Goal: Task Accomplishment & Management: Use online tool/utility

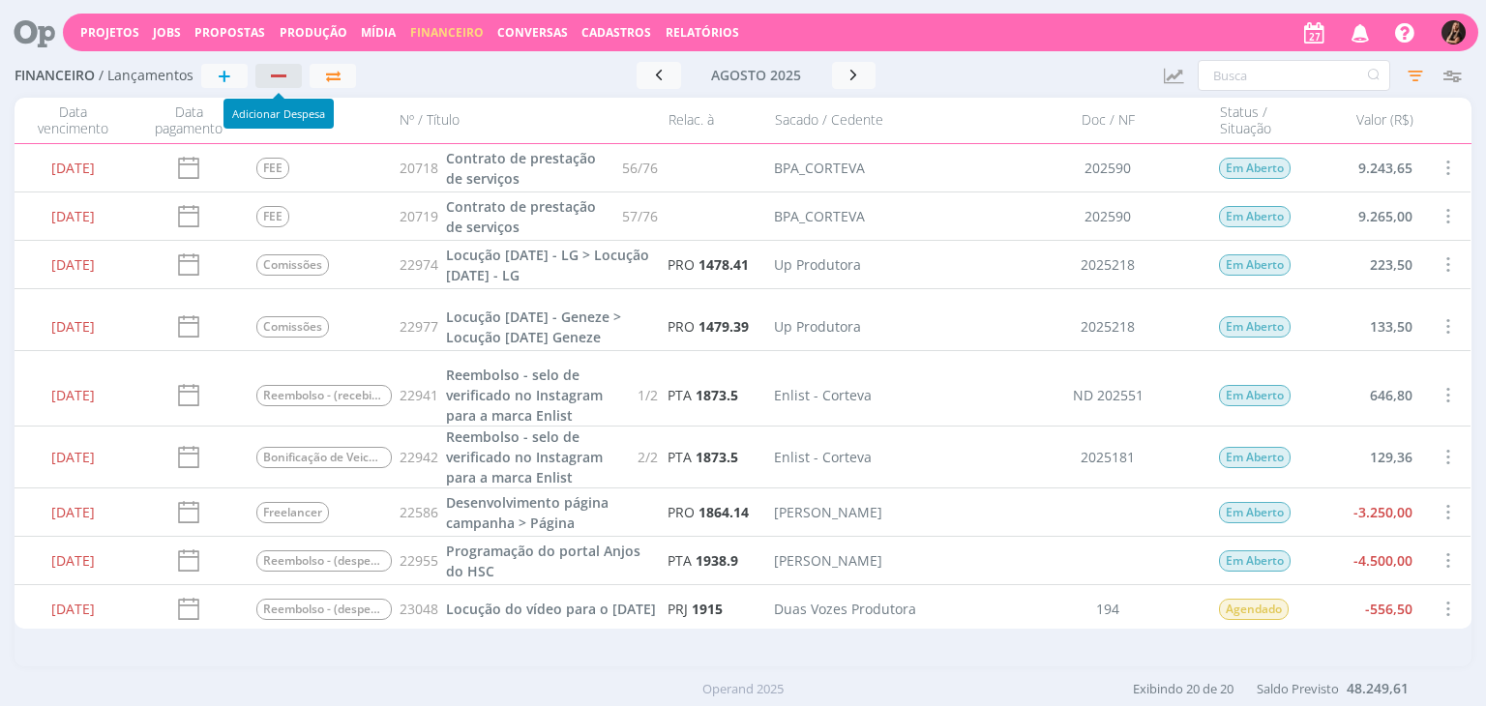
click at [276, 80] on div "button" at bounding box center [279, 76] width 25 height 13
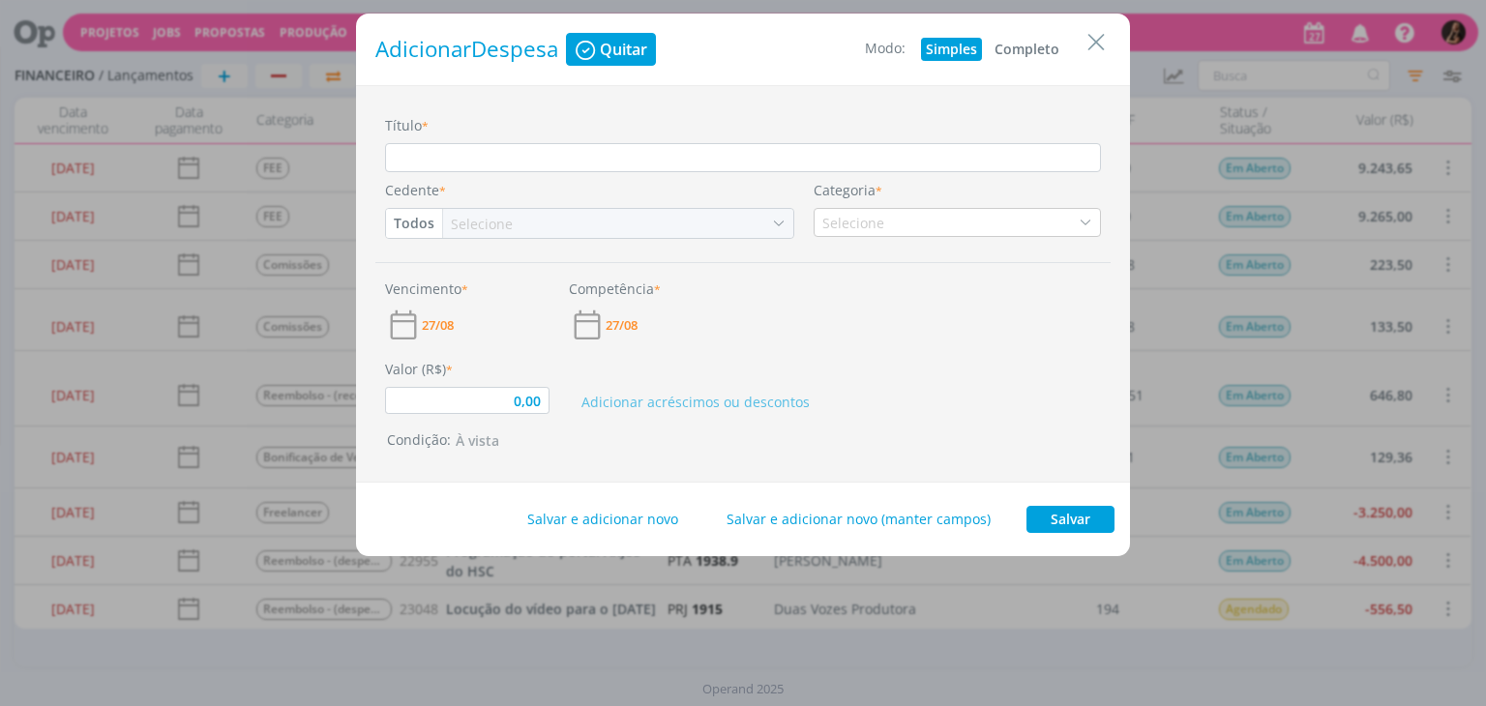
click at [1034, 44] on button "Completo" at bounding box center [1027, 49] width 75 height 23
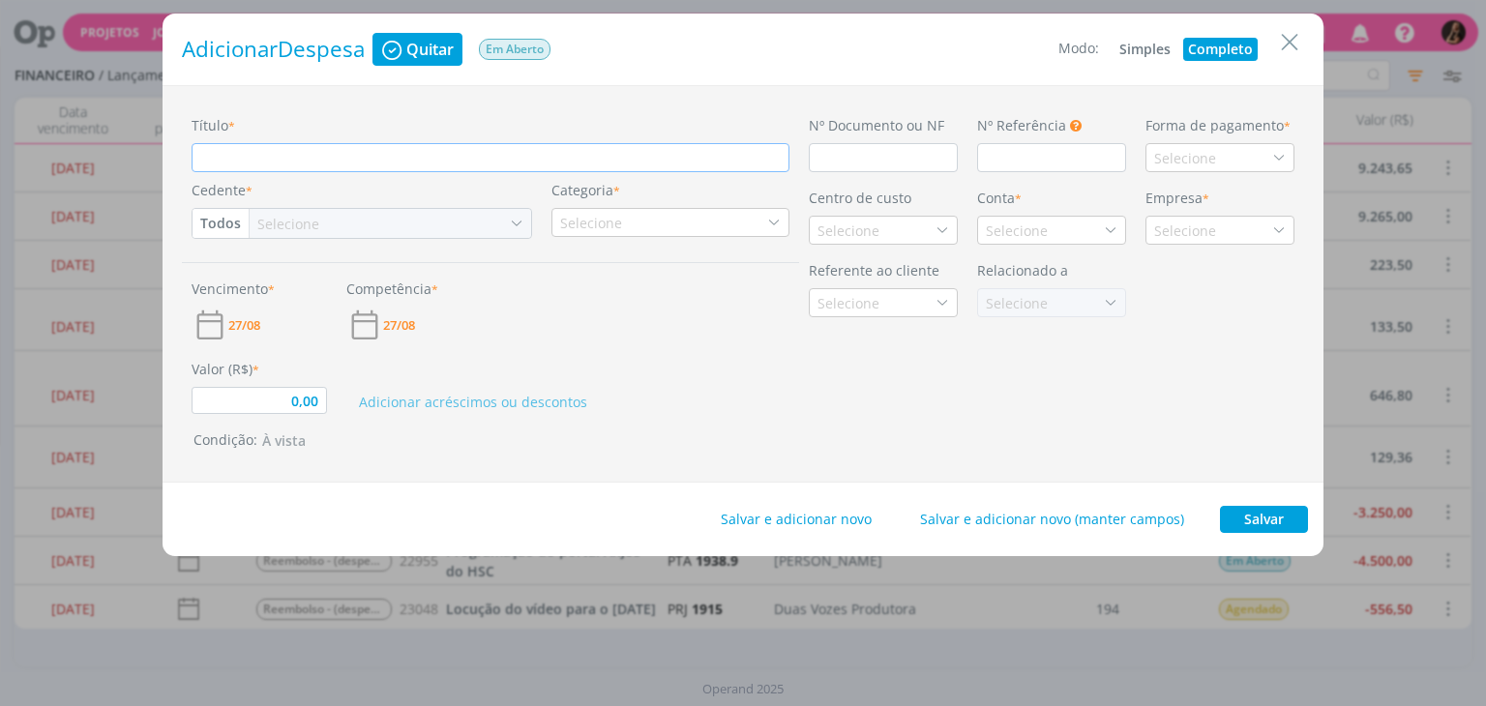
drag, startPoint x: 592, startPoint y: 157, endPoint x: 591, endPoint y: 127, distance: 30.0
click at [596, 152] on input "Título *" at bounding box center [491, 157] width 598 height 29
type input "0,00"
type input "F"
type input "0,00"
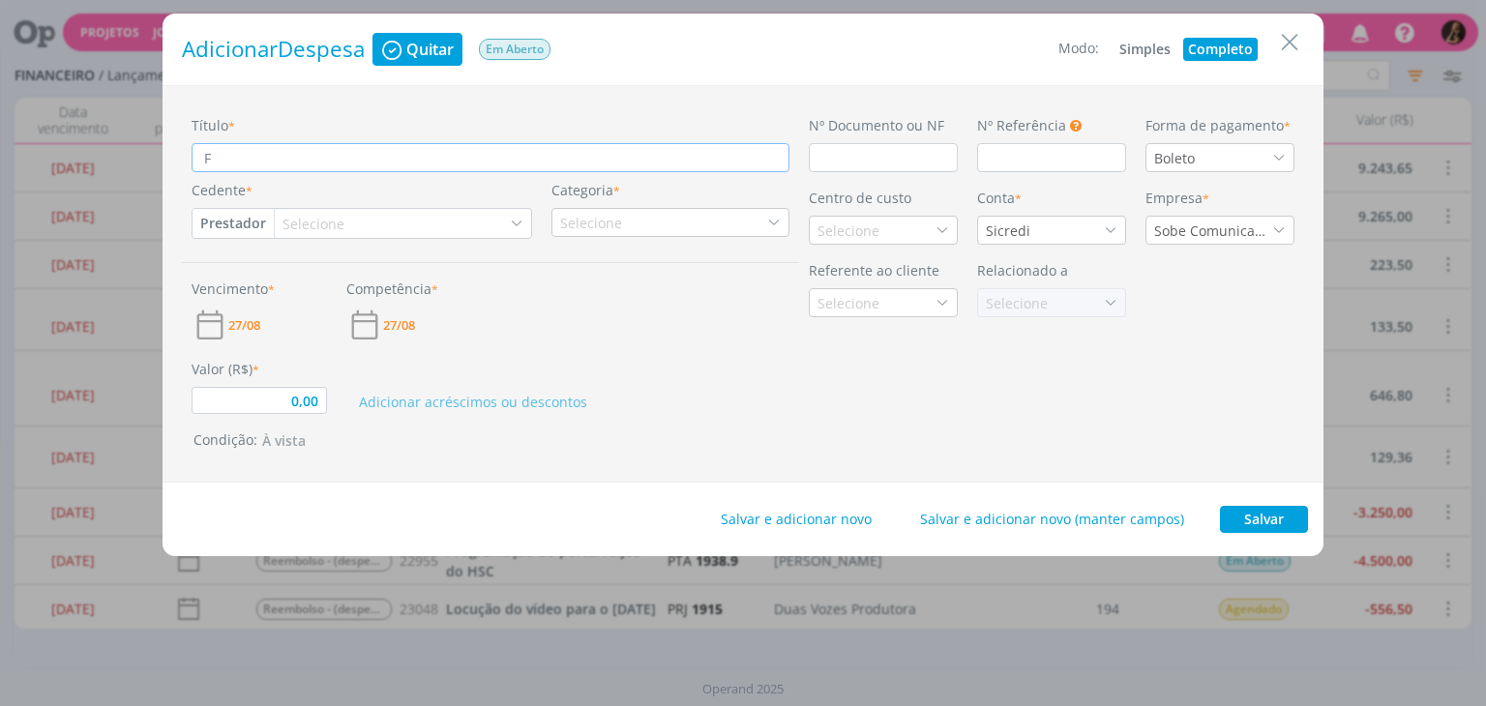
type input "Fr"
type input "0,00"
type input "Fre"
type input "0,00"
type input "Free"
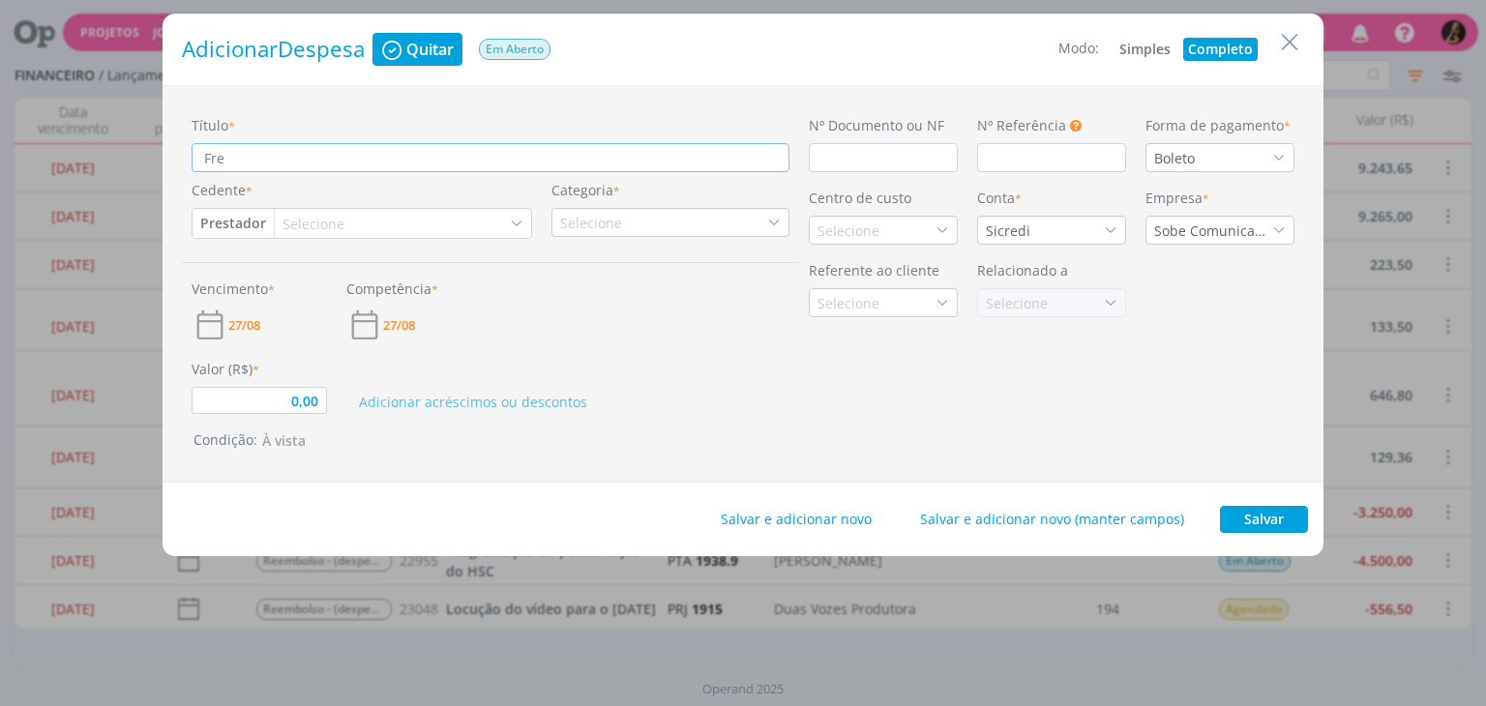
type input "0,00"
type input "Freel"
type input "0,00"
type input "Freela"
type input "0,00"
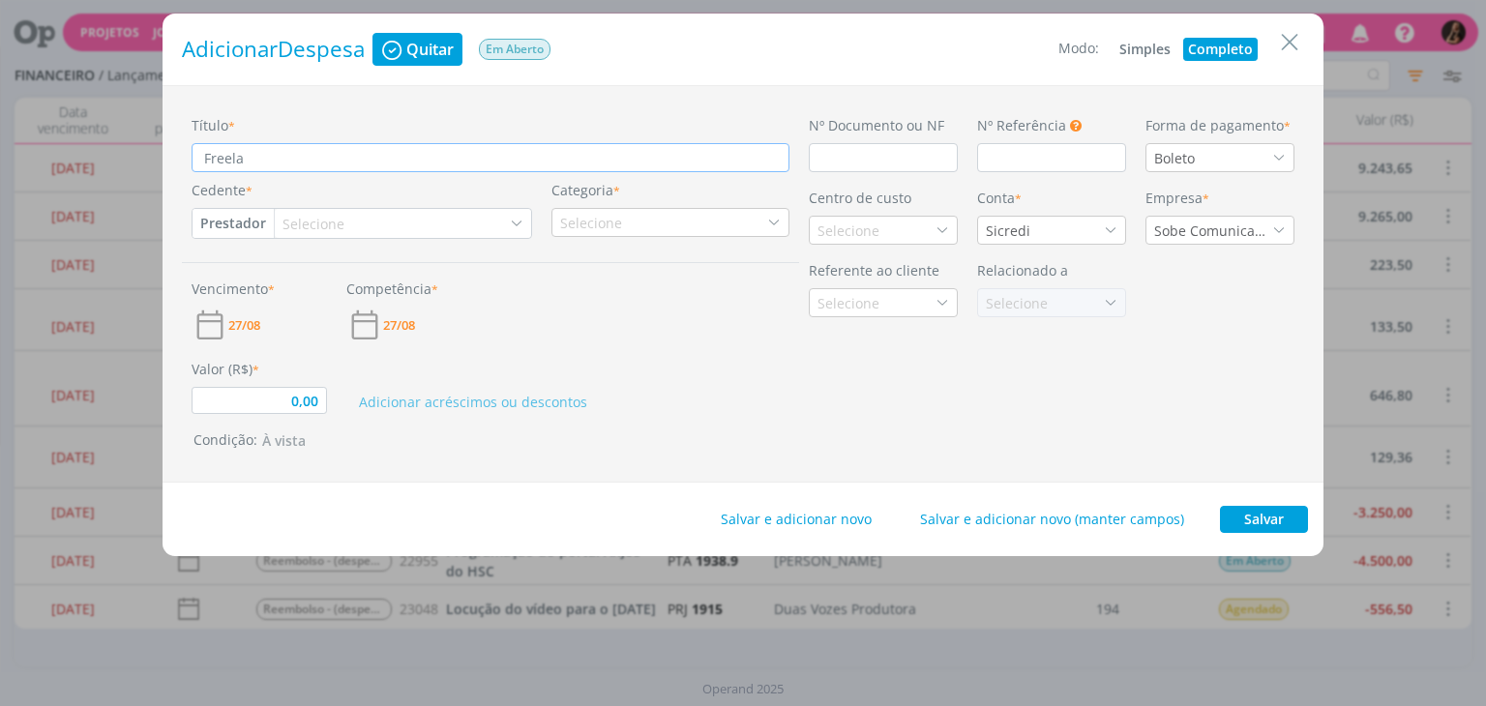
type input "Freelan"
type input "0,00"
type input "Freelanc"
type input "0,00"
type input "Freelance"
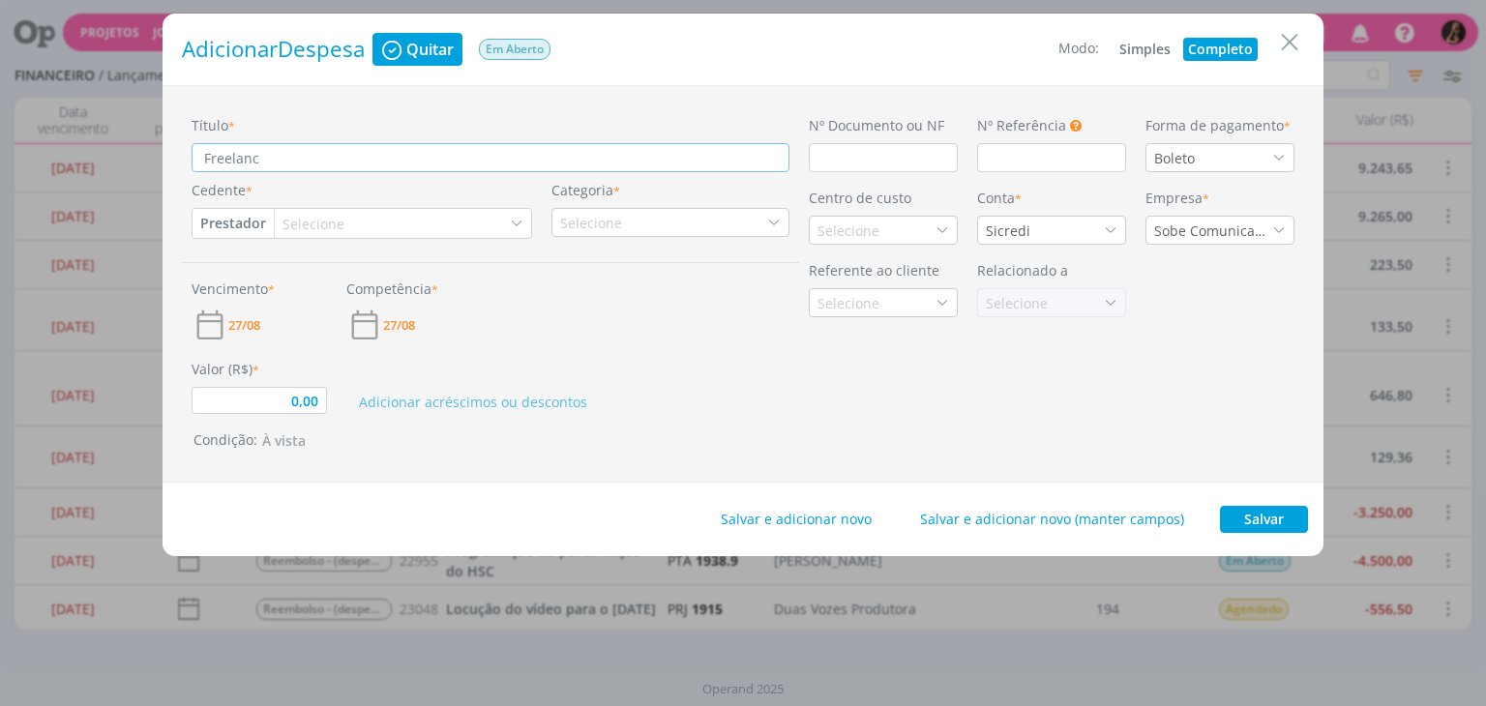
type input "0,00"
type input "Freelancer"
type input "0,00"
type input "Freelancer"
type input "0,00"
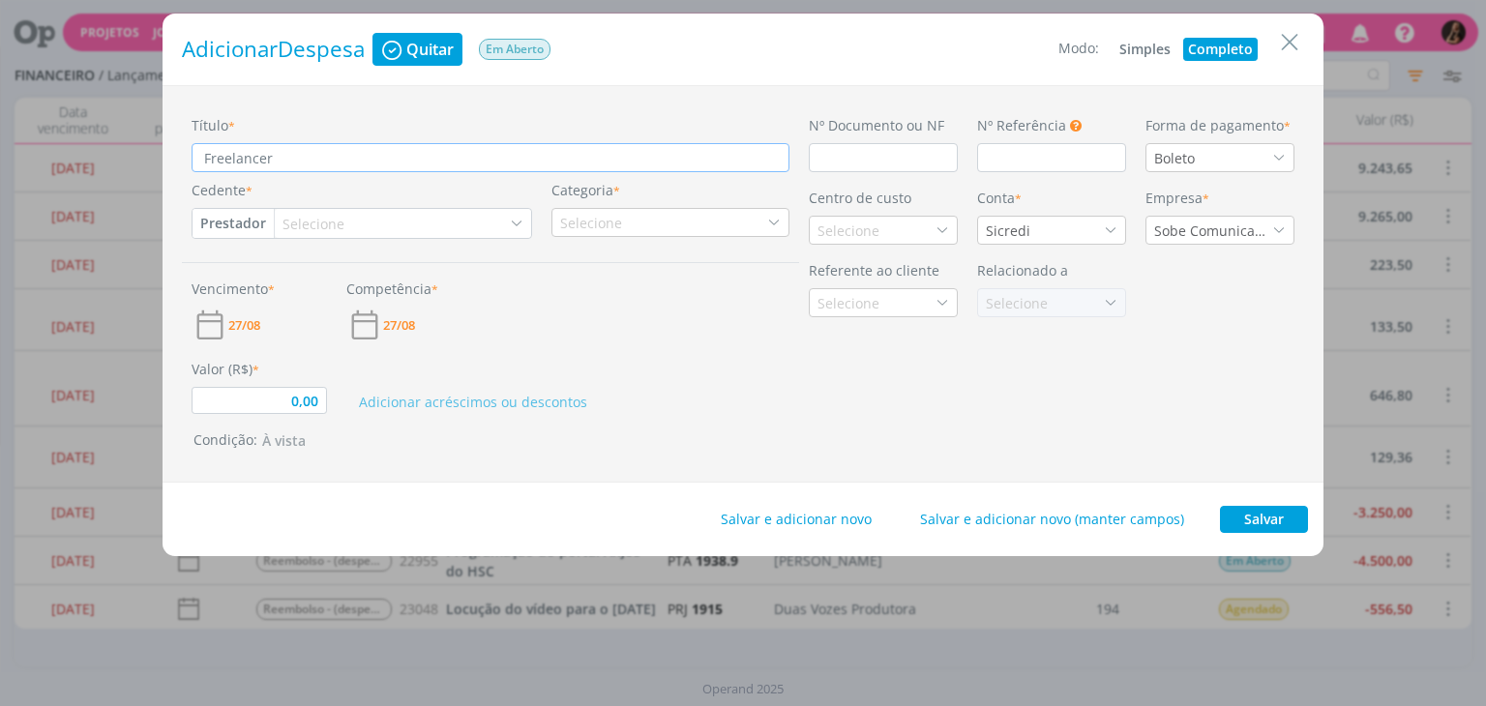
type input "Freelancer d"
type input "0,00"
type input "Freelancer di"
type input "0,00"
type input "Freelancer dir"
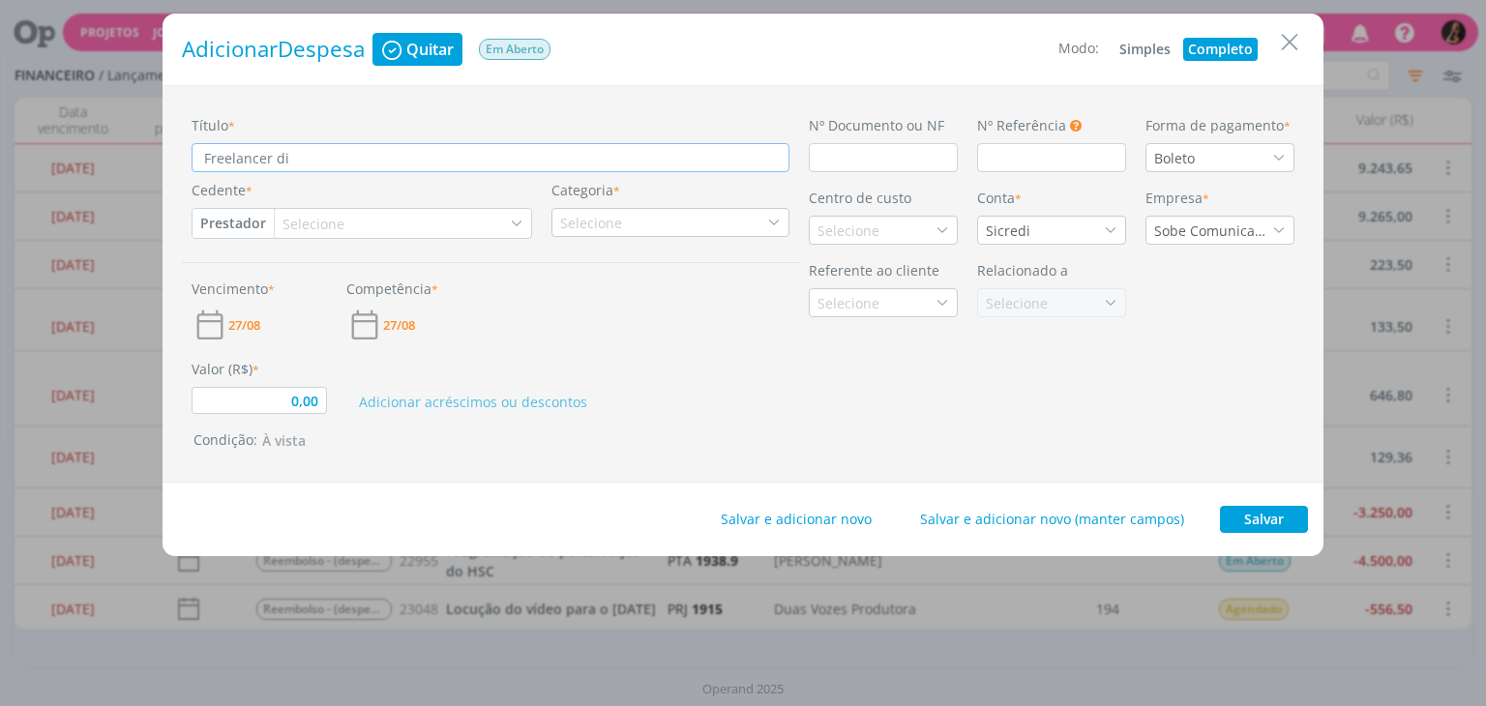
type input "0,00"
type input "Freelancer dire"
type input "0,00"
type input "Freelancer direç"
type input "0,00"
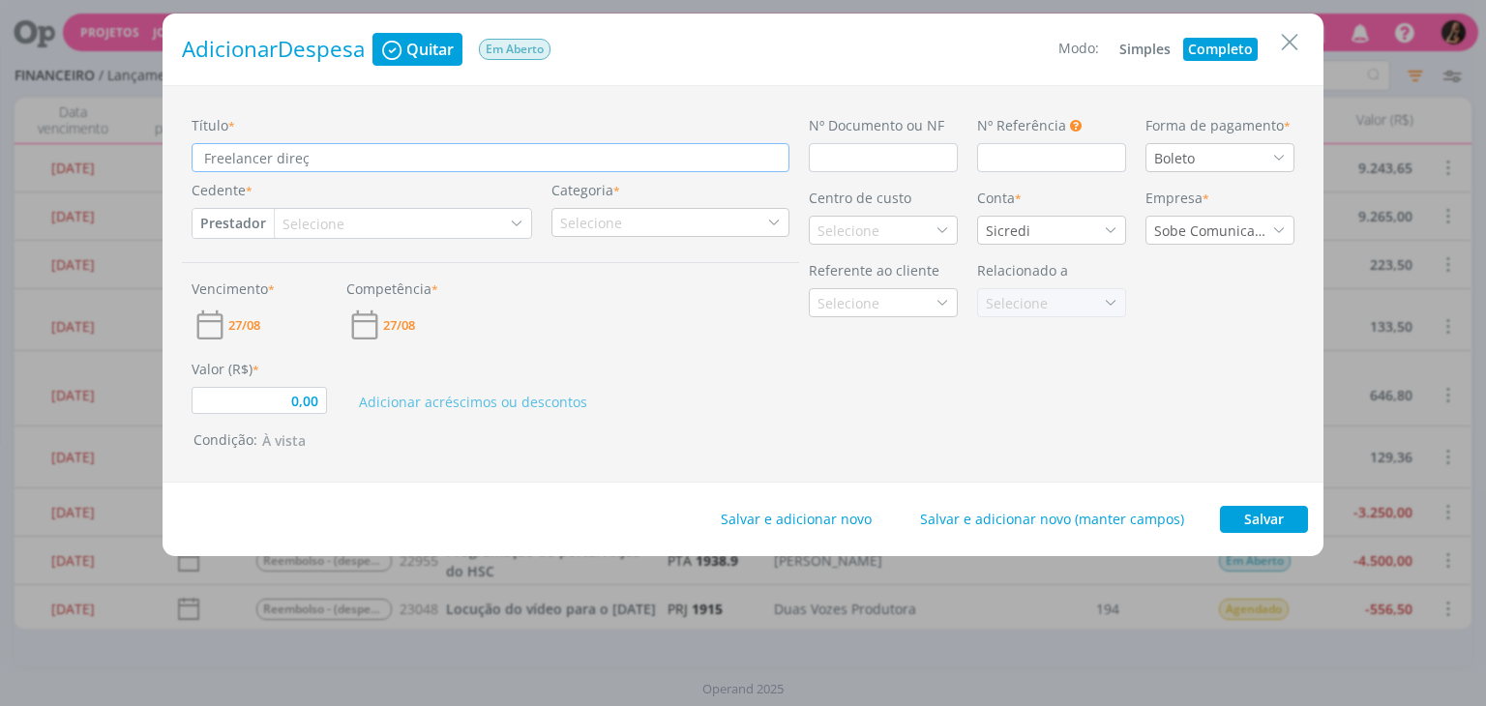
type input "Freelancer direçã"
type input "0,00"
type input "Freelancer direção"
type input "0,00"
type input "Freelancer direção"
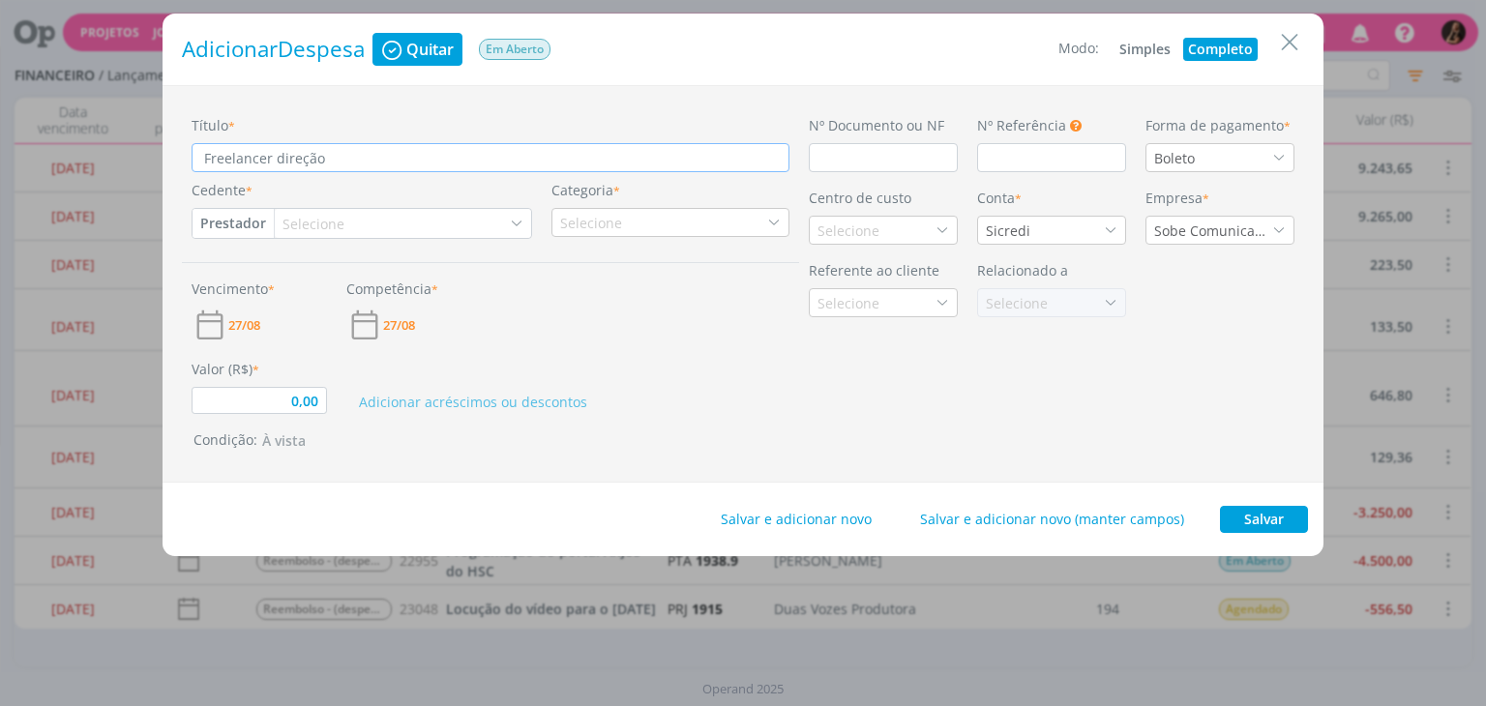
type input "0,00"
type input "Freelancer direção d"
type input "0,00"
type input "Freelancer direção de"
type input "0,00"
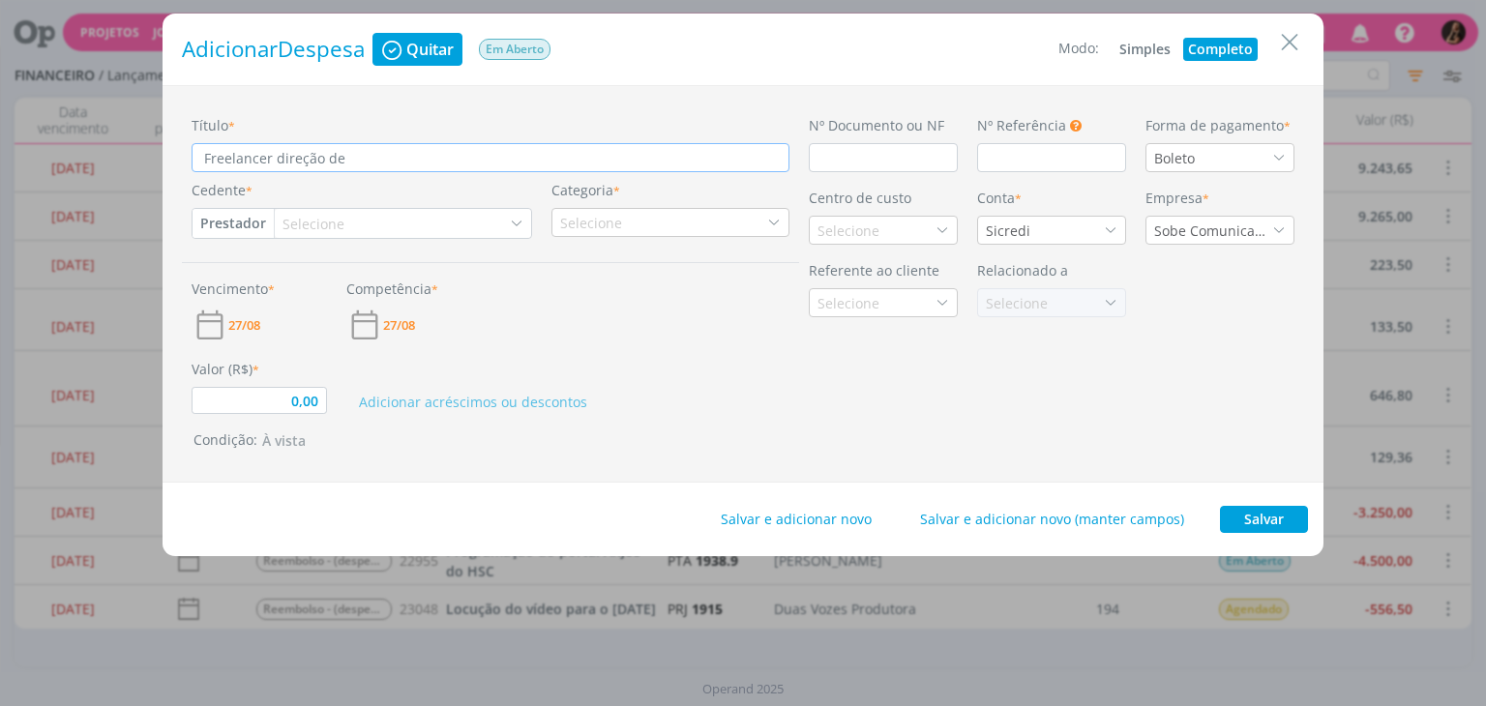
type input "Freelancer direção de"
type input "0,00"
type input "Freelancer direção de a"
type input "0,00"
type input "Freelancer direção de ar"
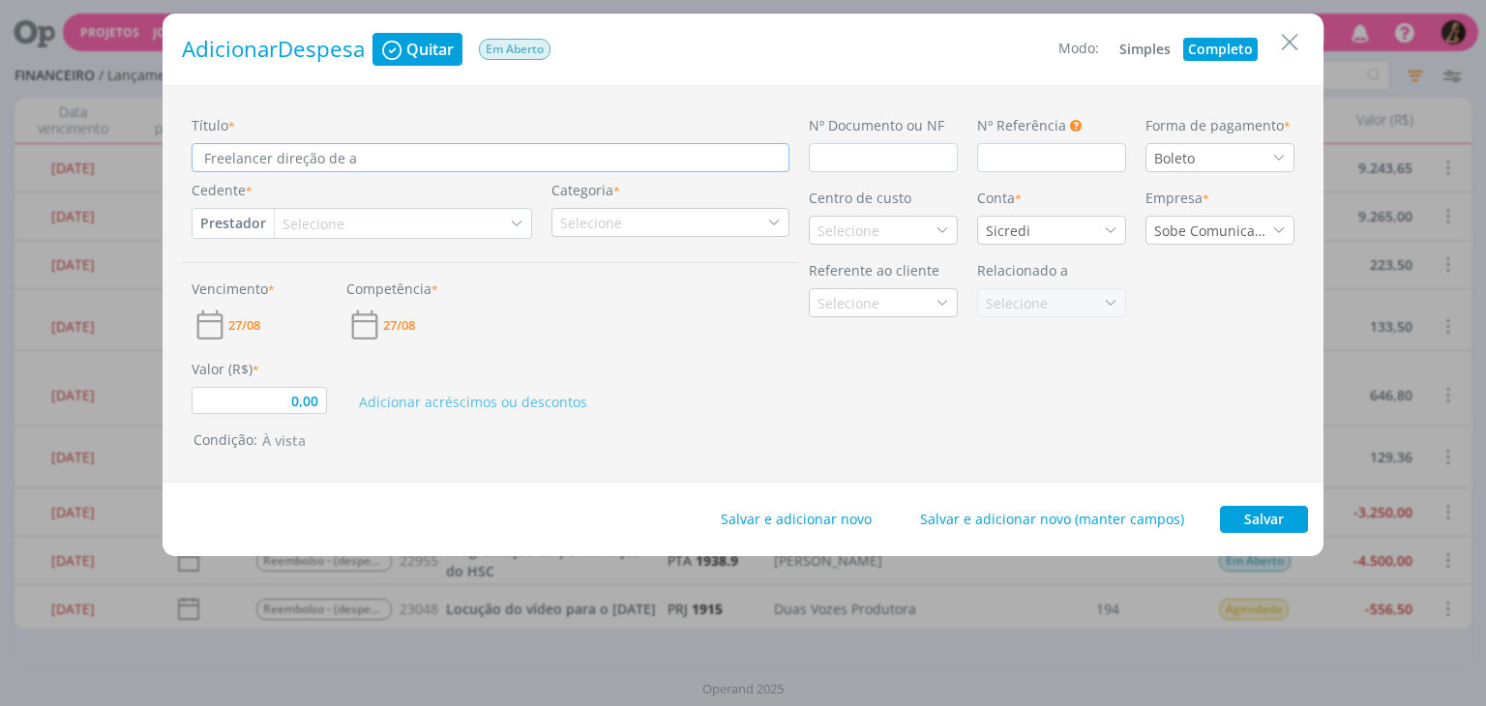
type input "0,00"
type input "Freelancer direção de art"
type input "0,00"
type input "Freelancer direção de arte"
type input "0,00"
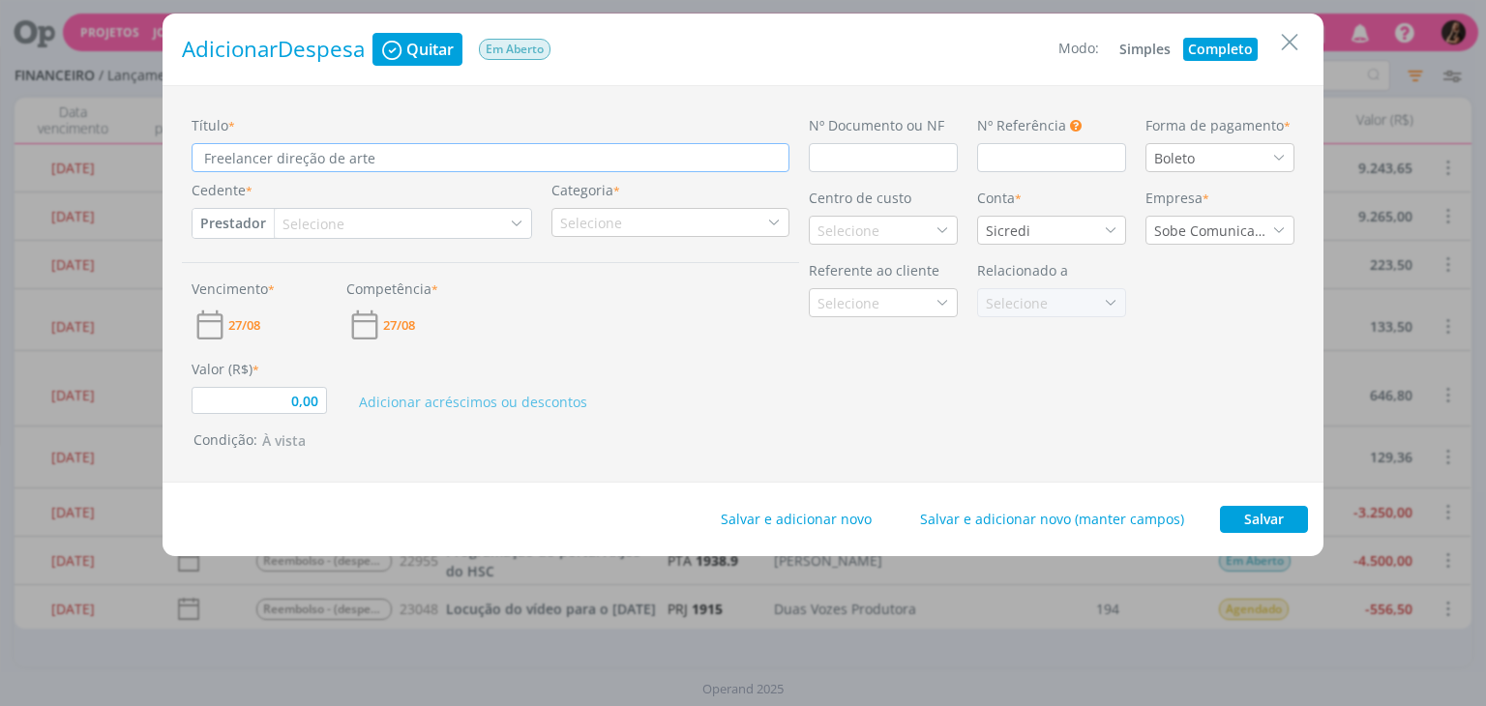
type input "Freelancer direção de arte"
type input "0,00"
type input "Freelancer direção de arte p"
type input "0,00"
type input "Freelancer direção de arte pa"
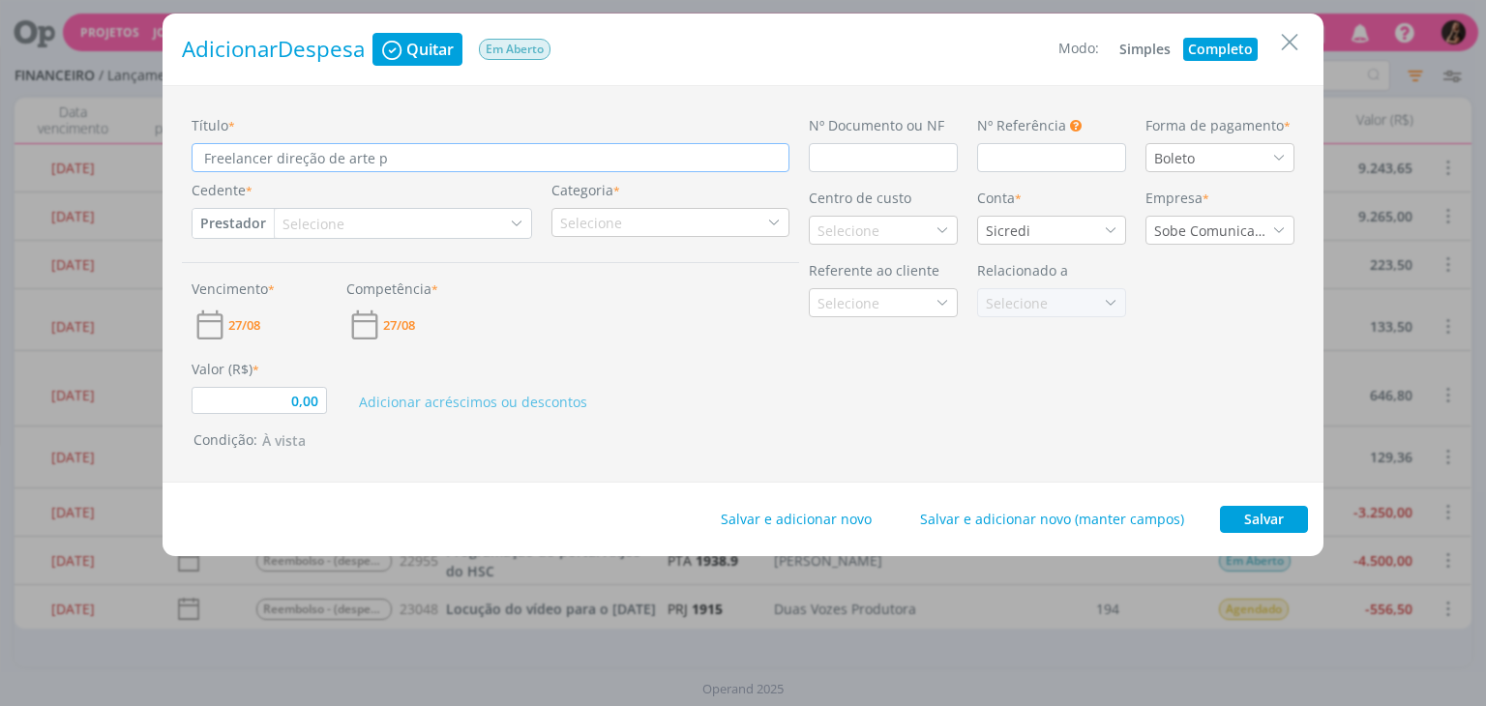
type input "0,00"
type input "Freelancer direção de arte par"
type input "0,00"
type input "Freelancer direção de arte para"
type input "0,00"
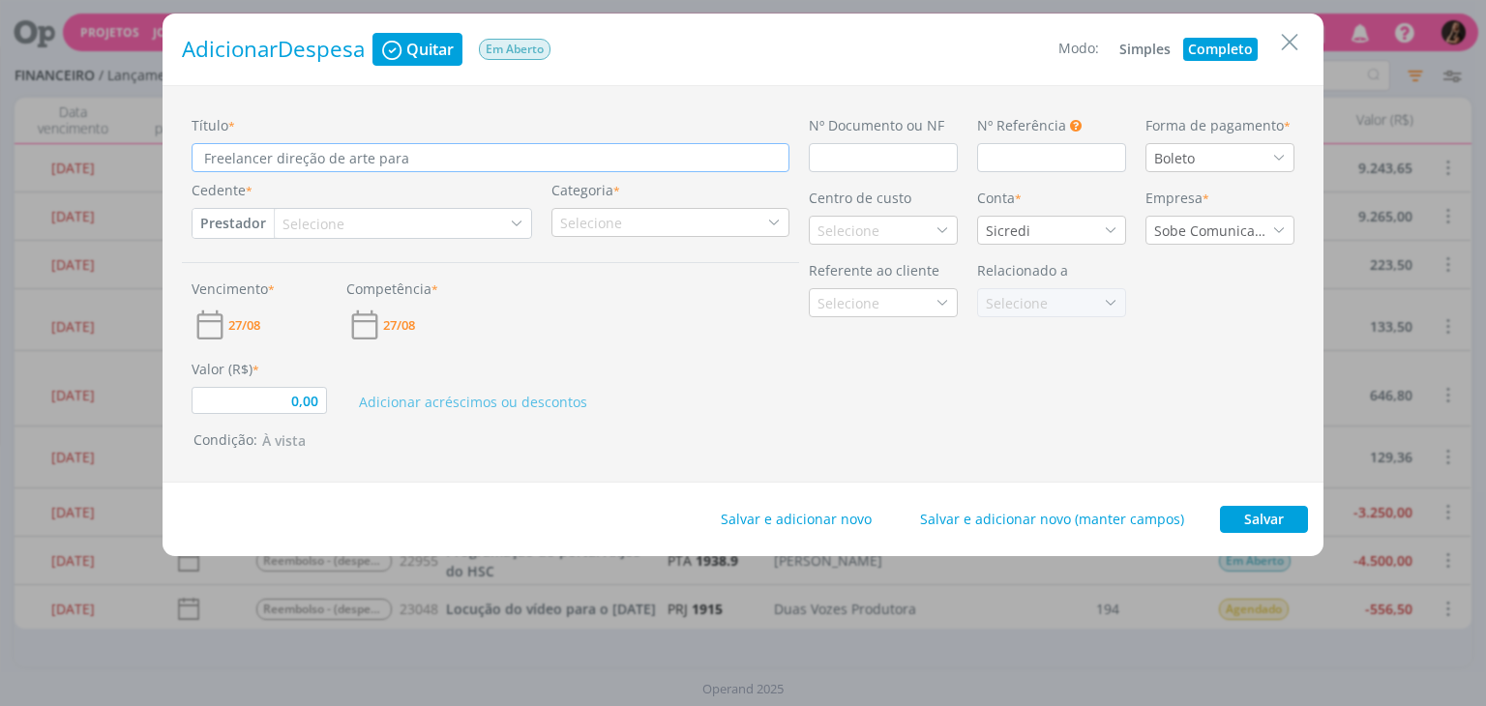
type input "Freelancer direção de arte para"
type input "0,00"
type input "Freelancer direção de arte para m"
type input "0,00"
type input "Freelancer direção de arte para ma"
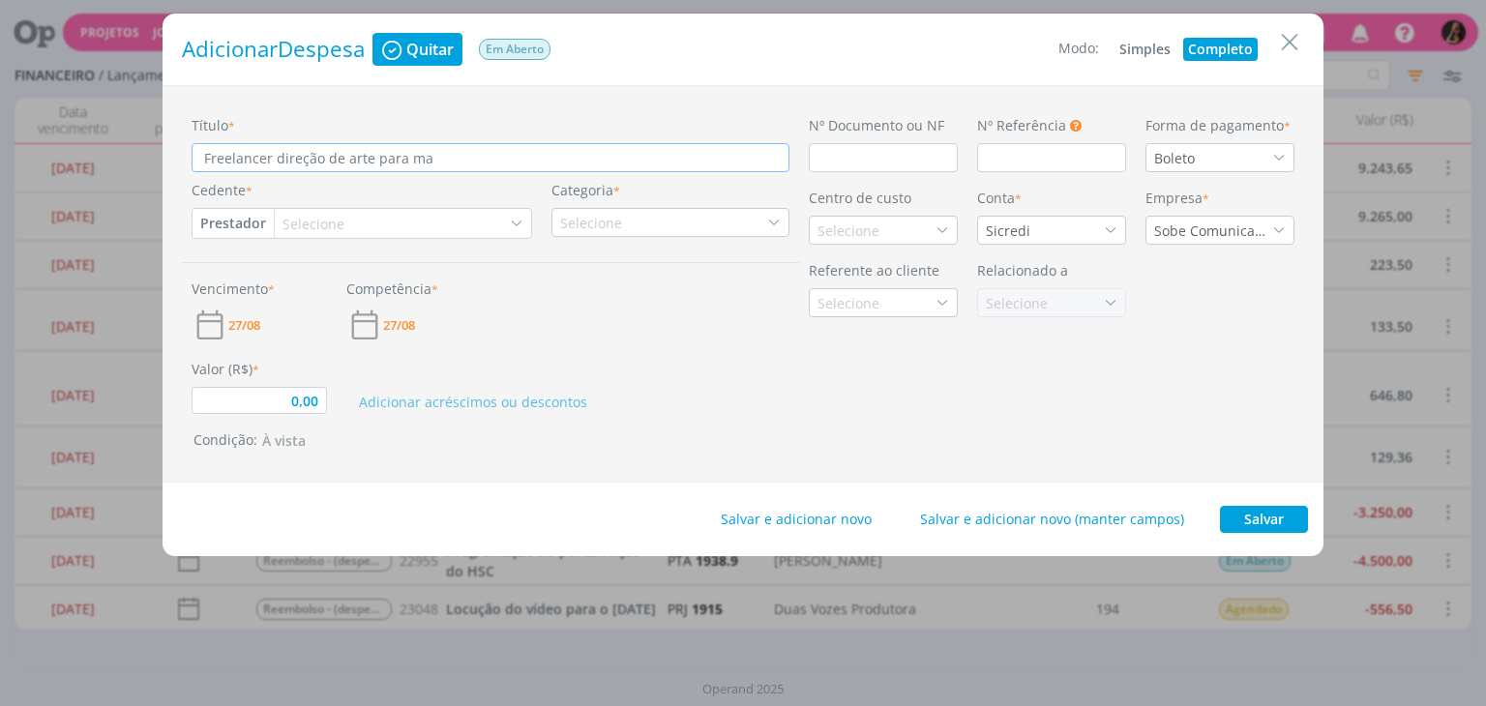
type input "0,00"
type input "Freelancer direção de arte para mat"
type input "0,00"
type input "Freelancer direção de arte para mate"
type input "0,00"
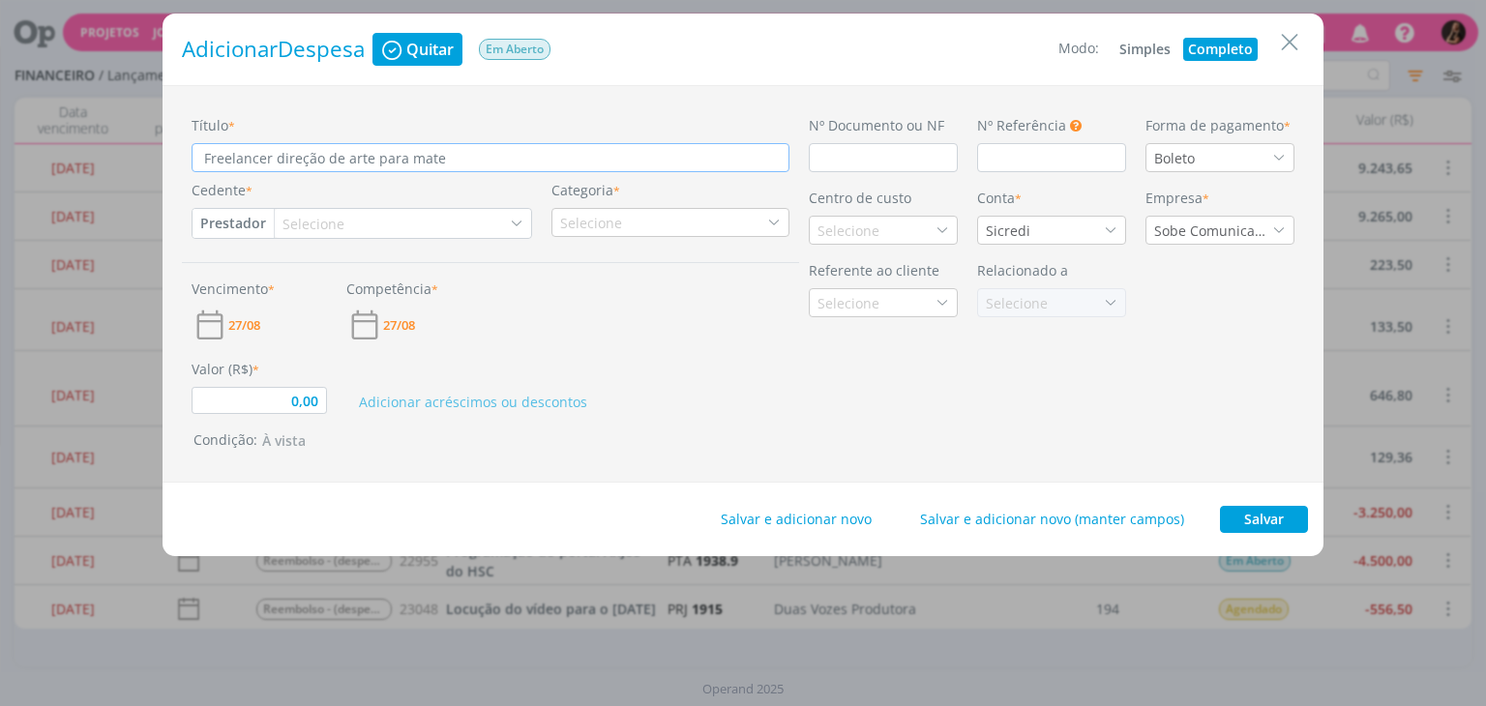
type input "Freelancer direção de arte para mater"
type input "0,00"
type input "Freelancer direção de arte para materi"
type input "0,00"
type input "Freelancer direção de arte para materia"
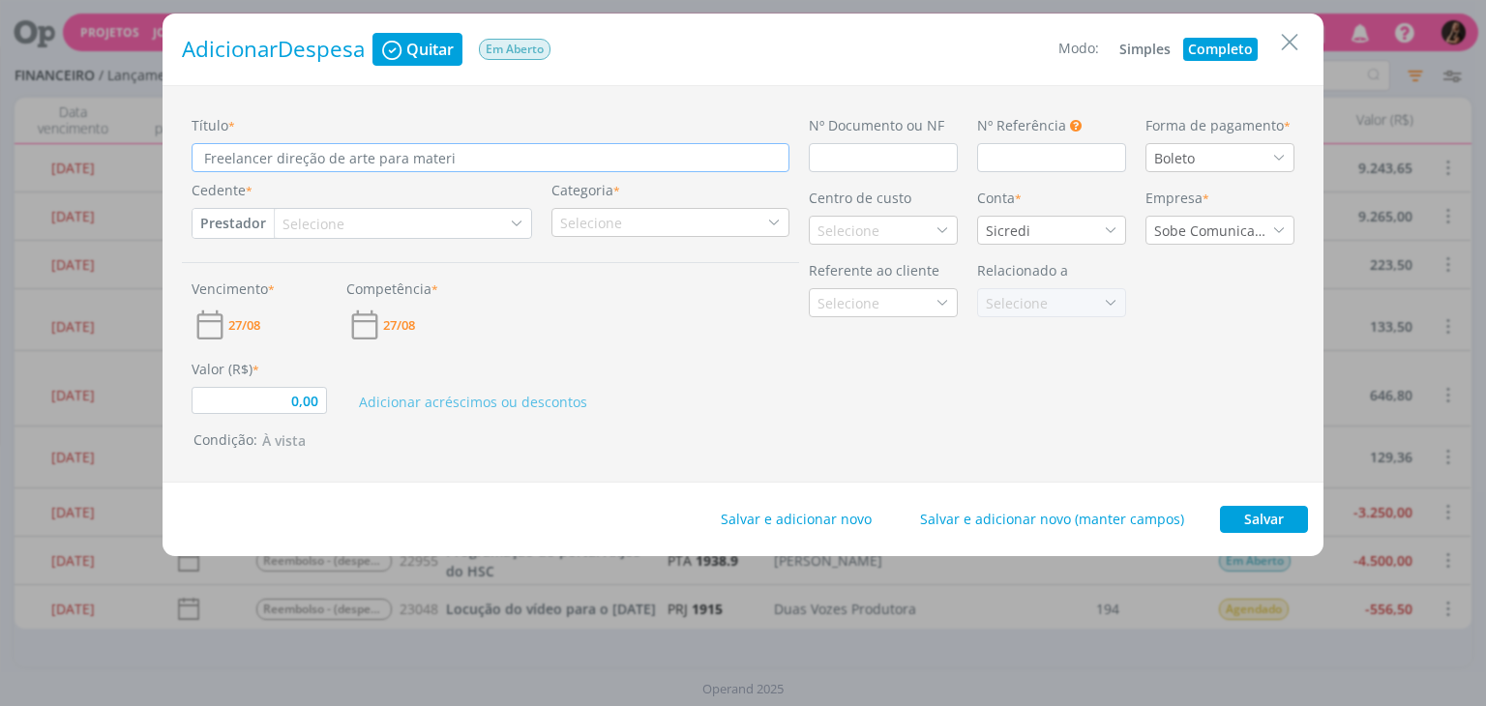
type input "0,00"
type input "Freelancer direção de arte para materiai"
type input "0,00"
type input "Freelancer direção de arte para materiais"
type input "0,00"
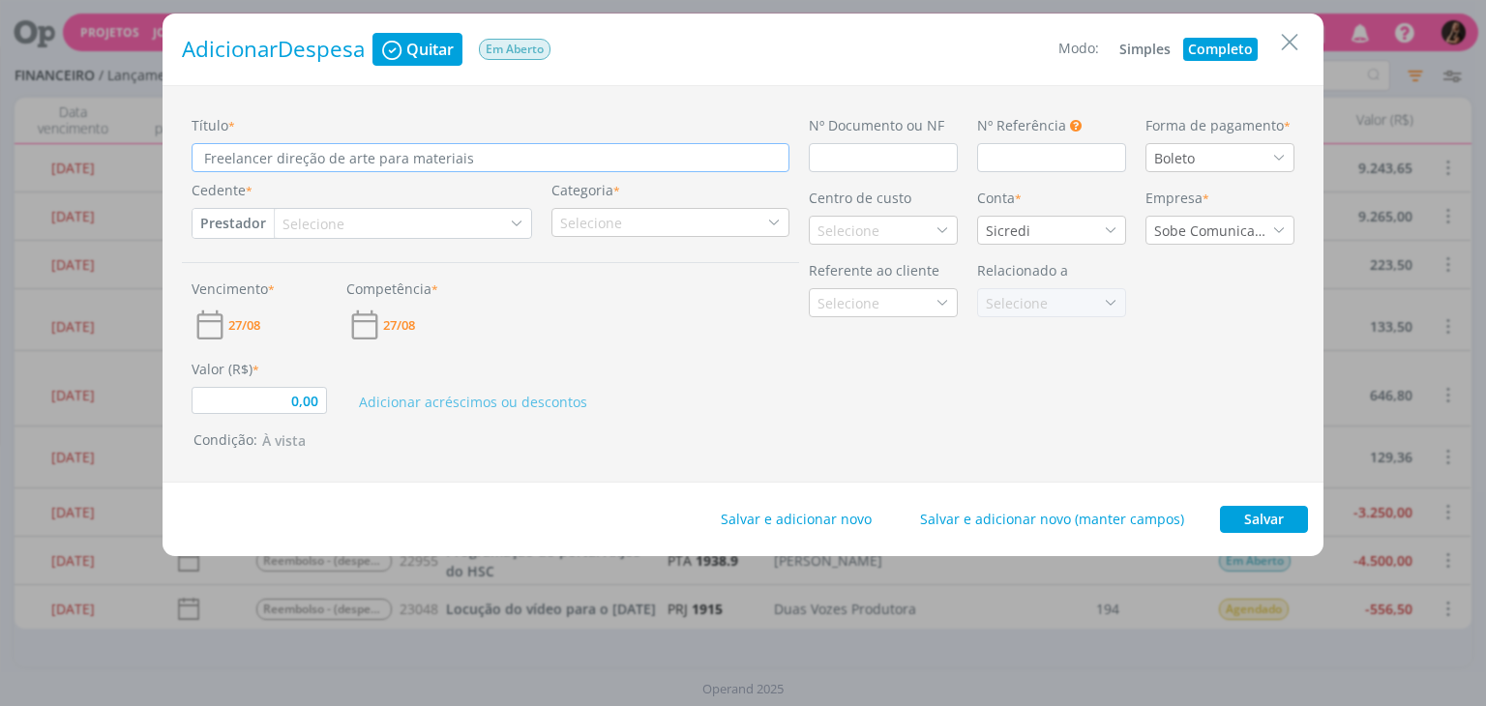
type input "Freelancer direção de arte para materiais"
type input "0,00"
type input "Freelancer direção de arte para materiais V"
type input "0,00"
type input "Freelancer direção de arte para materiais Vi"
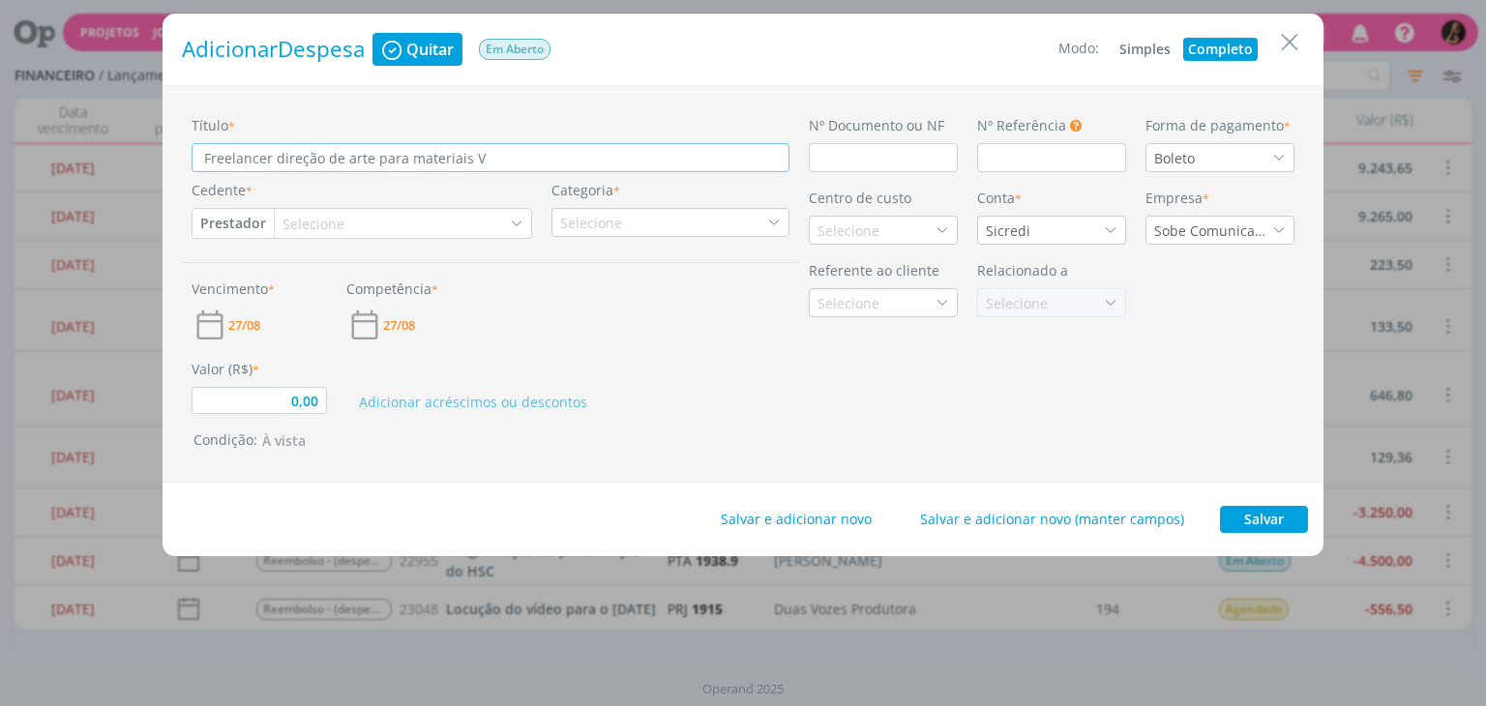
type input "0,00"
type input "Freelancer direção de arte para materiais Viv"
type input "0,00"
type input "Freelancer direção de arte para materiais Viva"
type input "0,00"
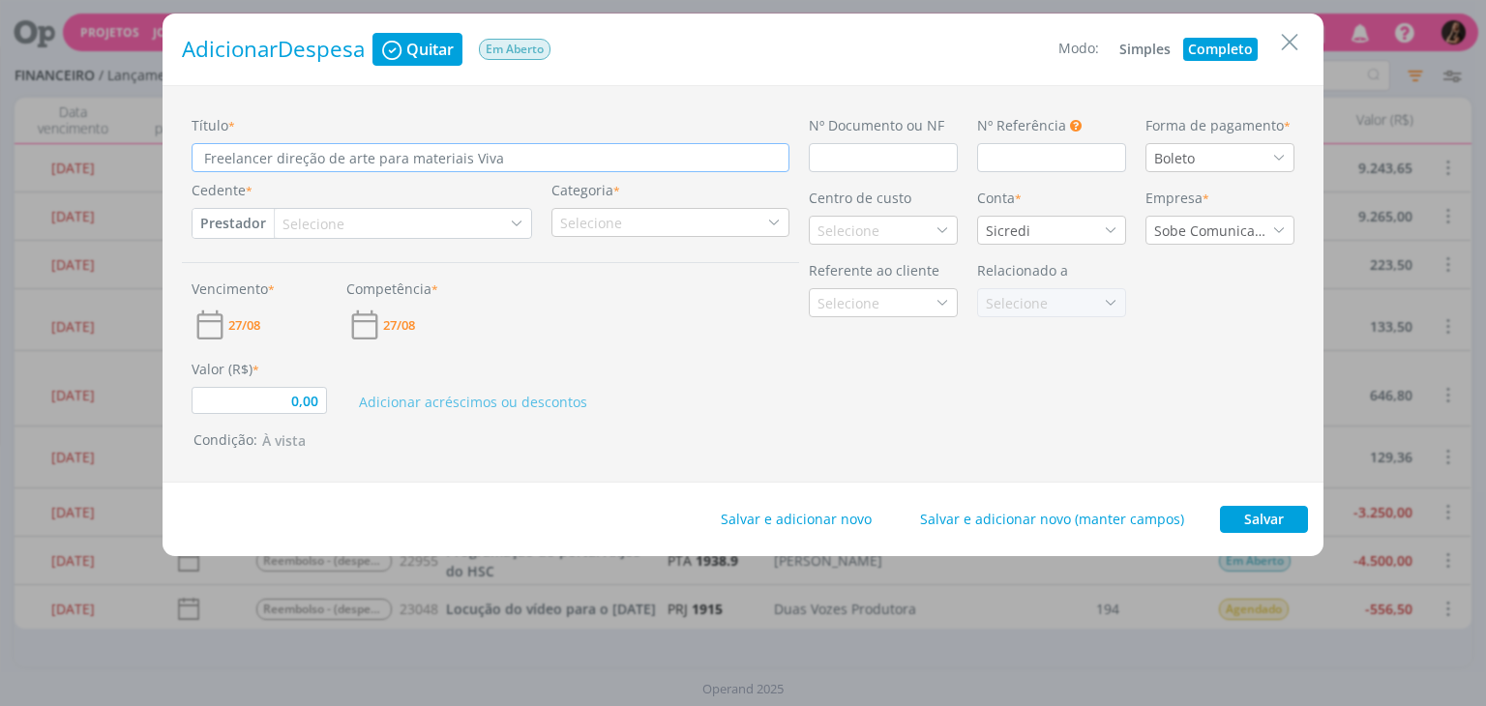
type input "Freelancer direção de arte para materiais Viva"
type input "0,00"
type input "Freelancer direção de arte para materiais Viva U"
type input "0,00"
type input "Freelancer direção de arte para materiais Viva Un"
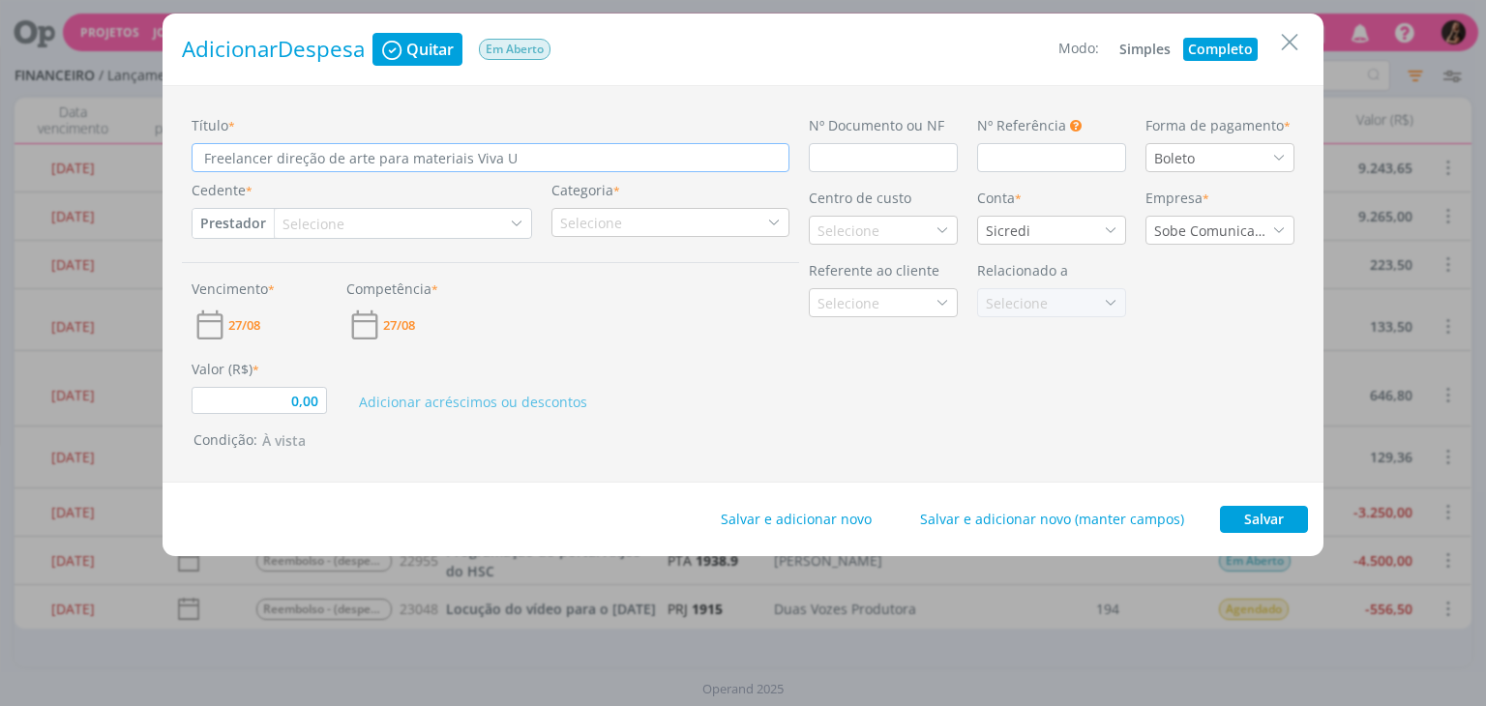
type input "0,00"
type input "Freelancer direção de arte para materiais Viva Uni"
type input "0,00"
type input "Freelancer direção de arte para materiais Viva Unis"
type input "0,00"
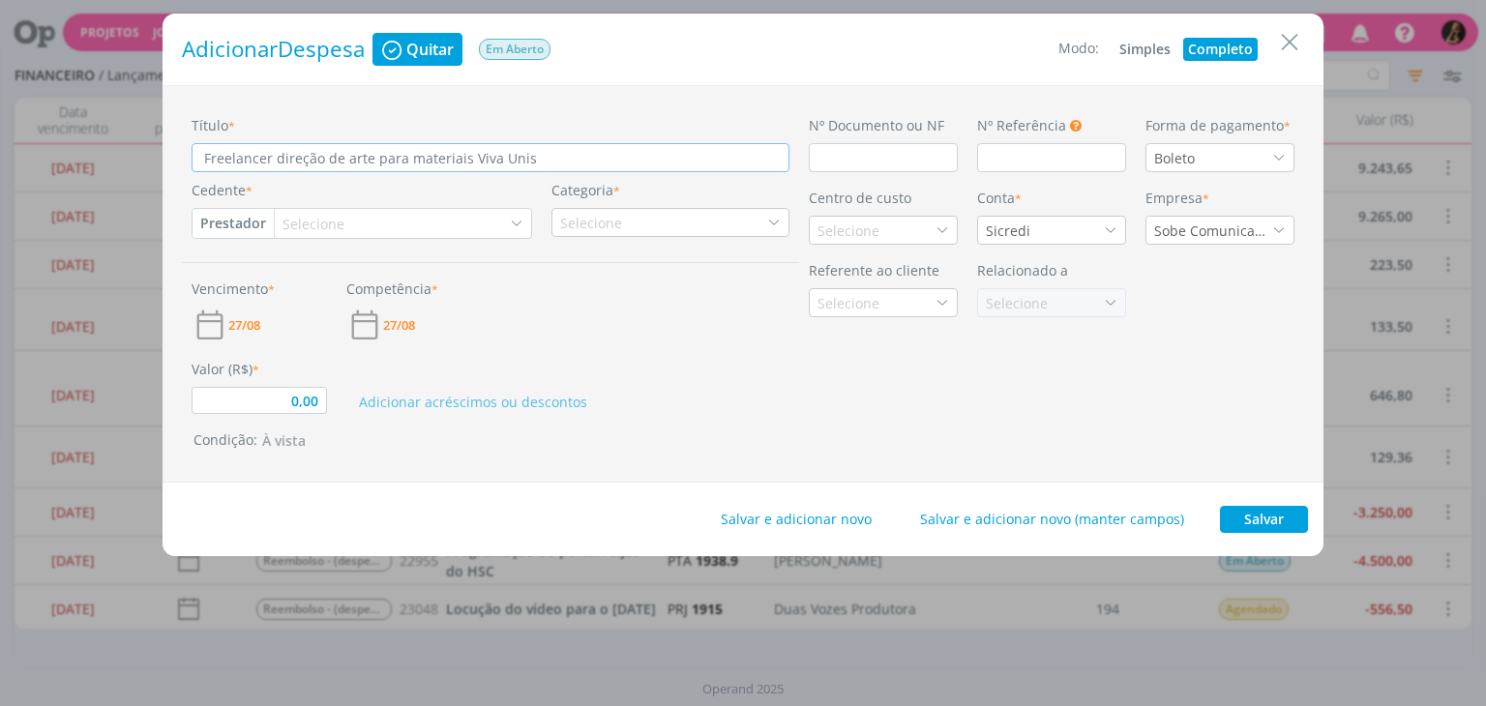
type input "Freelancer direção de arte para materiais Viva Unisc"
type input "0,00"
type input "Freelancer direção de arte para materiais Viva Unisc"
click at [300, 225] on div "Selecione" at bounding box center [316, 224] width 66 height 20
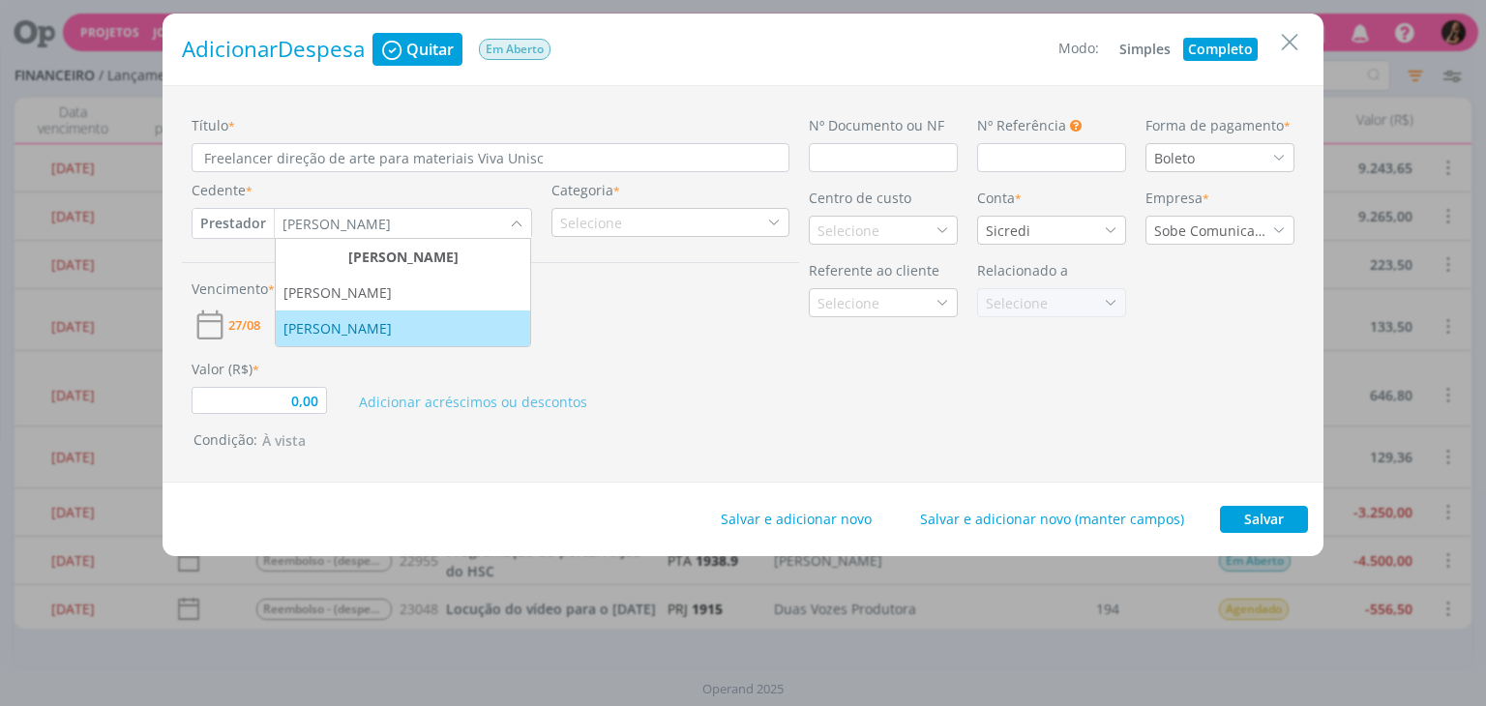
type input "Nathan"
click at [335, 319] on div "[PERSON_NAME]" at bounding box center [340, 328] width 112 height 20
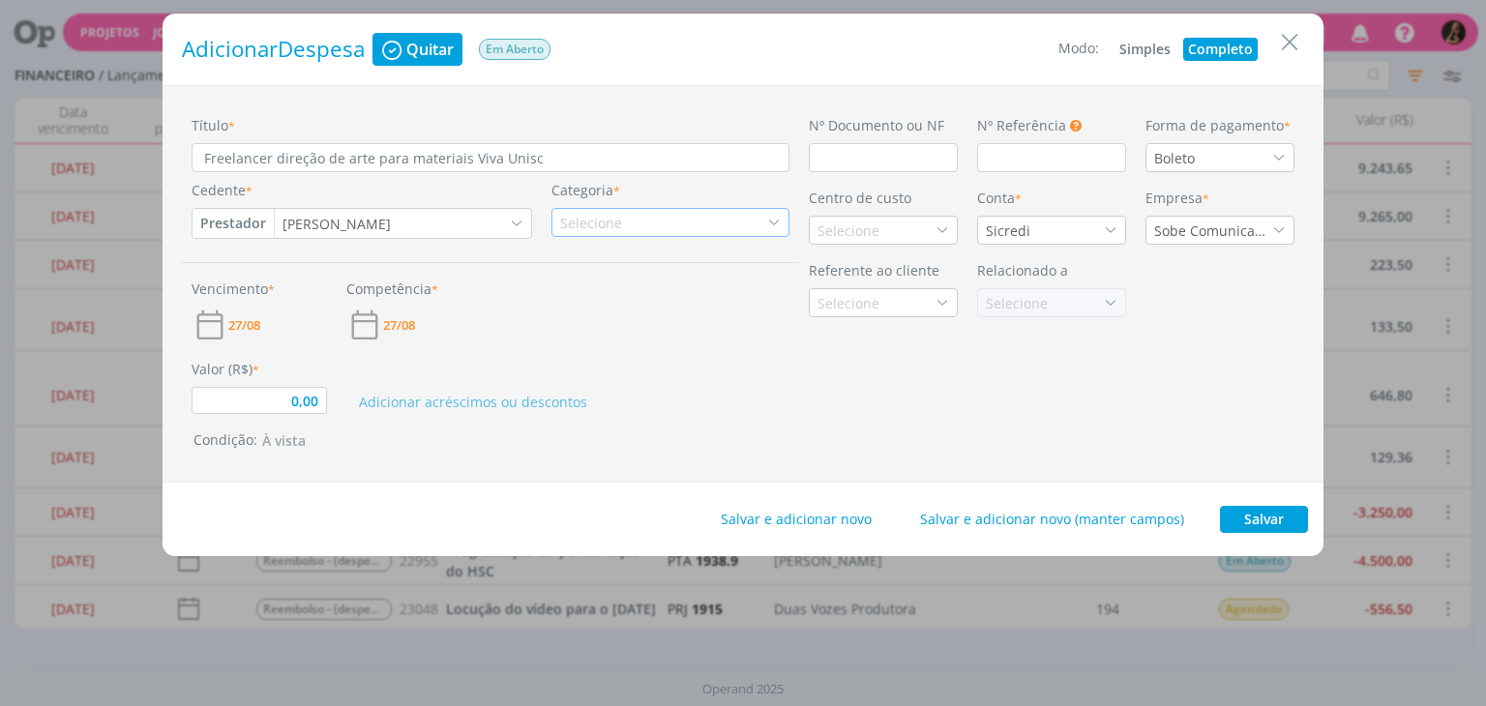
click at [594, 219] on div "Selecione" at bounding box center [593, 223] width 66 height 20
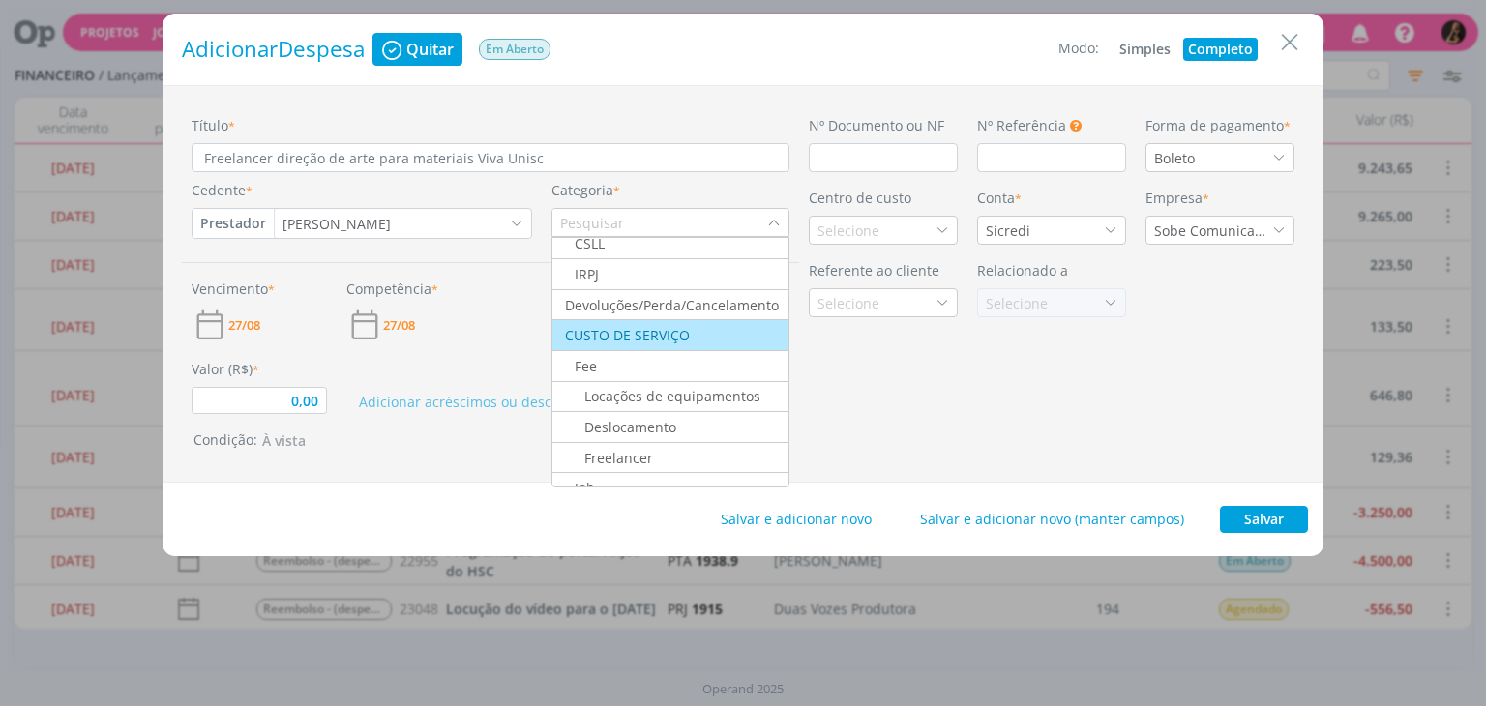
scroll to position [194, 0]
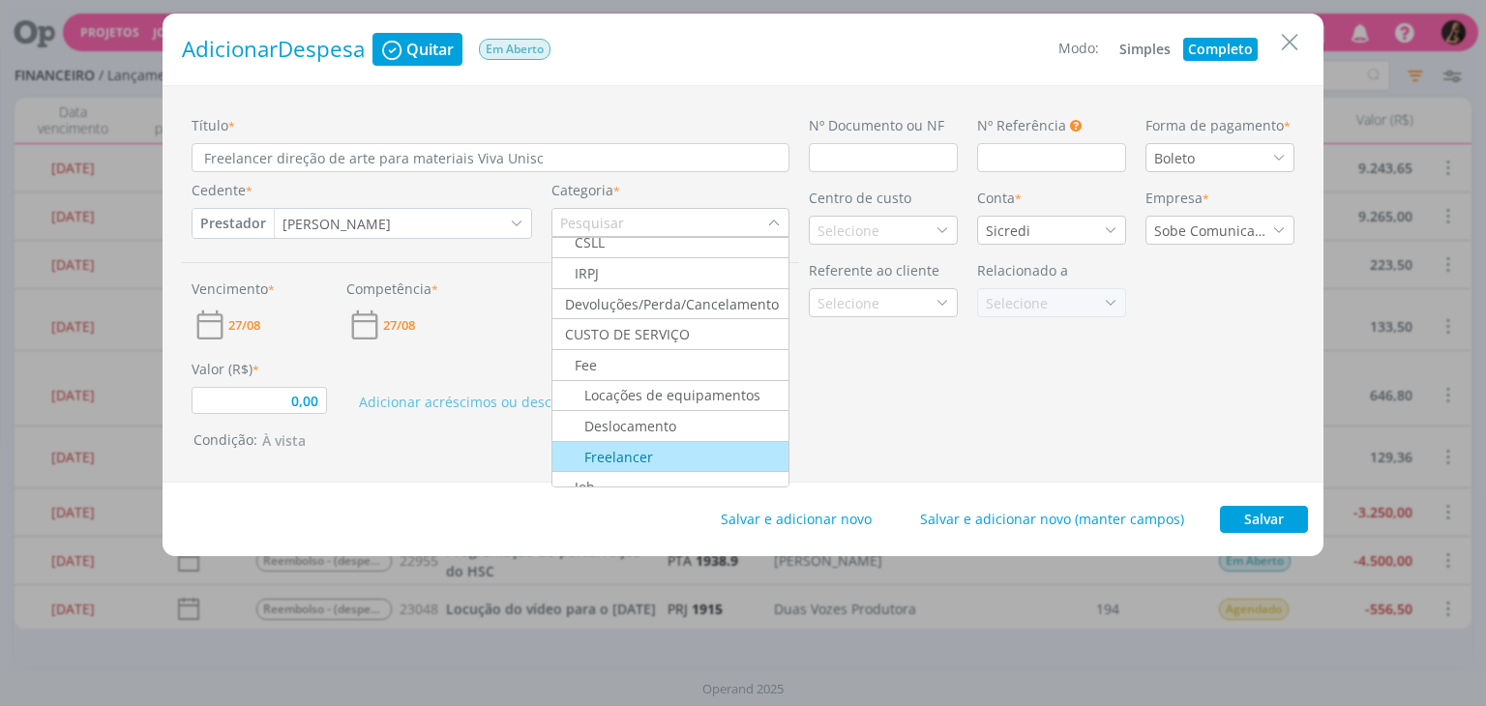
click at [650, 447] on div "Freelancer" at bounding box center [670, 457] width 231 height 20
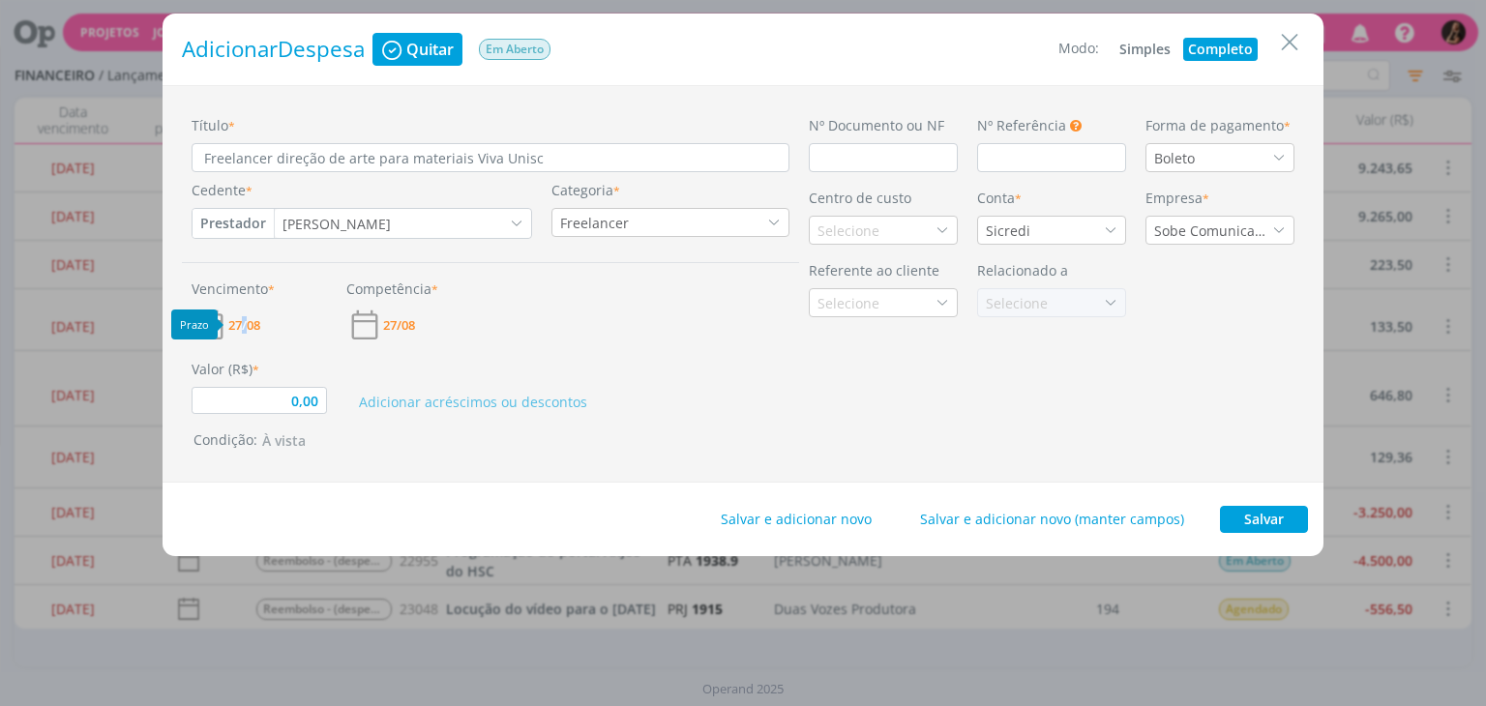
click at [245, 324] on span "27/08" at bounding box center [244, 325] width 32 height 13
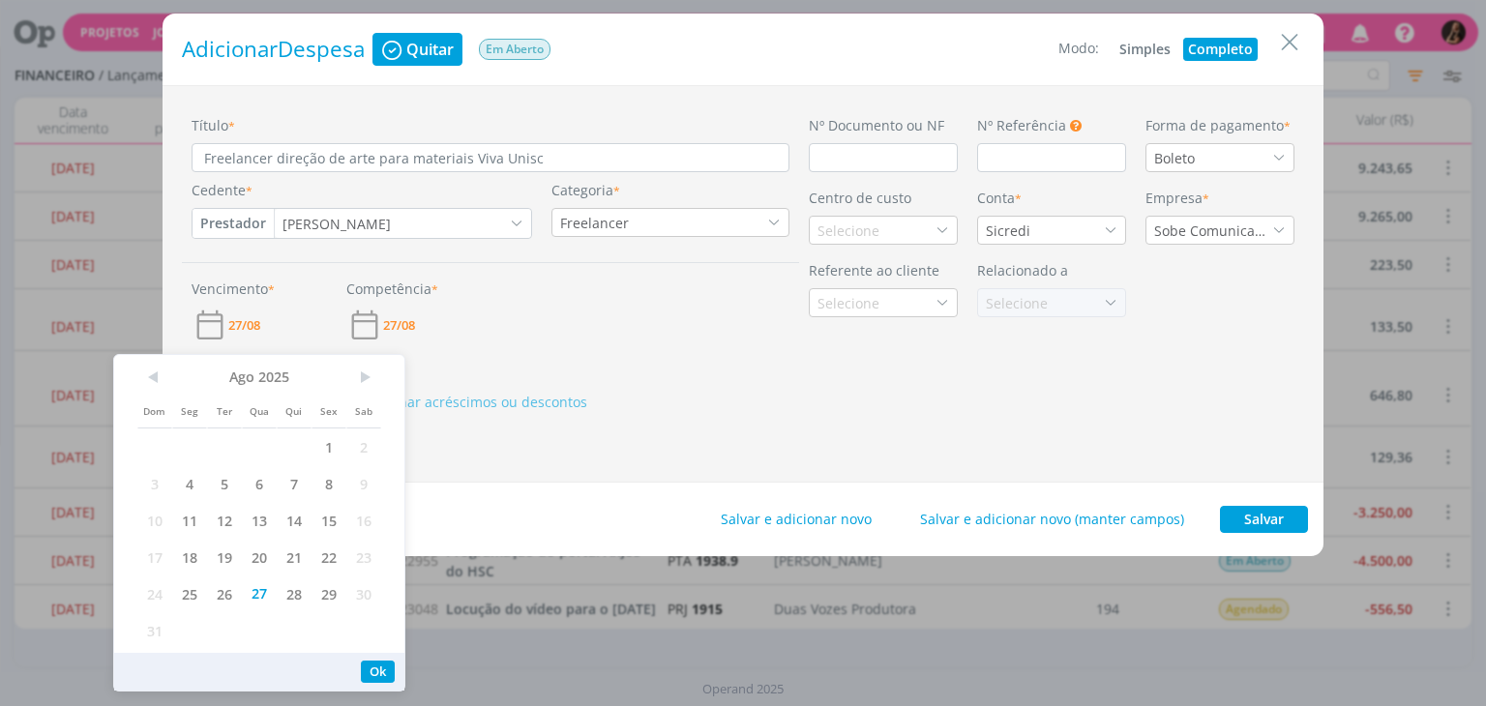
click at [484, 326] on div "Competência * 27/08" at bounding box center [414, 311] width 155 height 65
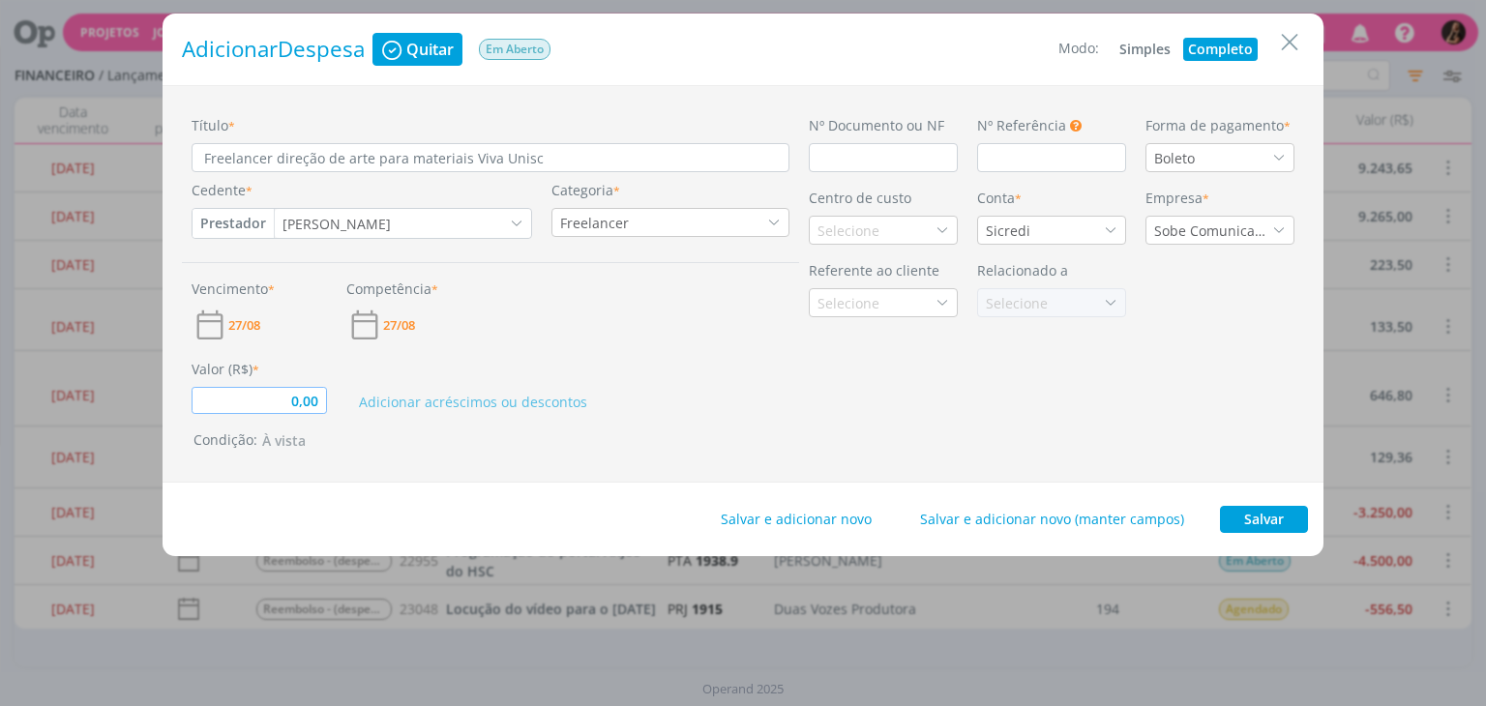
drag, startPoint x: 291, startPoint y: 407, endPoint x: 352, endPoint y: 395, distance: 62.2
click at [298, 404] on input "0,00" at bounding box center [259, 400] width 135 height 27
click at [833, 164] on input "dialog" at bounding box center [883, 157] width 149 height 29
type input "750,00"
type input "2"
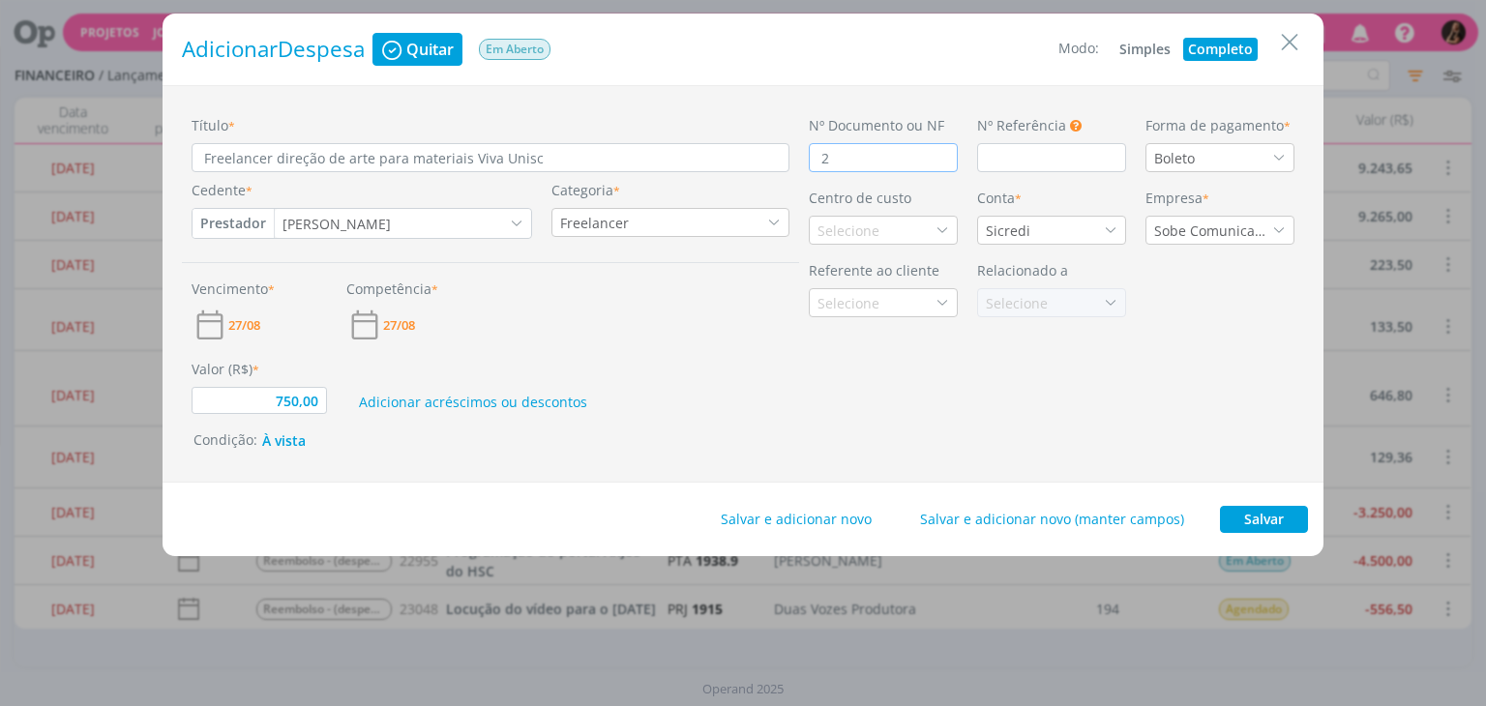
type input "750,00"
type input "25"
click at [1201, 156] on div "Boleto" at bounding box center [1220, 157] width 149 height 29
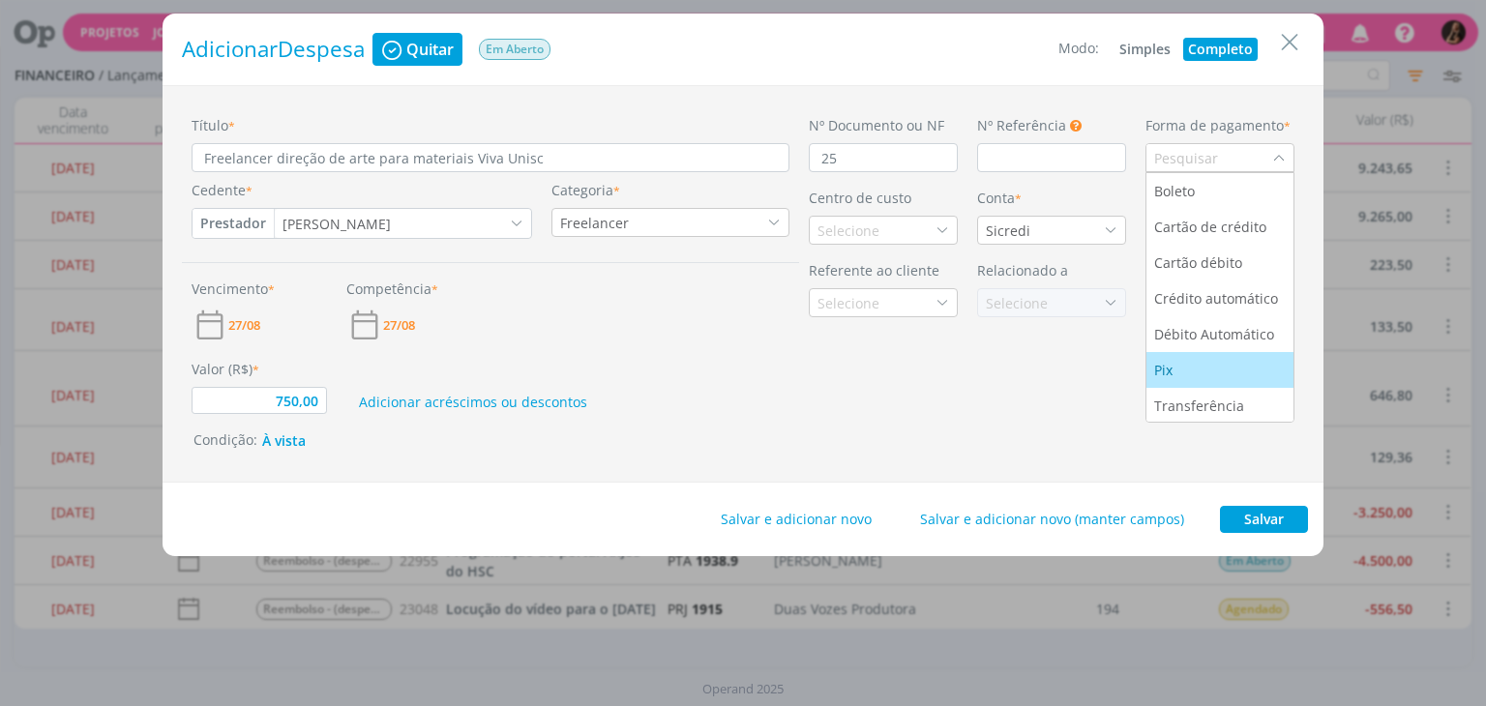
click at [1188, 371] on div "Pix" at bounding box center [1220, 370] width 132 height 20
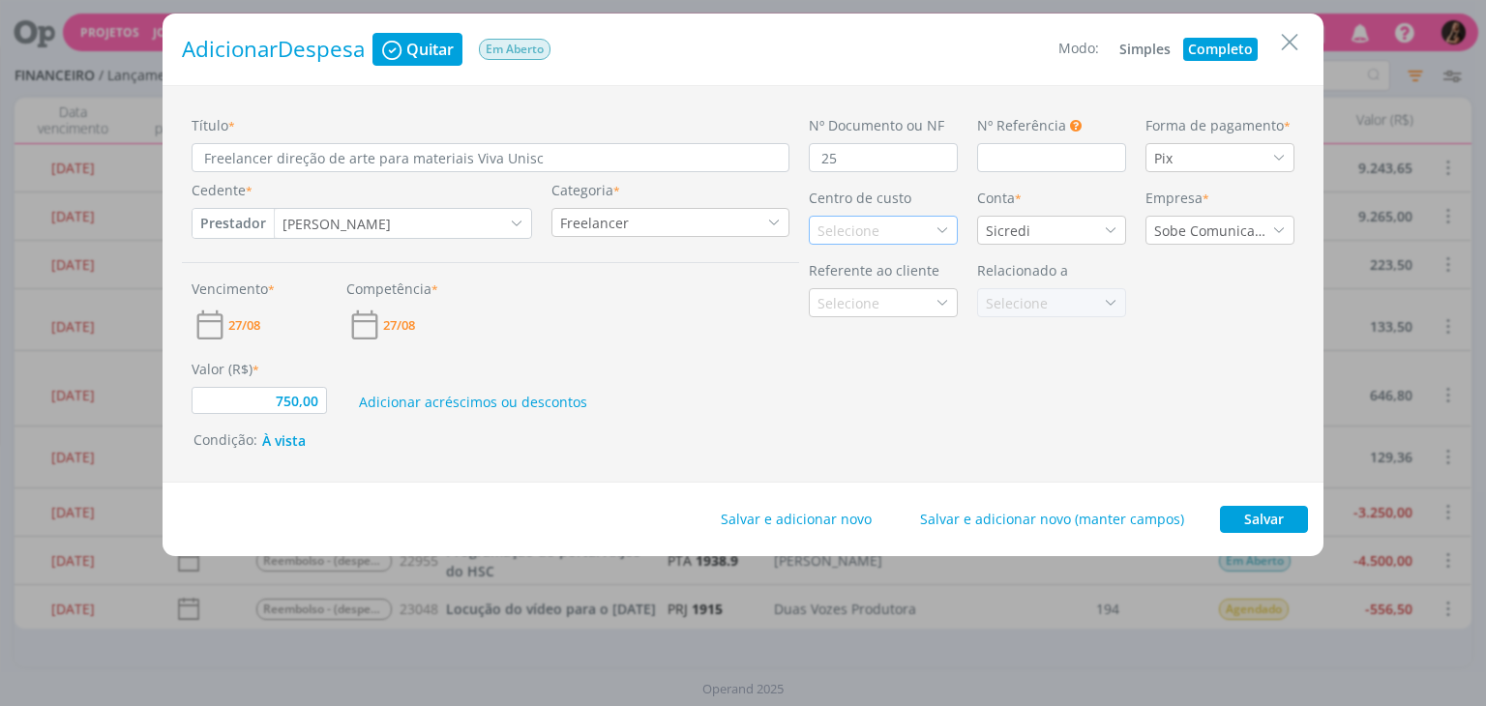
click at [920, 230] on div "Selecione" at bounding box center [883, 230] width 149 height 29
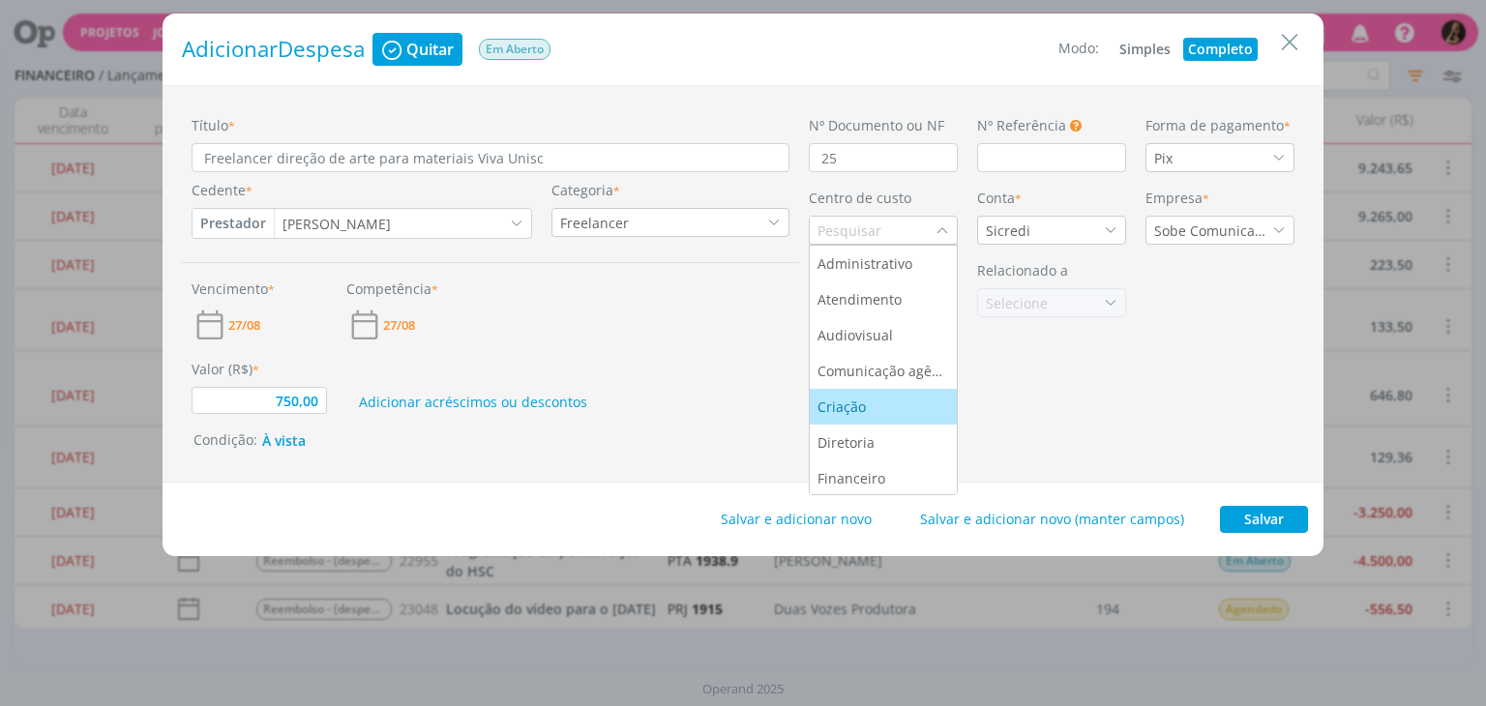
click at [893, 404] on div "Criação" at bounding box center [884, 407] width 132 height 20
type input "750,00"
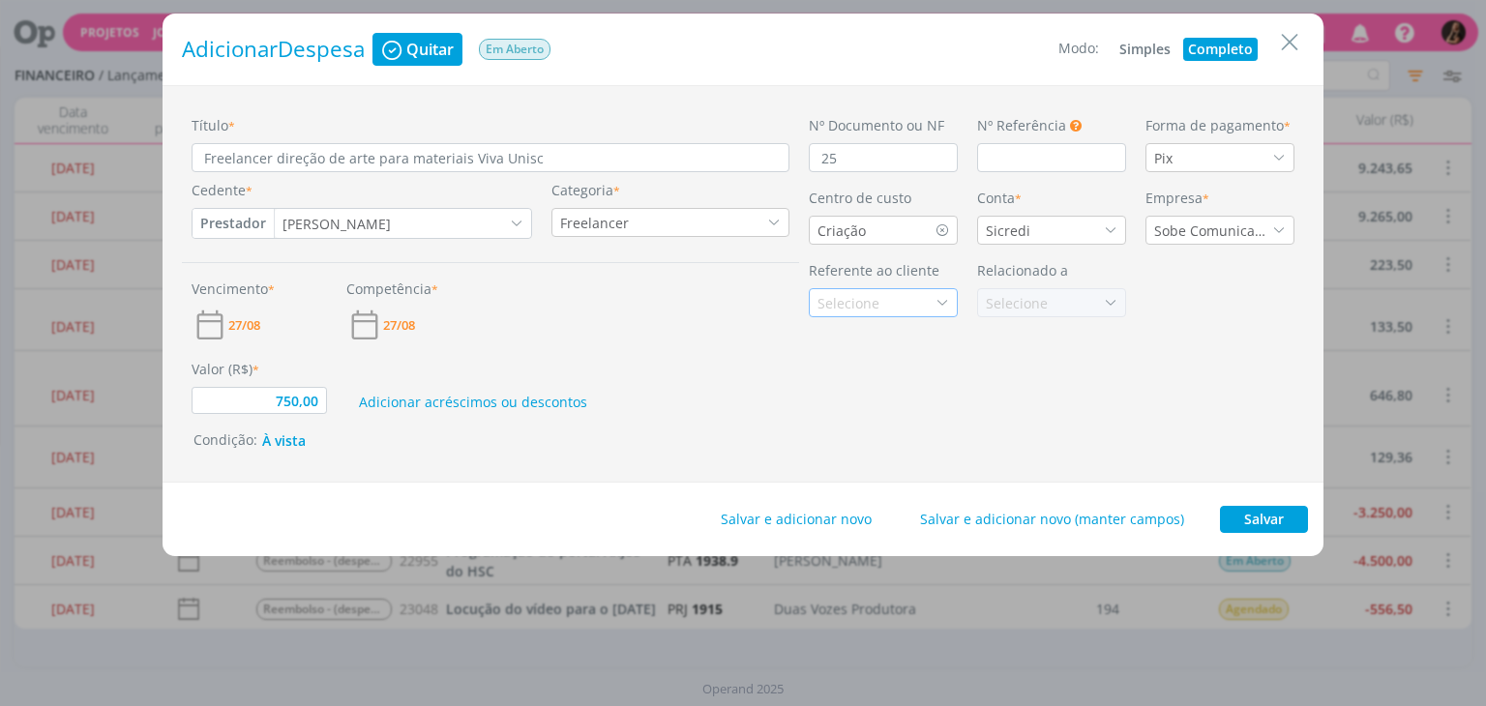
click at [891, 308] on div "Selecione" at bounding box center [883, 302] width 149 height 29
type input "u"
type input "750,00"
type input "unisc"
click at [879, 381] on li "UNISC" at bounding box center [883, 372] width 147 height 36
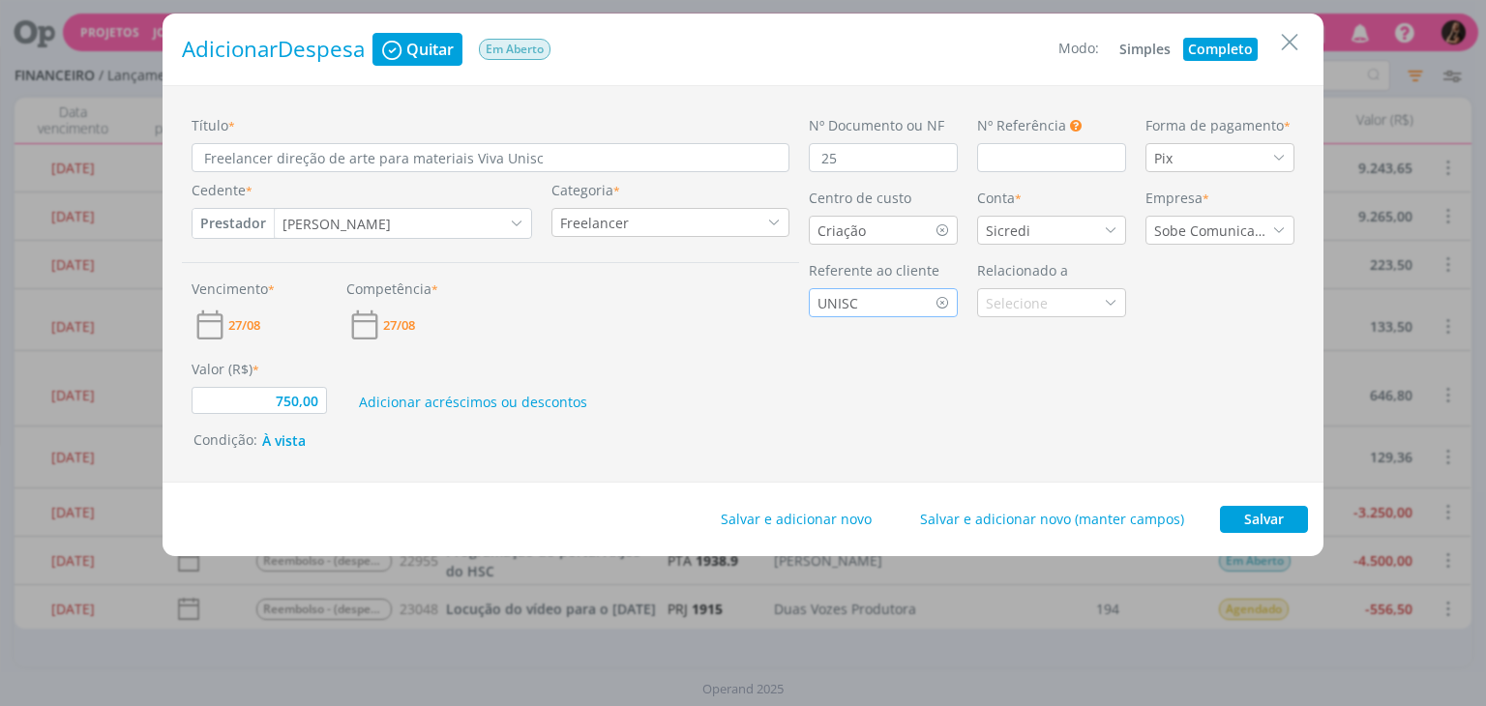
type input "750,00"
click at [1041, 303] on div "Selecione" at bounding box center [1019, 303] width 66 height 20
type input "viva"
click at [1042, 338] on span "1943" at bounding box center [1028, 336] width 31 height 18
click at [1258, 522] on button "Salvar" at bounding box center [1264, 519] width 88 height 27
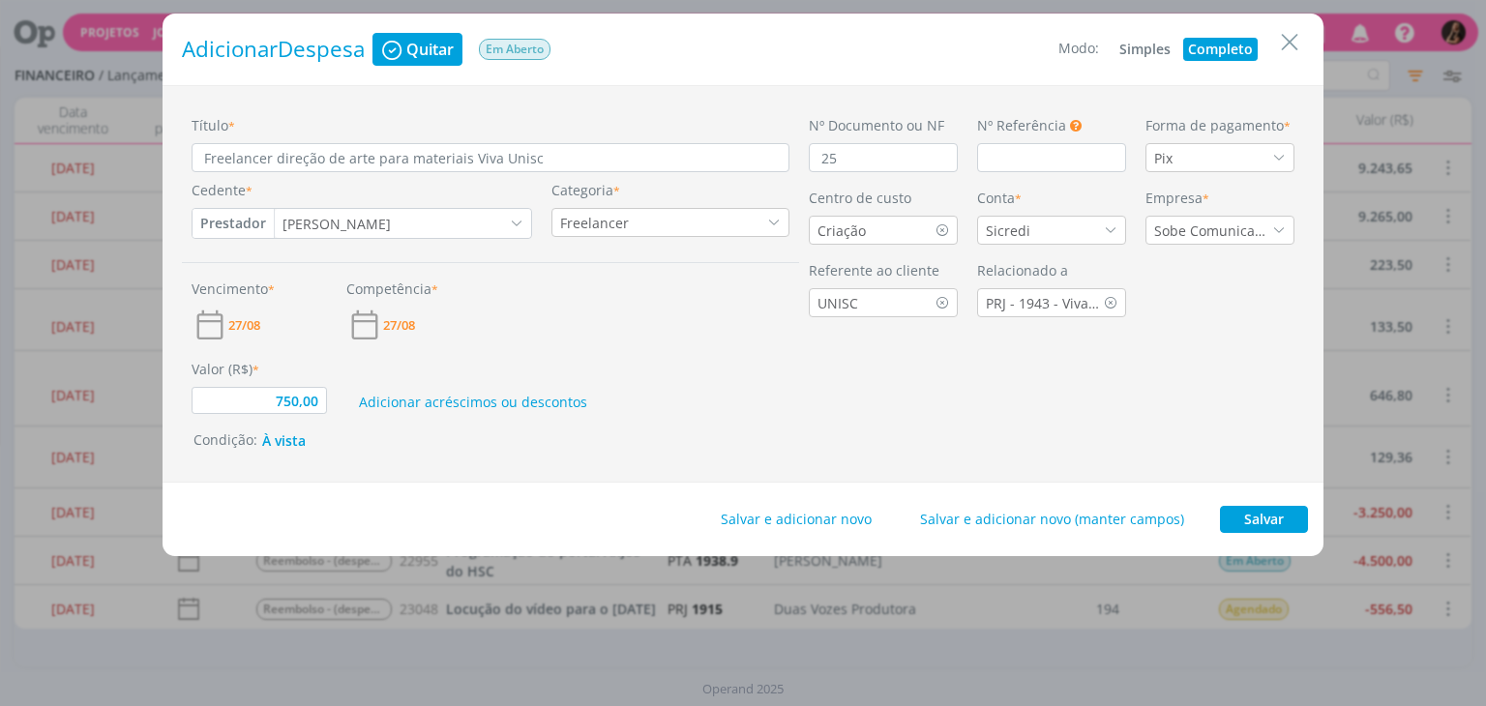
type input "750,00"
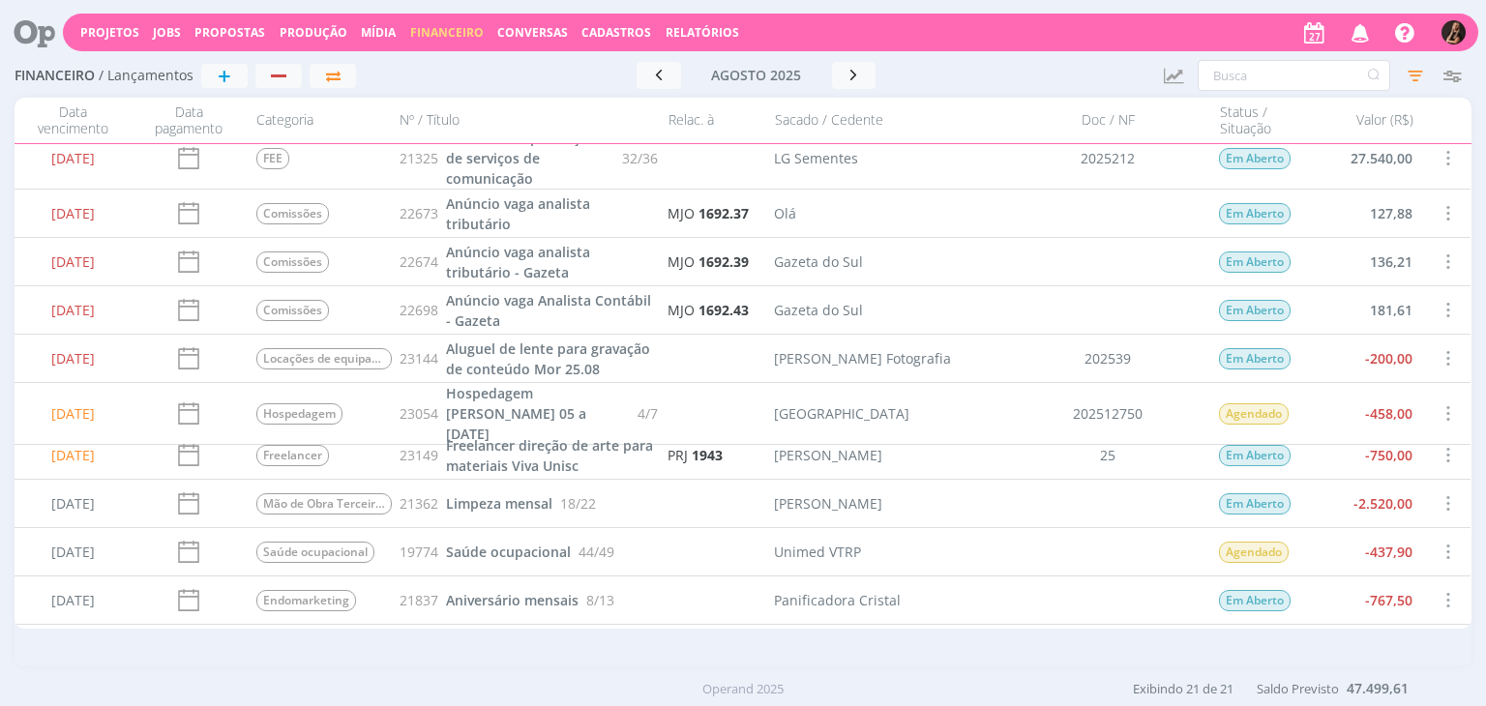
scroll to position [661, 0]
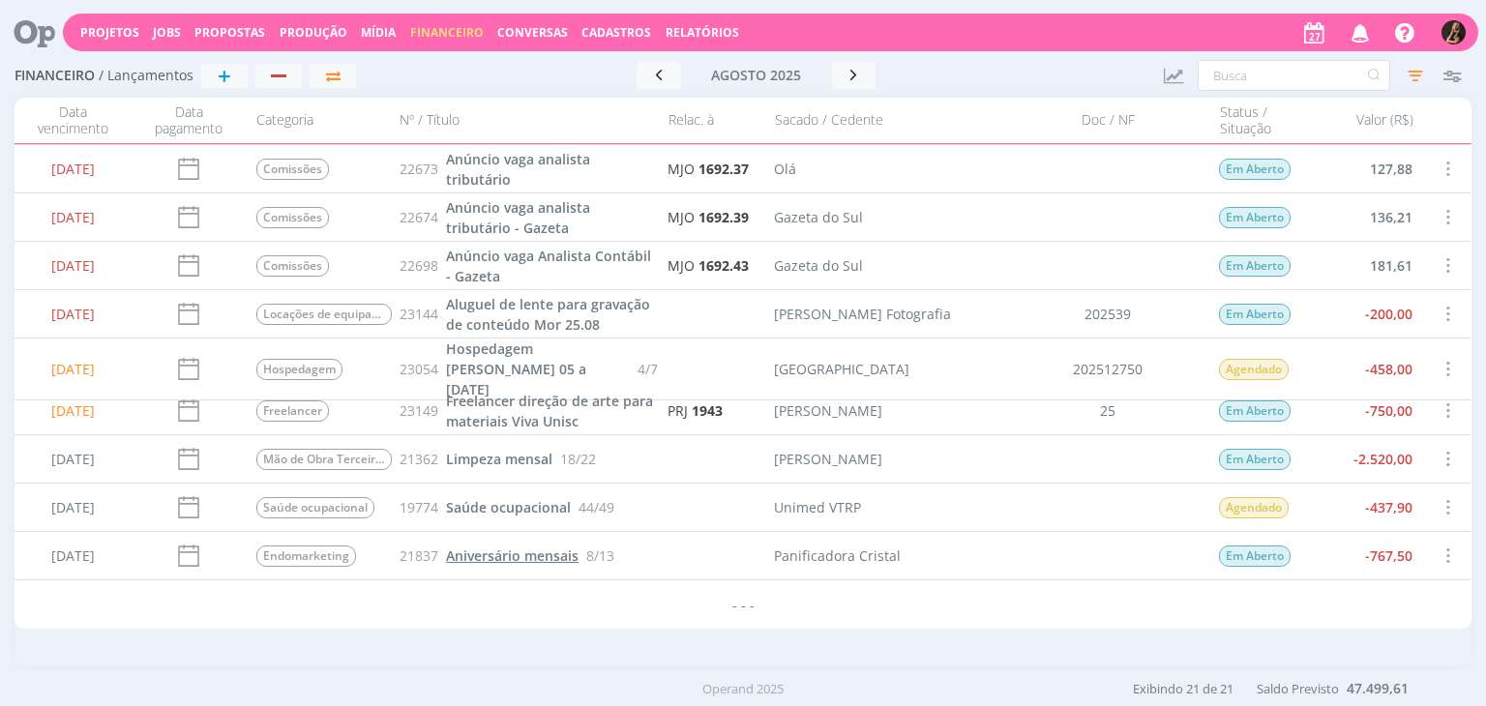
click at [576, 563] on span "Aniversário mensais" at bounding box center [512, 556] width 133 height 18
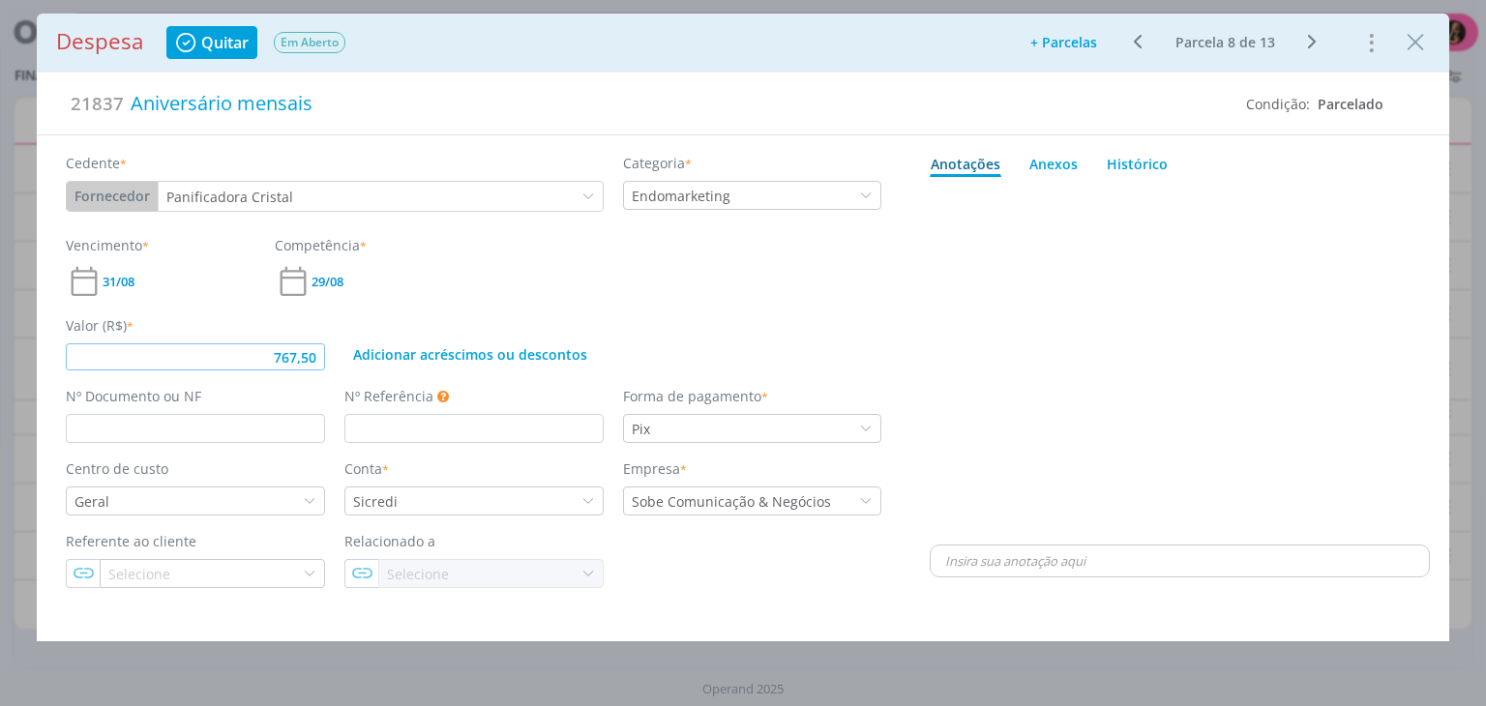
click at [321, 362] on input "767,50" at bounding box center [195, 357] width 259 height 27
type input "535,25"
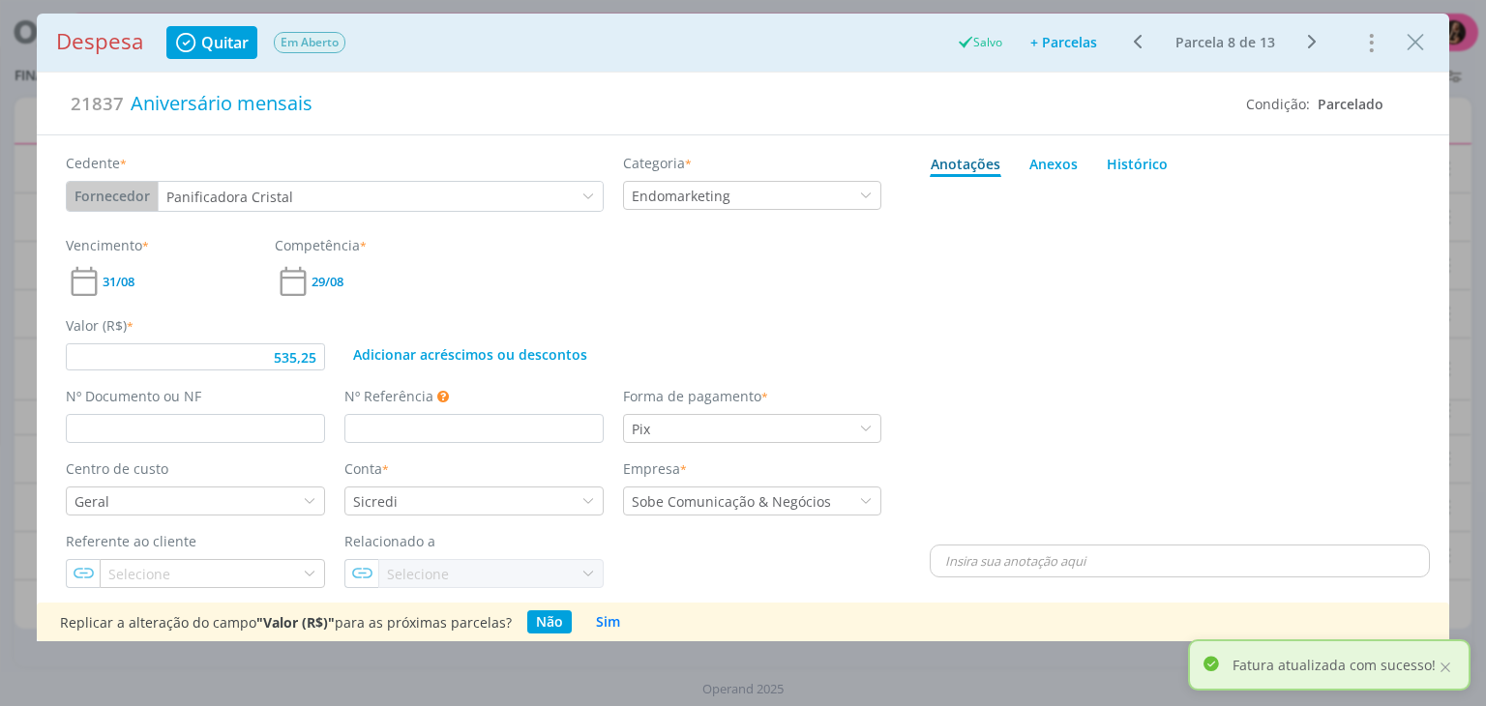
click at [1417, 45] on icon "Close" at bounding box center [1415, 42] width 29 height 29
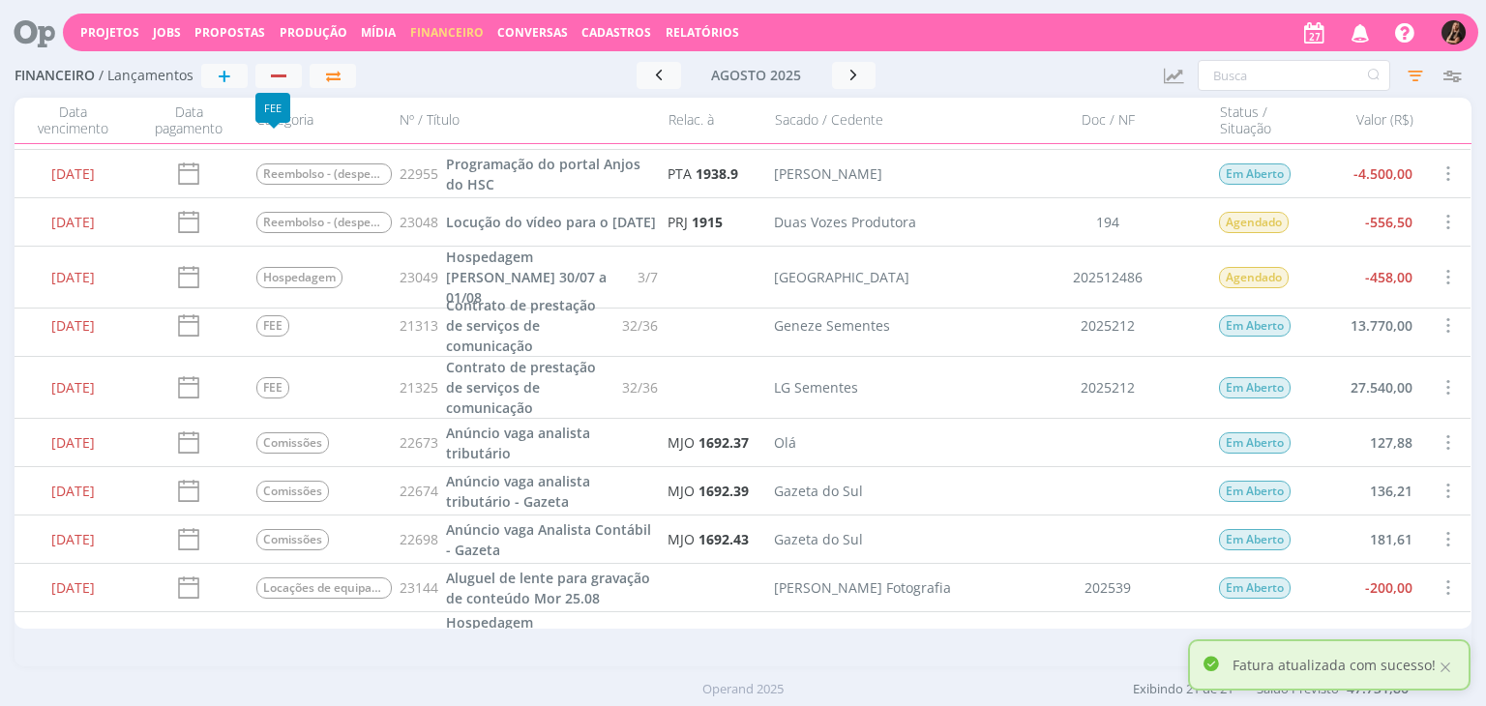
scroll to position [661, 0]
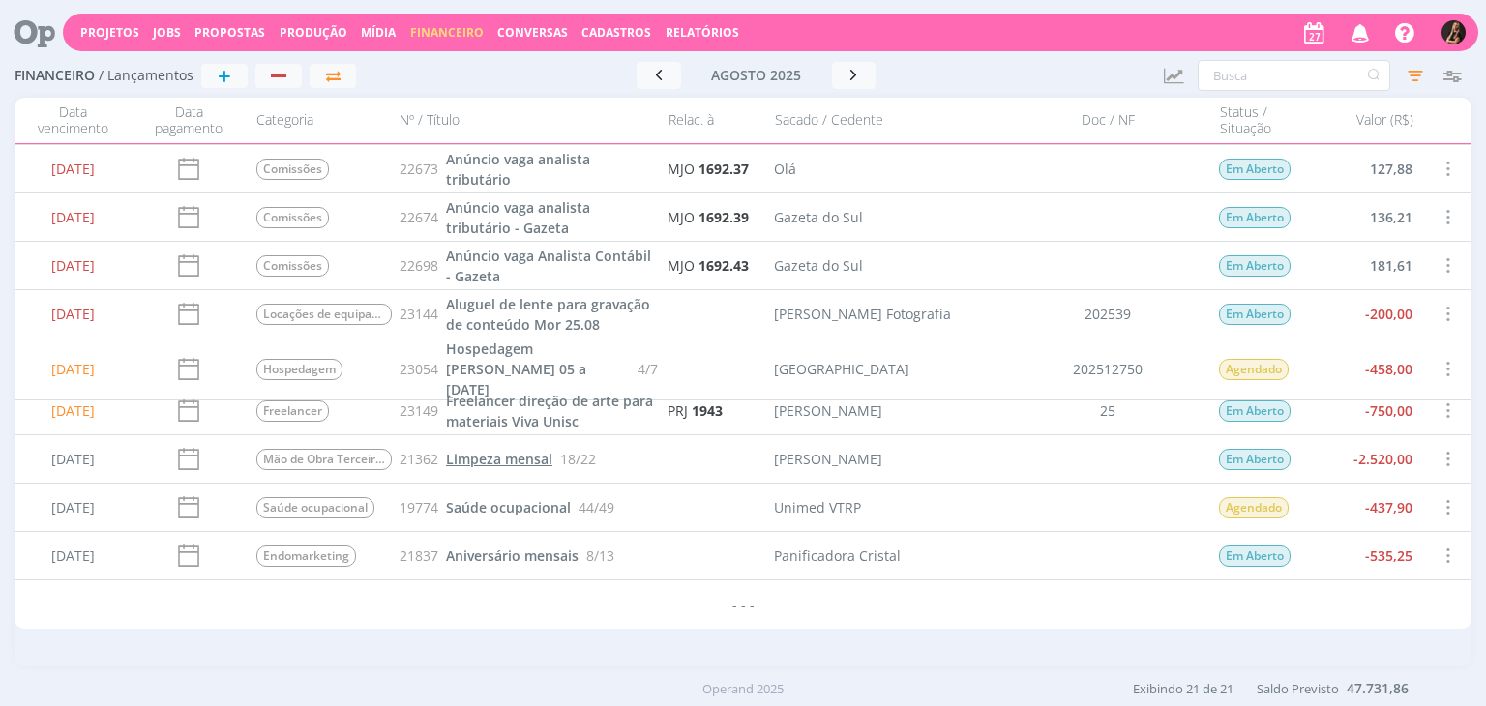
click at [516, 465] on span "Limpeza mensal" at bounding box center [499, 459] width 106 height 18
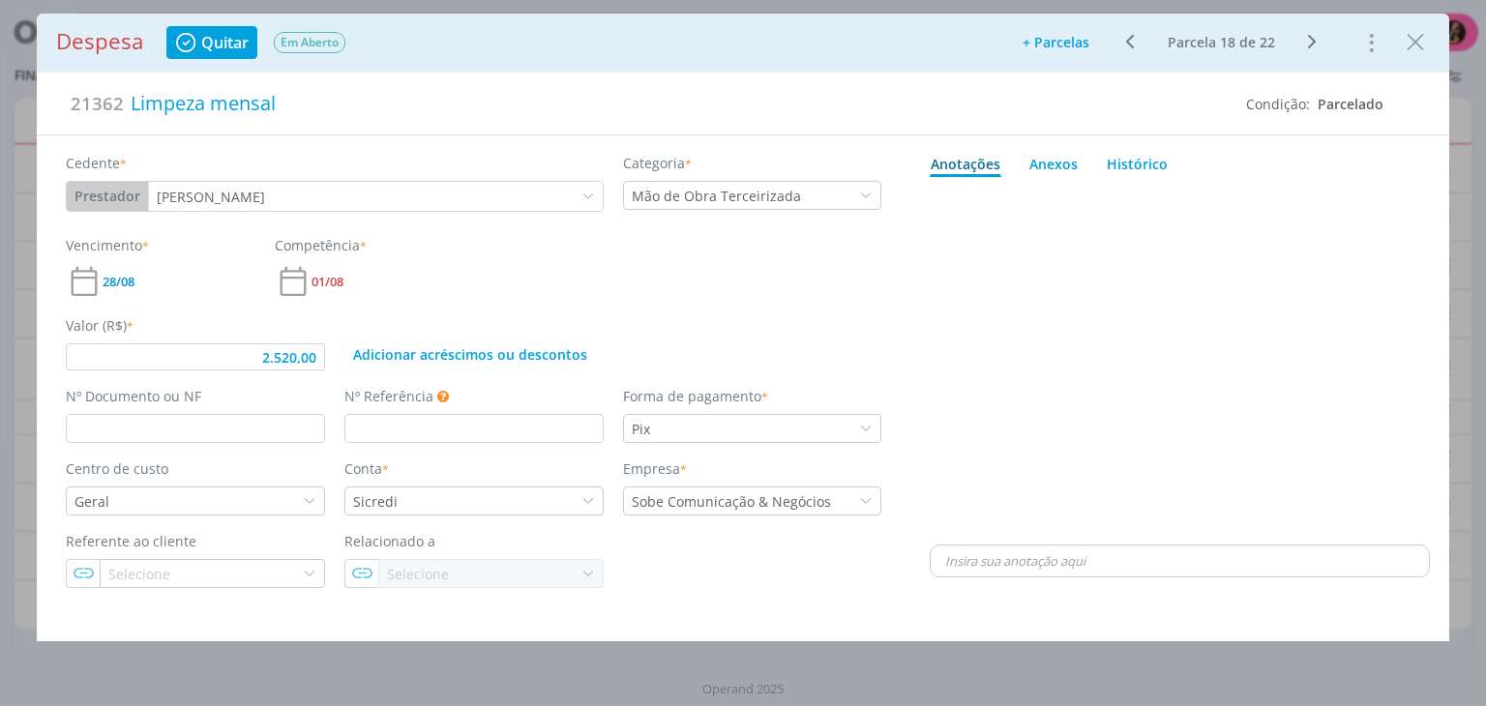
click at [234, 43] on span "Quitar" at bounding box center [224, 42] width 47 height 15
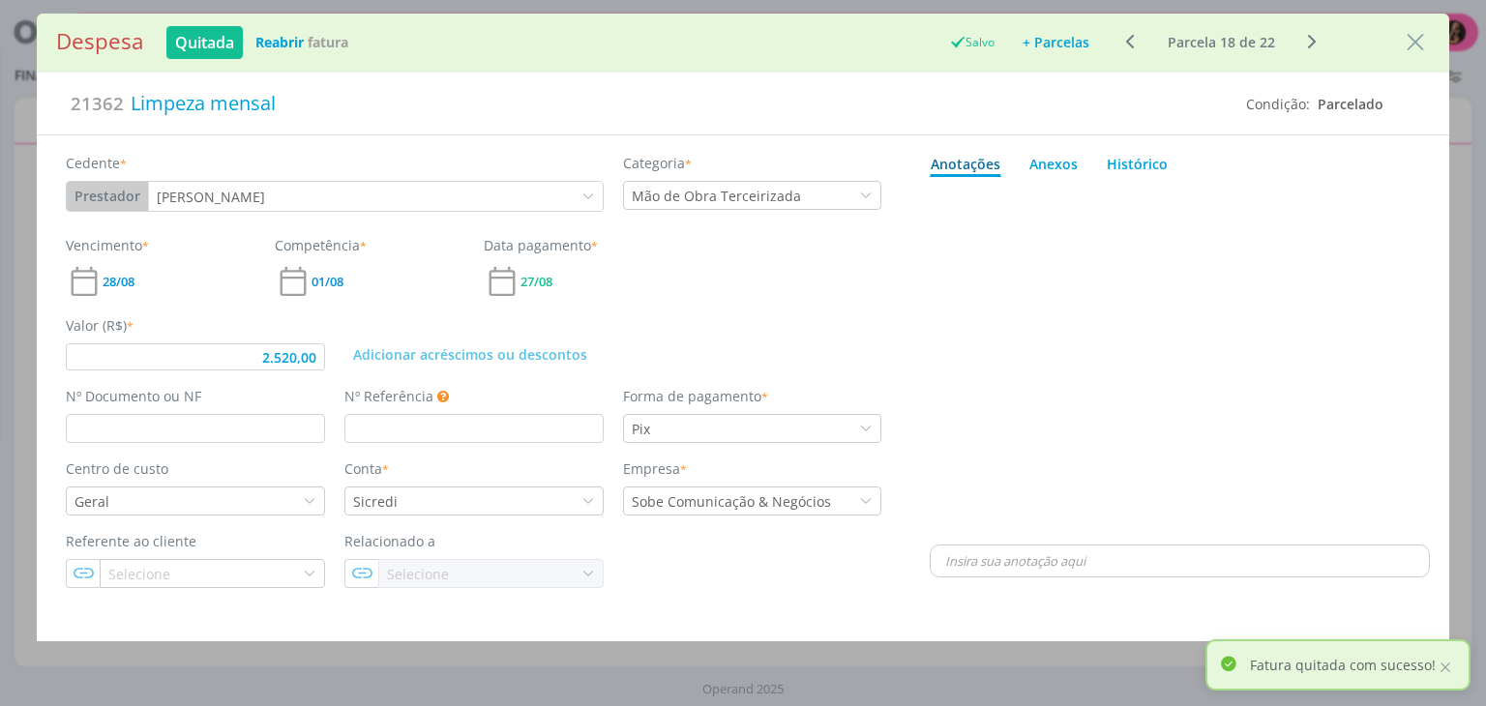
type input "2.520,00"
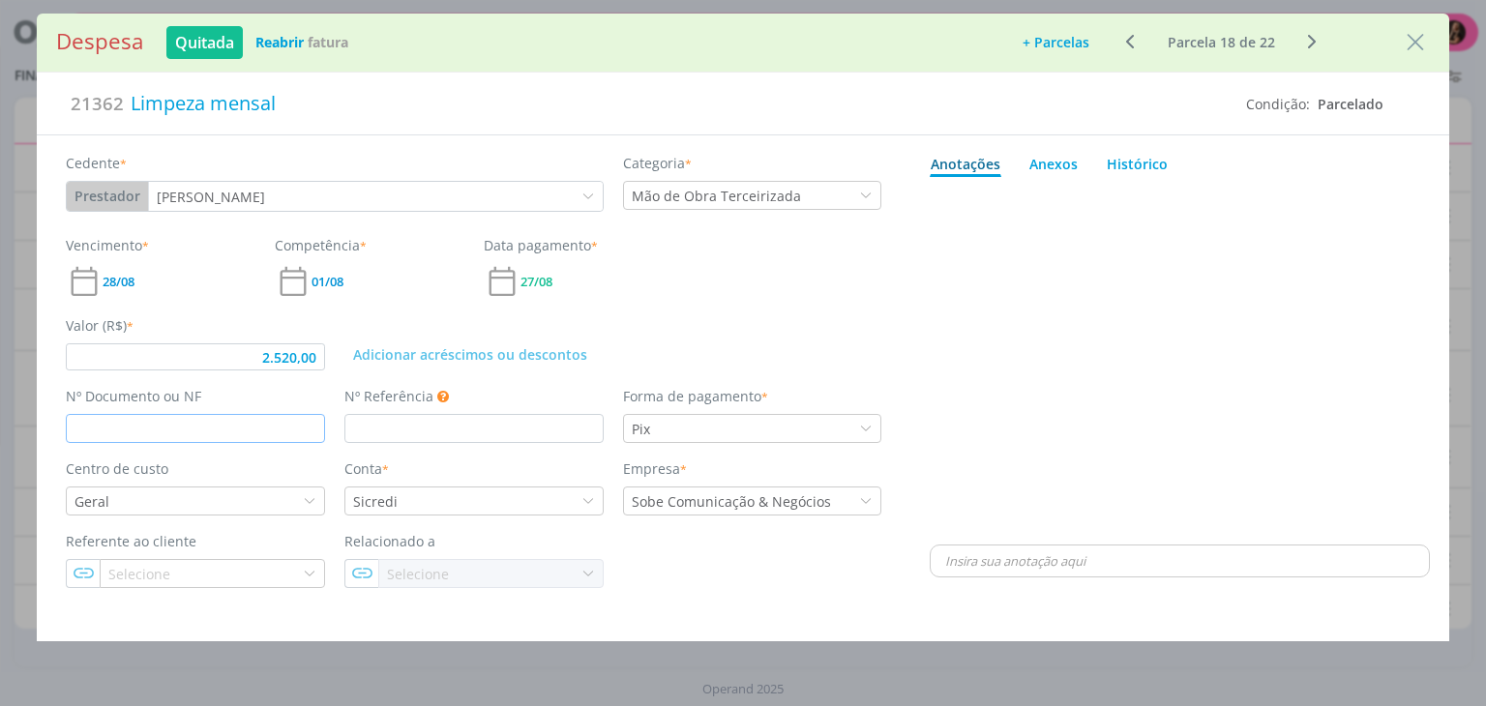
click at [232, 431] on input "dialog" at bounding box center [195, 428] width 259 height 29
type input "18"
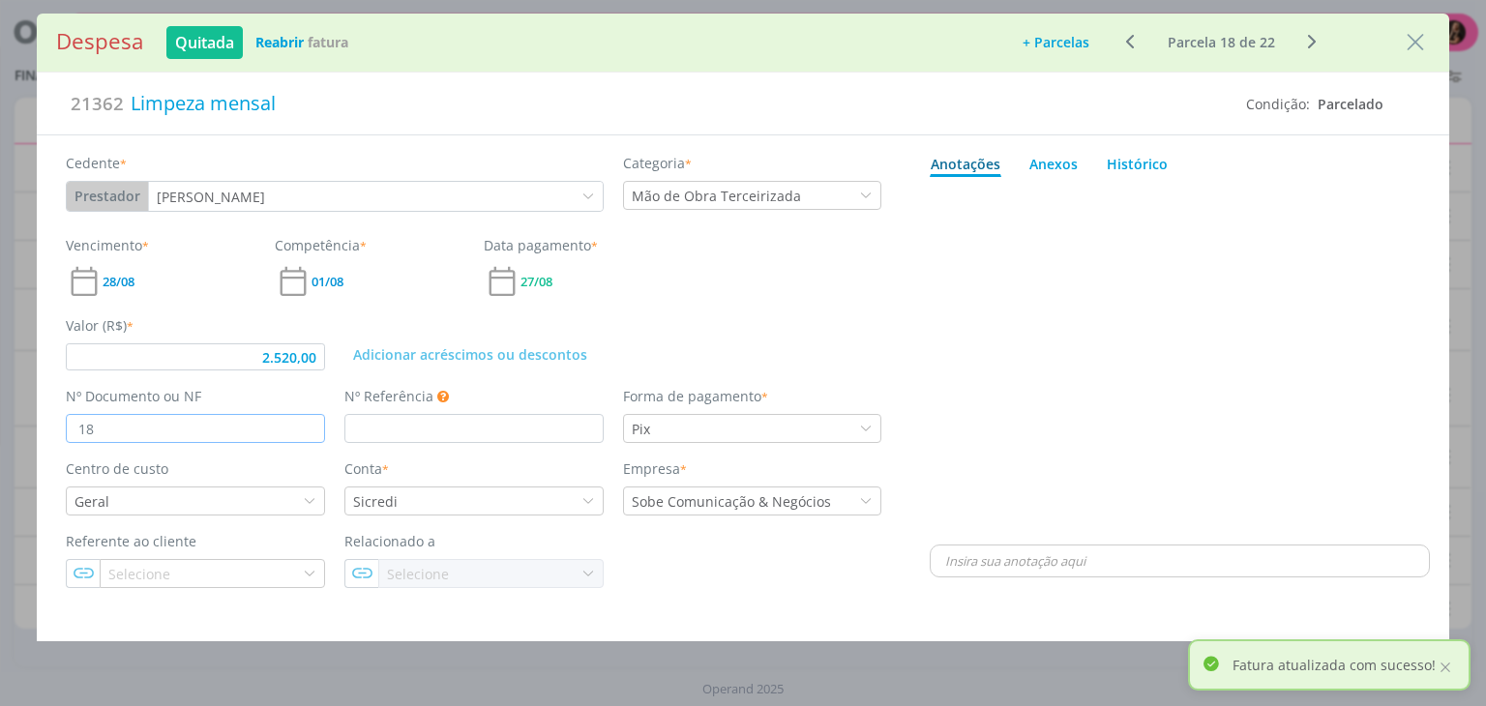
type input "2.520,00"
click at [1416, 41] on icon "Close" at bounding box center [1415, 42] width 29 height 29
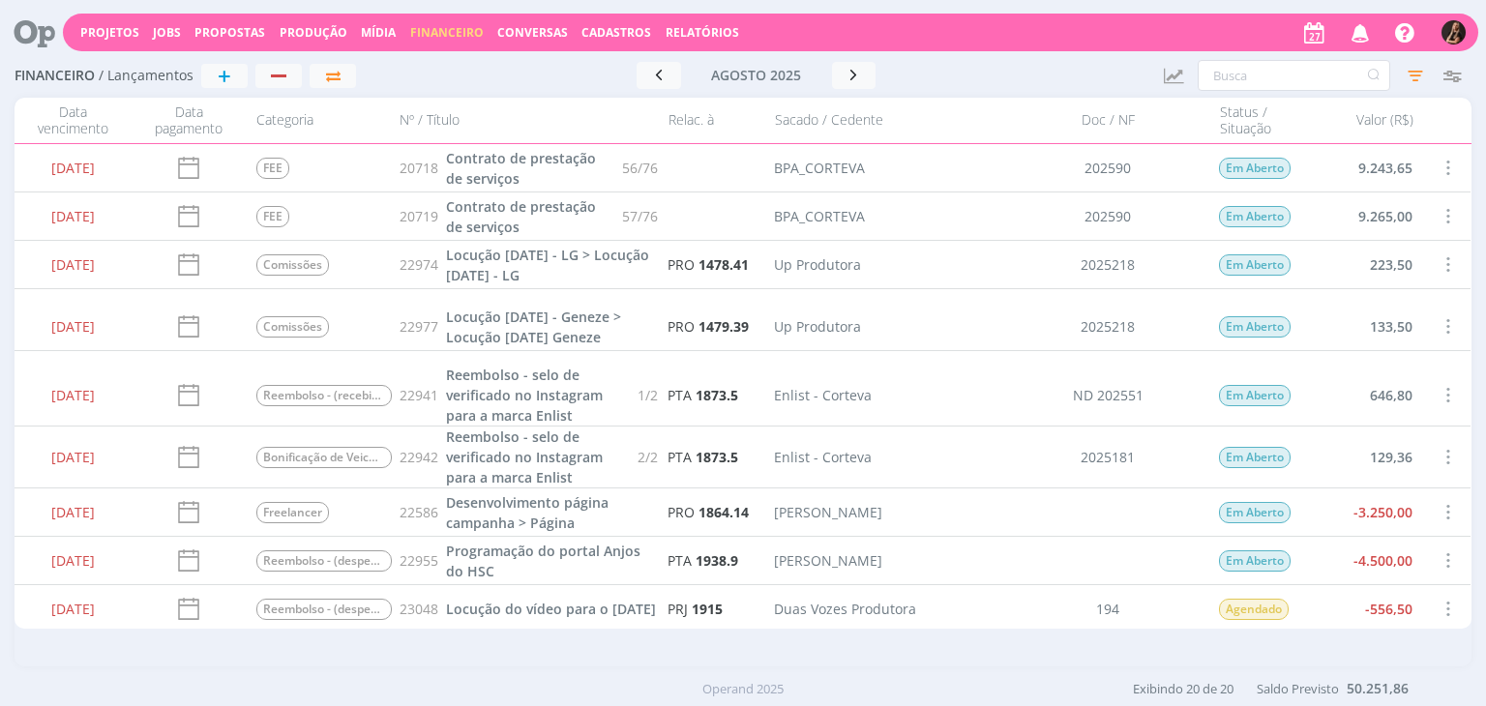
click at [432, 28] on span "Financeiro" at bounding box center [447, 32] width 74 height 16
click at [401, 116] on link "Contas" at bounding box center [449, 131] width 163 height 30
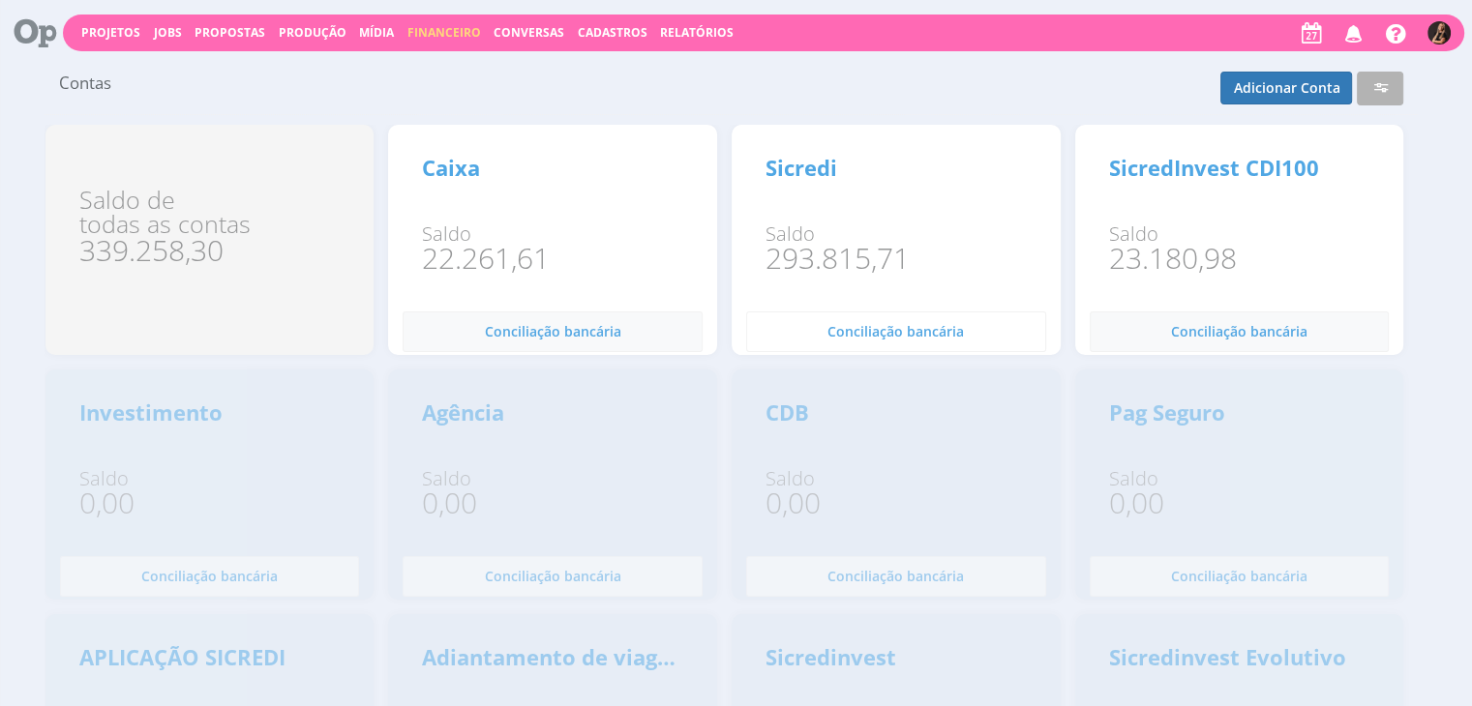
click at [919, 333] on span "Conciliação bancária" at bounding box center [895, 331] width 136 height 18
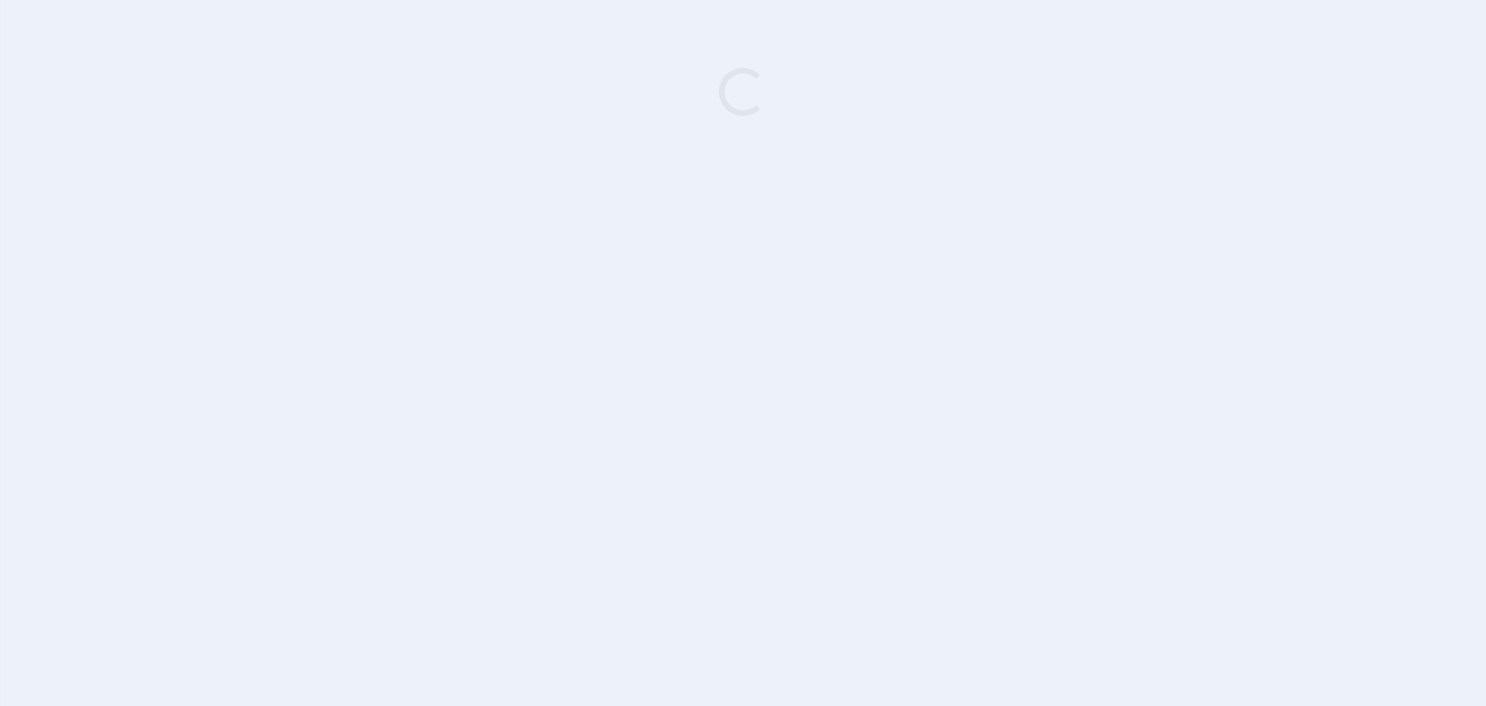
type input "Sicredi"
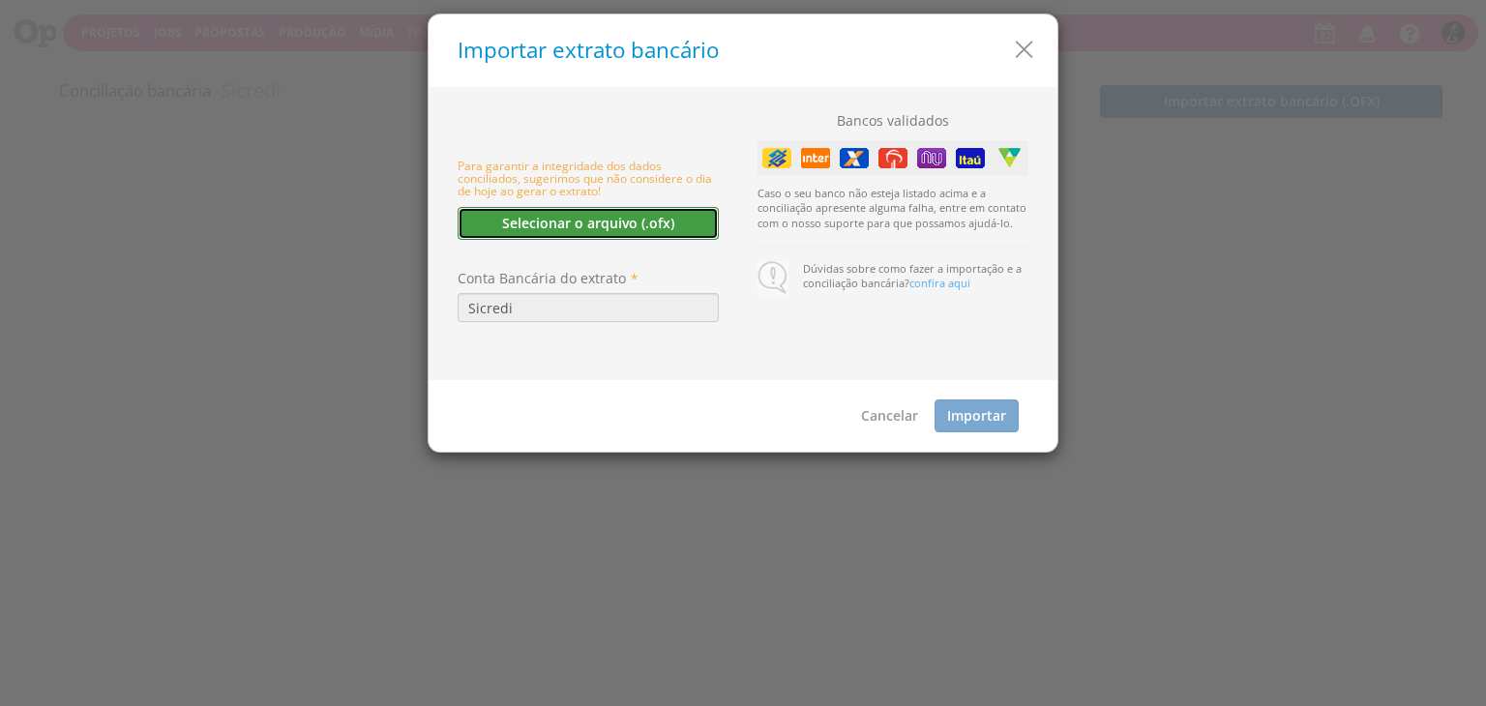
click at [631, 222] on button "Selecionar o arquivo (.ofx)" at bounding box center [588, 223] width 261 height 33
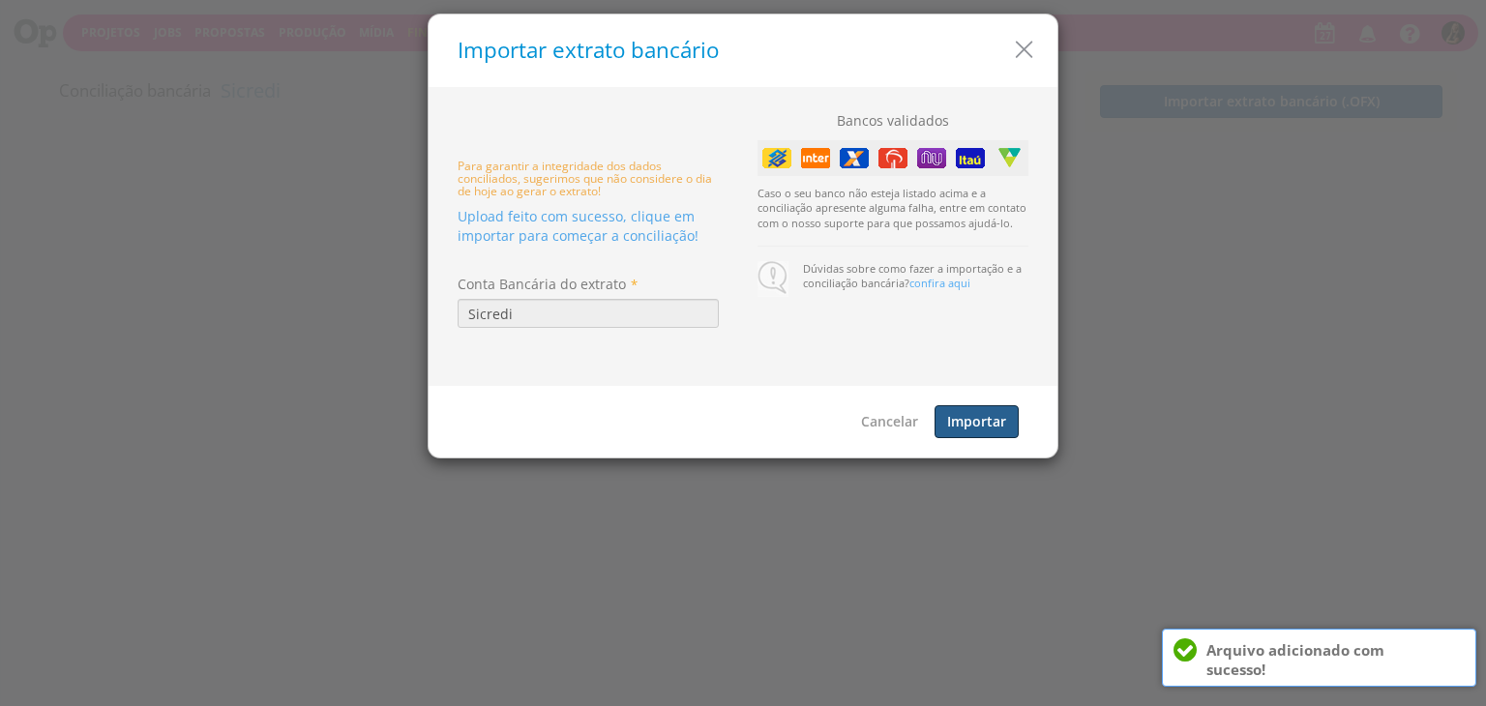
drag, startPoint x: 995, startPoint y: 434, endPoint x: 867, endPoint y: 373, distance: 141.5
click at [995, 433] on button "Importar" at bounding box center [977, 421] width 84 height 33
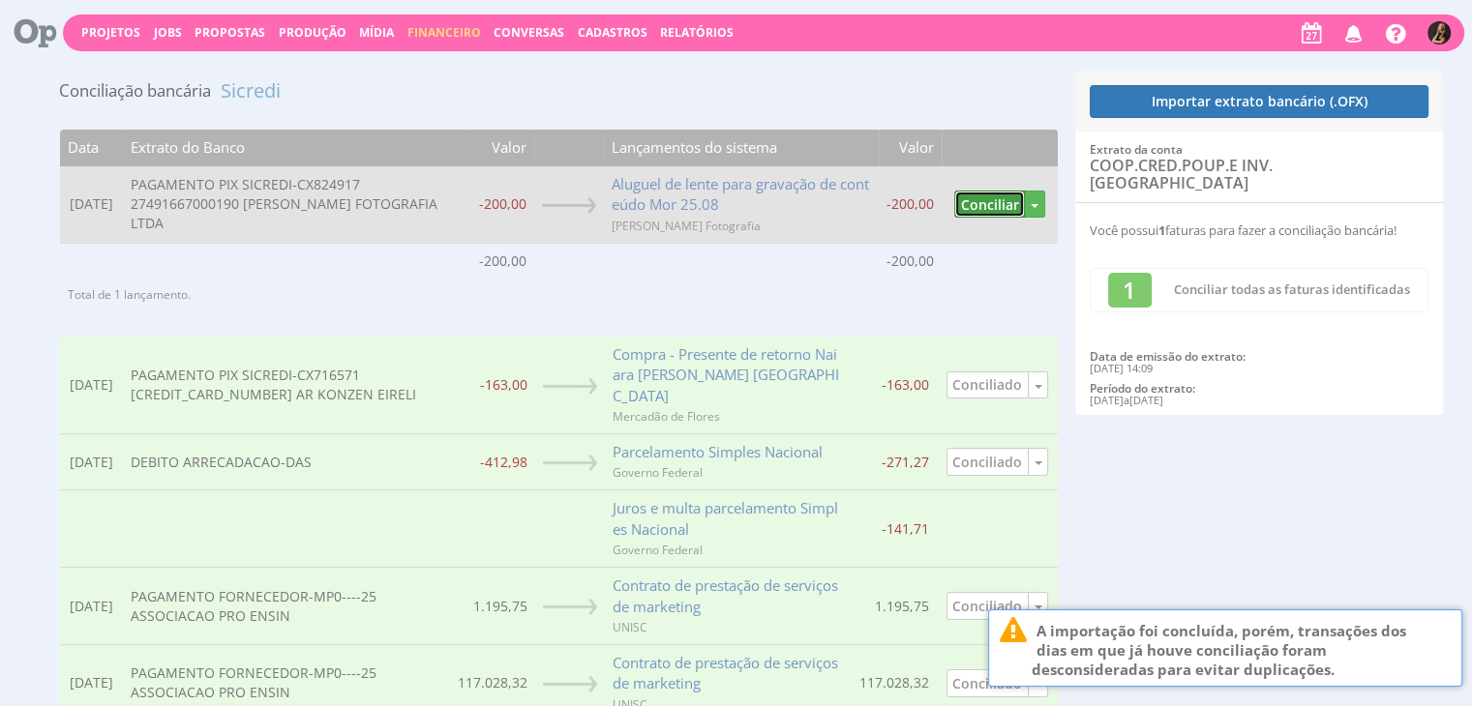
click at [989, 202] on button "Conciliar" at bounding box center [989, 205] width 71 height 28
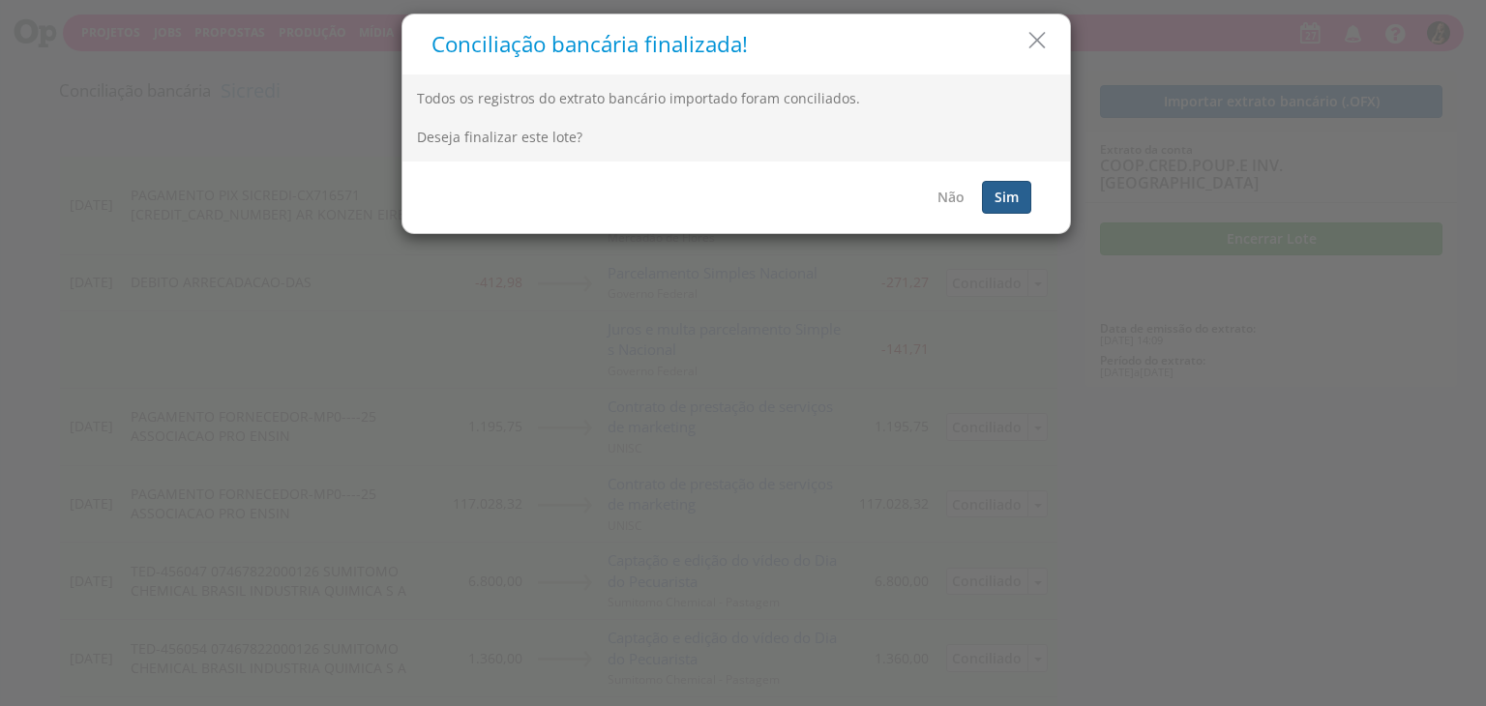
click at [995, 187] on button "Sim" at bounding box center [1006, 197] width 49 height 33
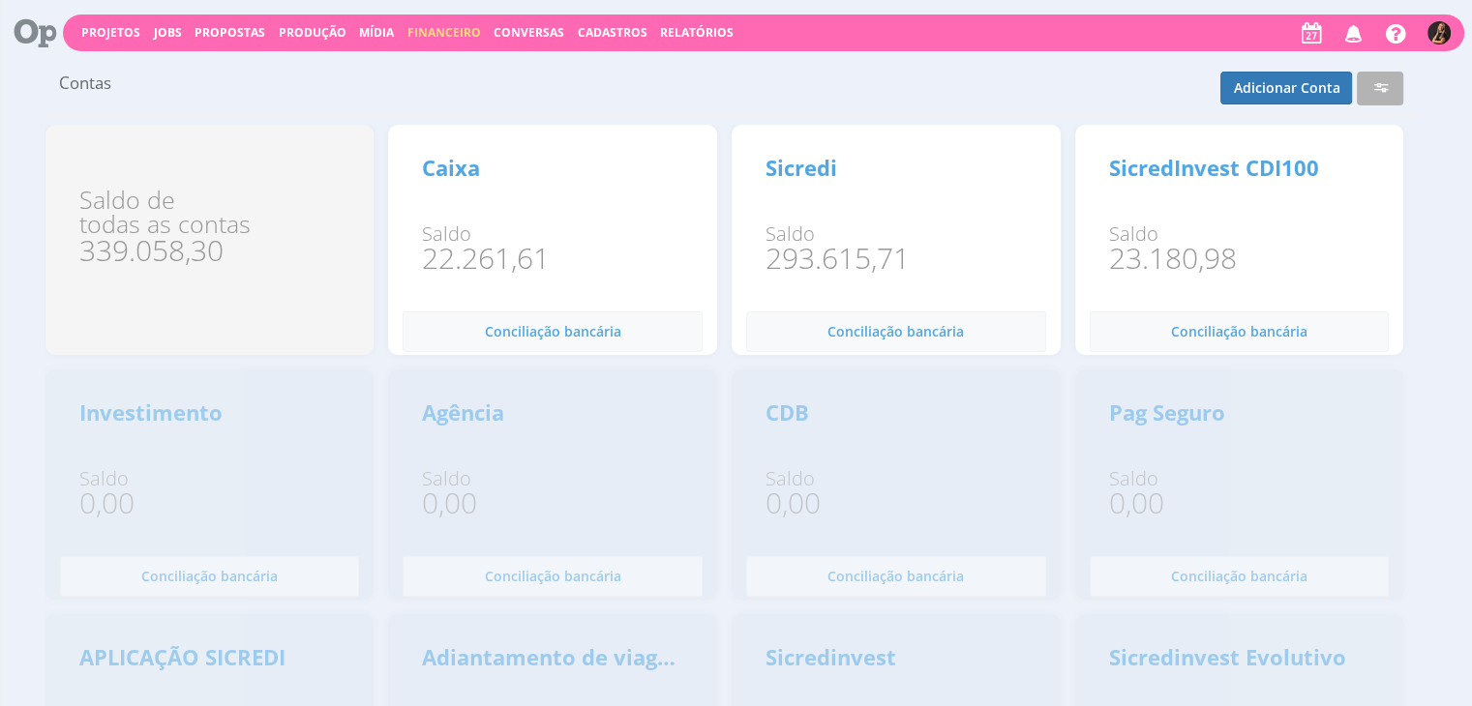
click at [430, 32] on span "Financeiro" at bounding box center [444, 32] width 74 height 16
click at [426, 55] on link "Lançamentos" at bounding box center [446, 62] width 163 height 28
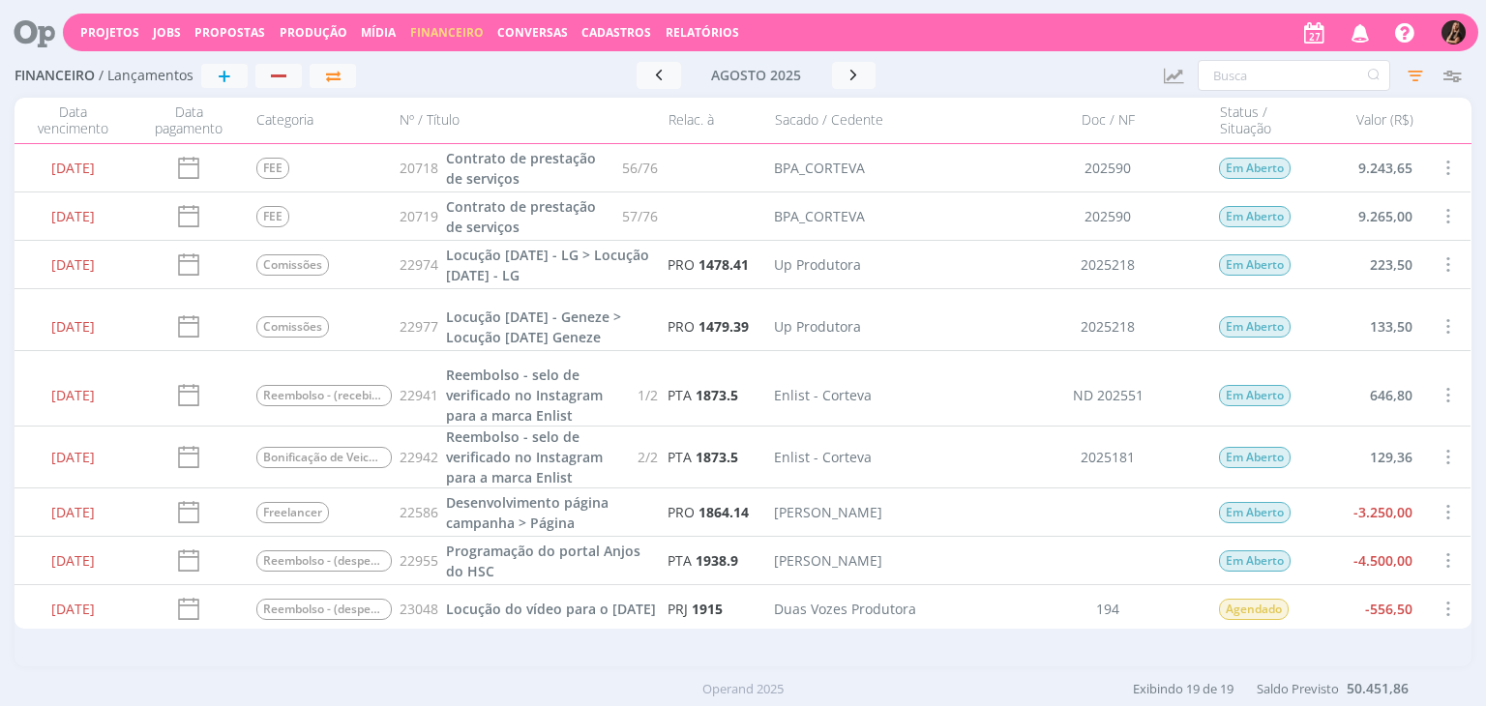
click at [437, 23] on div "Projetos Jobs Propostas Produção Mídia Financeiro Conversas Cadastros Relatório…" at bounding box center [771, 33] width 1416 height 38
click at [441, 25] on span "Financeiro" at bounding box center [447, 32] width 74 height 16
click at [423, 119] on link "Contas" at bounding box center [449, 131] width 163 height 30
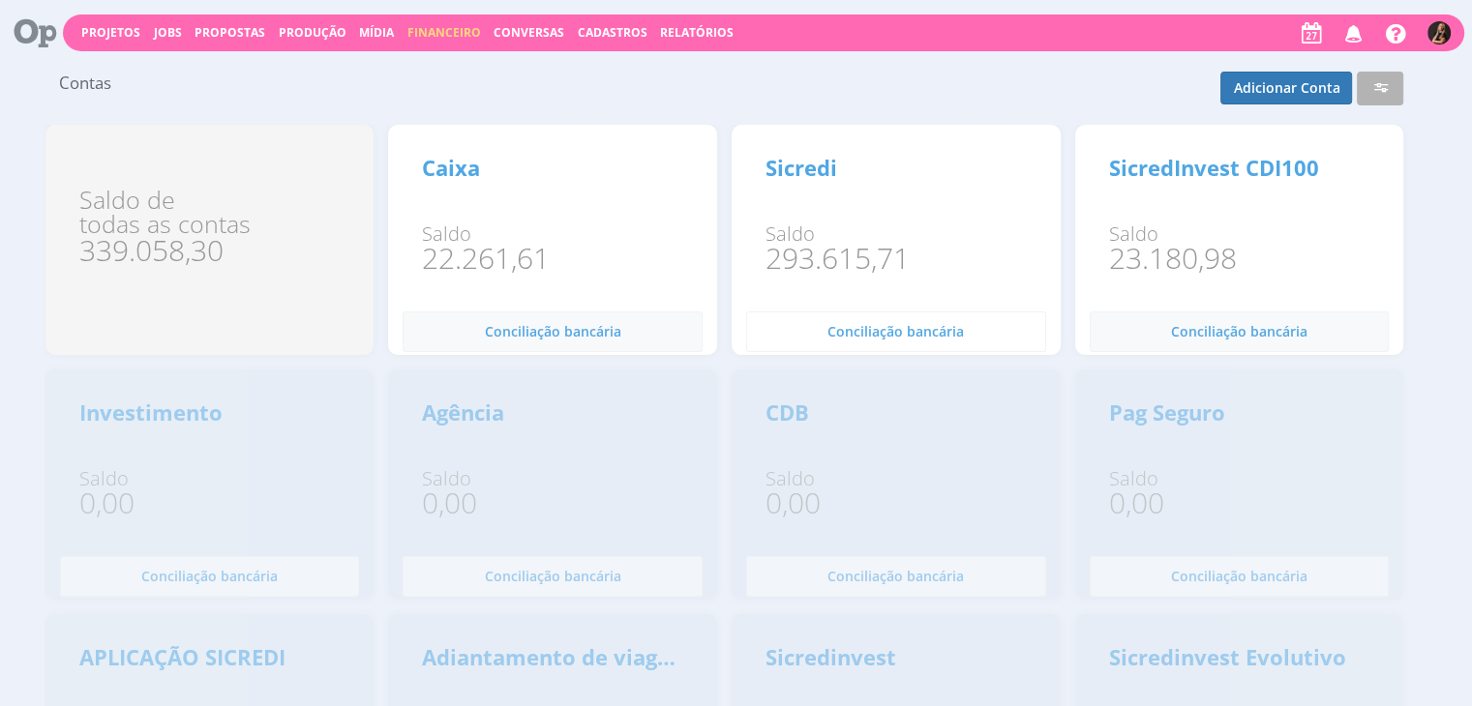
click at [865, 326] on span "Conciliação bancária" at bounding box center [895, 331] width 136 height 18
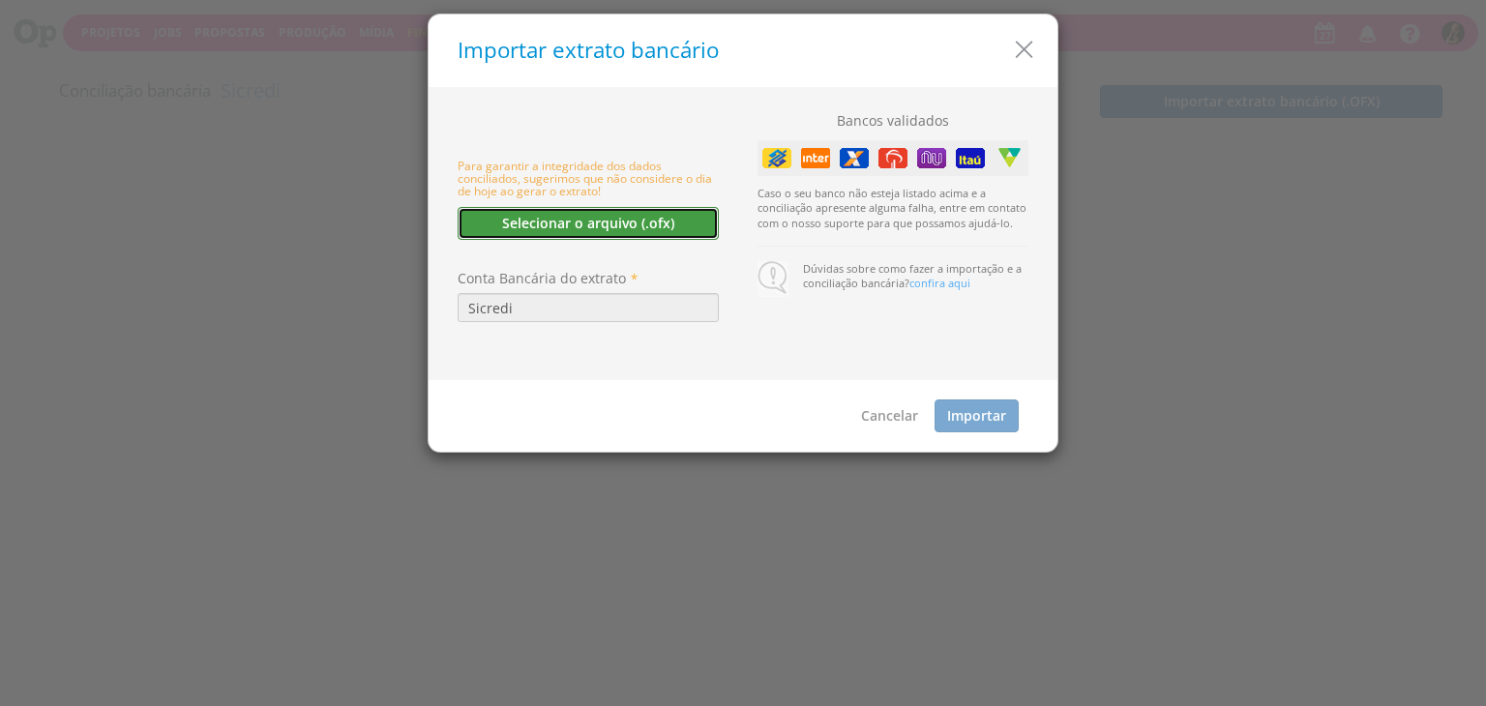
click at [588, 220] on button "Selecionar o arquivo (.ofx)" at bounding box center [588, 223] width 261 height 33
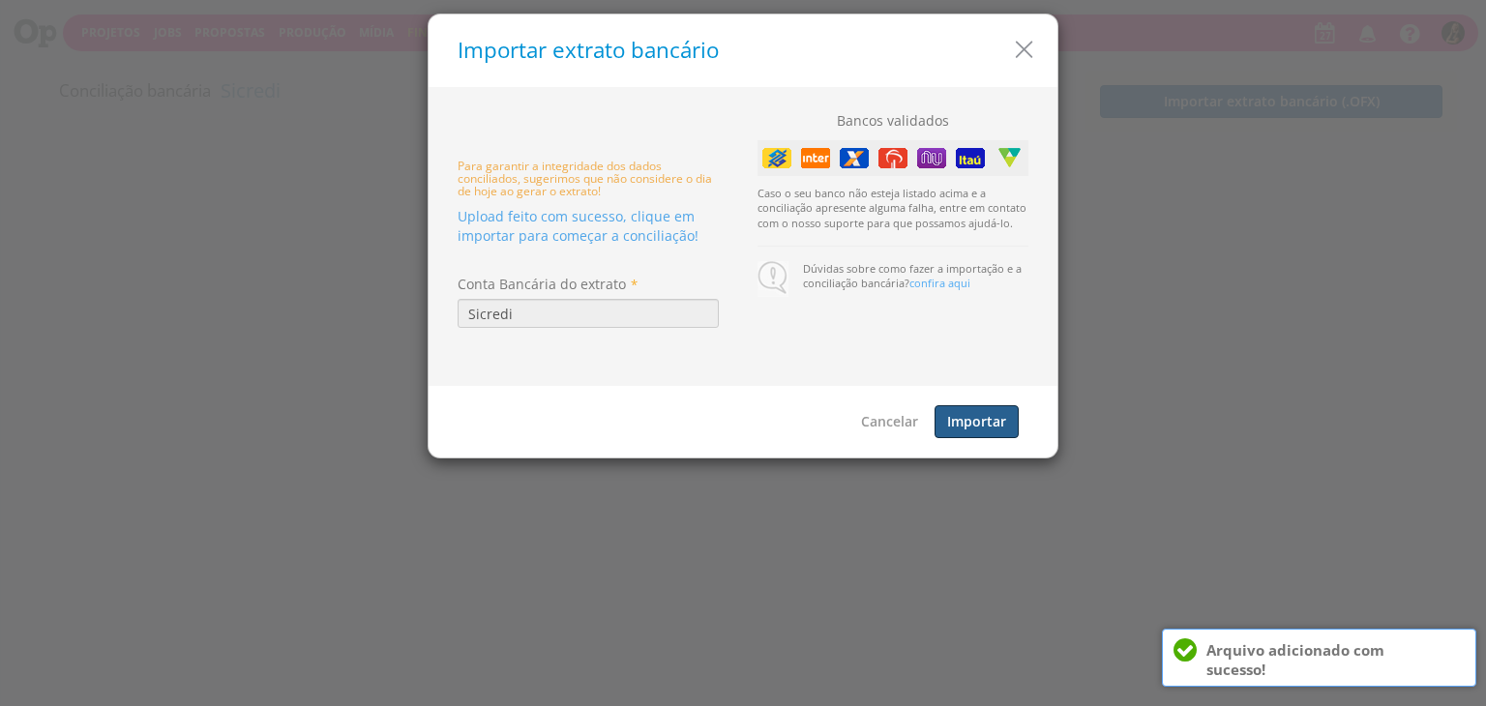
drag, startPoint x: 1002, startPoint y: 418, endPoint x: 406, endPoint y: 366, distance: 597.4
click at [1002, 417] on button "Importar" at bounding box center [977, 421] width 84 height 33
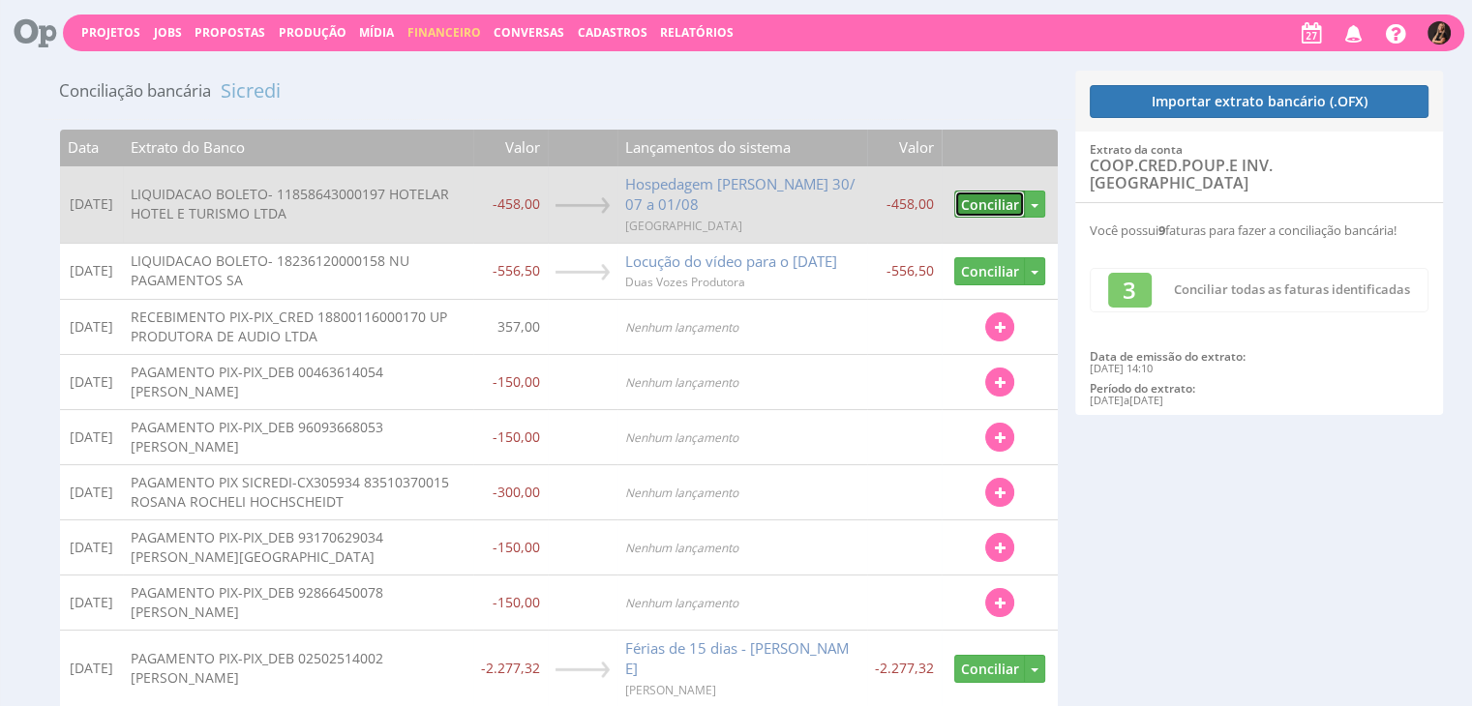
click at [972, 201] on button "Conciliar" at bounding box center [989, 205] width 71 height 28
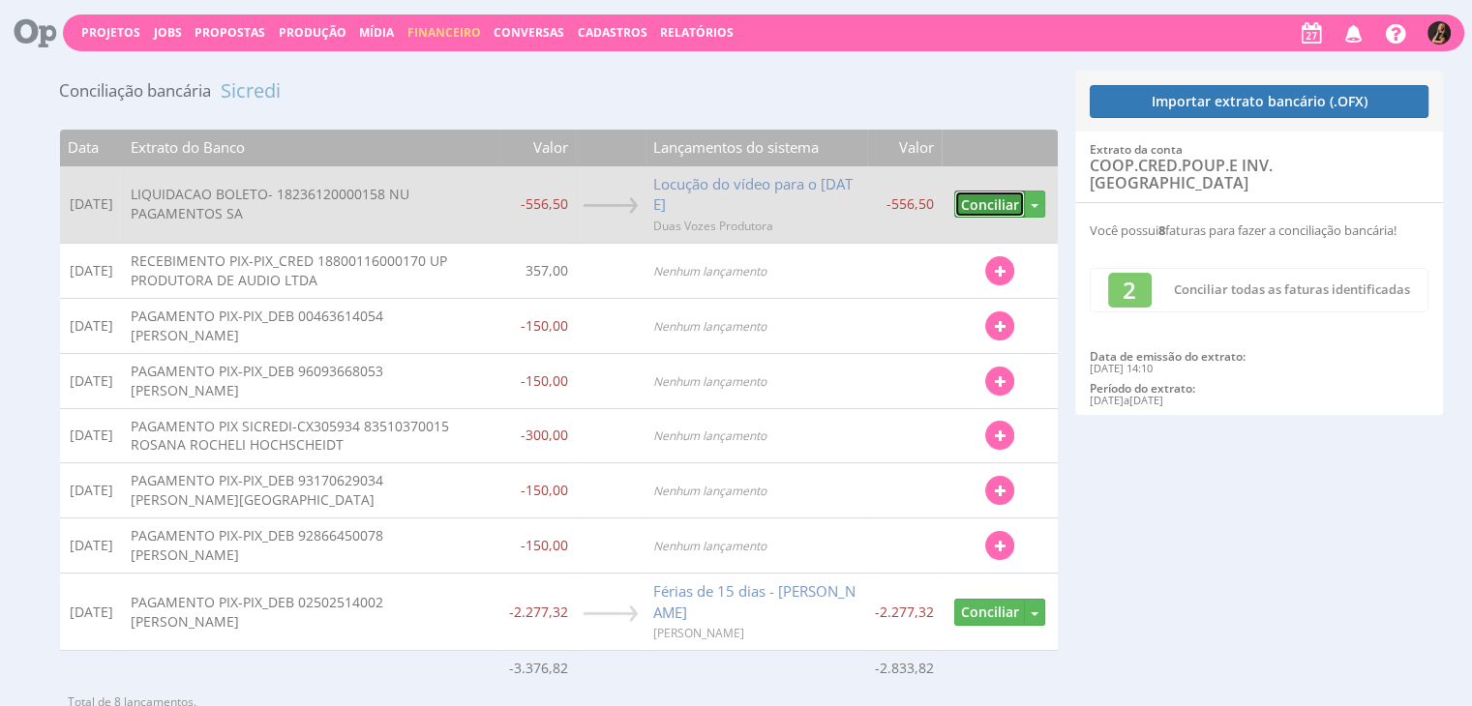
click at [1007, 214] on button "Conciliar" at bounding box center [989, 205] width 71 height 28
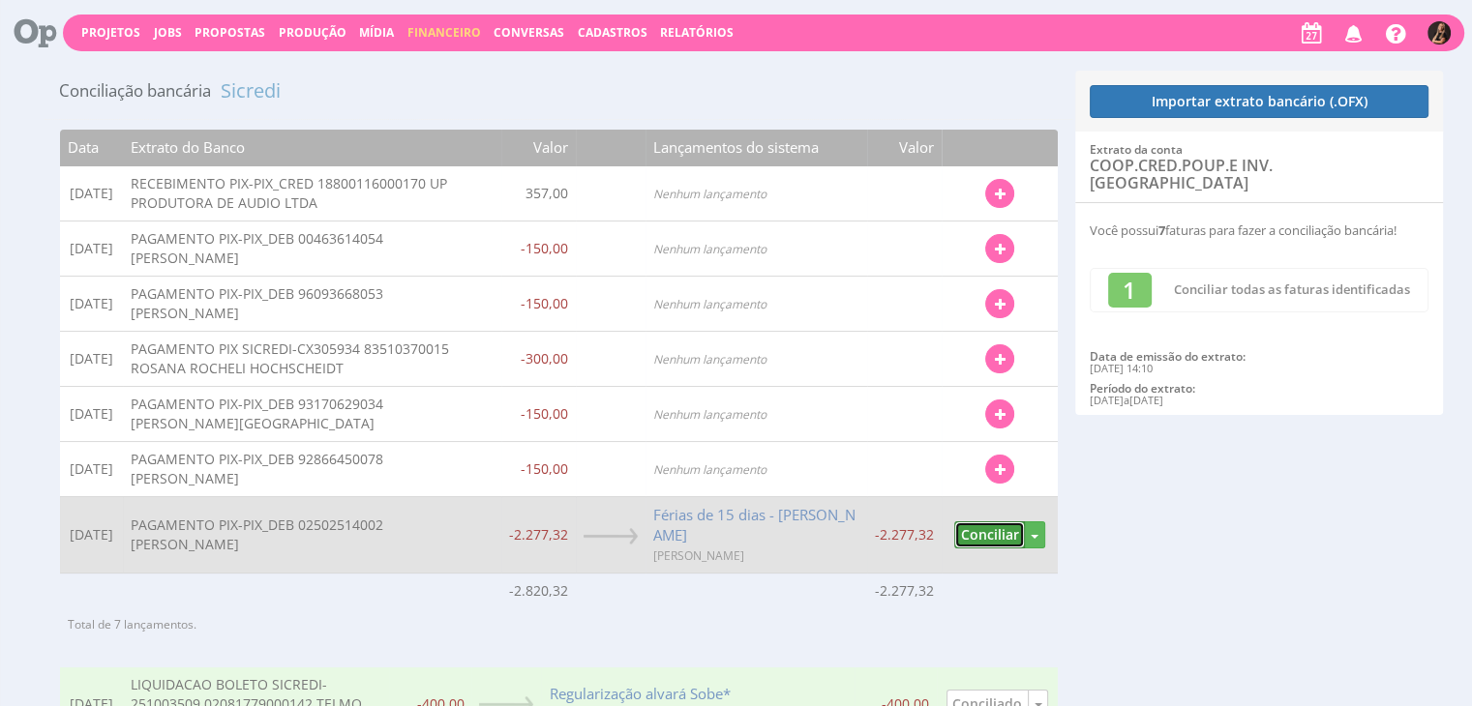
click at [979, 531] on button "Conciliar" at bounding box center [989, 536] width 71 height 28
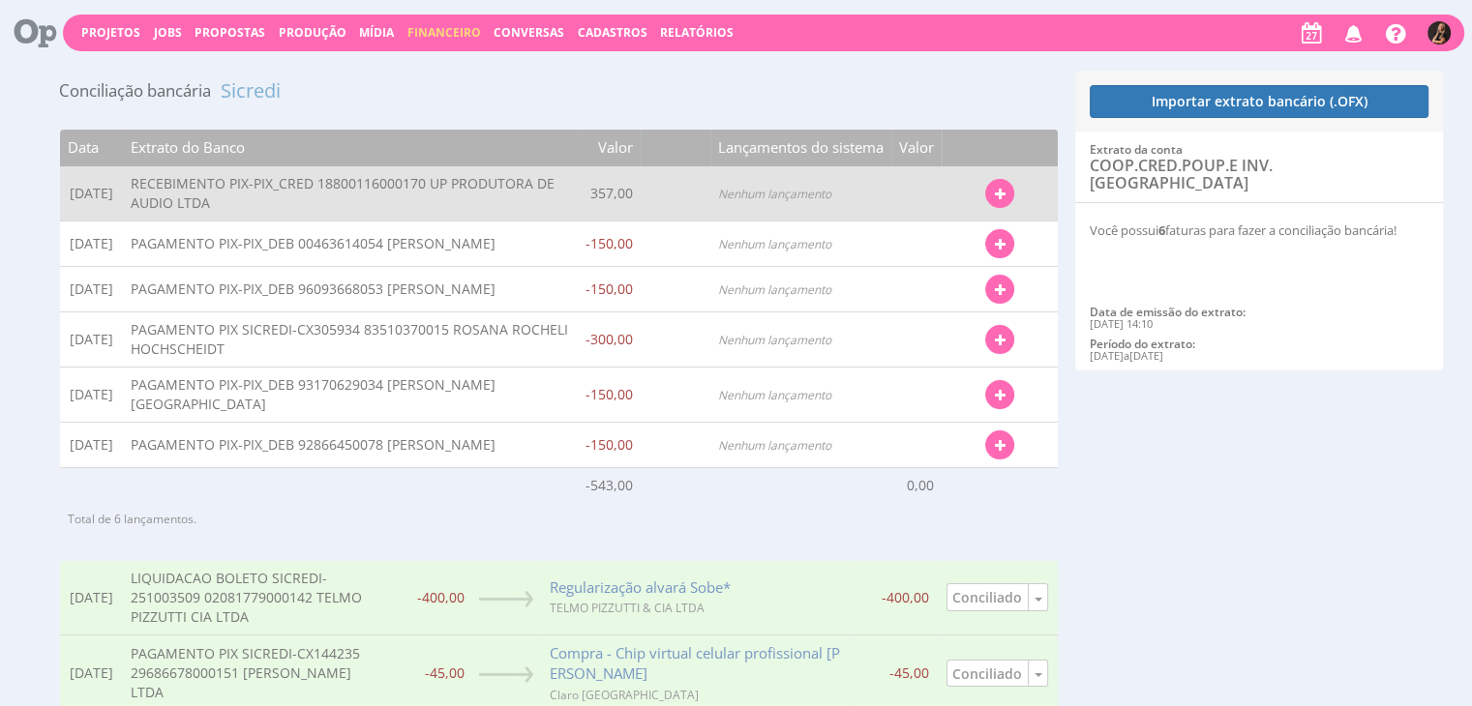
click at [1003, 191] on icon "button" at bounding box center [999, 195] width 11 height 14
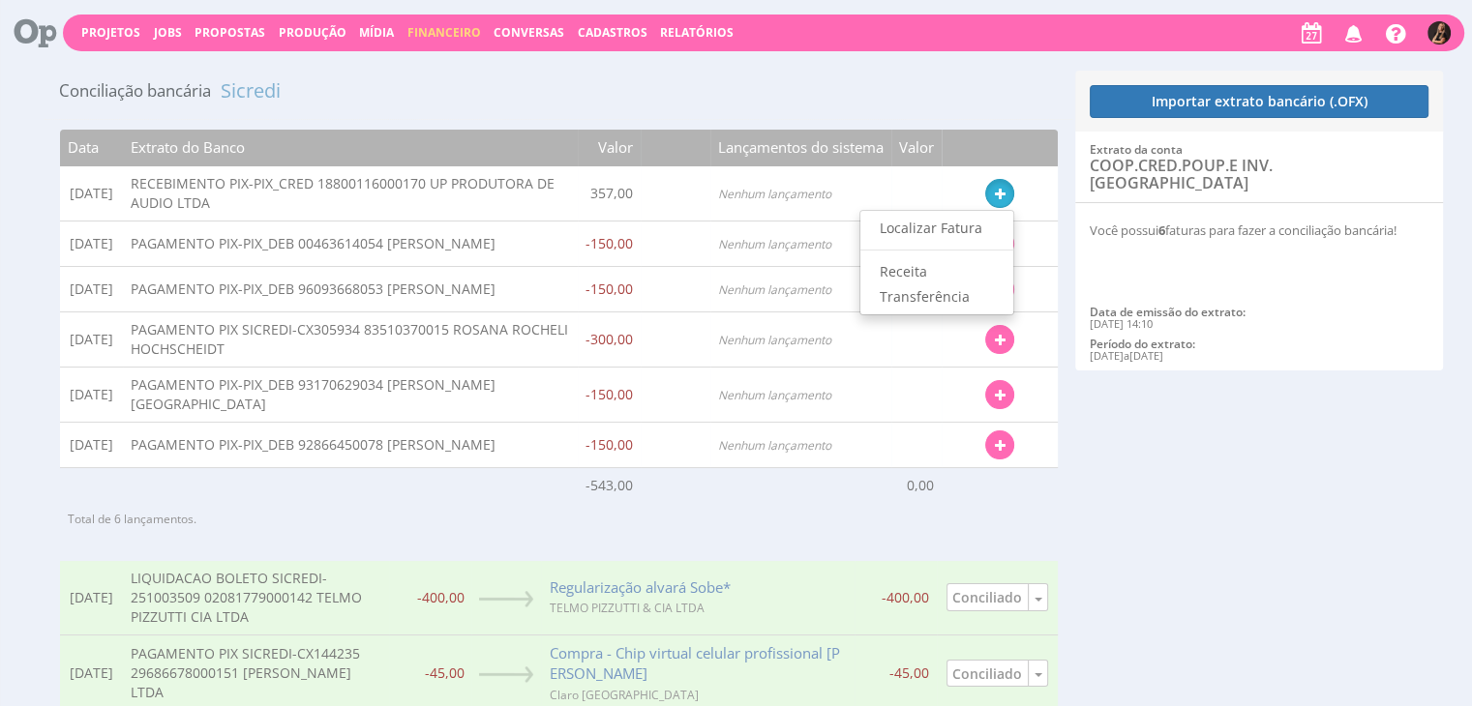
click at [913, 231] on link "Localizar Fatura" at bounding box center [936, 228] width 153 height 25
type input "19/08/2025 - 23/08/2025"
type input "321,30"
type input "392,70"
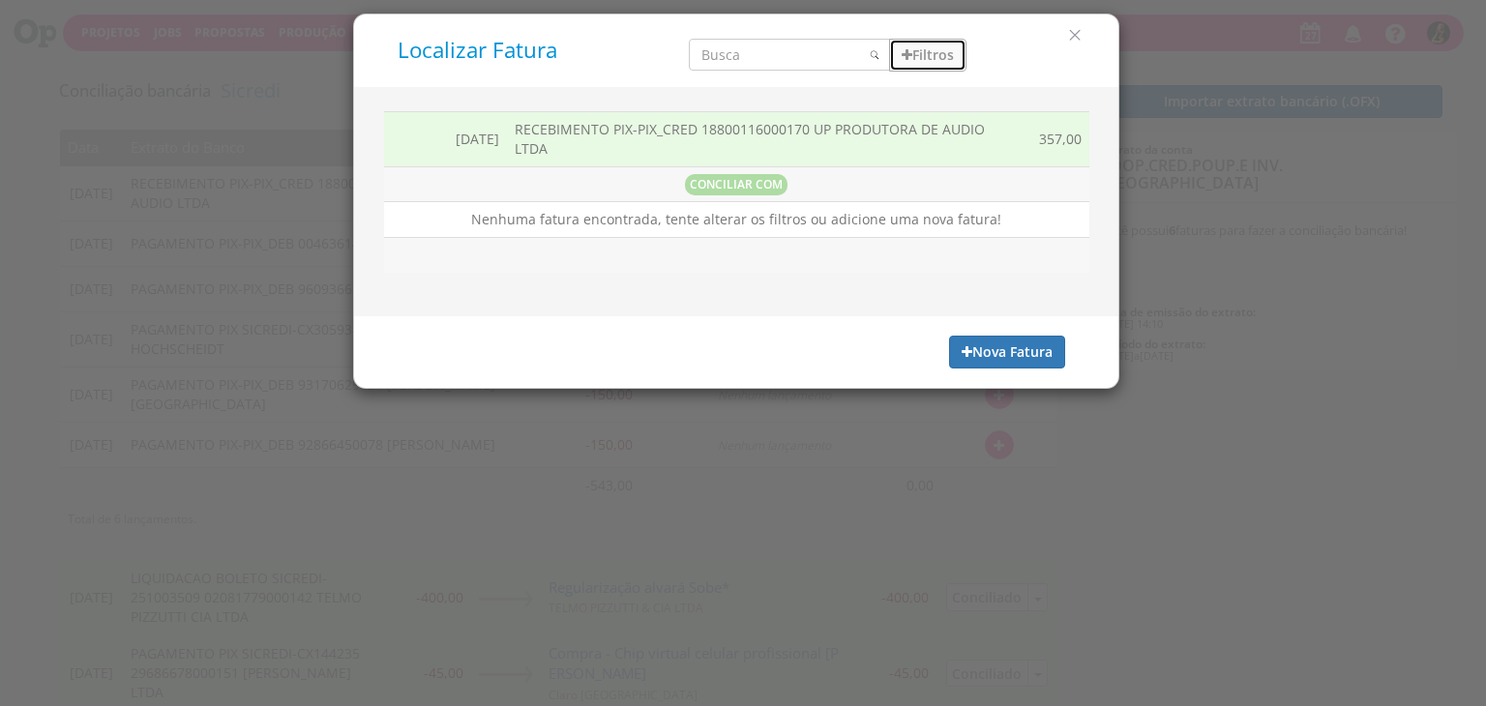
click at [933, 60] on button "Filtros" at bounding box center [927, 55] width 77 height 33
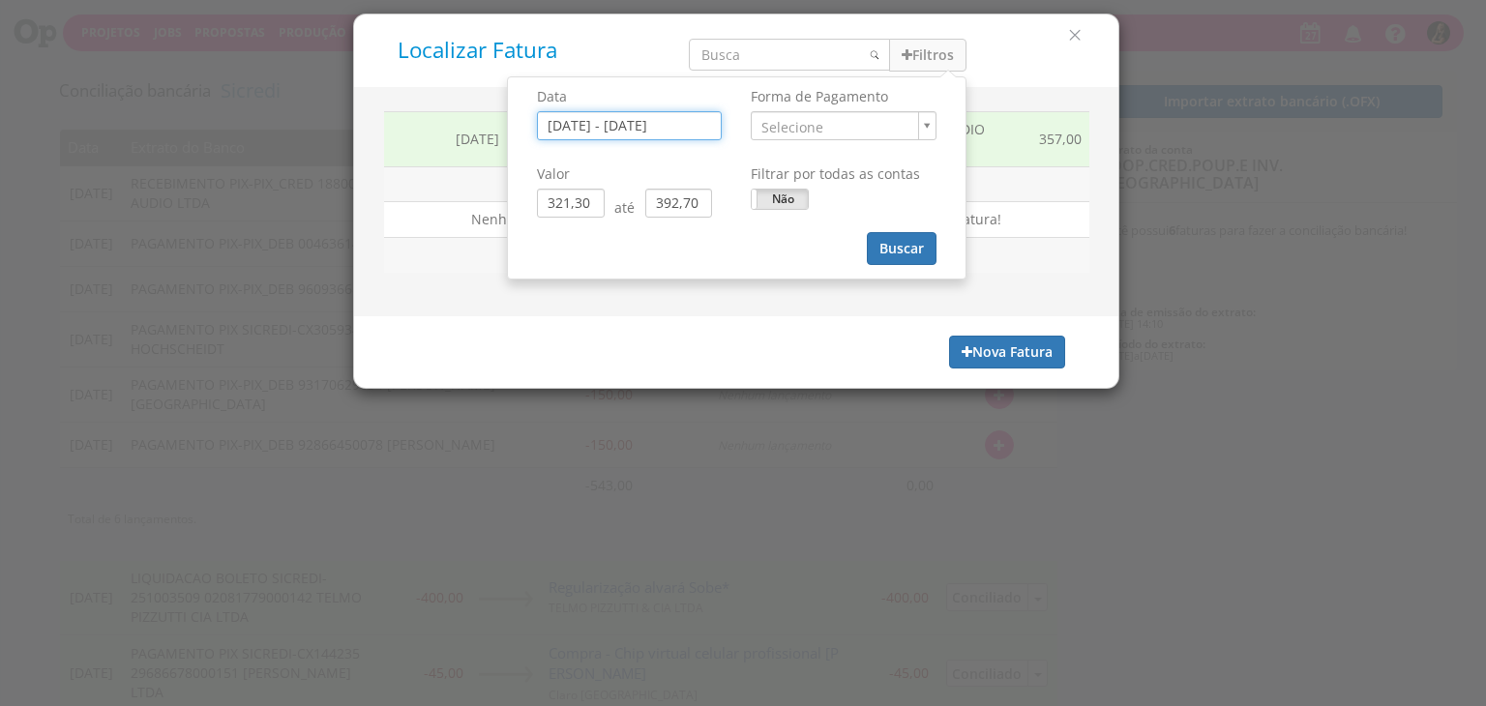
drag, startPoint x: 604, startPoint y: 109, endPoint x: 603, endPoint y: 119, distance: 9.7
click at [605, 111] on input "19/08/2025 - 23/08/2025" at bounding box center [629, 125] width 185 height 29
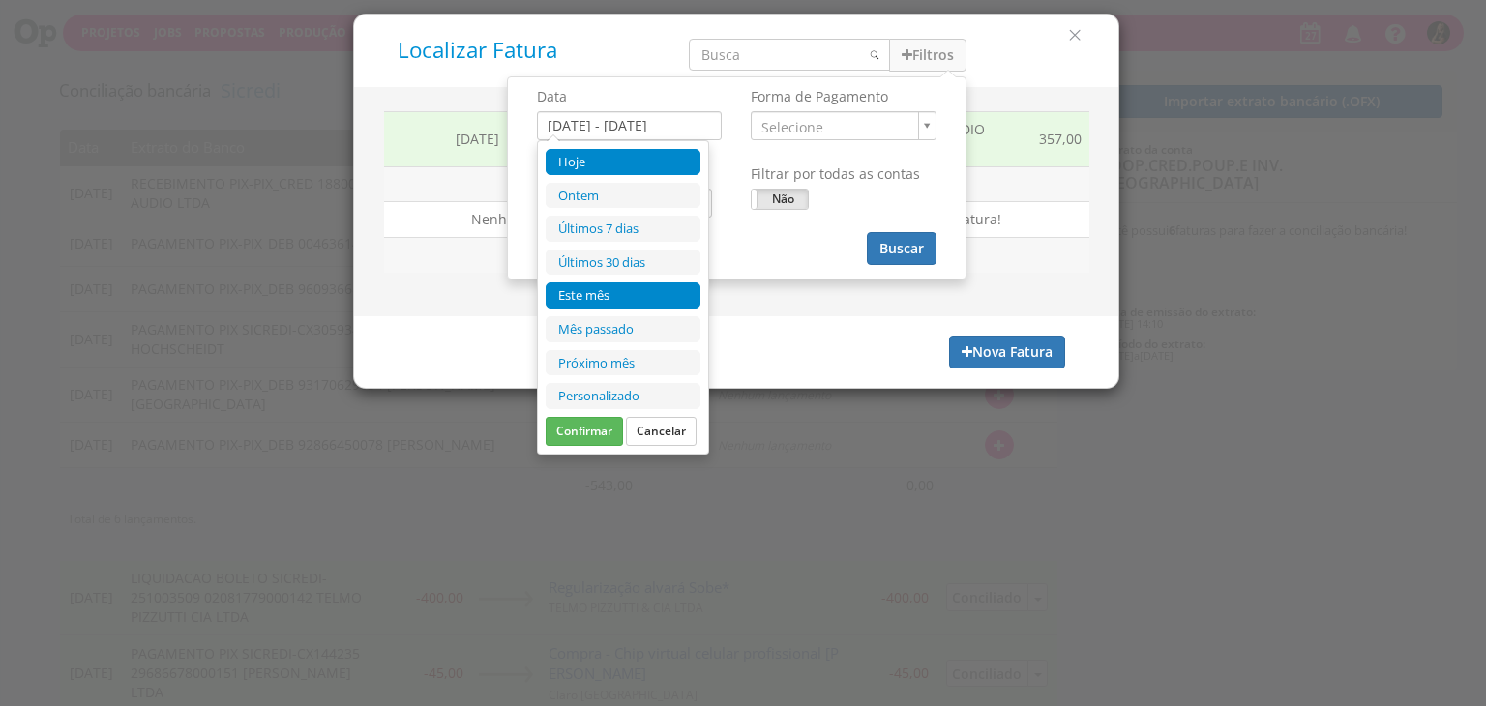
click at [577, 291] on li "Este mês" at bounding box center [623, 296] width 155 height 26
type input "01/08/2025 - 31/08/2025"
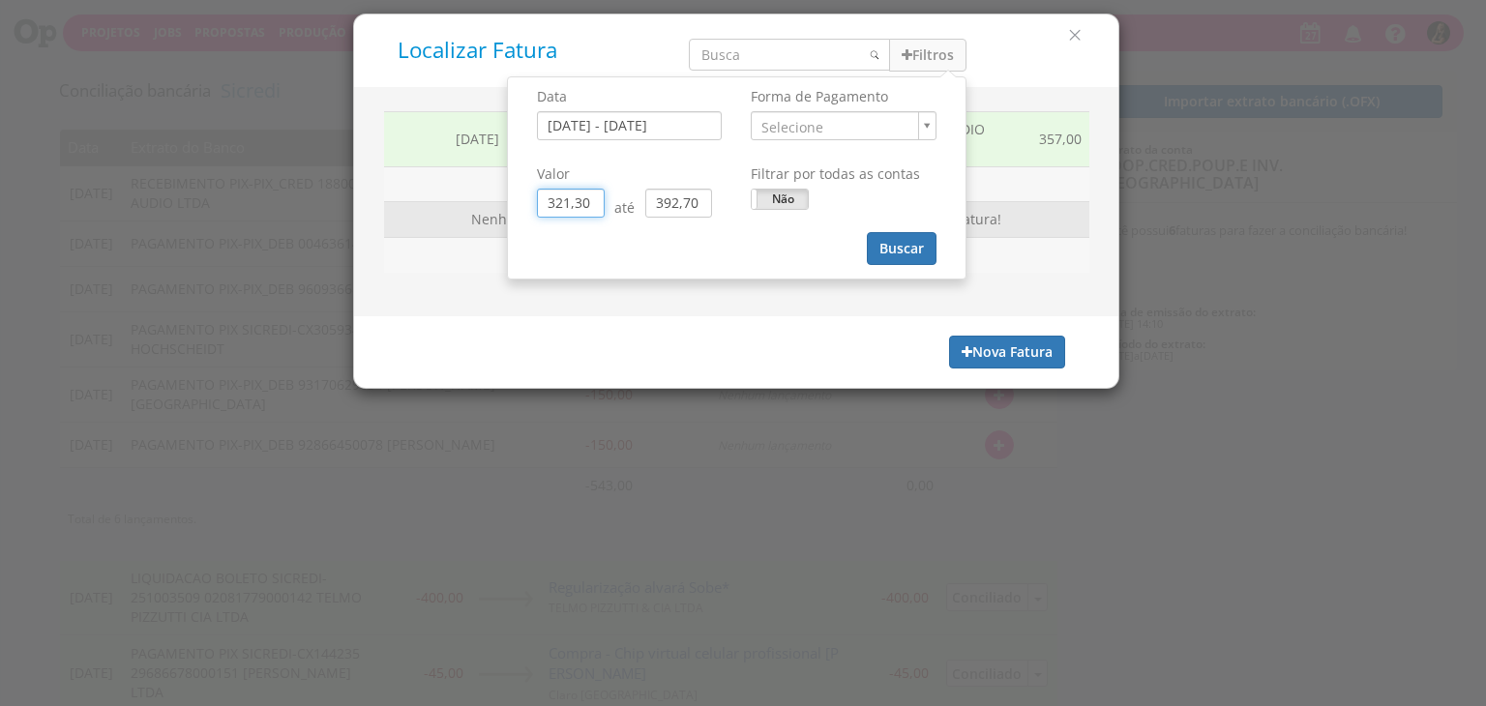
drag, startPoint x: 601, startPoint y: 206, endPoint x: 454, endPoint y: 205, distance: 147.1
click at [454, 205] on div "Localizar Fatura Filtros Data 01/08/2025 - 31/08/2025 Forma de Pagamento ." at bounding box center [736, 201] width 766 height 375
type input "0,00"
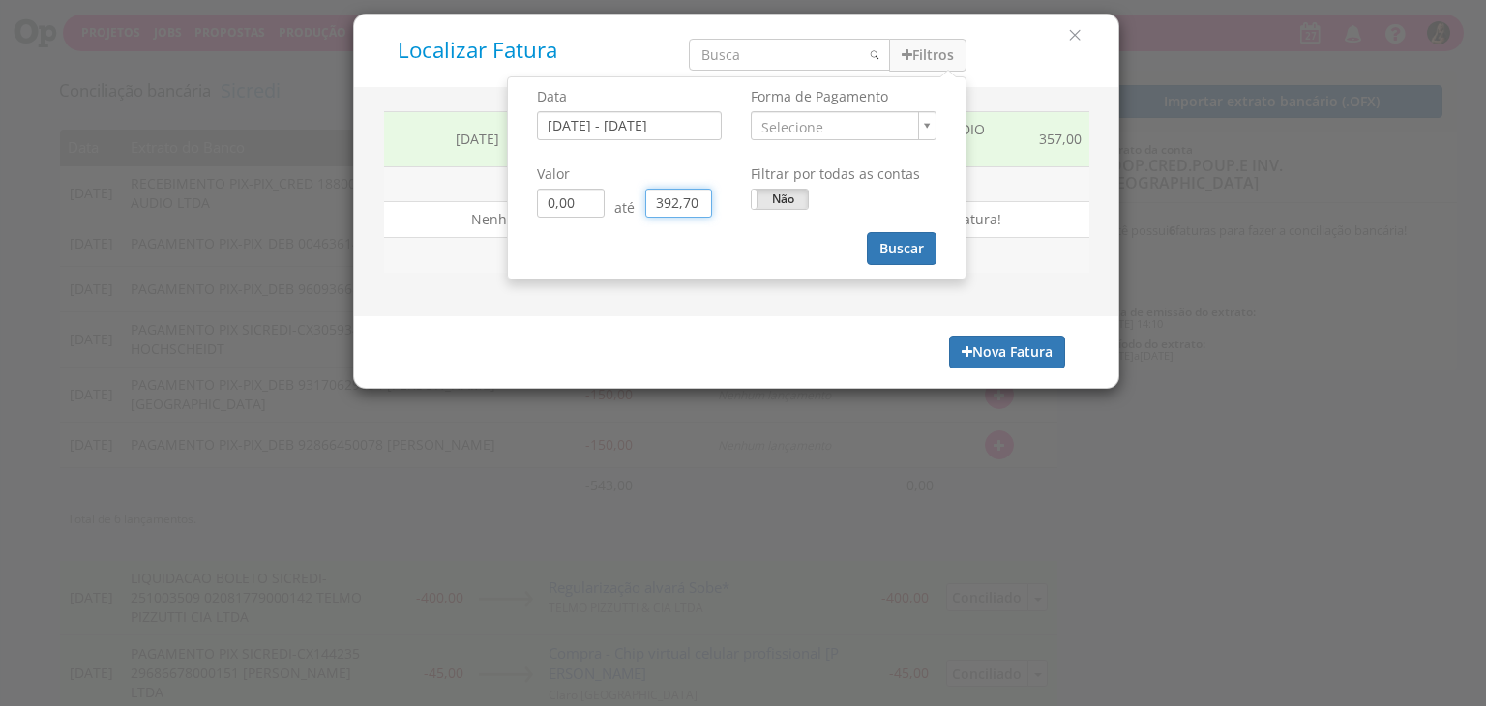
drag, startPoint x: 699, startPoint y: 195, endPoint x: 586, endPoint y: 195, distance: 112.3
click at [586, 195] on div "0,00 até 392,70" at bounding box center [629, 203] width 185 height 29
type input "0,00"
click at [931, 261] on button "Buscar" at bounding box center [902, 248] width 70 height 33
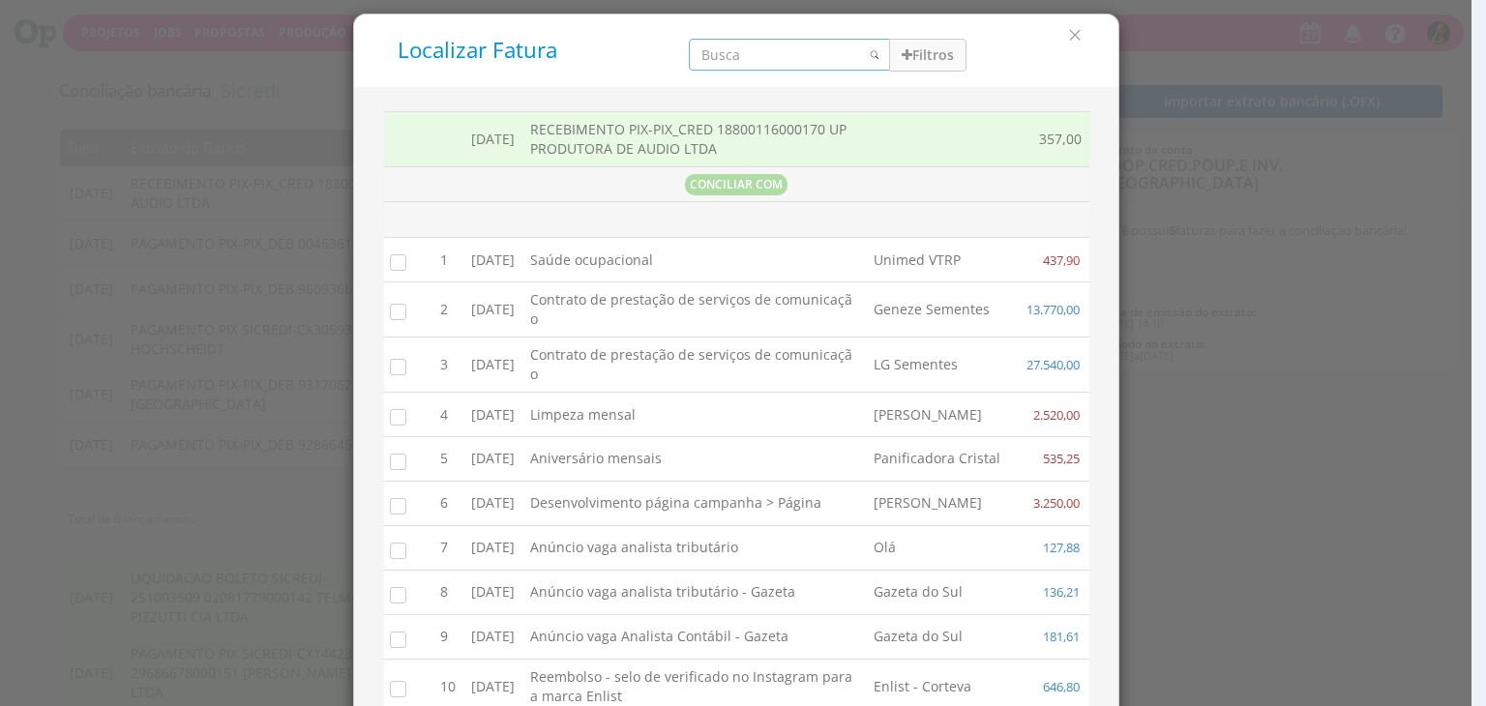
click at [774, 66] on input "search" at bounding box center [789, 55] width 201 height 32
type input "up"
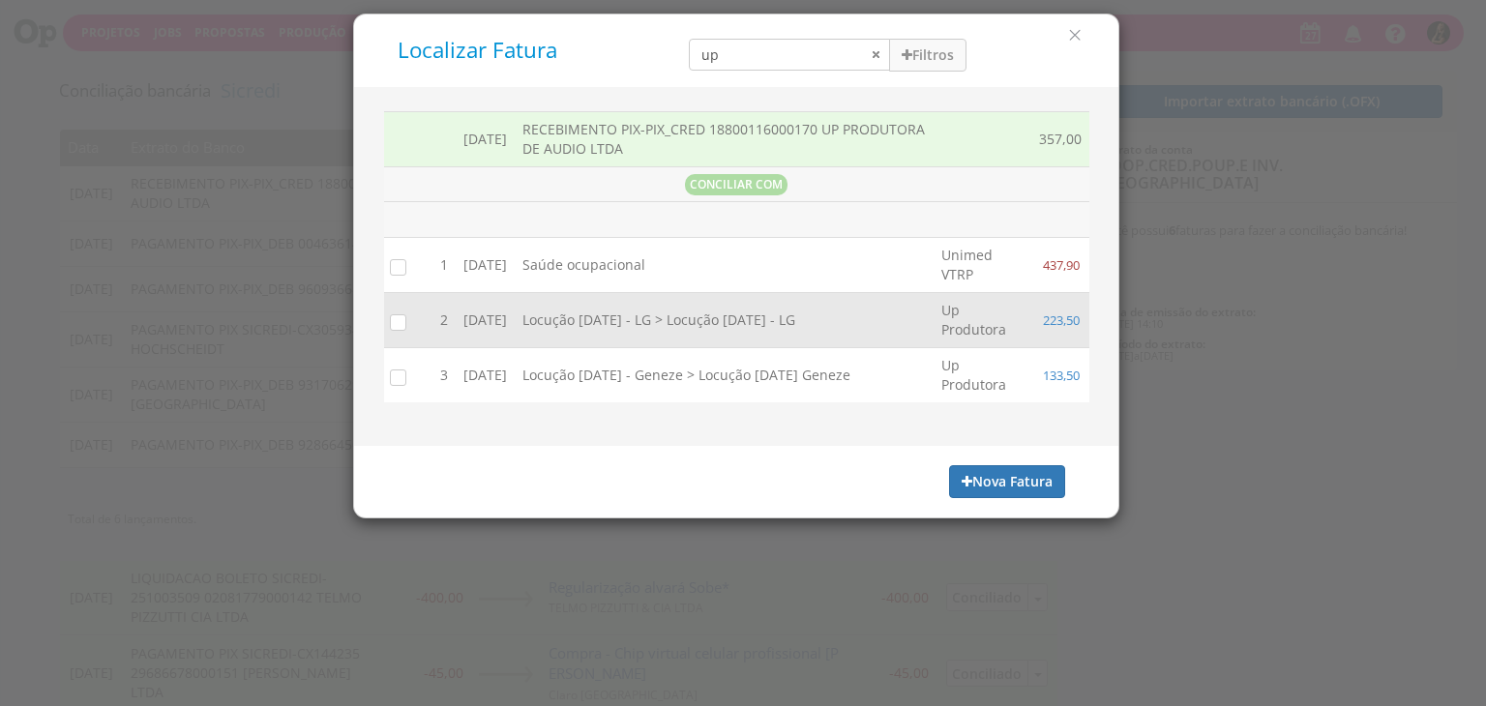
click at [391, 326] on input "checkbox" at bounding box center [393, 322] width 19 height 19
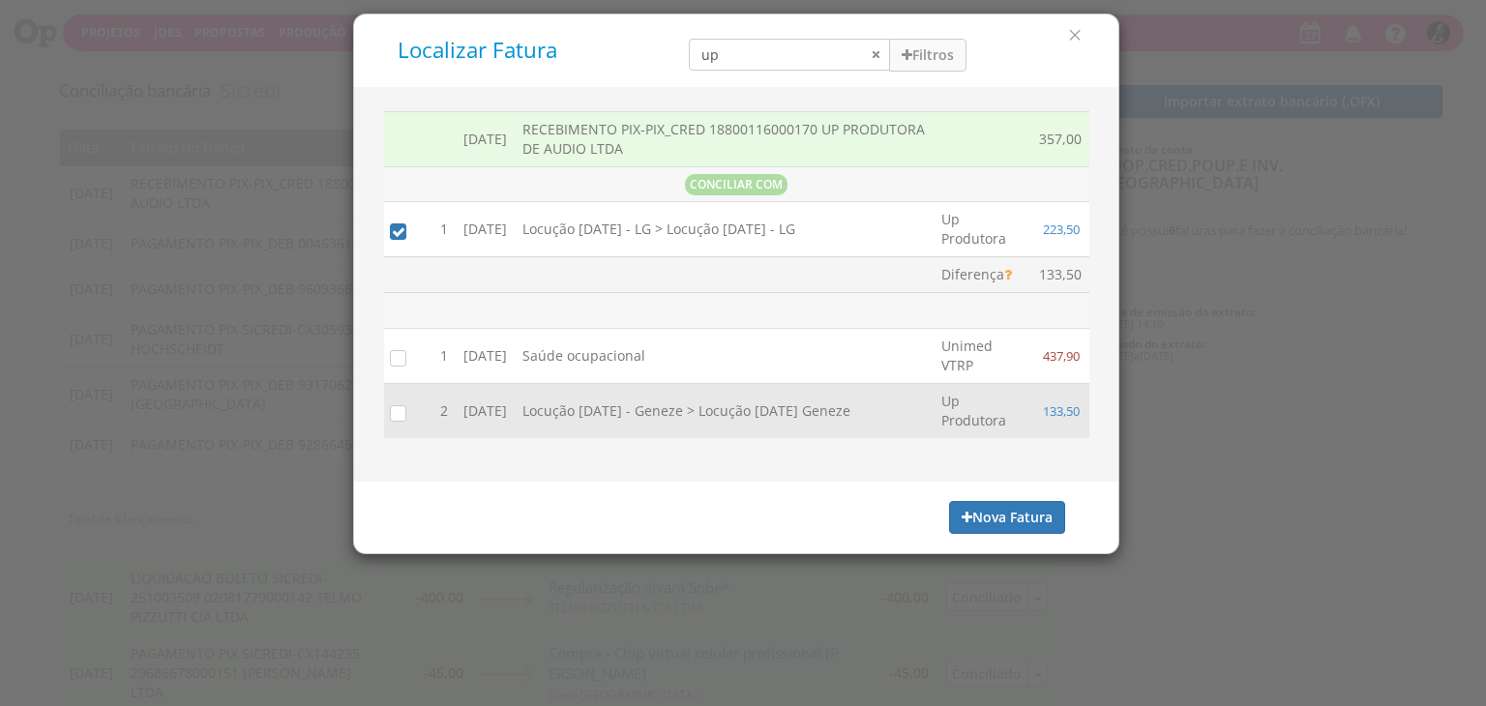
click at [398, 414] on input "checkbox" at bounding box center [393, 412] width 19 height 19
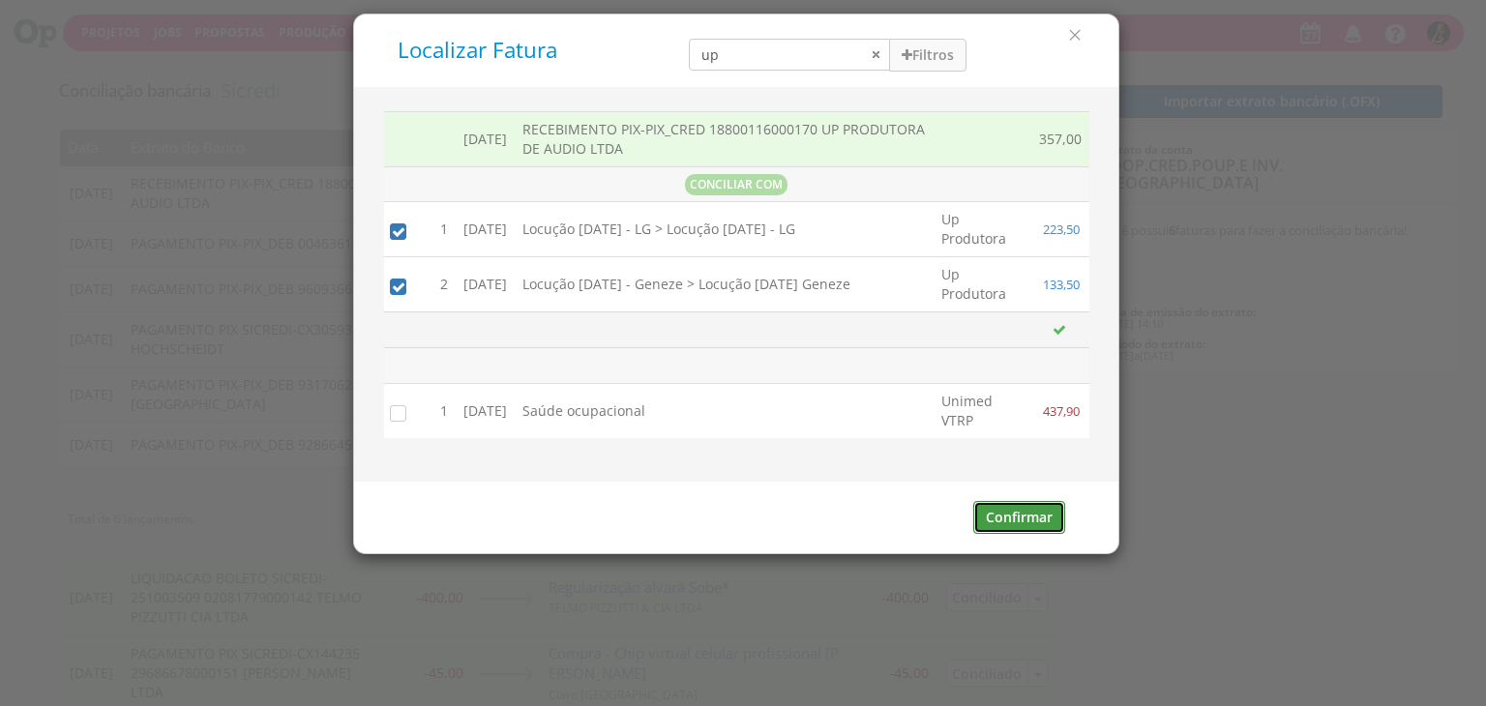
click at [993, 512] on button "Confirmar" at bounding box center [1019, 517] width 92 height 33
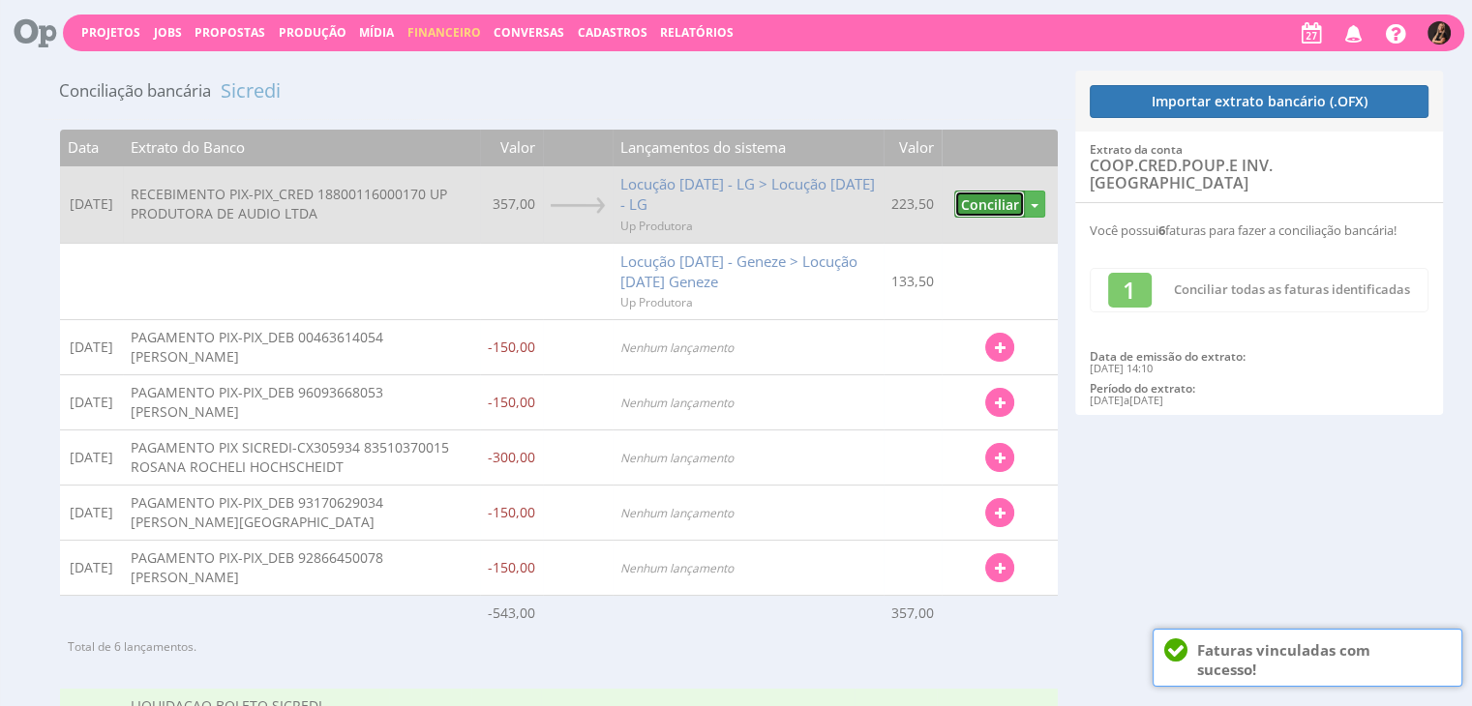
click at [973, 204] on button "Conciliar" at bounding box center [989, 205] width 71 height 28
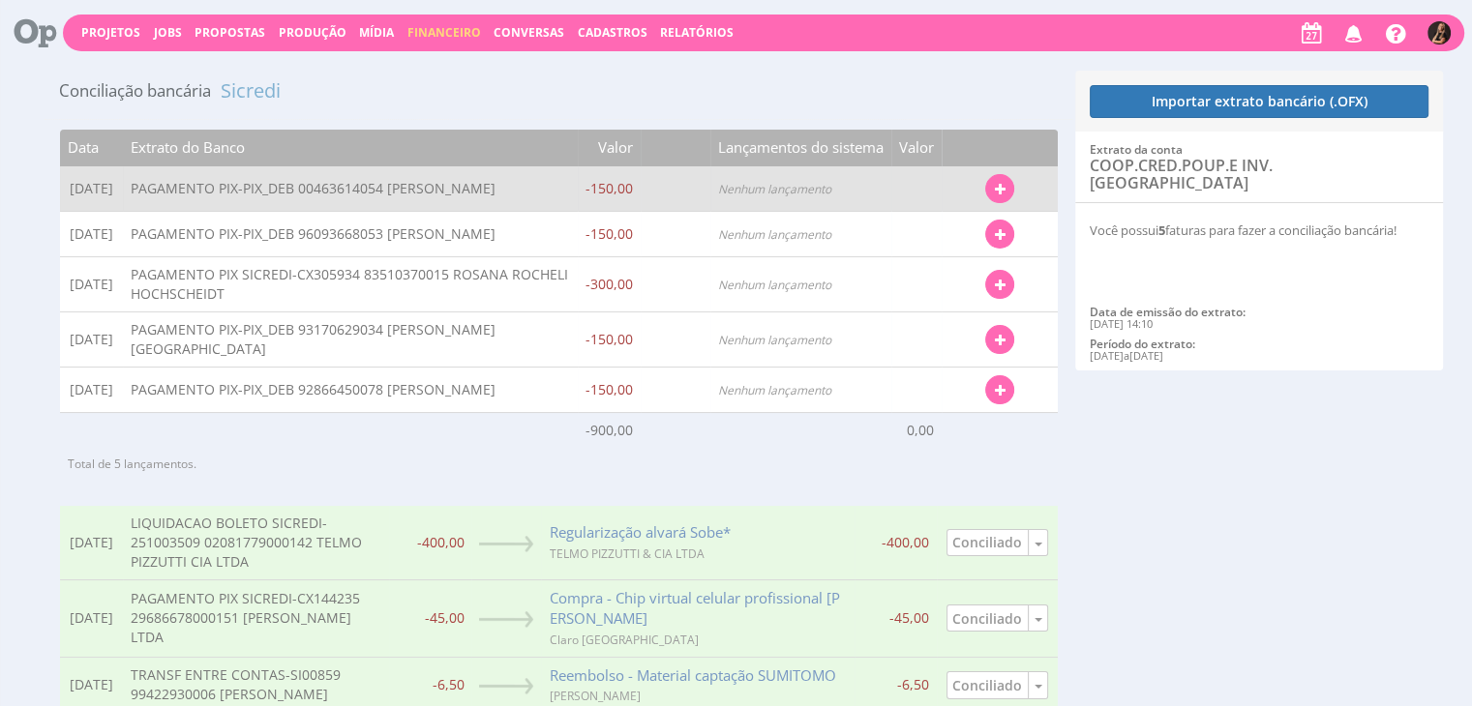
click at [1001, 187] on button "button" at bounding box center [999, 188] width 29 height 29
click at [964, 234] on link "Localizar Fatura" at bounding box center [936, 223] width 153 height 25
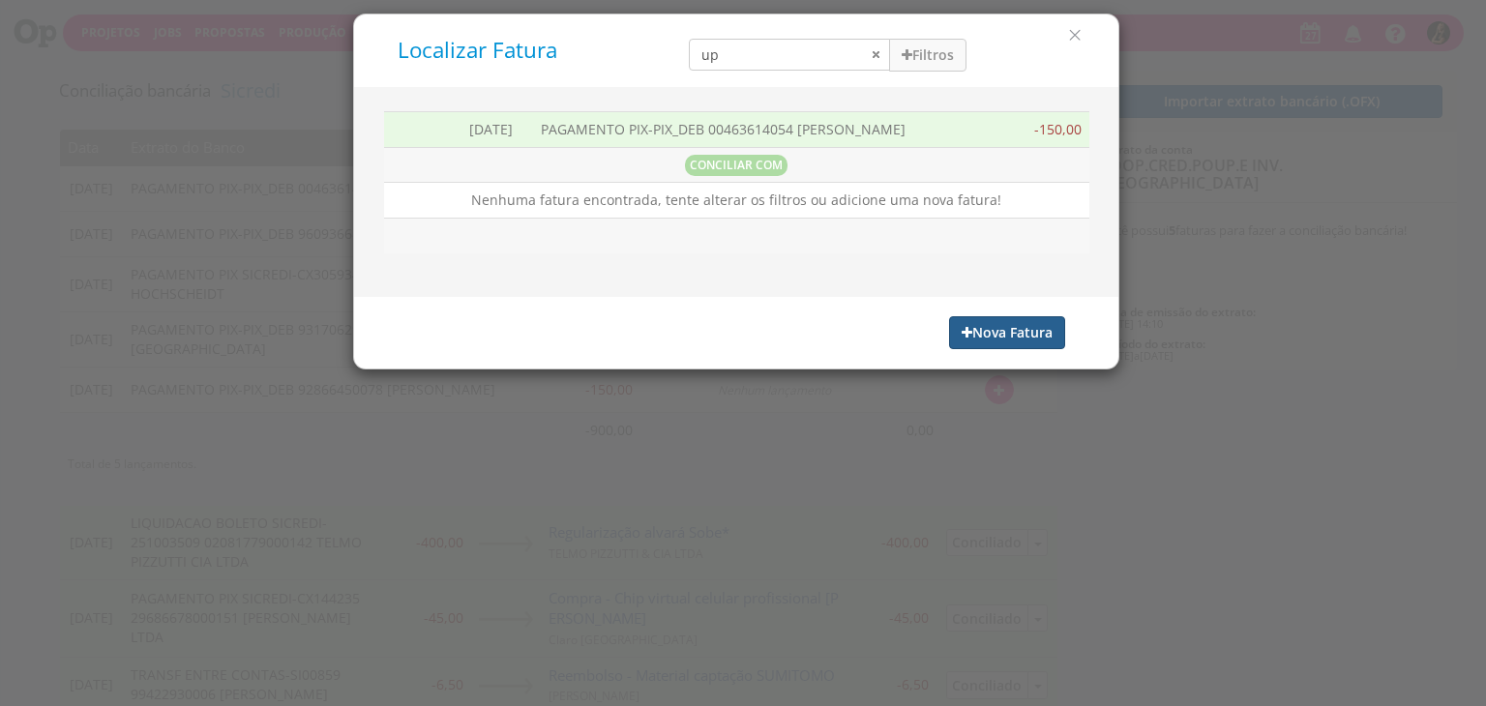
click at [990, 334] on button "Nova Fatura" at bounding box center [1007, 332] width 116 height 33
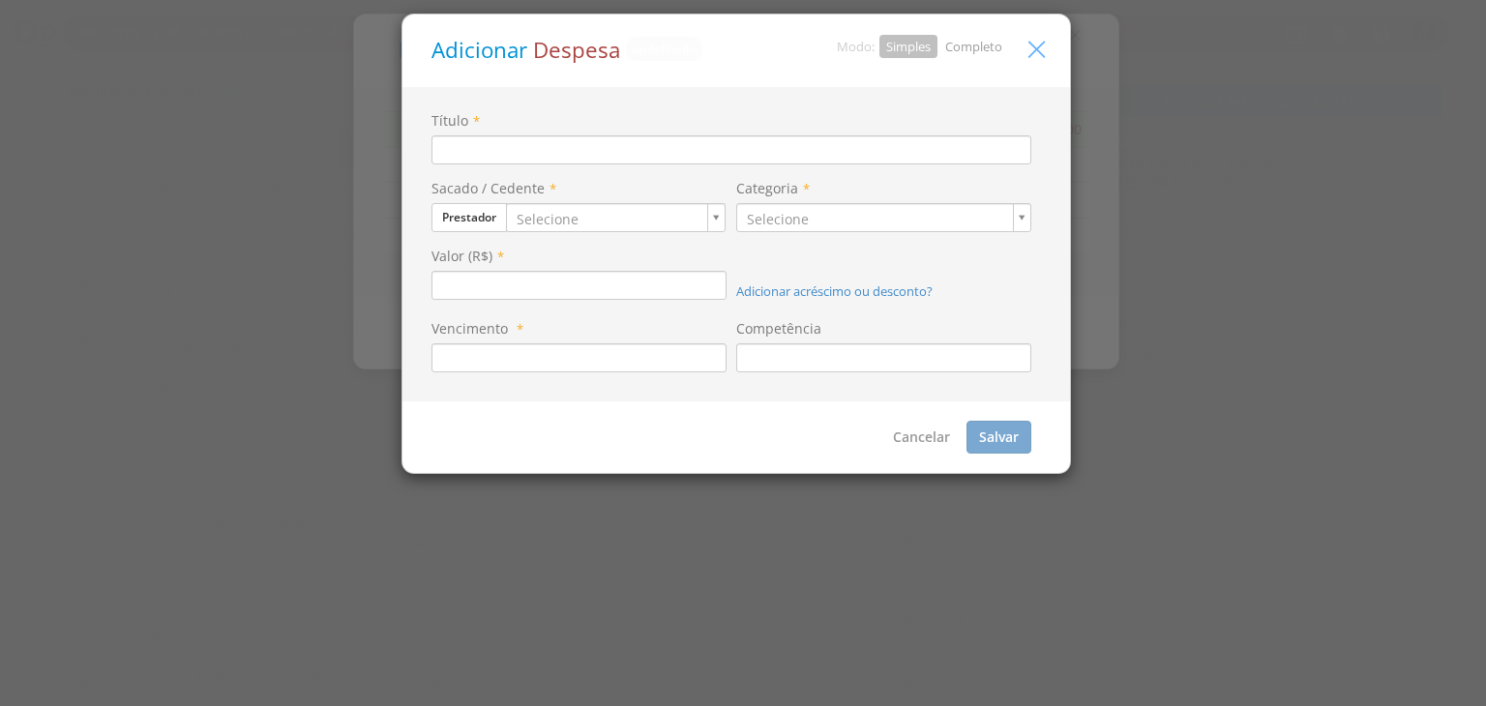
click at [1042, 42] on icon "button" at bounding box center [1037, 50] width 28 height 28
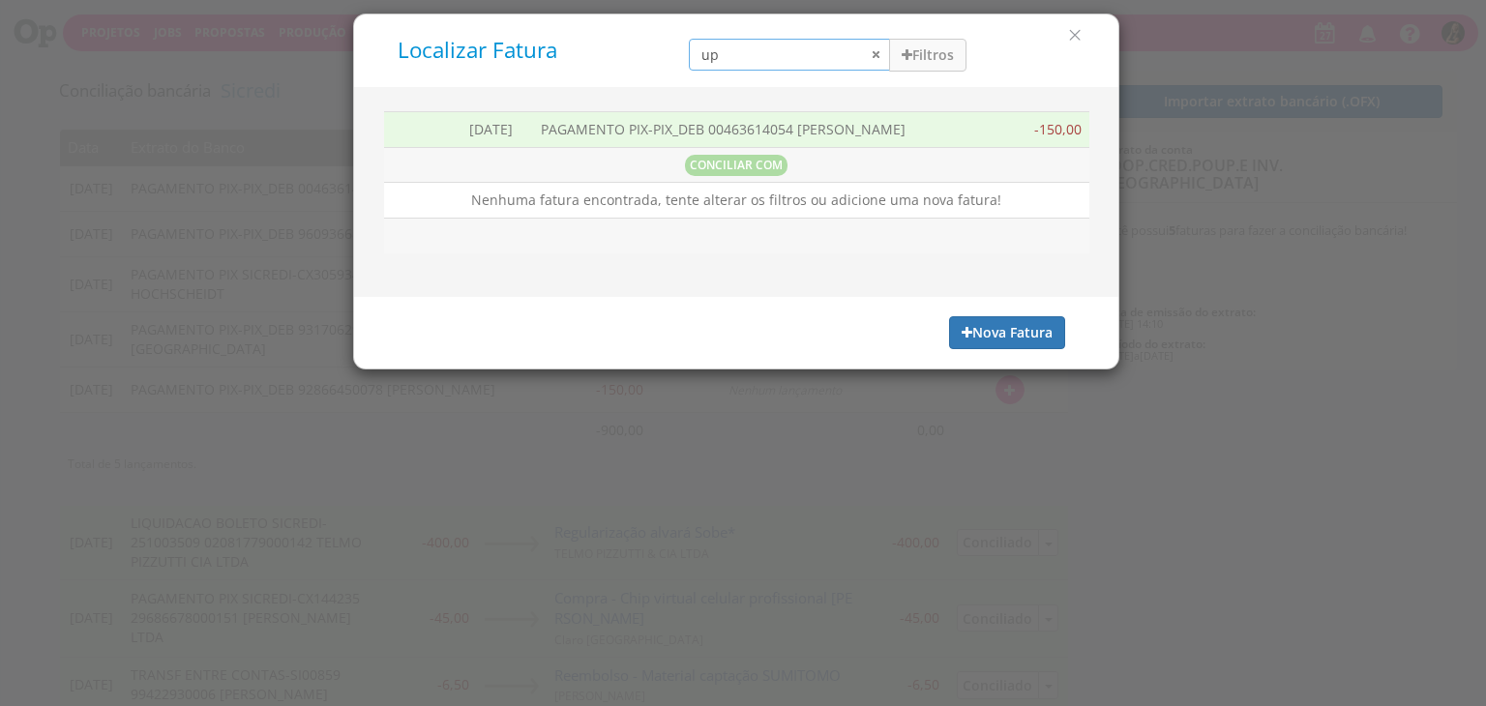
click at [875, 54] on input "up" at bounding box center [789, 55] width 201 height 32
click at [963, 334] on icon "button" at bounding box center [967, 333] width 11 height 14
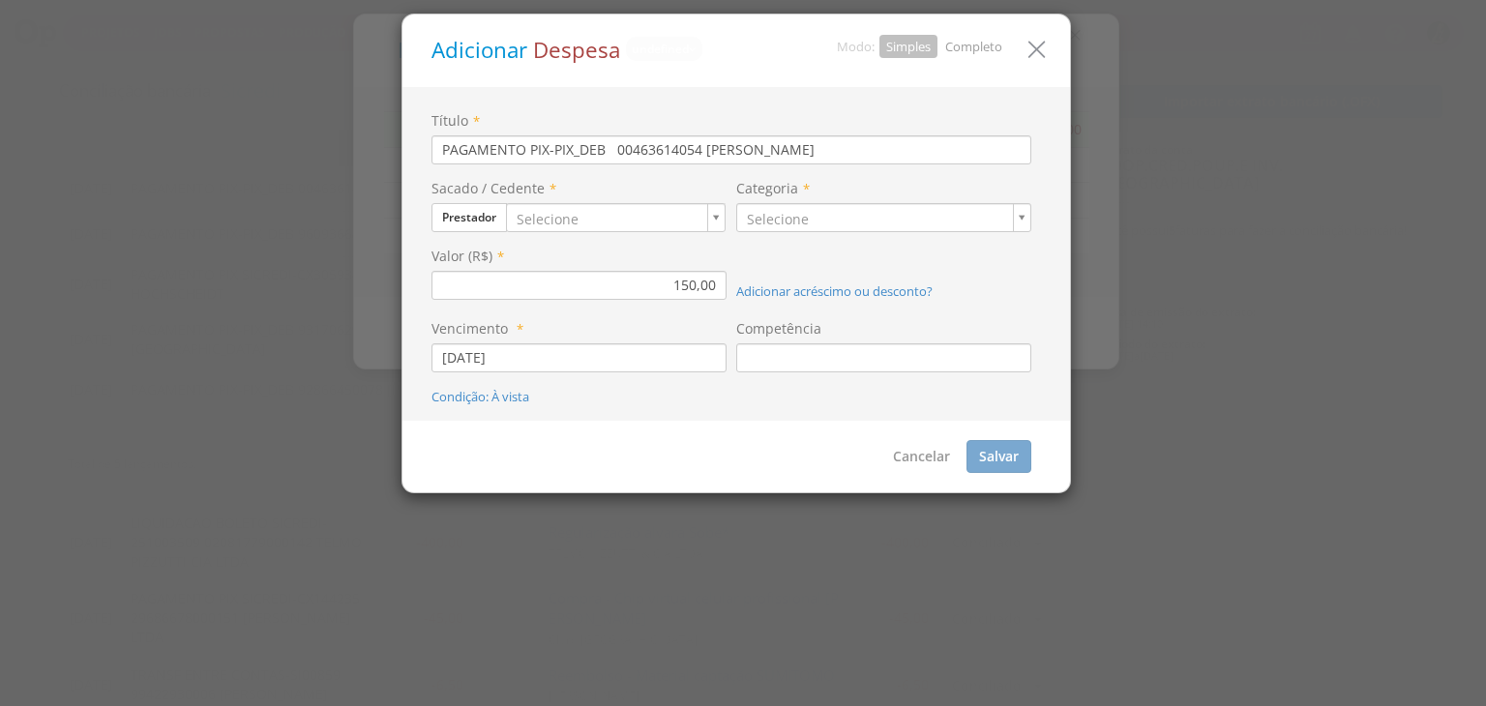
click at [967, 40] on link "Completo" at bounding box center [973, 46] width 57 height 17
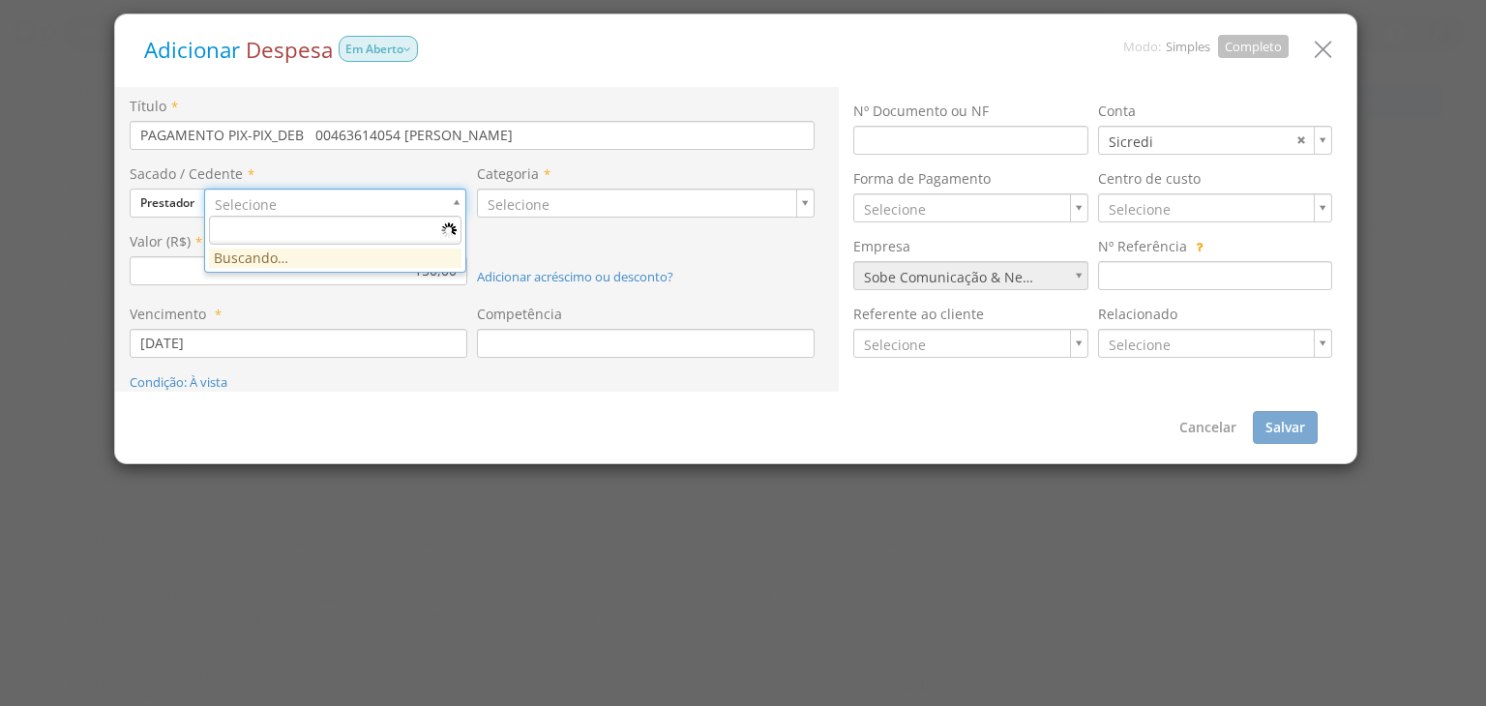
type input "a"
type input "[PERSON_NAME]"
click at [310, 266] on u "[PERSON_NAME]" at bounding box center [305, 264] width 110 height 18
type input "1406"
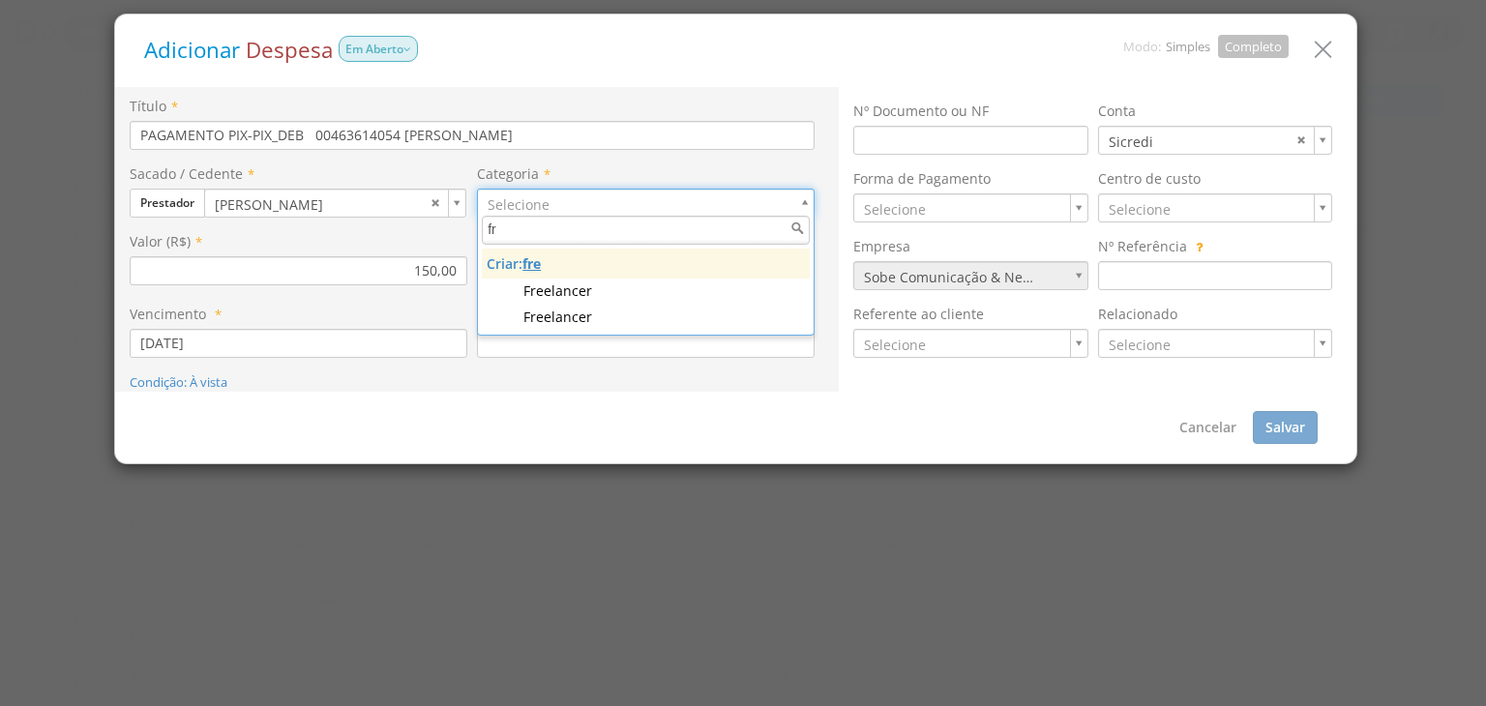
type input "f"
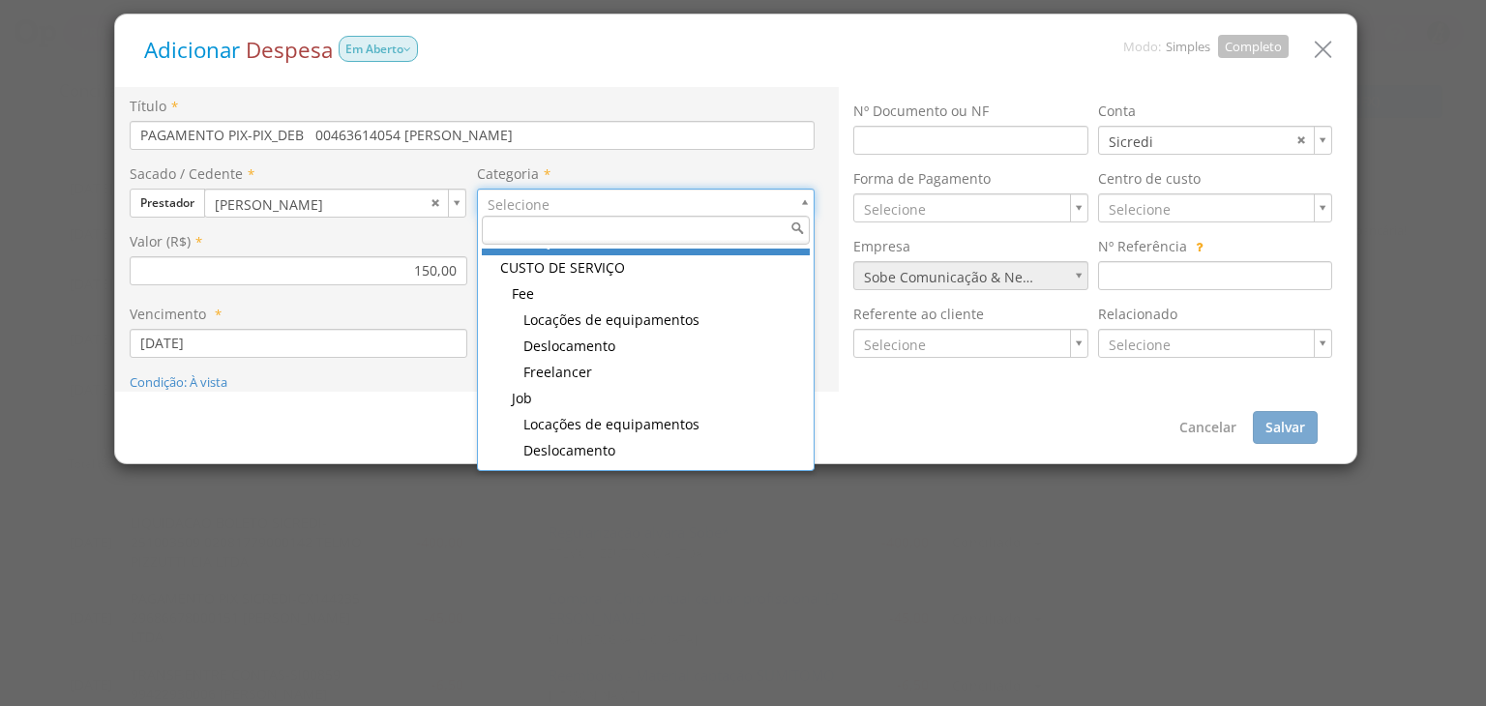
scroll to position [290, 0]
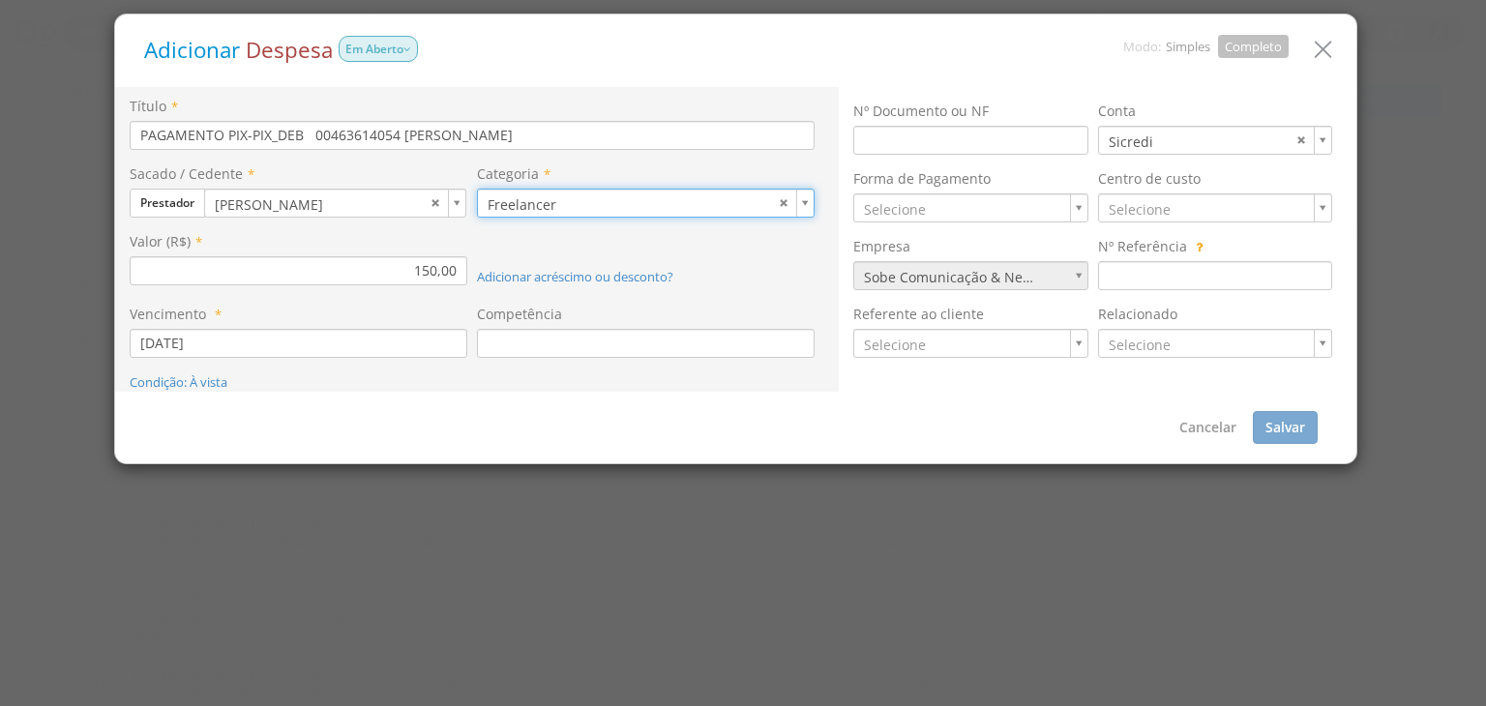
type input "103"
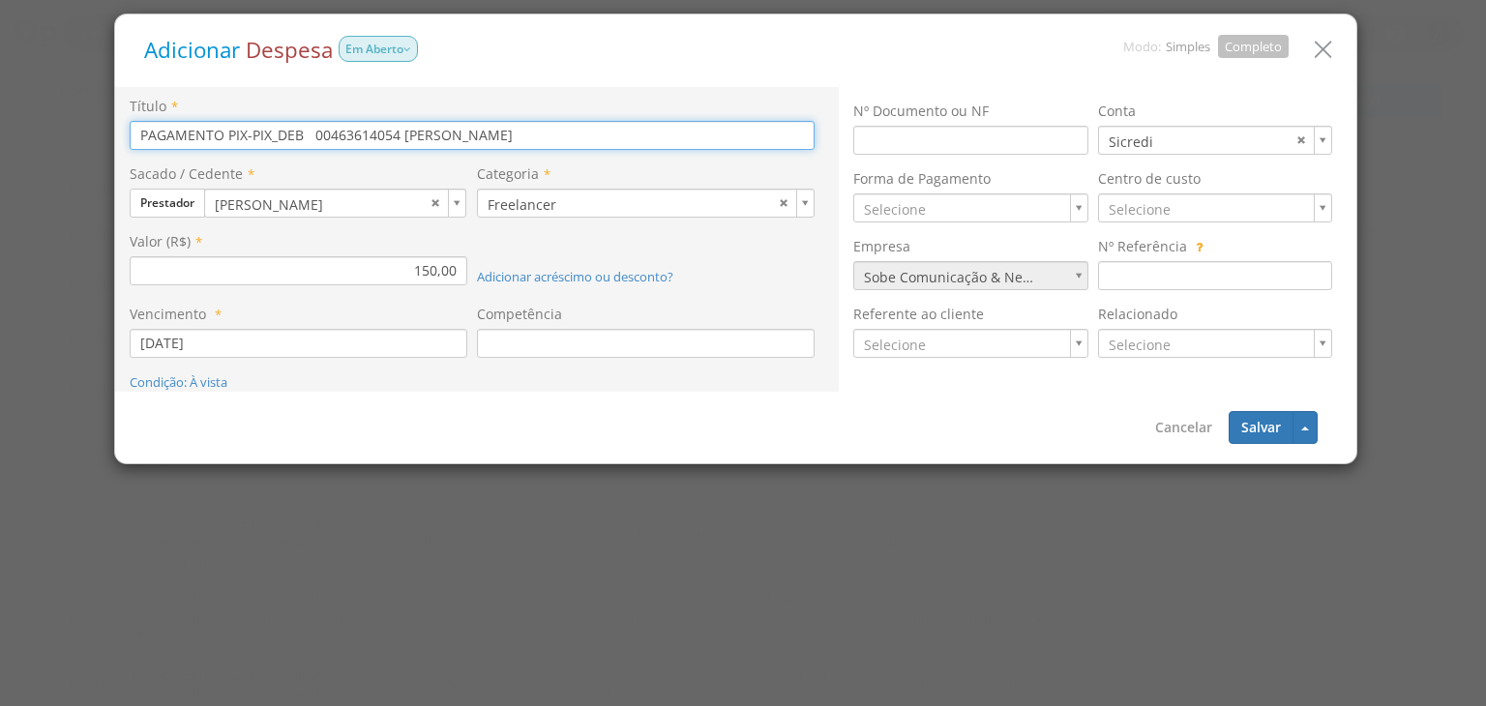
drag, startPoint x: 584, startPoint y: 132, endPoint x: 0, endPoint y: 110, distance: 583.9
click at [0, 126] on div "Adicionar Despesa Em Aberto Modo: Simples Completo Título * PAGAMENTO PIX-PIX_D…" at bounding box center [743, 353] width 1486 height 706
type input "Freelancer como atriz para gravação"
paste input "utilidades da cadeira Mor"
click at [375, 131] on input "Freelancer como atriz para gravação utilidades da cadeira Mor" at bounding box center [472, 135] width 685 height 29
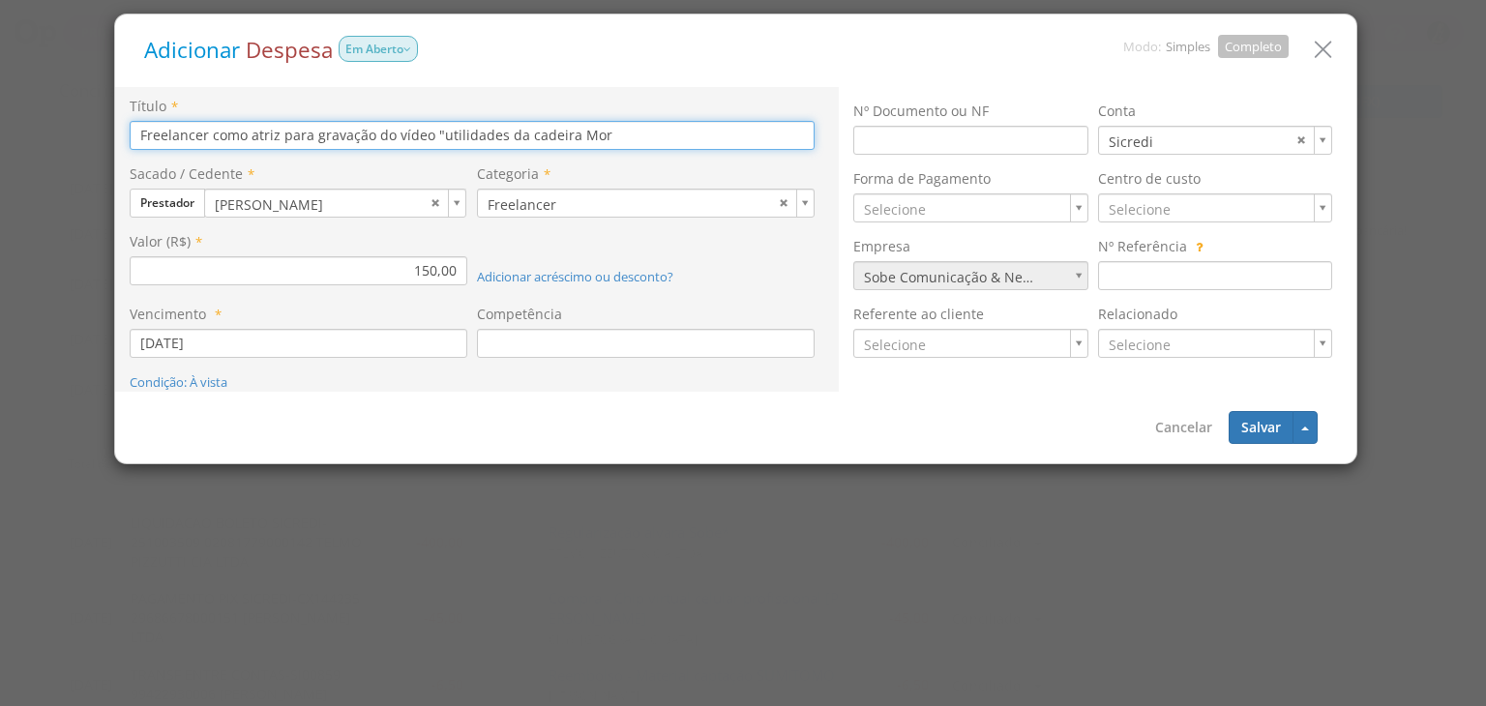
click at [724, 148] on input "Freelancer como atriz para gravação do vídeo "utilidades da cadeira Mor" at bounding box center [472, 135] width 685 height 29
type input "Freelancer como atriz para gravação do vídeo "utilidades da cadeira Mor""
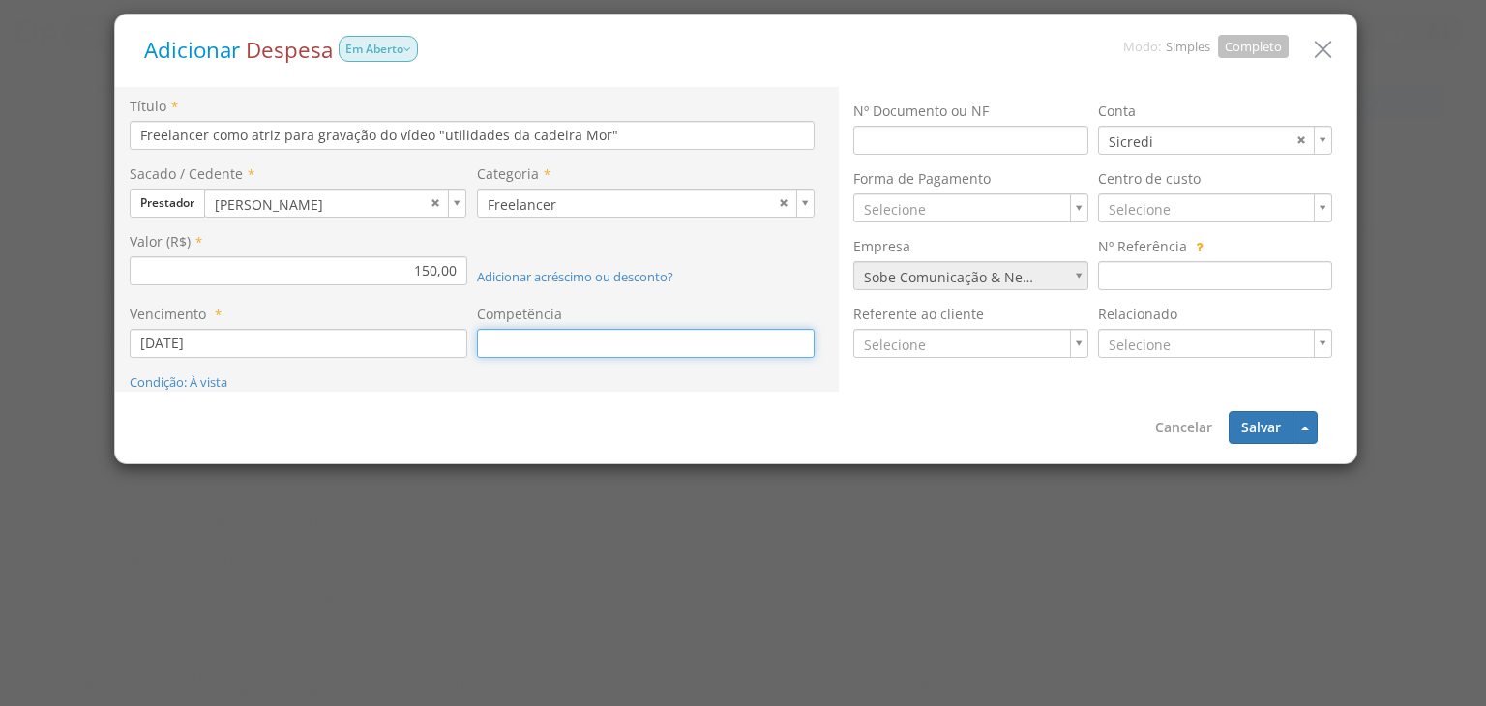
click at [577, 338] on input at bounding box center [646, 343] width 338 height 29
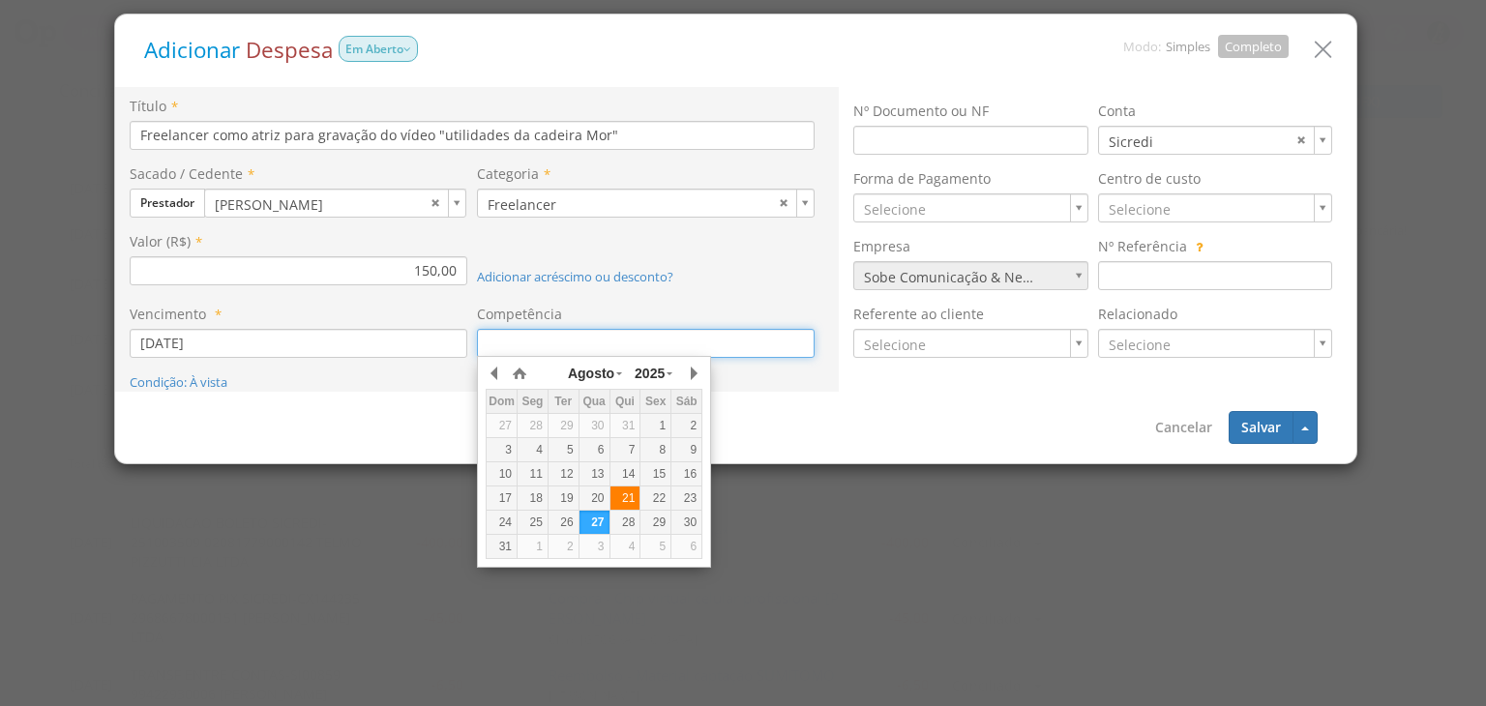
click at [627, 500] on div "21" at bounding box center [626, 499] width 30 height 16
type input "[DATE]"
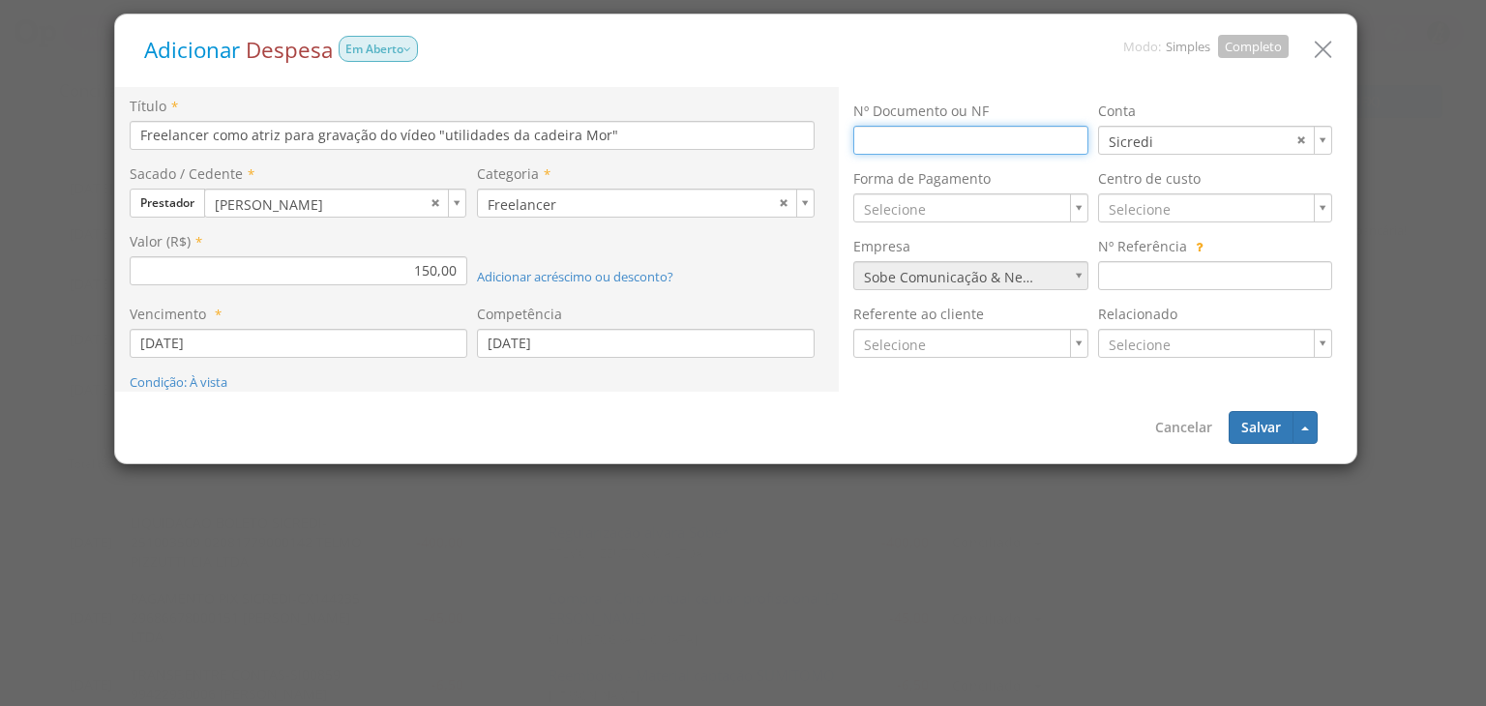
click at [983, 146] on input at bounding box center [970, 140] width 234 height 29
type input "RPA"
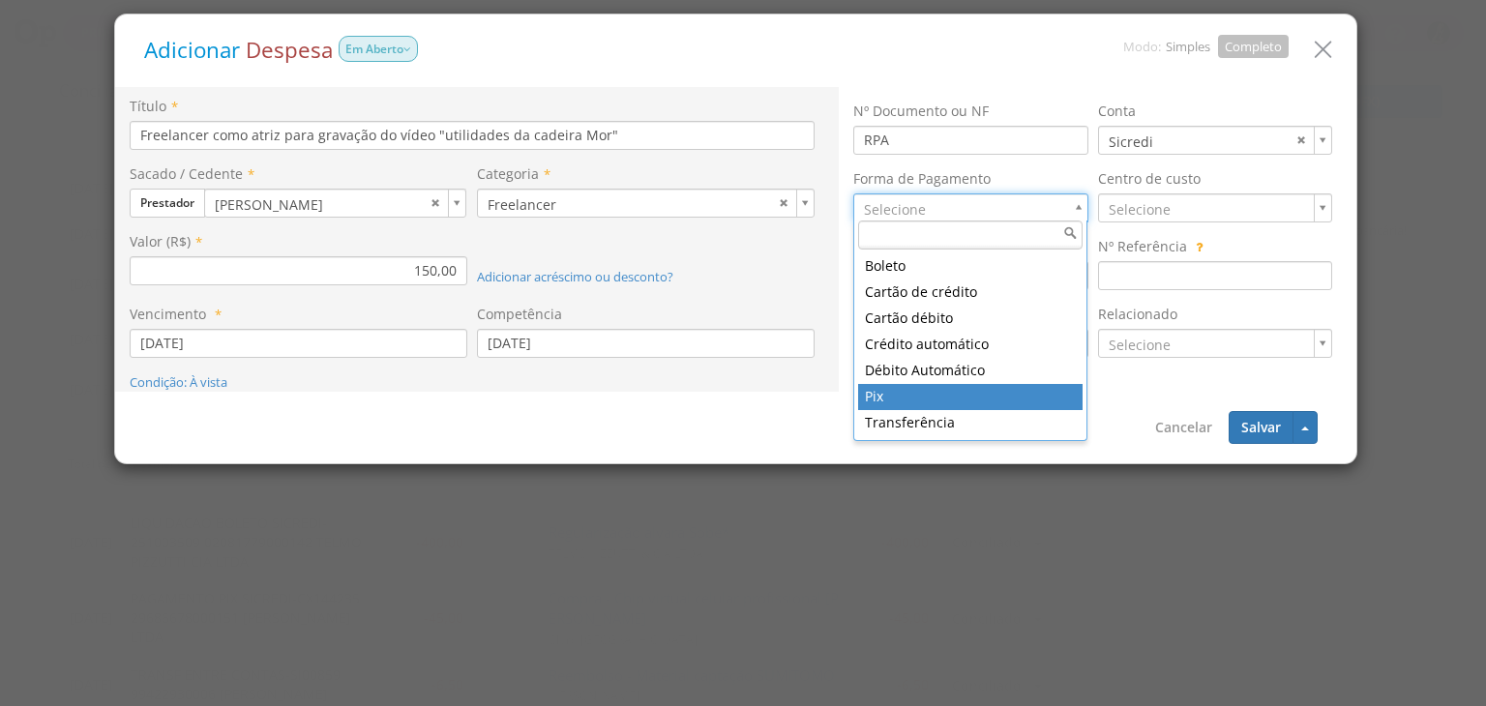
type input "11"
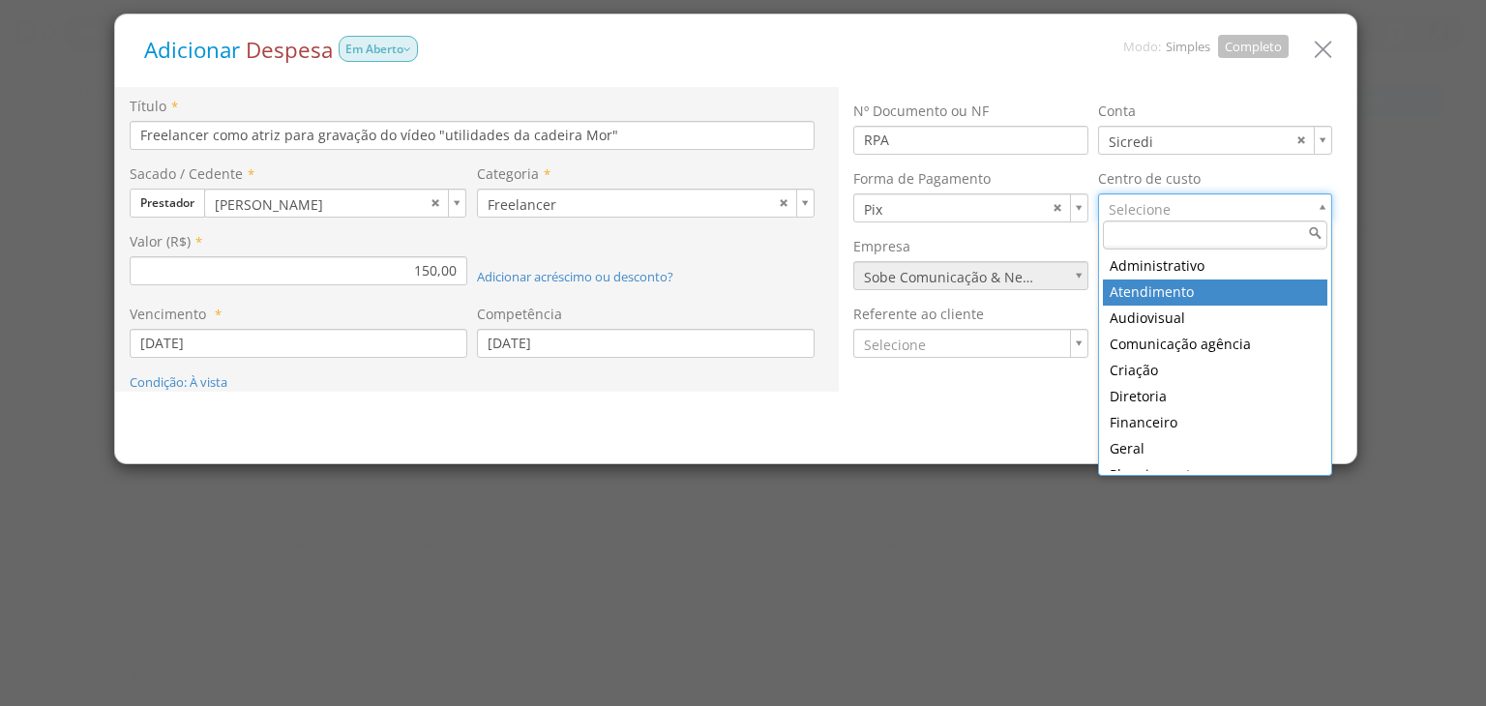
type input "7"
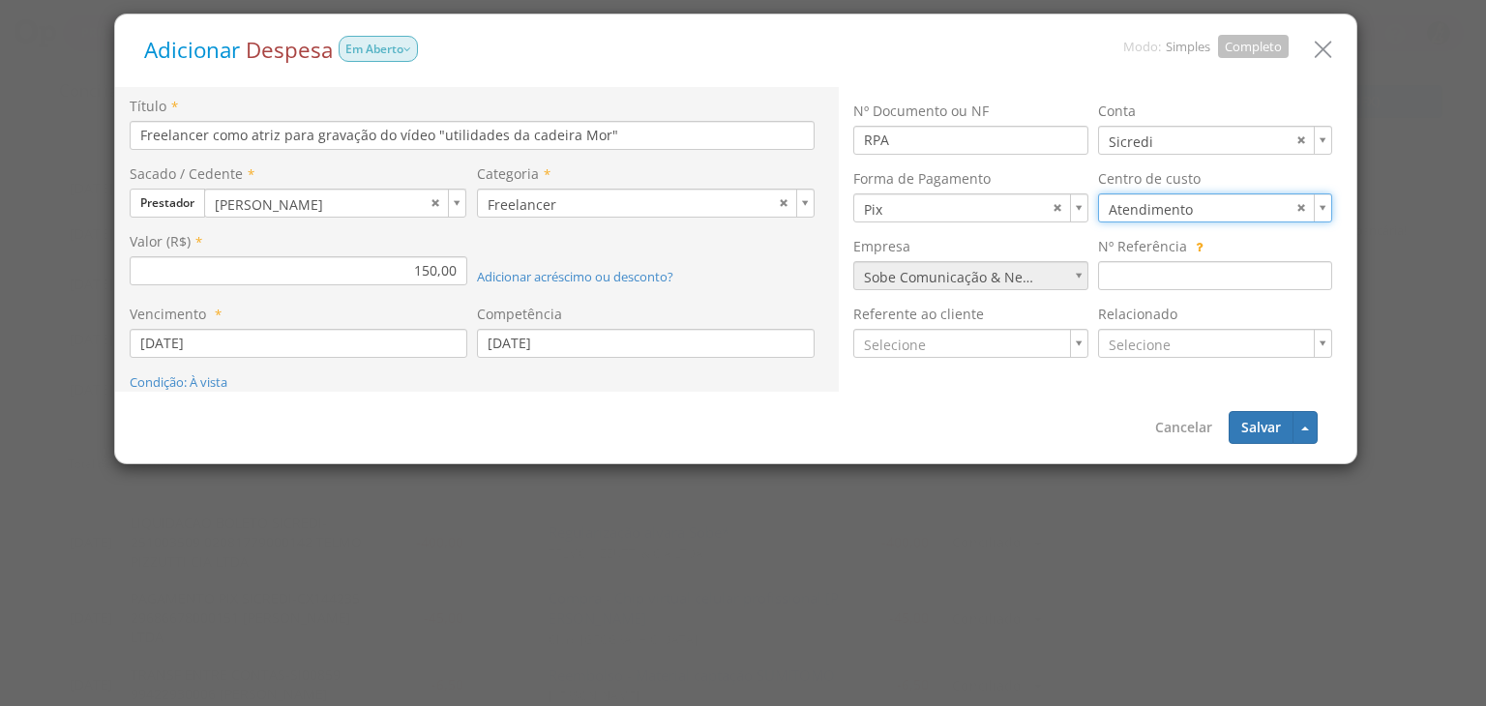
drag, startPoint x: 934, startPoint y: 339, endPoint x: 924, endPoint y: 328, distance: 14.4
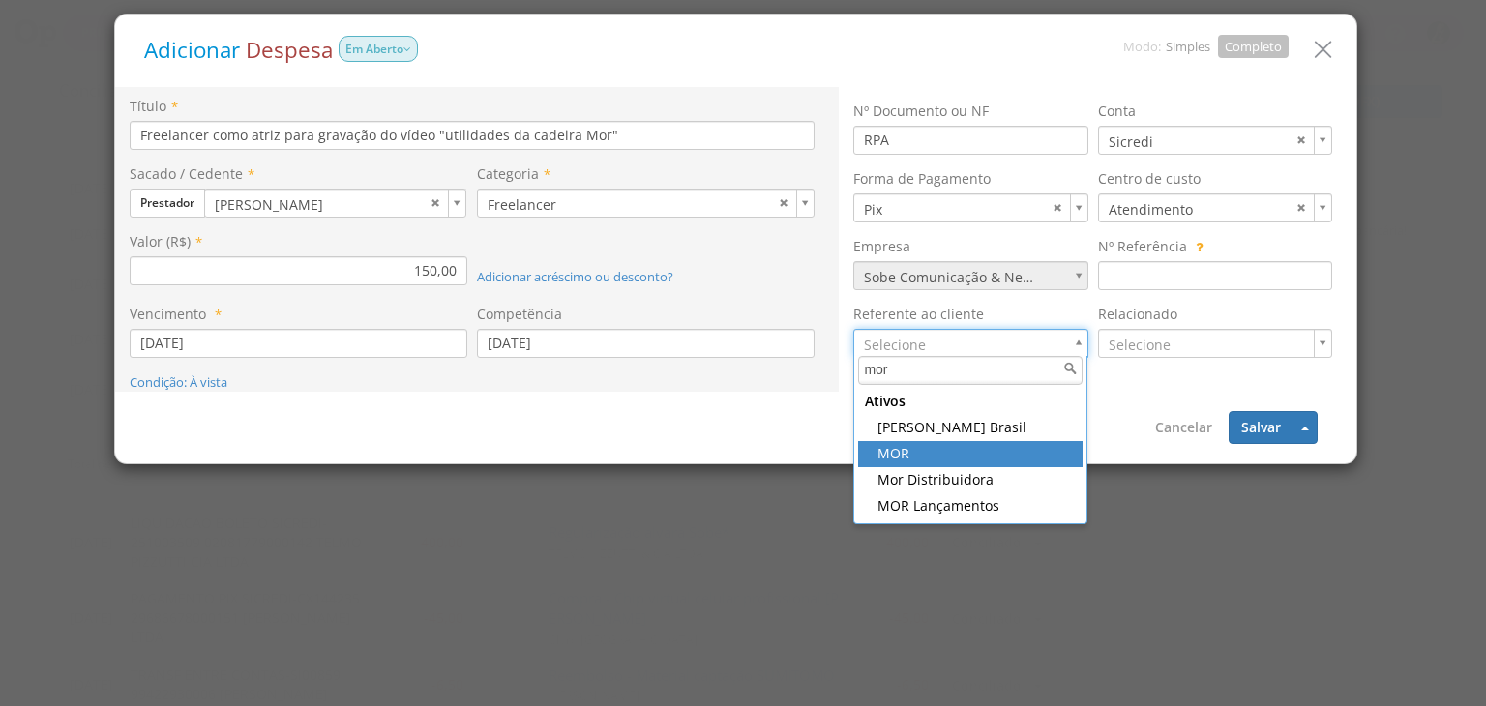
type input "mor"
type input "432"
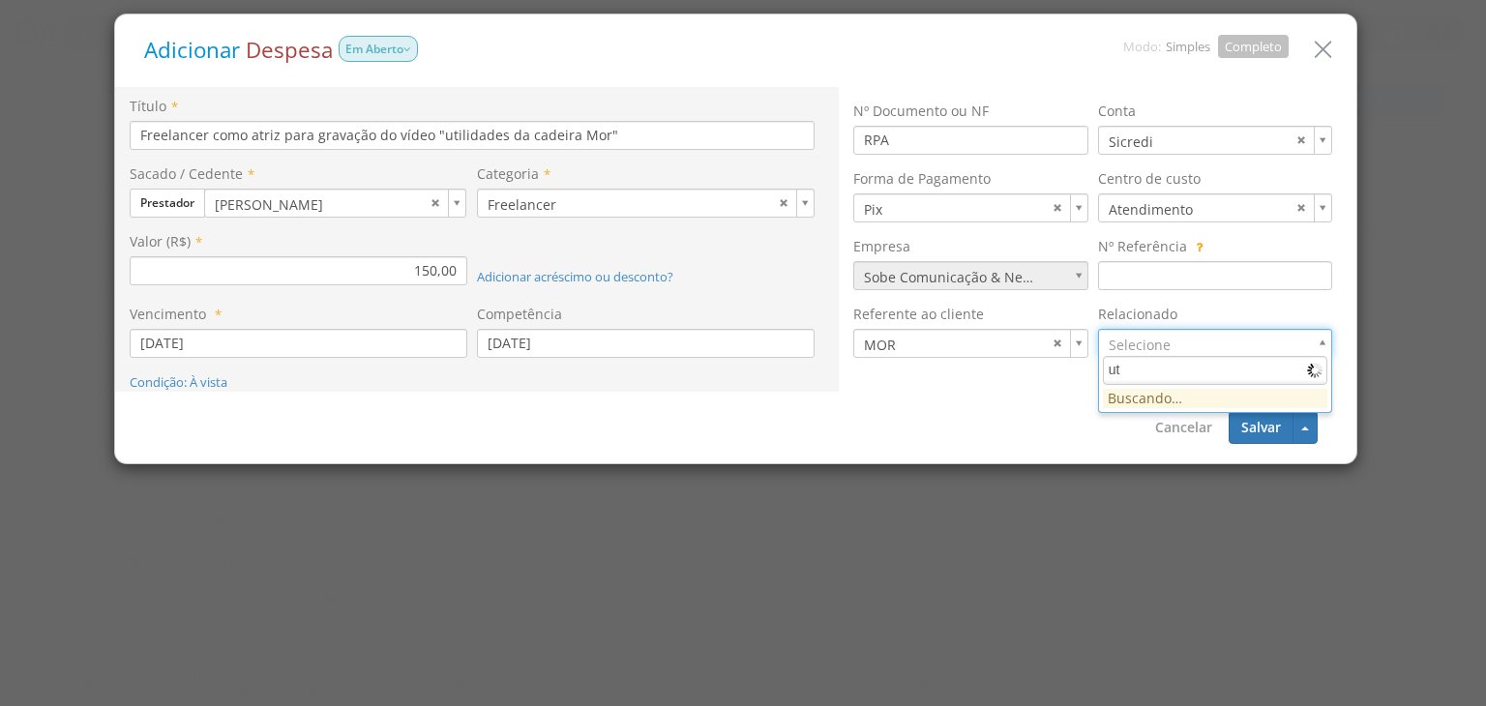
type input "u"
type input "1"
drag, startPoint x: 629, startPoint y: 135, endPoint x: 298, endPoint y: 136, distance: 331.0
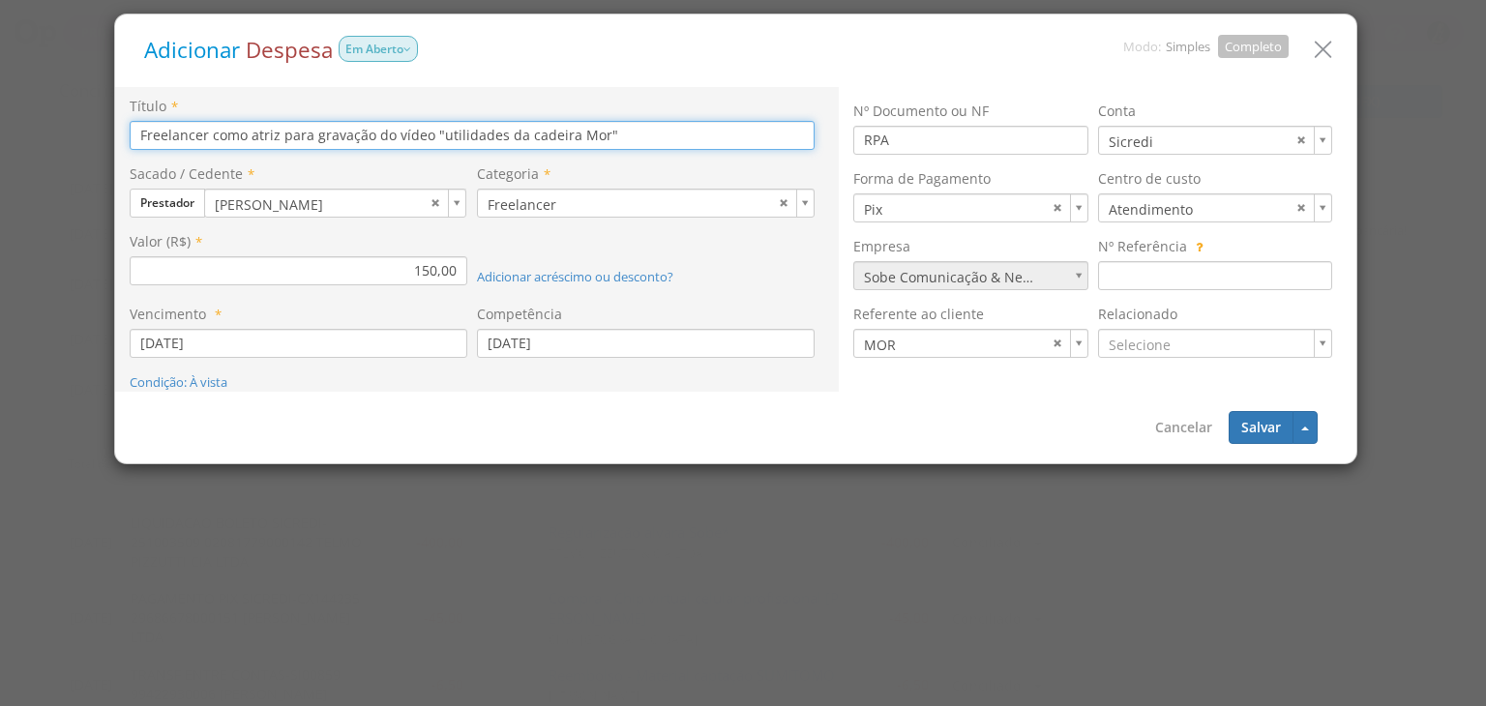
drag, startPoint x: 635, startPoint y: 127, endPoint x: 111, endPoint y: 145, distance: 523.8
click at [111, 145] on div "Adicionar Despesa Em Aberto Modo: Simples Completo Título * Freelancer como atr…" at bounding box center [735, 239] width 1251 height 459
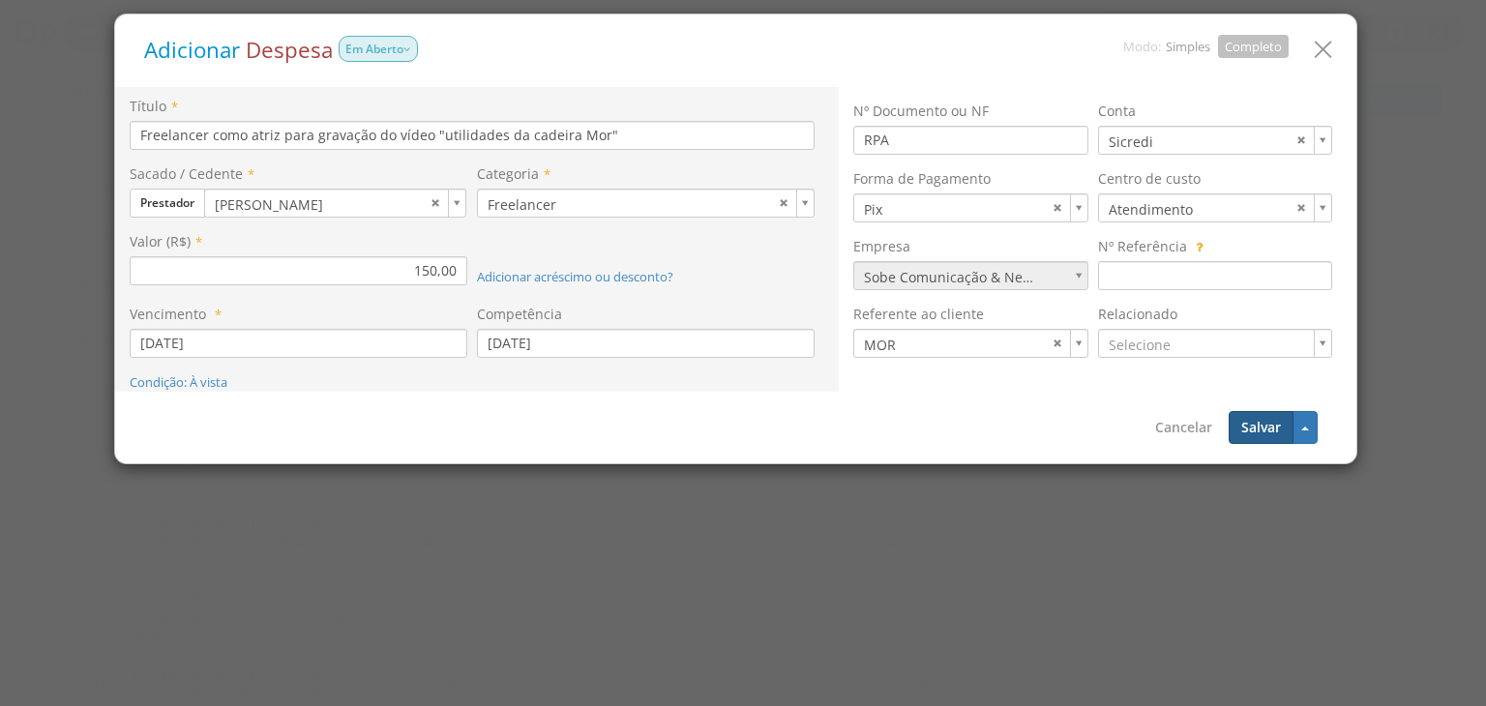
click at [1243, 422] on button "Salvar" at bounding box center [1261, 427] width 65 height 33
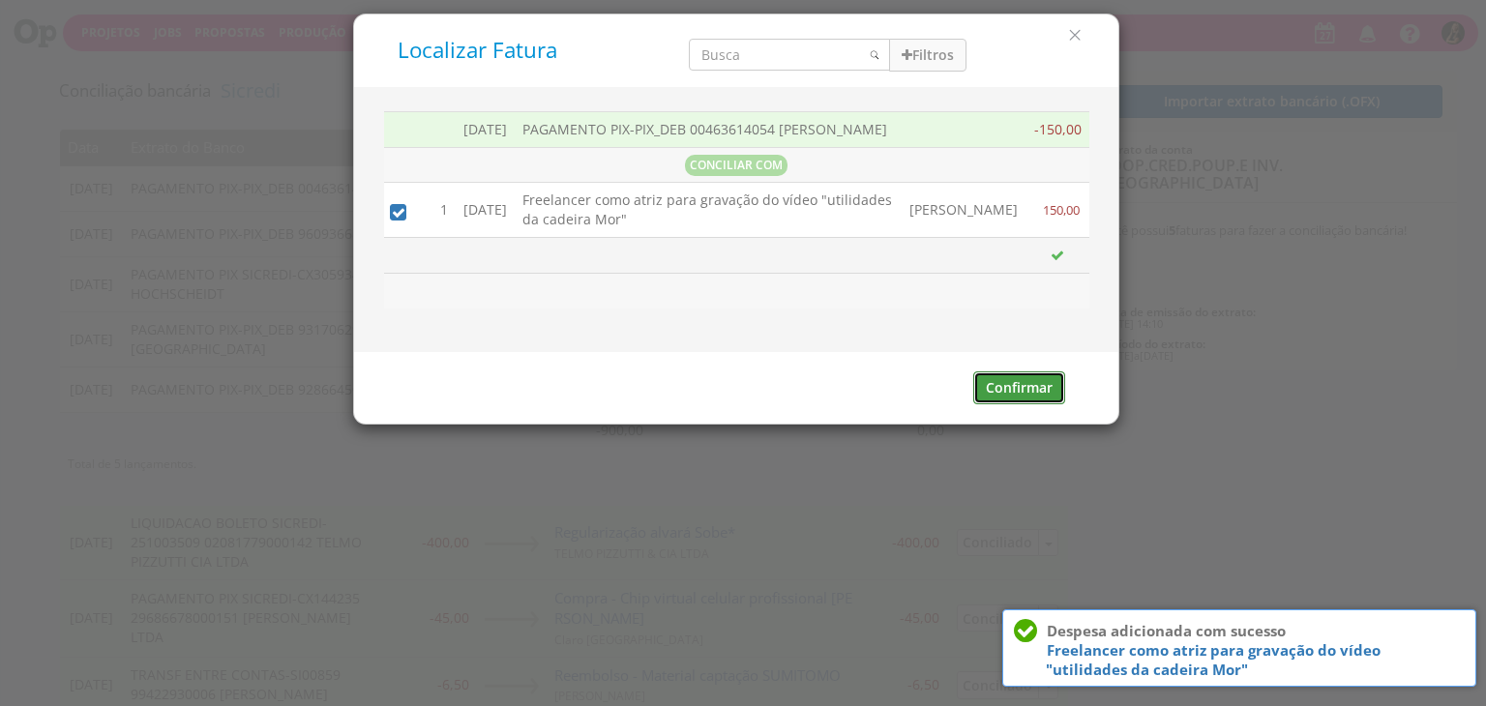
click at [1014, 403] on button "Confirmar" at bounding box center [1019, 388] width 92 height 33
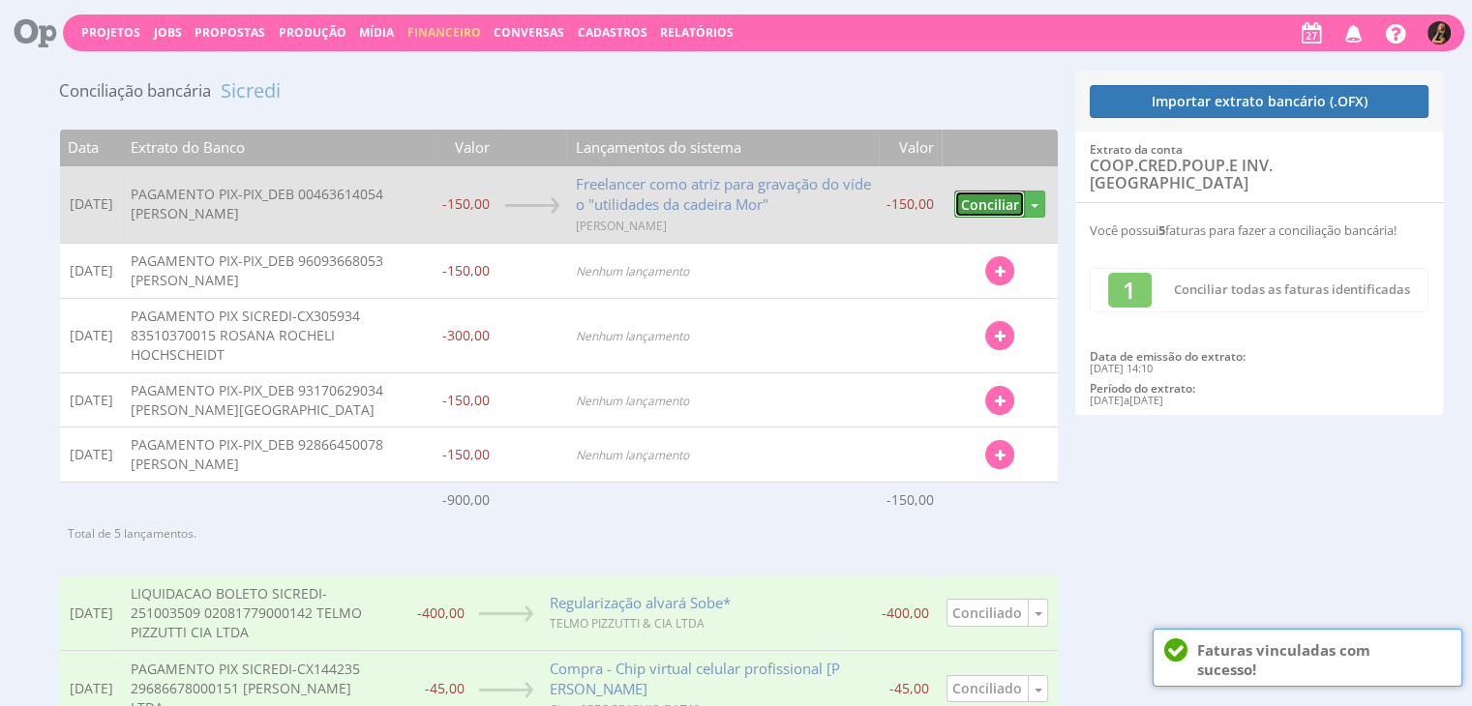
click at [991, 206] on button "Conciliar" at bounding box center [989, 205] width 71 height 28
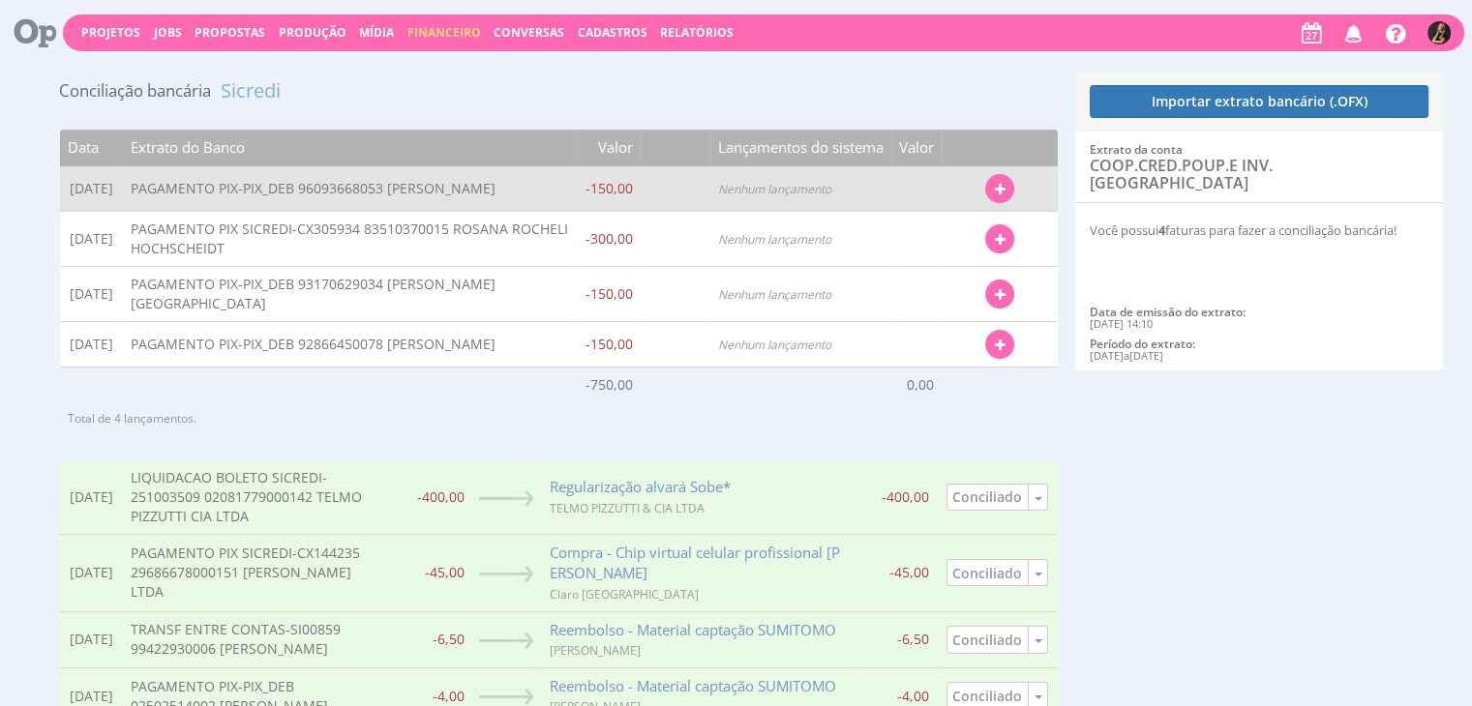
click at [1012, 192] on button "button" at bounding box center [999, 188] width 29 height 29
click at [932, 220] on link "Localizar Fatura" at bounding box center [936, 223] width 153 height 25
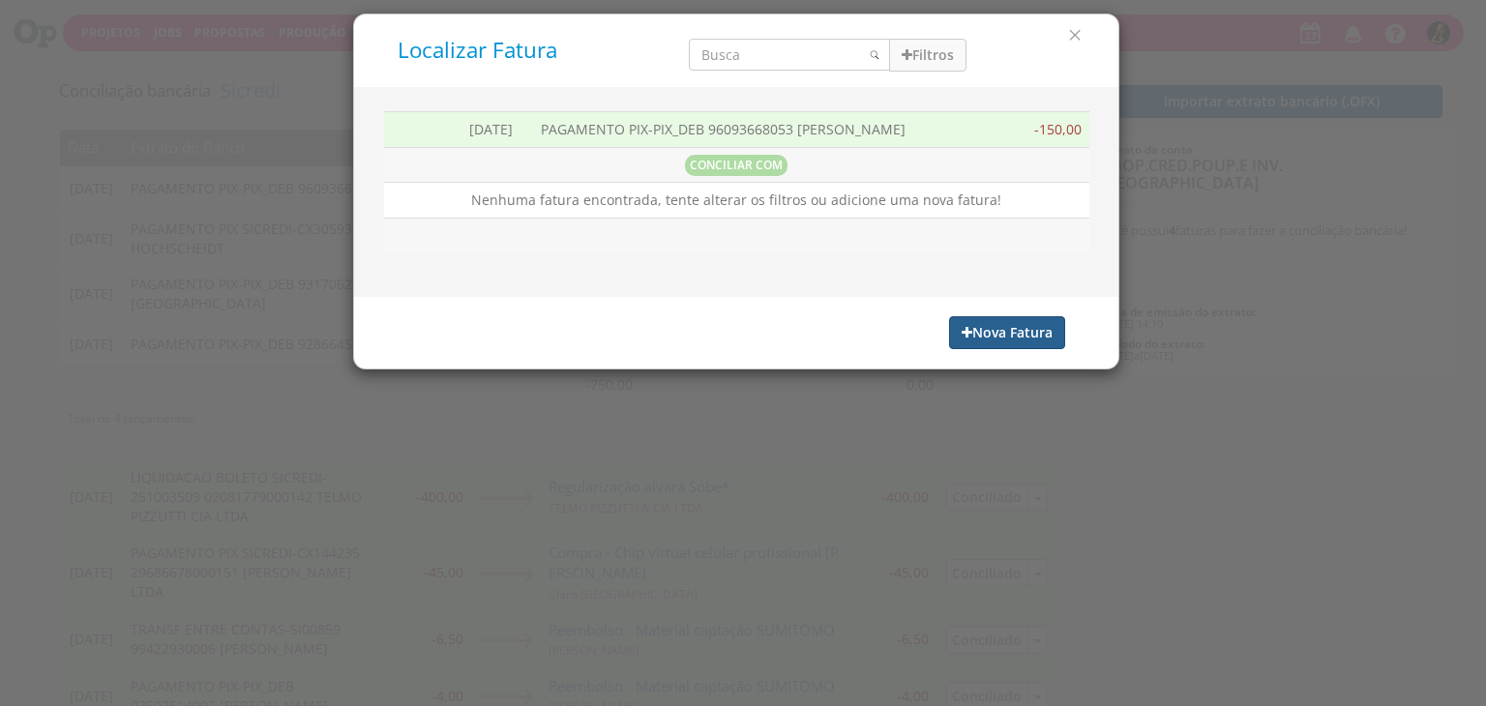
click at [994, 320] on div "Nova Fatura" at bounding box center [736, 333] width 764 height 72
click at [993, 325] on button "Nova Fatura" at bounding box center [1007, 332] width 116 height 33
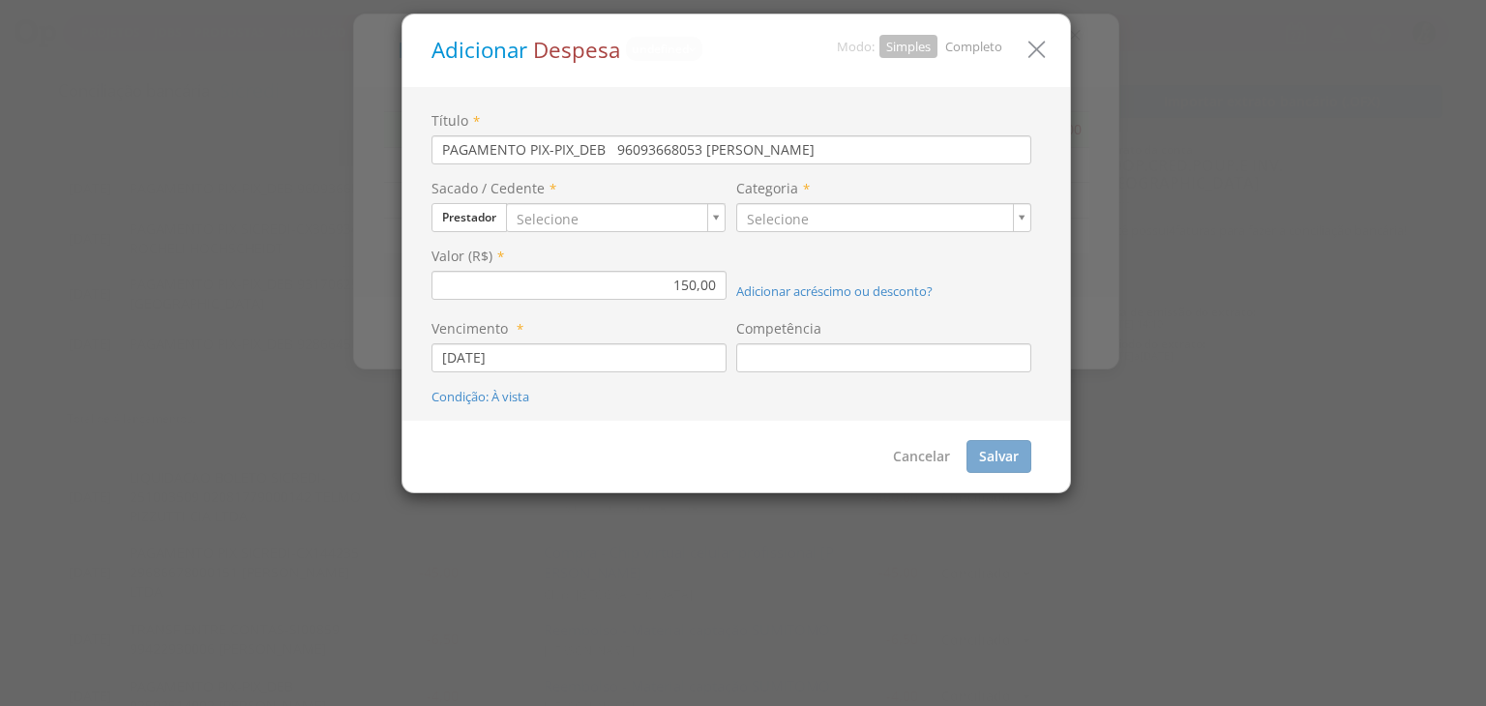
click at [975, 45] on link "Completo" at bounding box center [973, 46] width 57 height 17
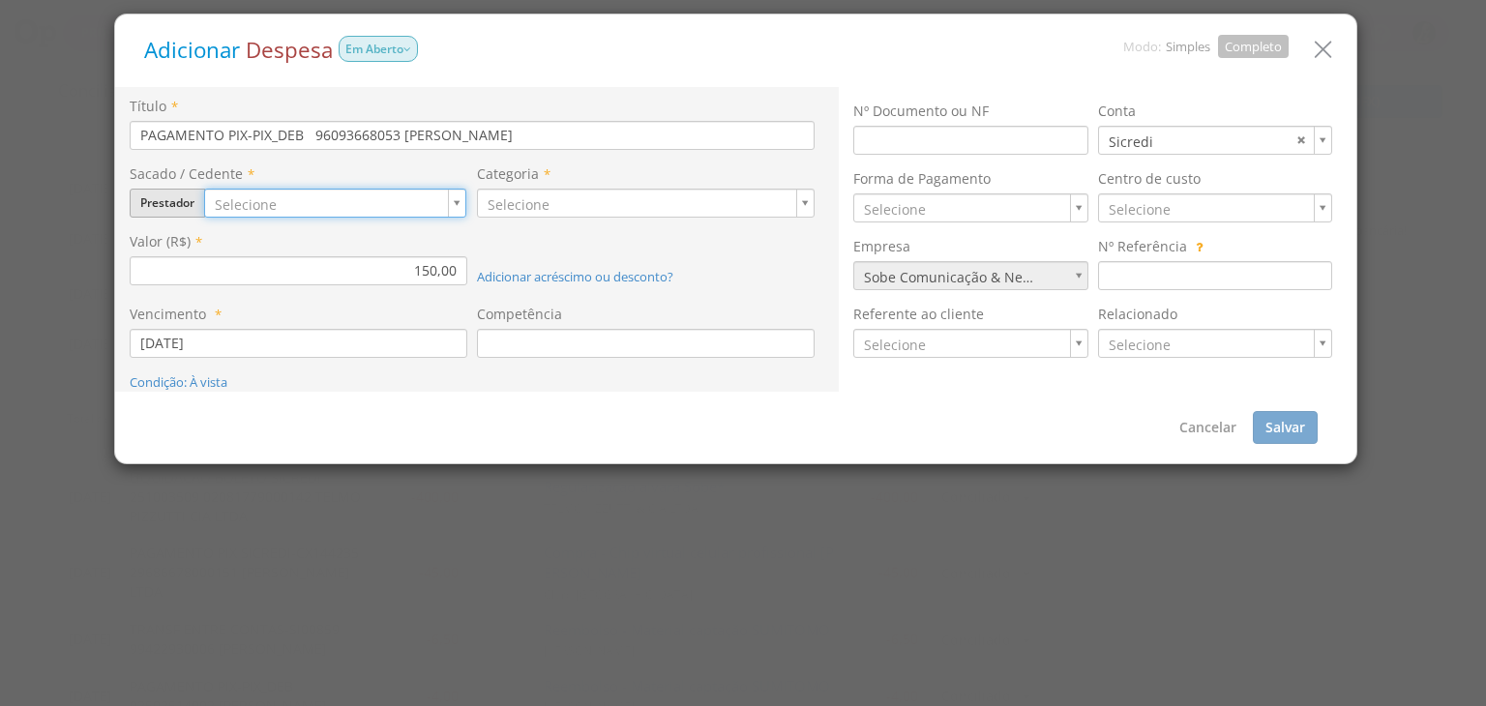
click at [154, 198] on button "Prestador" at bounding box center [167, 203] width 75 height 29
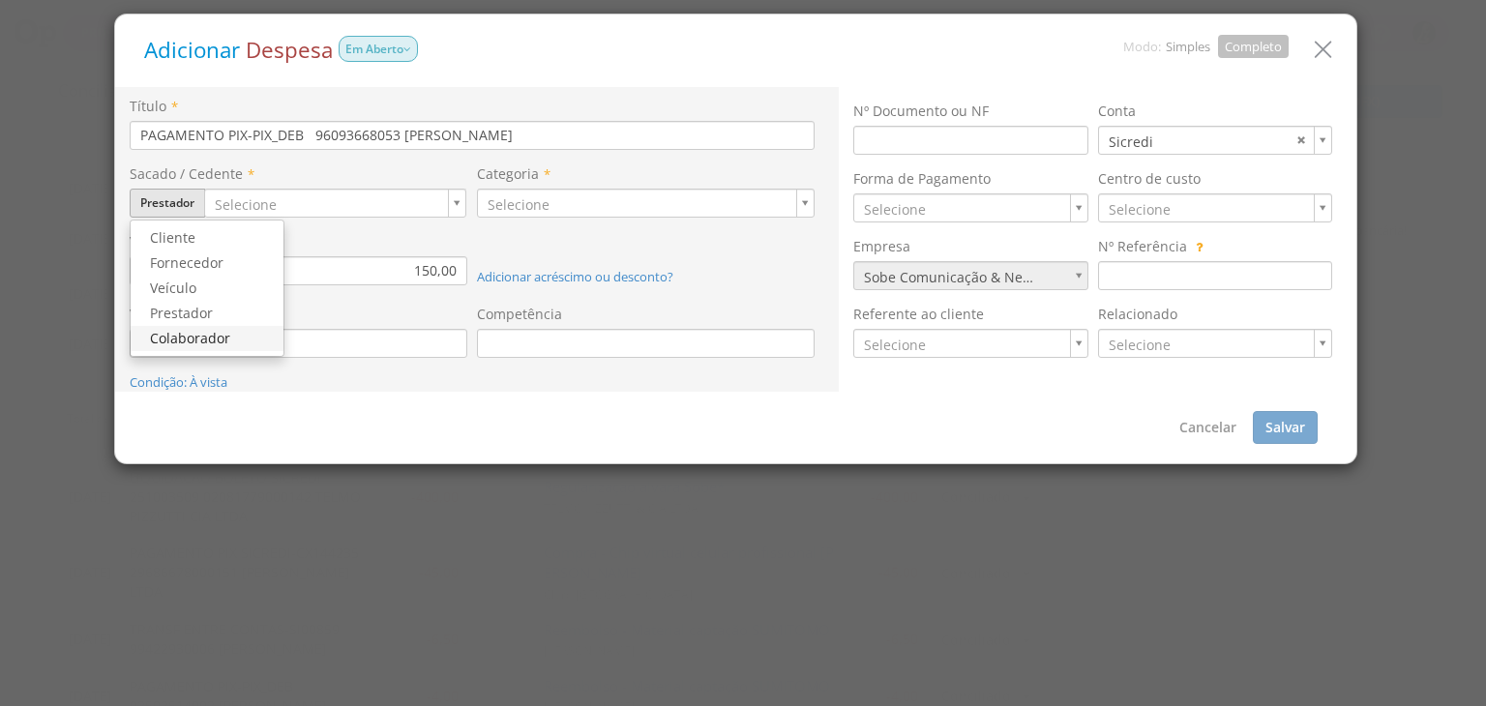
click at [207, 326] on link "Colaborador" at bounding box center [207, 338] width 153 height 25
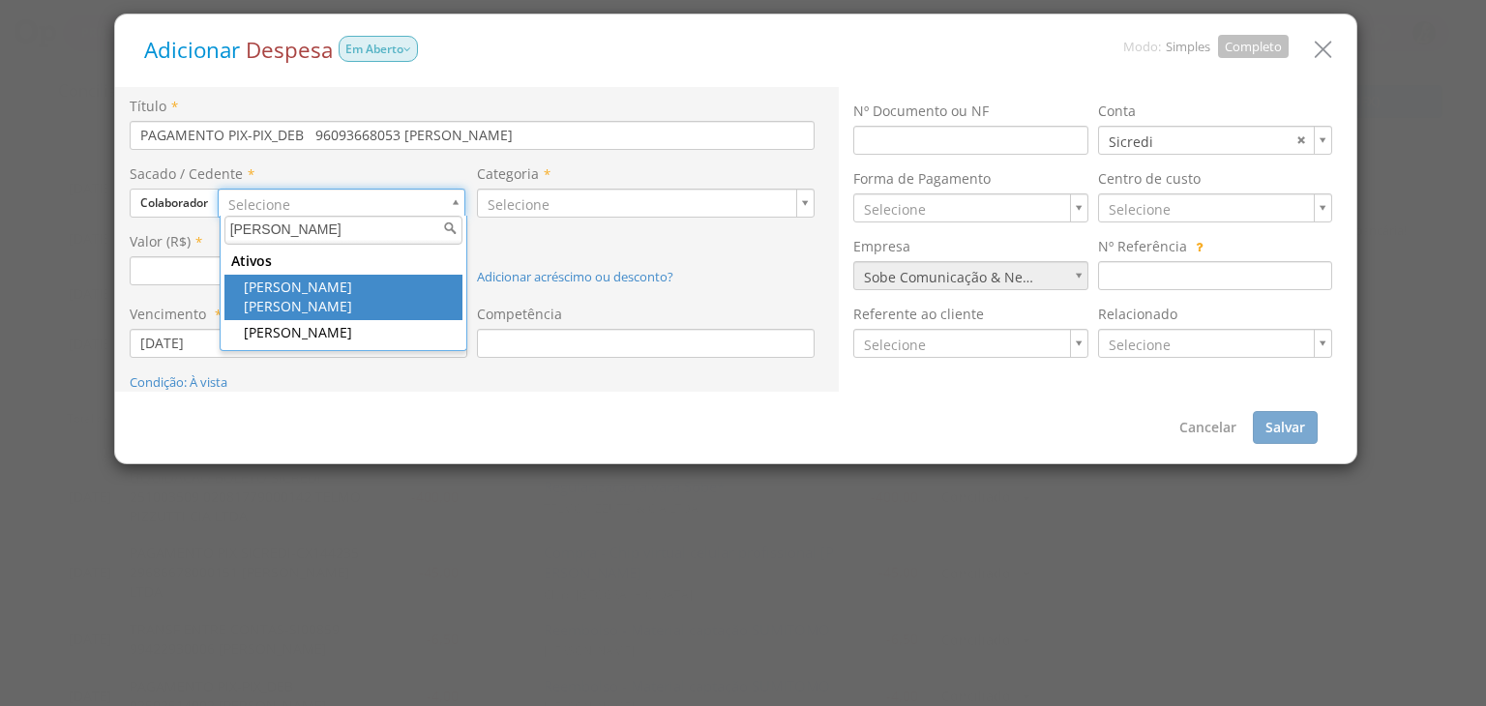
type input "elisa"
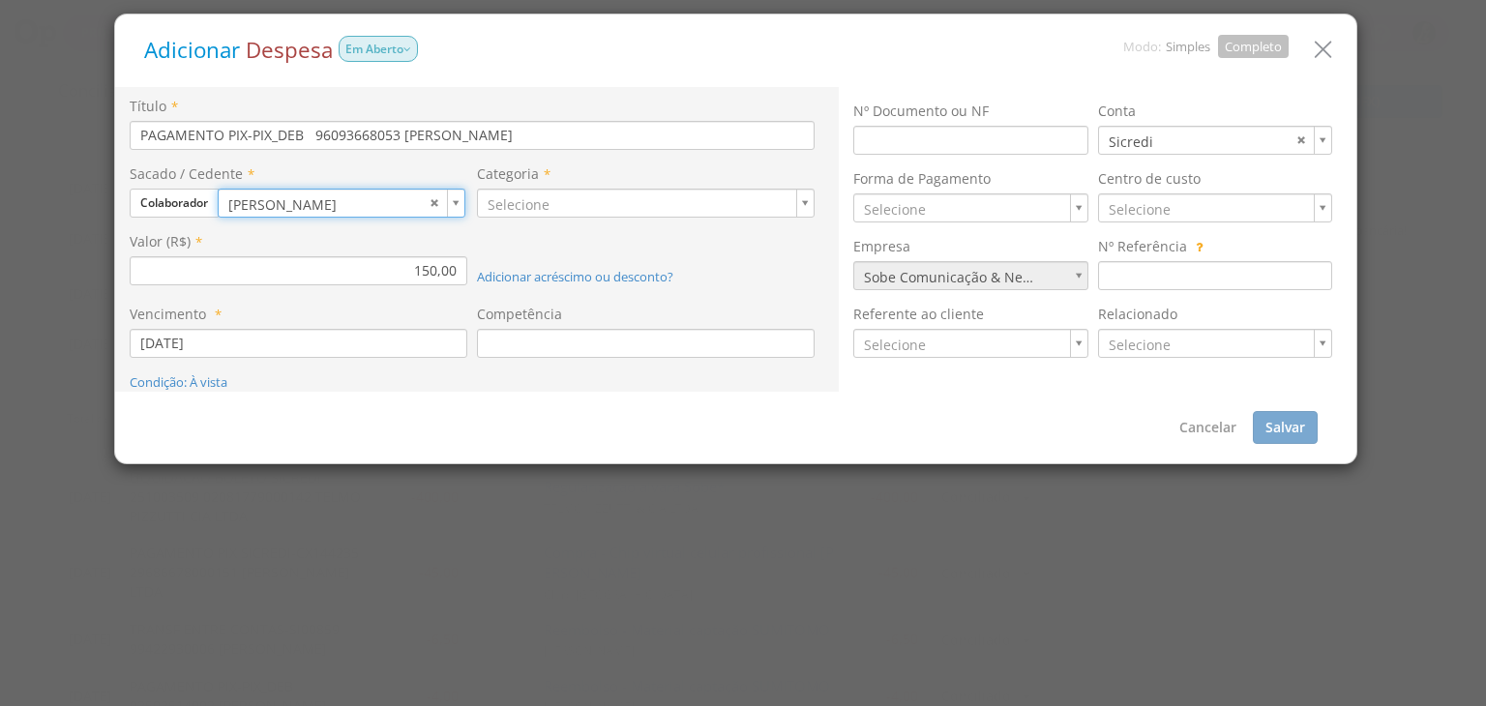
type input "1317"
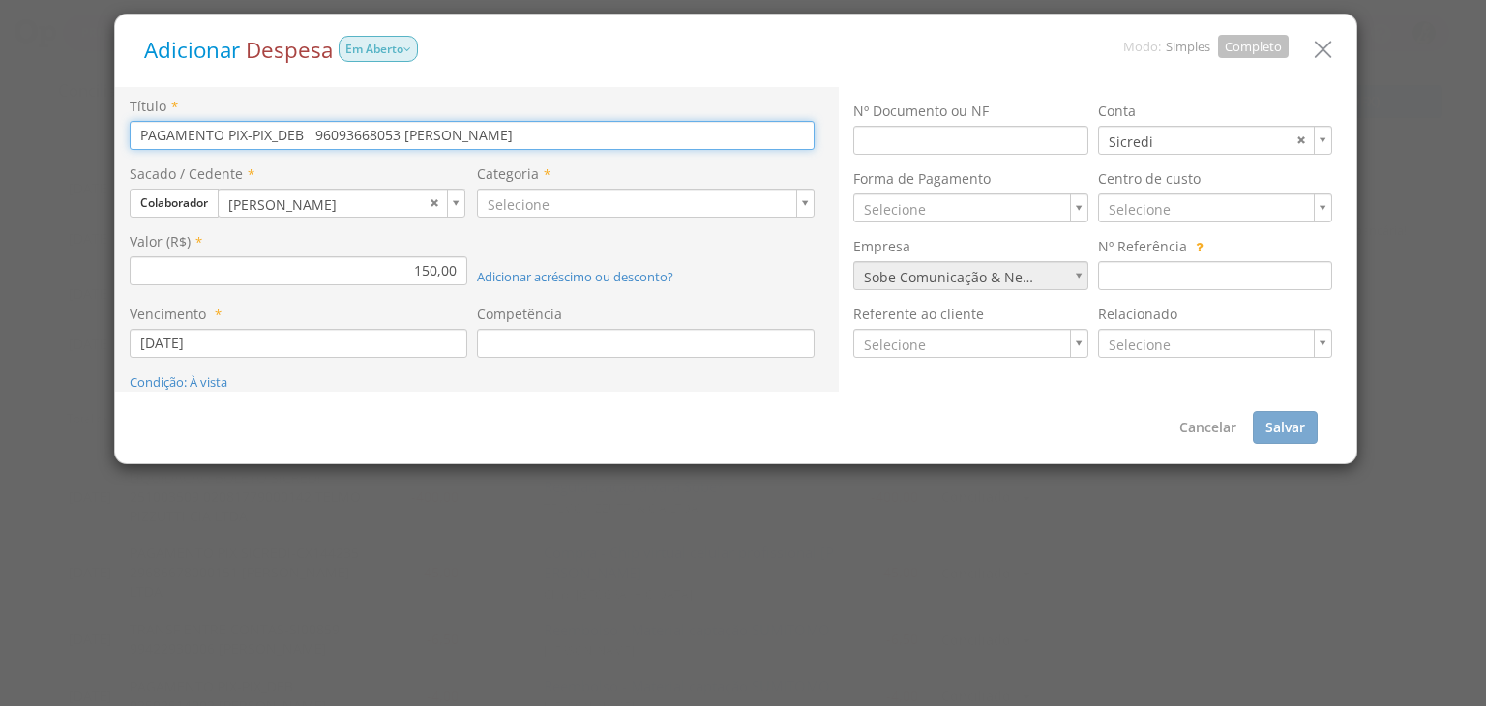
drag, startPoint x: 581, startPoint y: 131, endPoint x: 0, endPoint y: 144, distance: 580.8
click at [0, 144] on div "Adicionar Despesa Em Aberto Modo: Simples Completo Título * PAGAMENTO PIX-PIX_D…" at bounding box center [743, 353] width 1486 height 706
paste input "Freelancer como atriz para gravação do vídeo "utilidades da cadeira Mor""
type input "Freelancer como atriz para gravação do vídeo "utilidades da cadeira Mor""
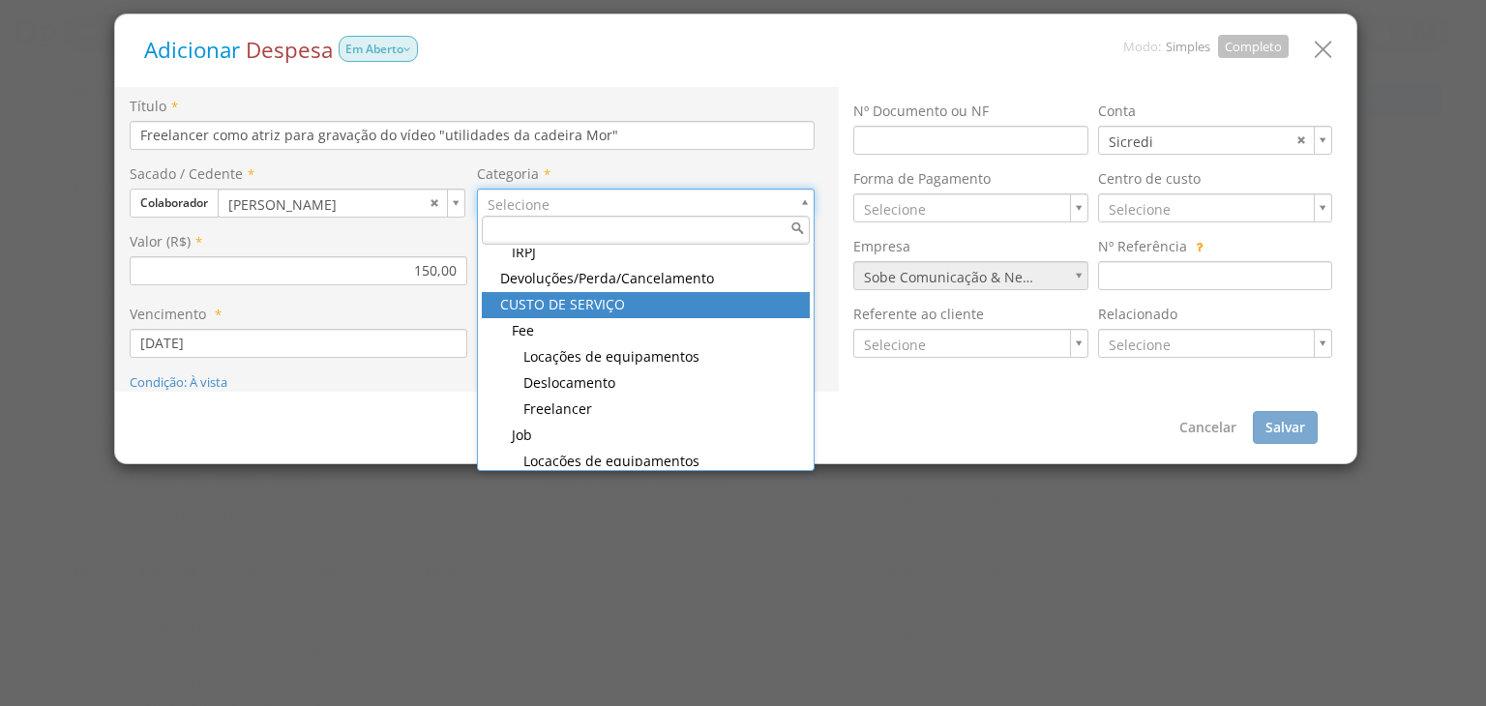
scroll to position [194, 0]
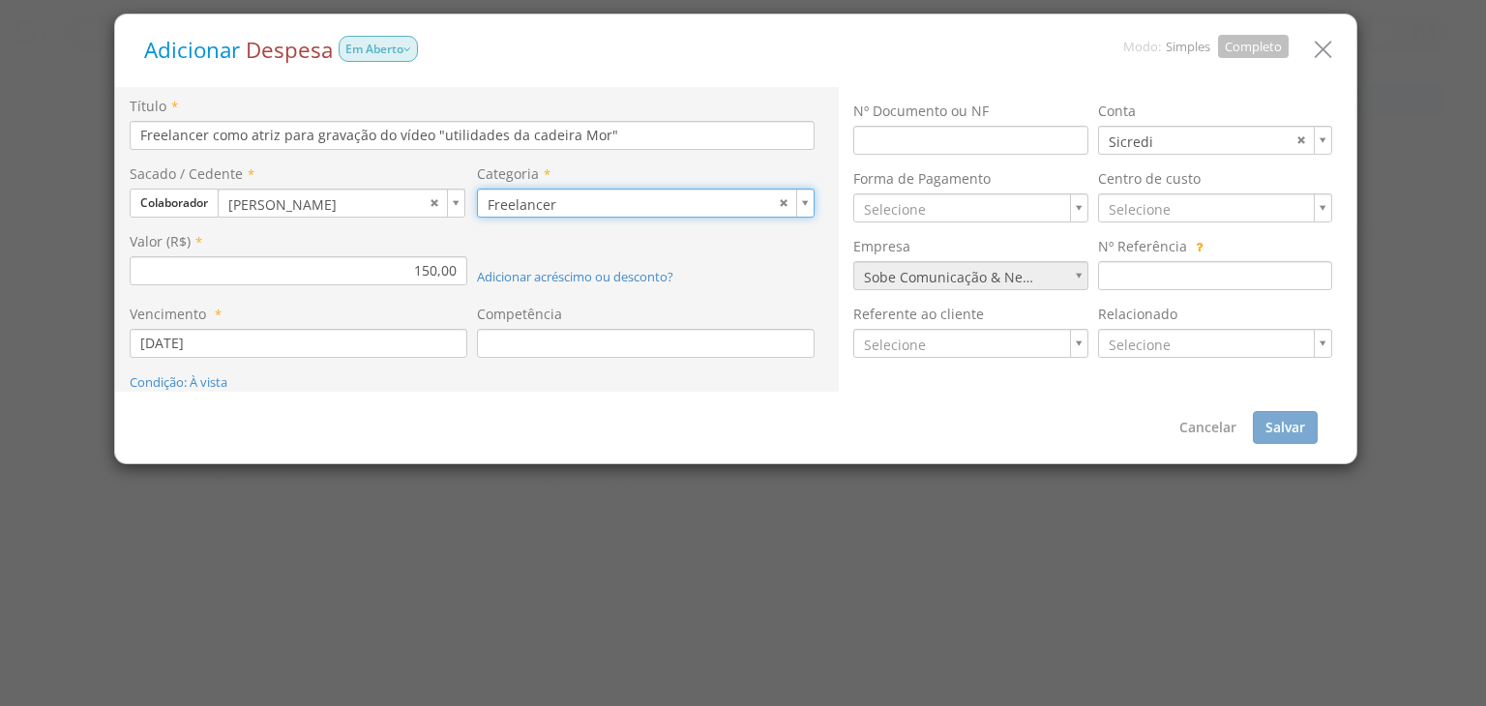
type input "103"
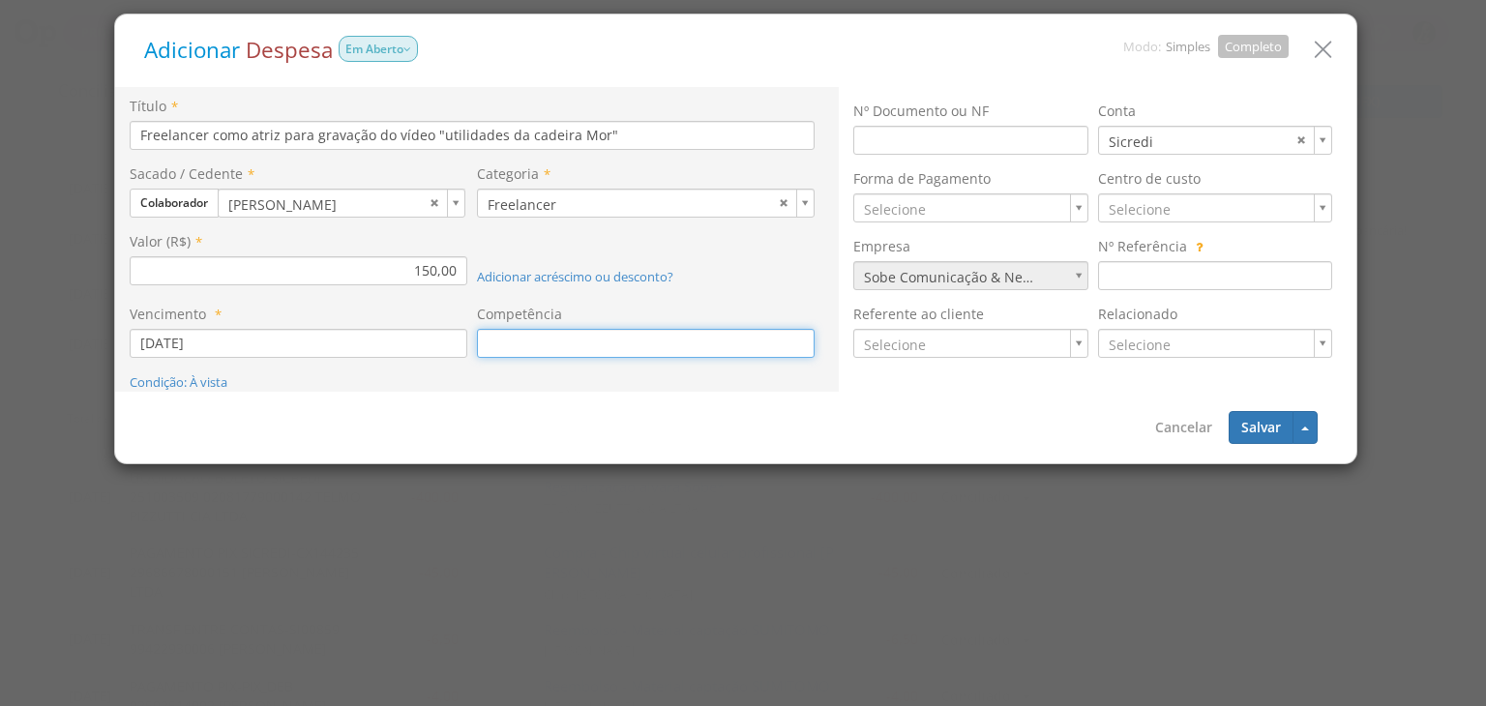
click at [628, 334] on input at bounding box center [646, 343] width 338 height 29
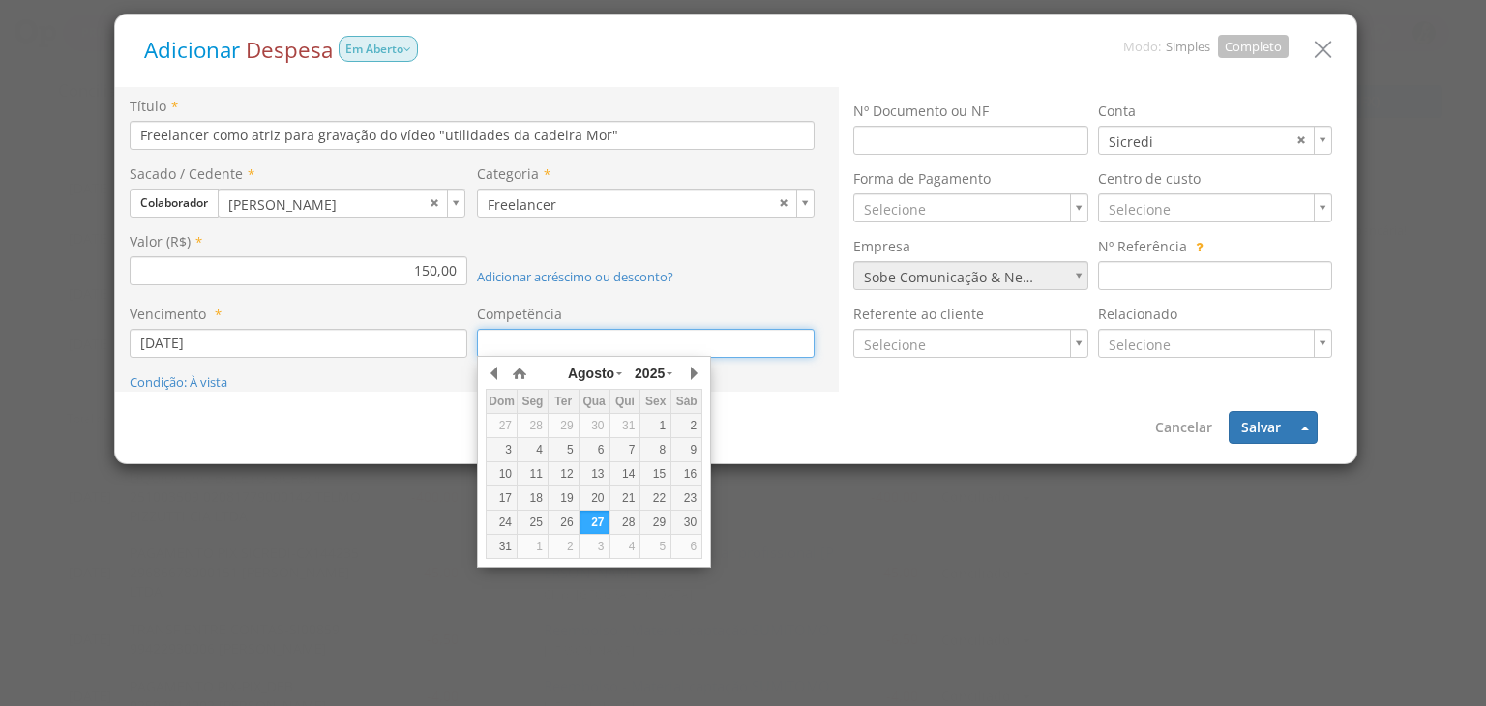
click at [635, 493] on div "21" at bounding box center [626, 499] width 30 height 16
type input "[DATE]"
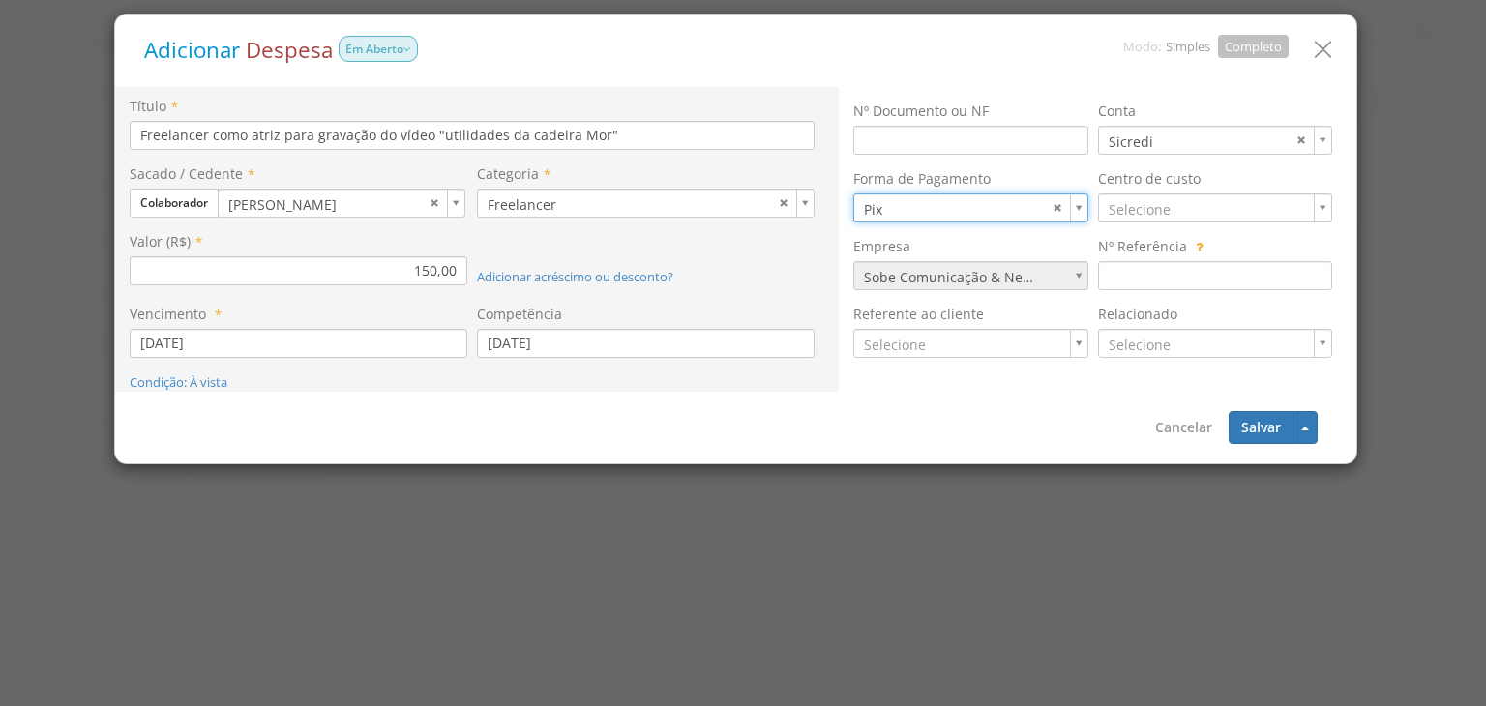
type input "11"
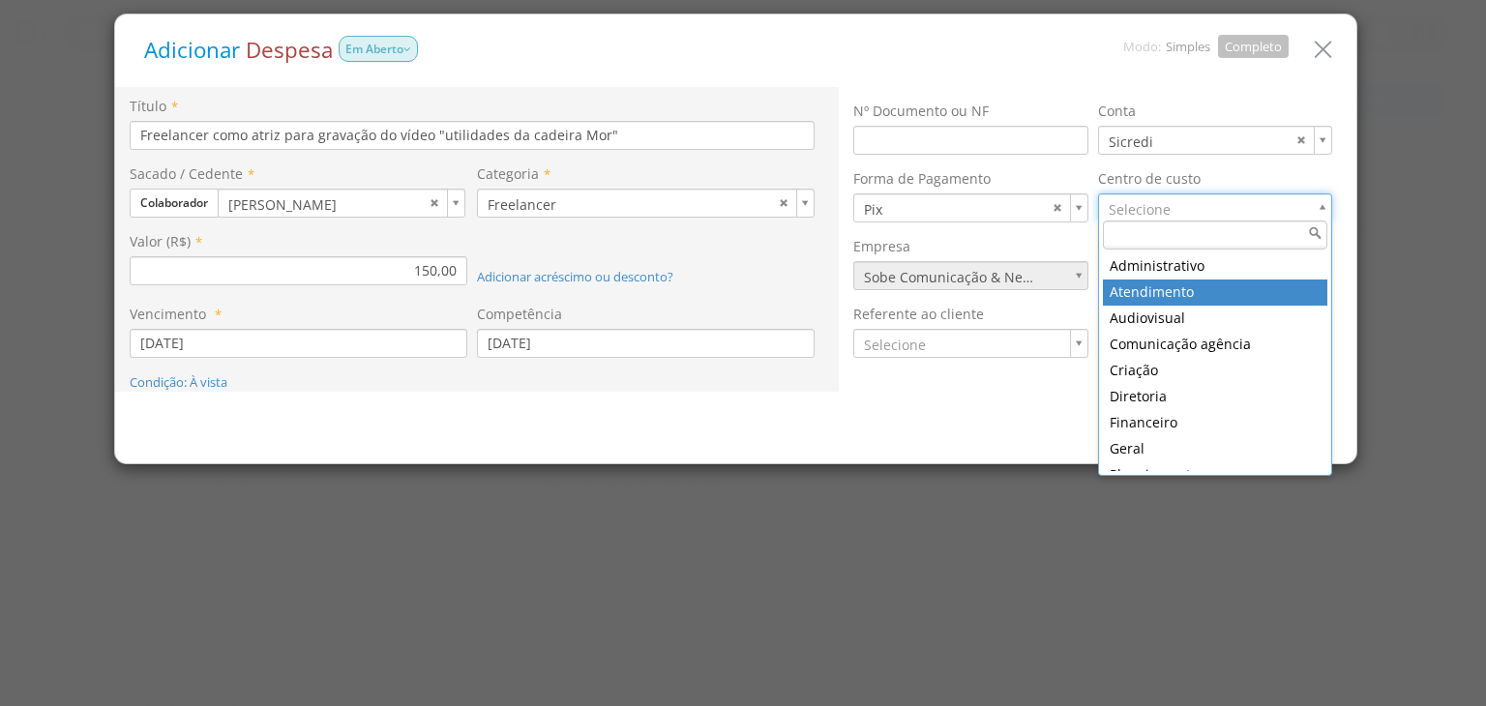
type input "7"
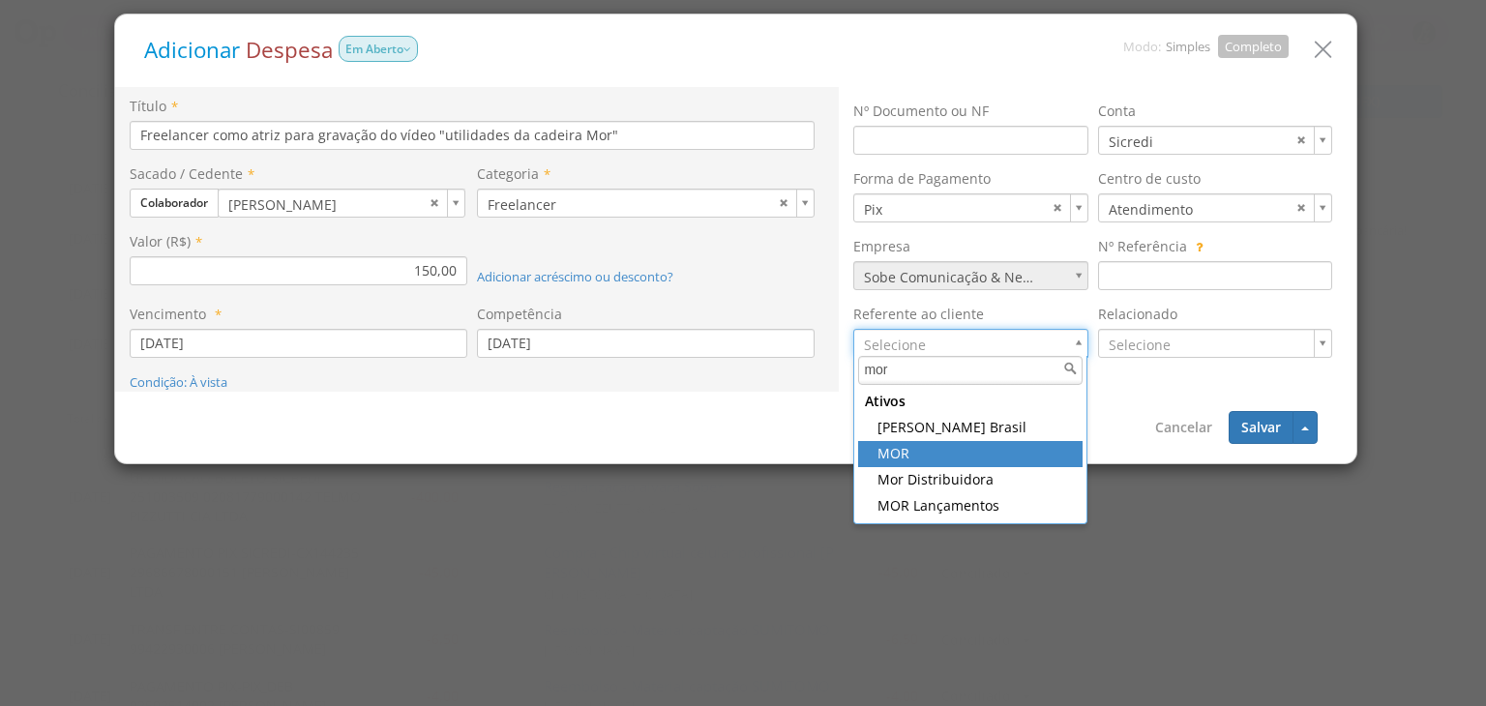
type input "mor"
type input "432"
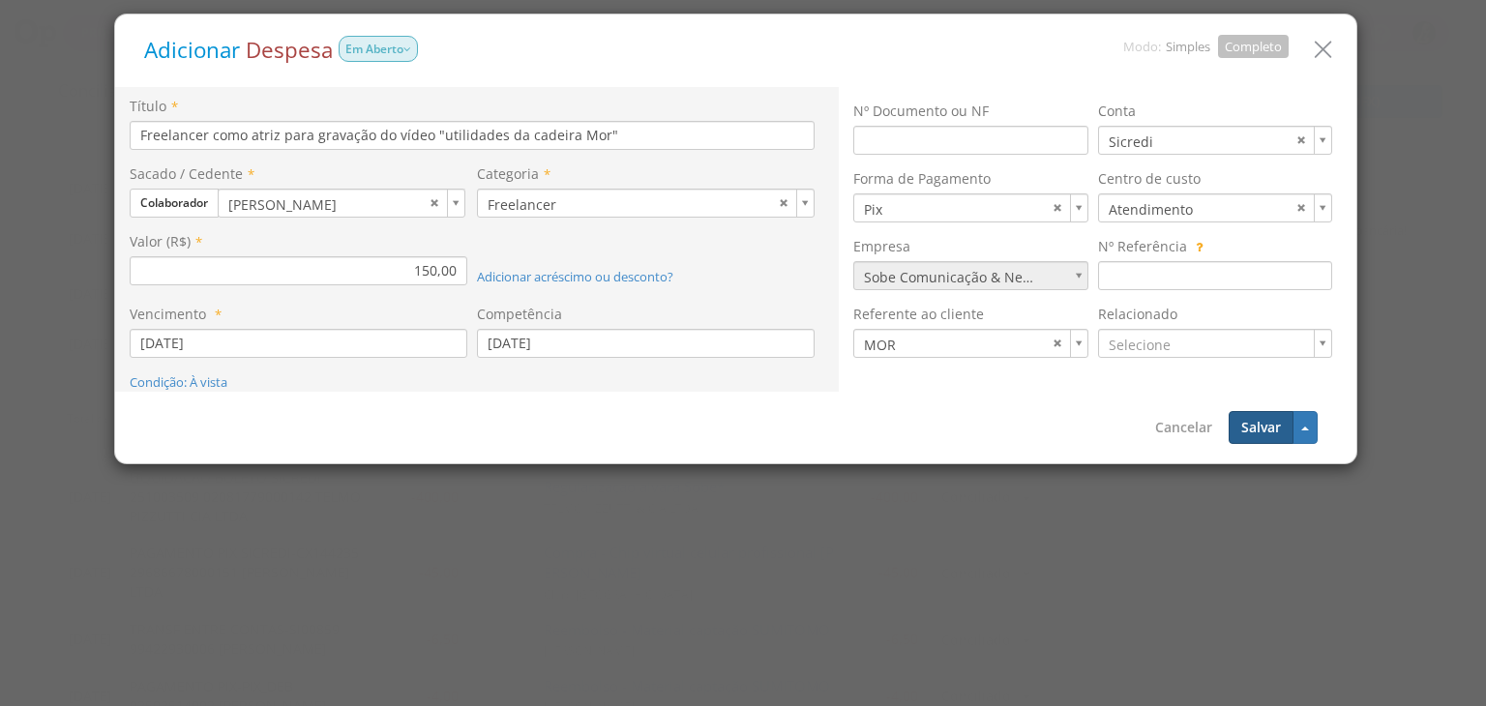
click at [1233, 417] on button "Salvar" at bounding box center [1261, 427] width 65 height 33
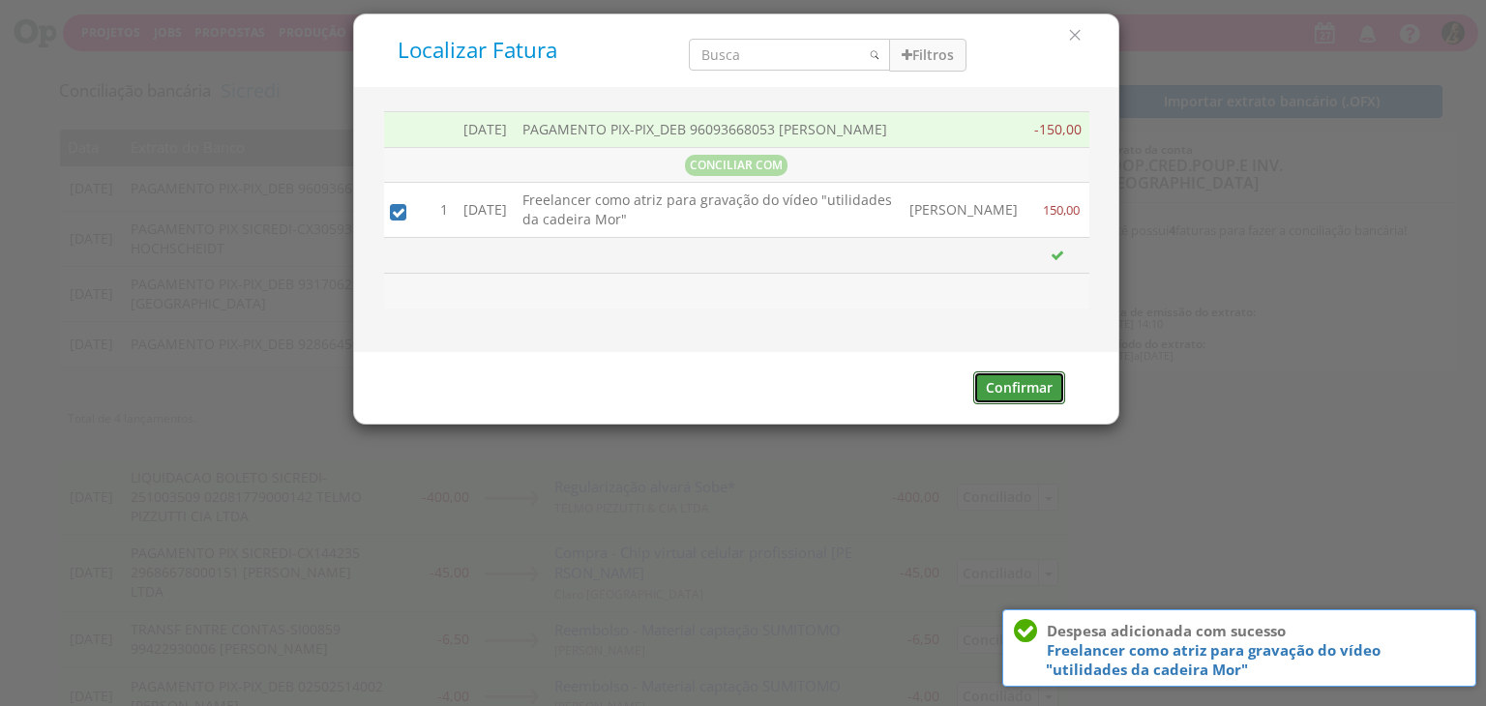
drag, startPoint x: 1020, startPoint y: 400, endPoint x: 973, endPoint y: 343, distance: 73.6
click at [1021, 401] on button "Confirmar" at bounding box center [1019, 388] width 92 height 33
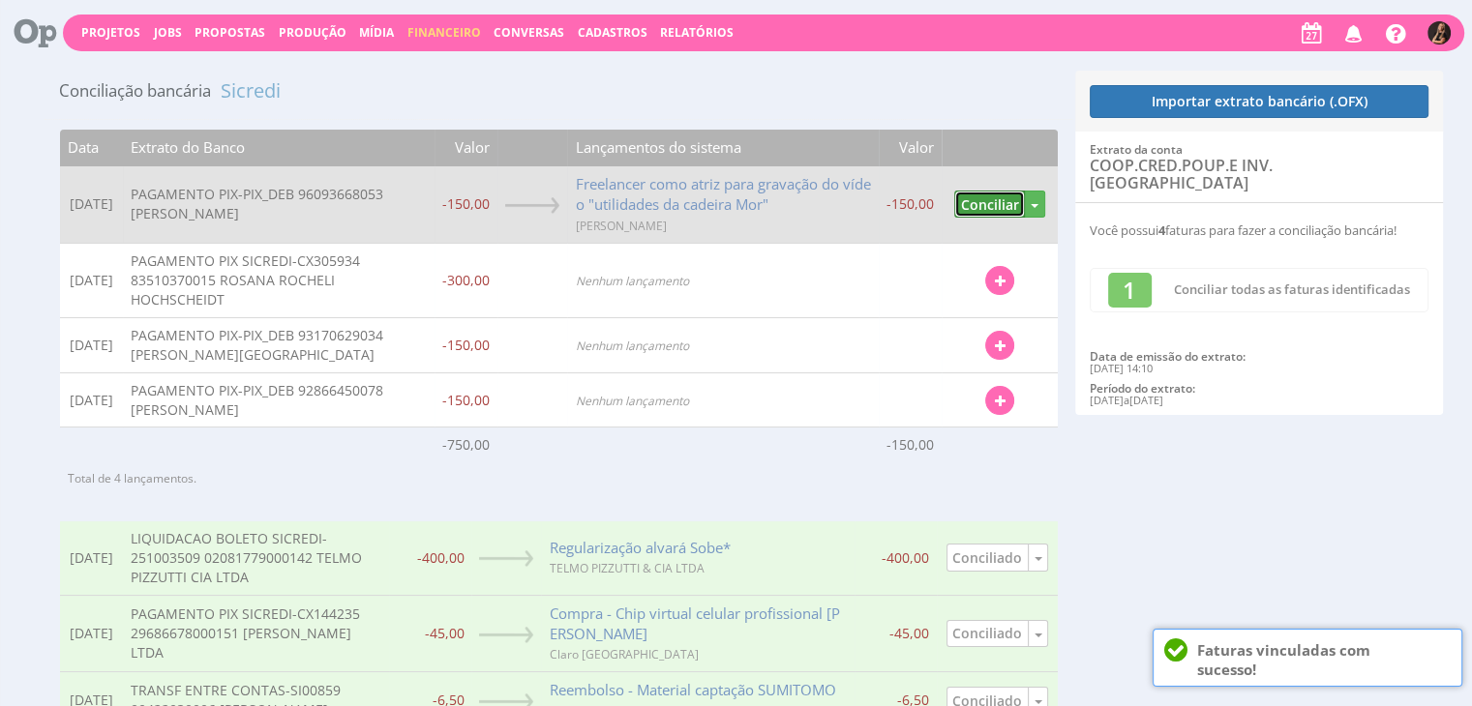
click at [971, 195] on button "Conciliar" at bounding box center [989, 205] width 71 height 28
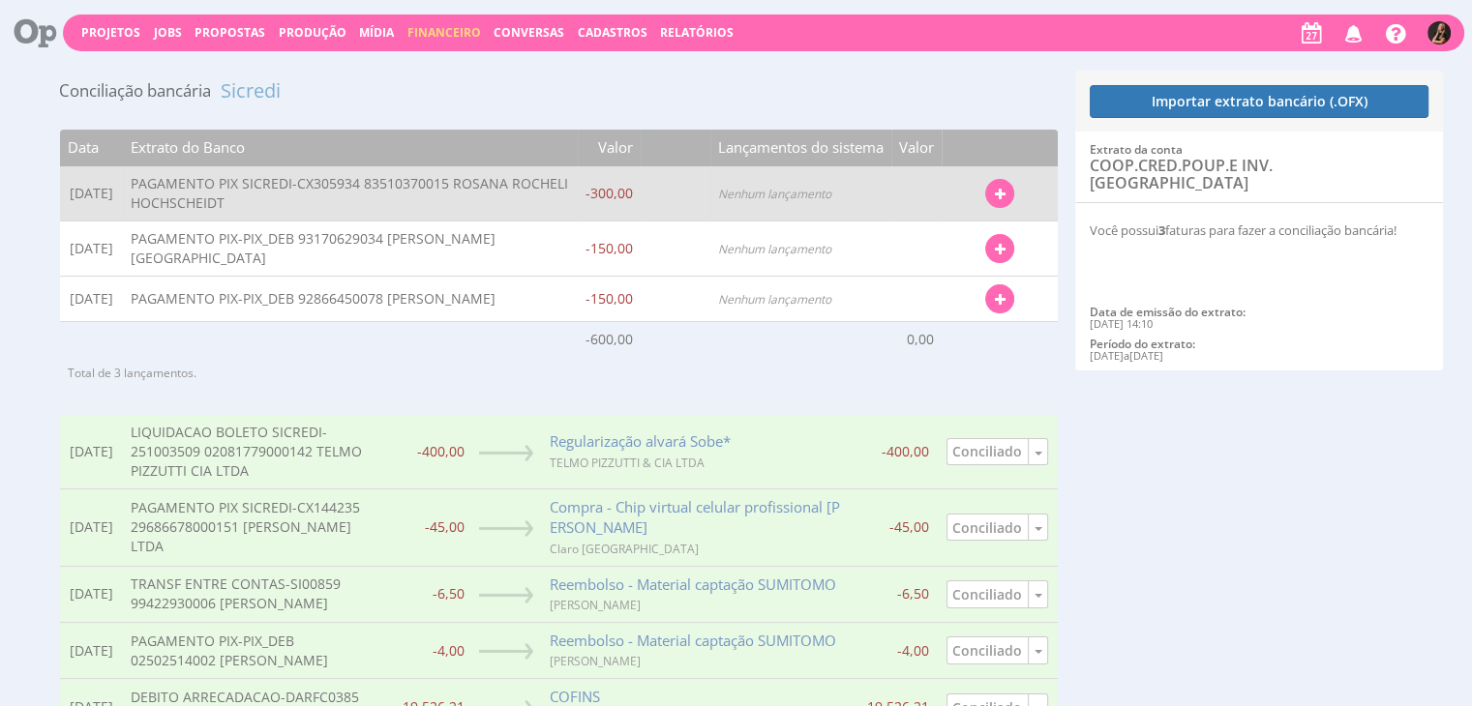
click at [990, 195] on button "button" at bounding box center [999, 193] width 29 height 29
click at [954, 231] on link "Localizar Fatura" at bounding box center [936, 228] width 153 height 25
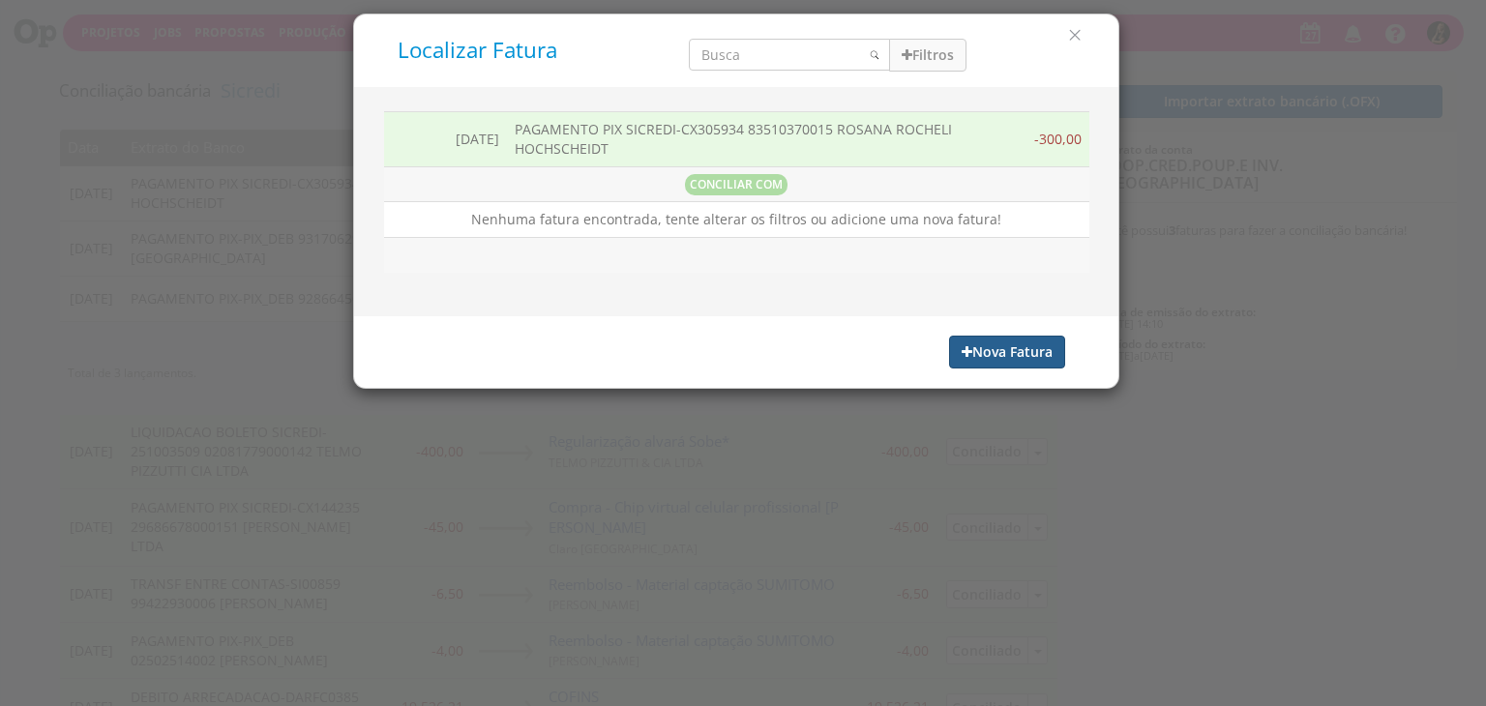
click at [1010, 343] on button "Nova Fatura" at bounding box center [1007, 352] width 116 height 33
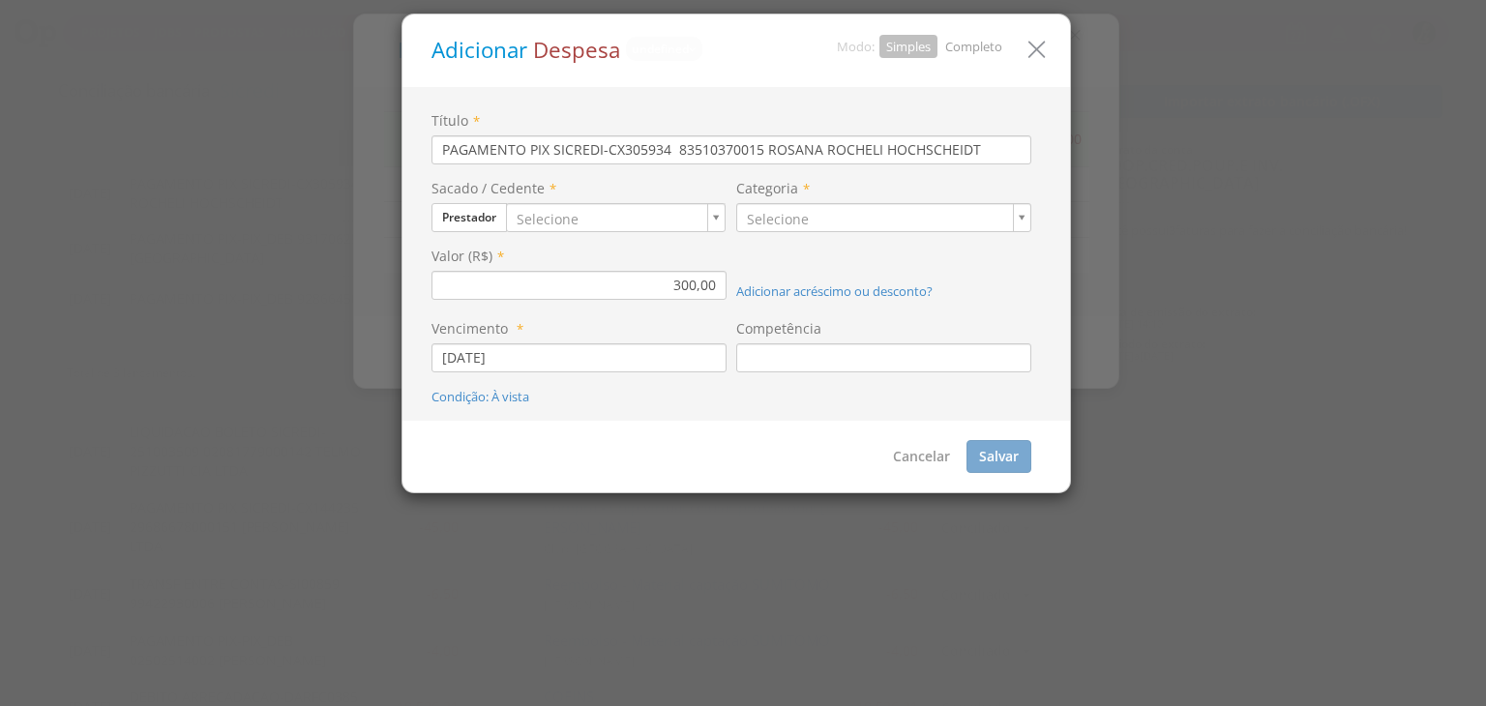
click at [973, 39] on link "Completo" at bounding box center [973, 46] width 57 height 17
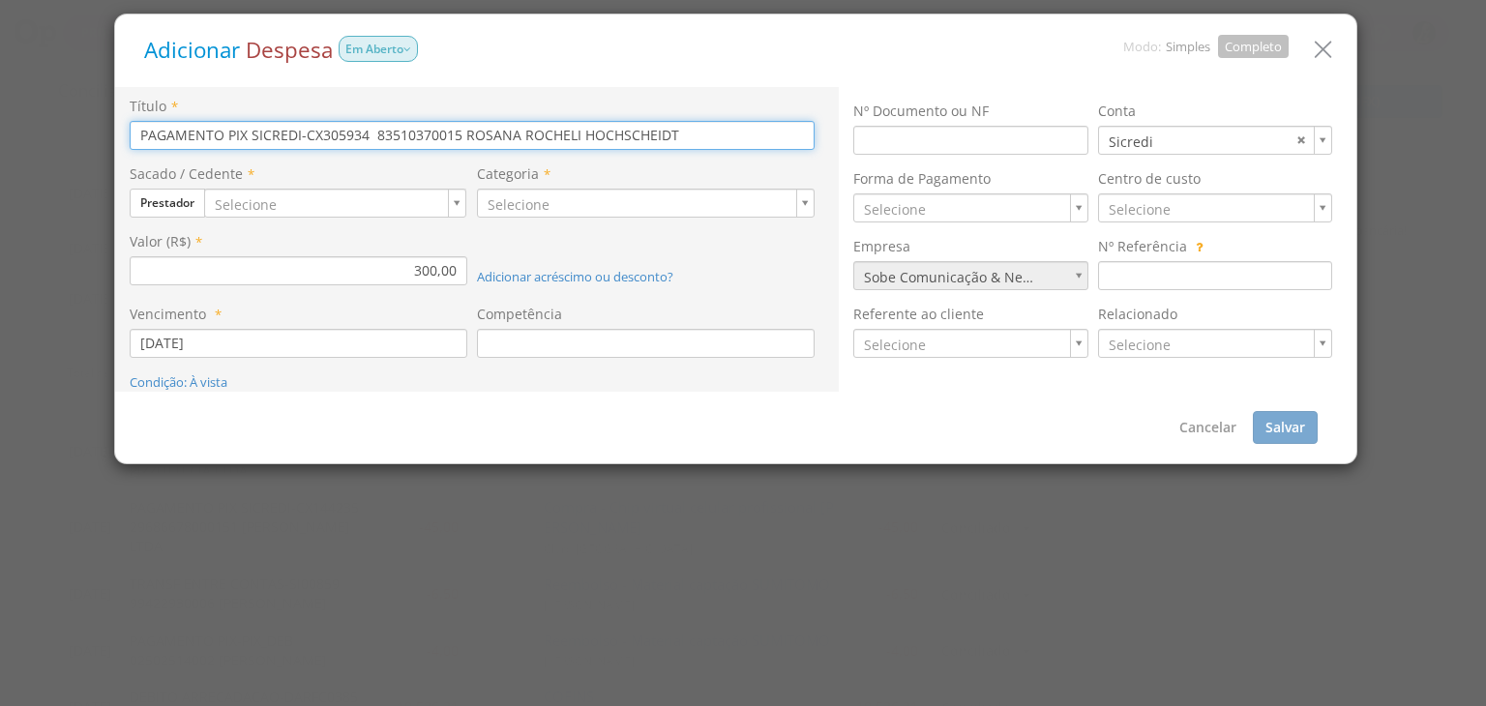
drag, startPoint x: 698, startPoint y: 140, endPoint x: 0, endPoint y: 157, distance: 697.9
click at [0, 157] on div "Adicionar Despesa Em Aberto Modo: Simples Completo Título * PAGAMENTO PIX SICRE…" at bounding box center [743, 353] width 1486 height 706
paste input "Freelancer como atriz para gravação do vídeo "utilidades da cadeira Mor""
type input "Freelancer como atriz para gravação do vídeo "utilidades da cadeira Mor""
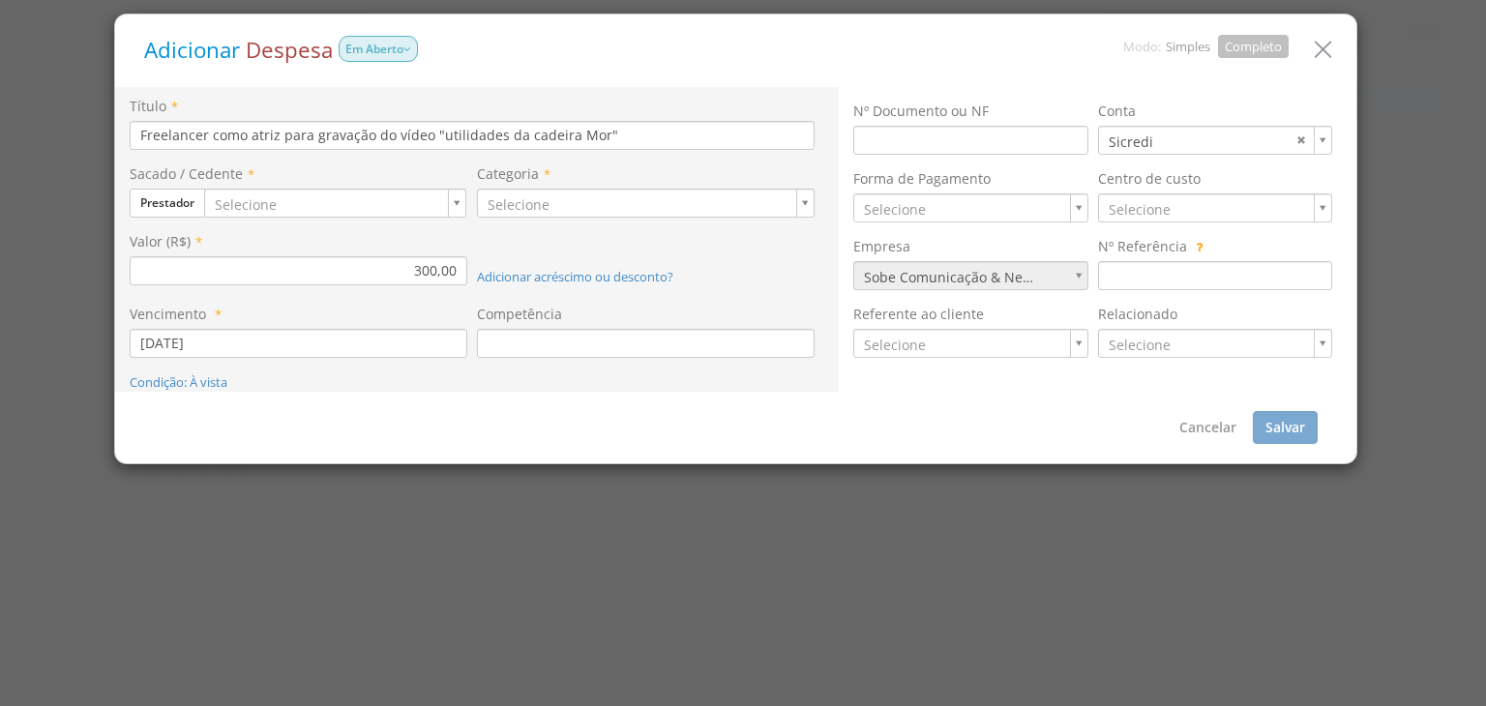
click at [1315, 53] on icon "button" at bounding box center [1323, 50] width 28 height 28
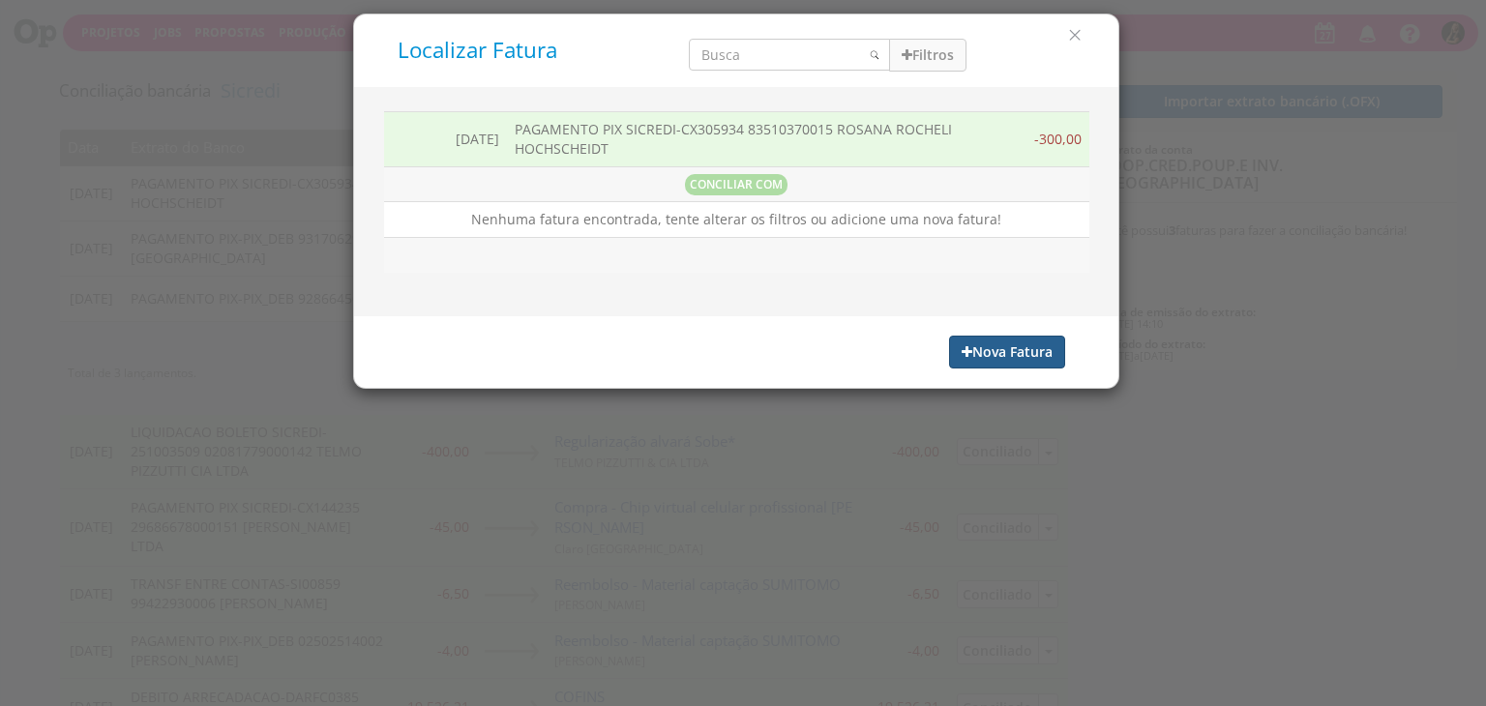
click at [980, 351] on button "Nova Fatura" at bounding box center [1007, 352] width 116 height 33
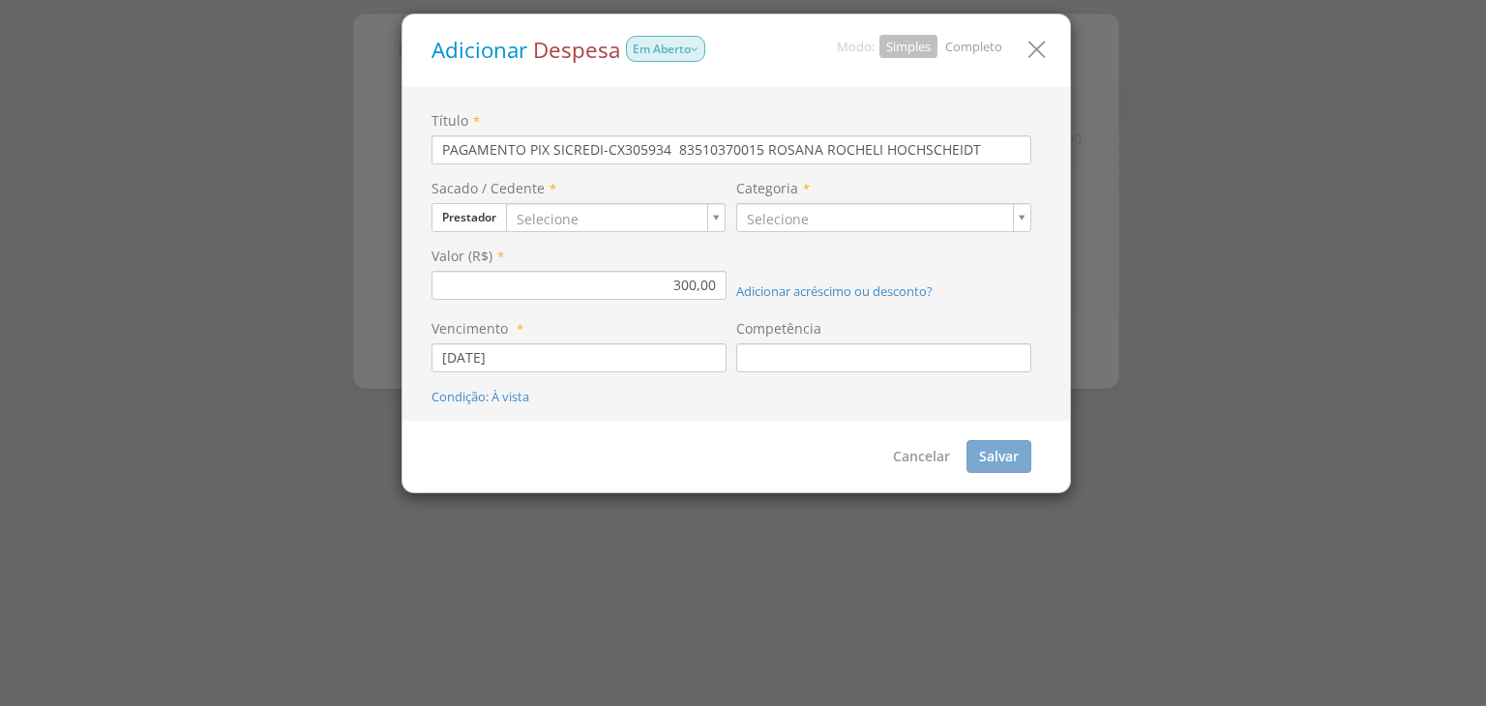
drag, startPoint x: 982, startPoint y: 140, endPoint x: 763, endPoint y: 147, distance: 219.8
click at [763, 147] on input "PAGAMENTO PIX SICREDI-CX305934 83510370015 ROSANA ROCHELI HOCHSCHEIDT" at bounding box center [732, 149] width 600 height 29
drag, startPoint x: 973, startPoint y: 44, endPoint x: 654, endPoint y: 111, distance: 326.4
click at [972, 44] on link "Completo" at bounding box center [973, 46] width 57 height 17
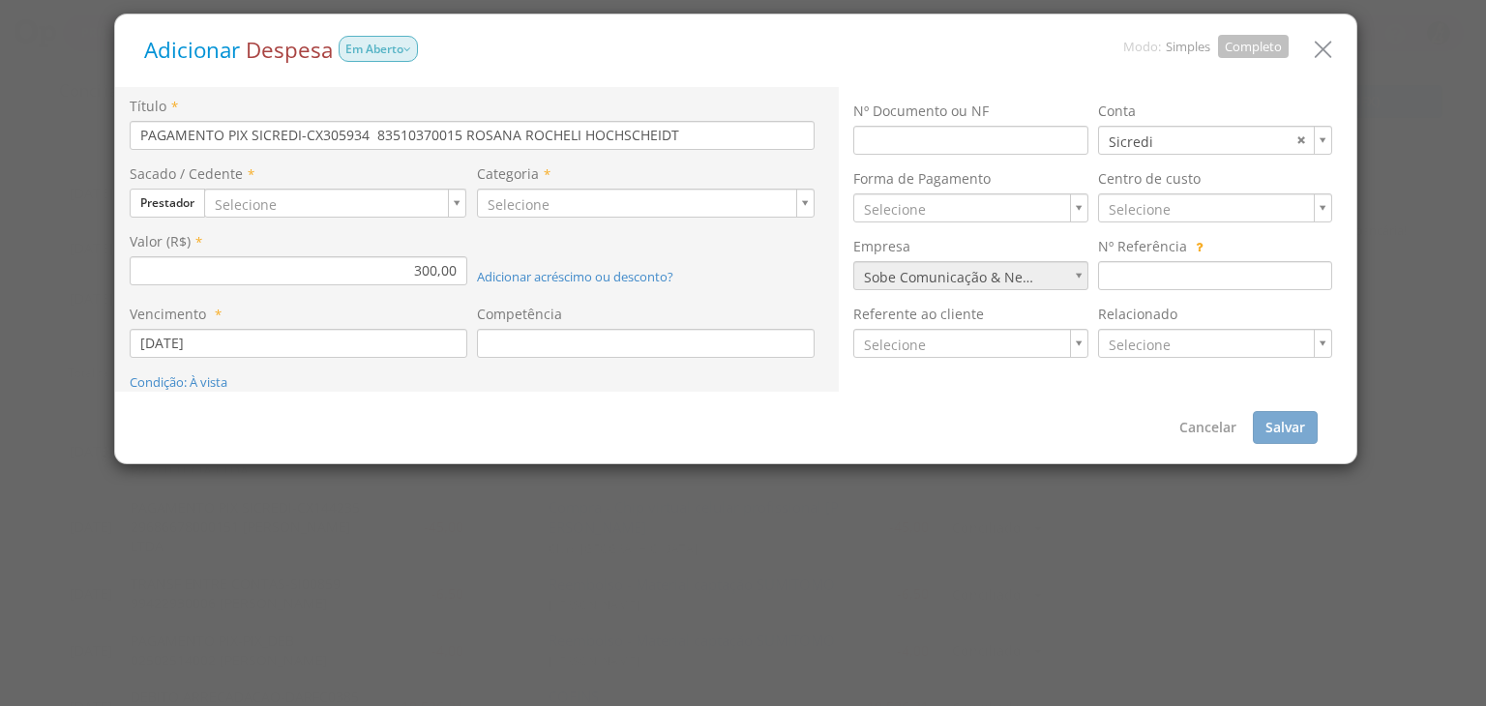
drag, startPoint x: 289, startPoint y: 208, endPoint x: 305, endPoint y: 202, distance: 16.5
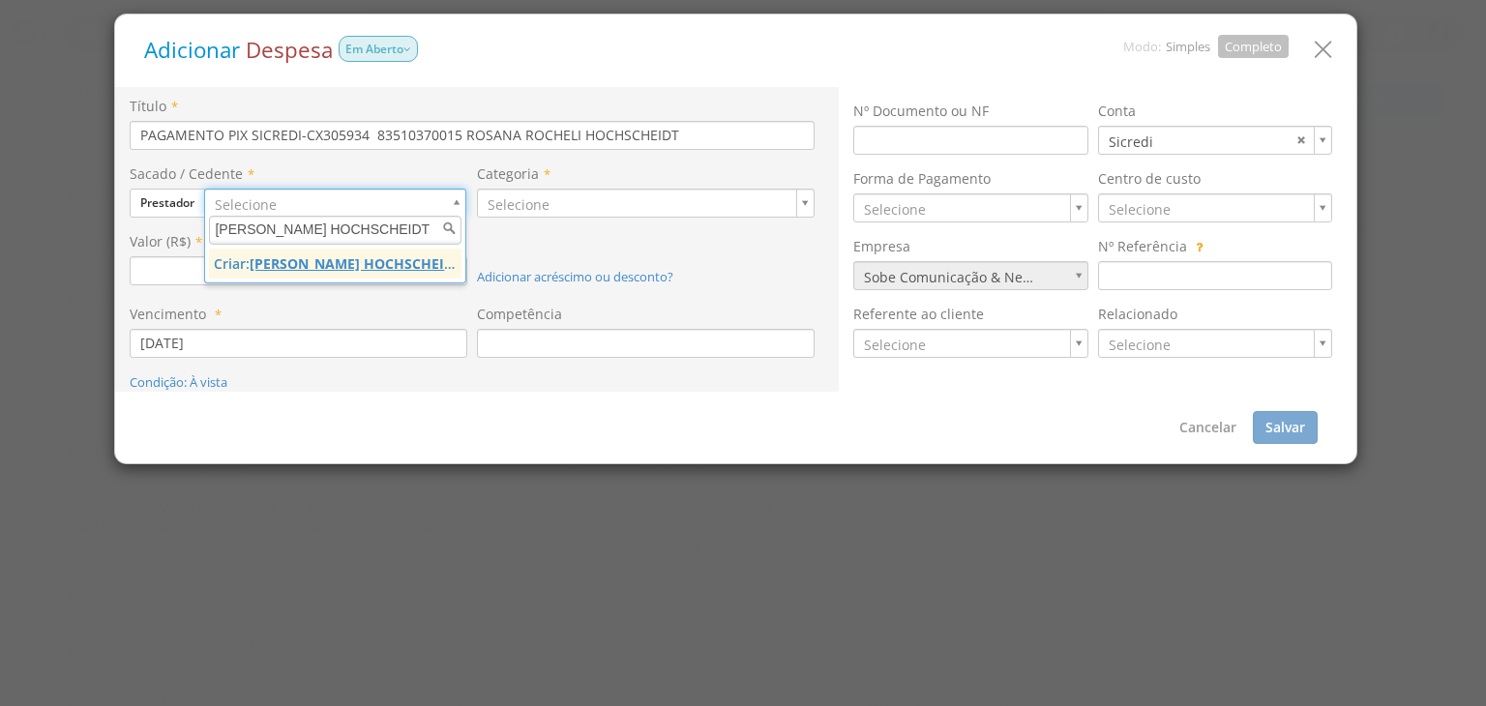
type input "[PERSON_NAME] HOCHSCHEIDT"
click at [357, 270] on u "[PERSON_NAME] HOCHSCHEIDT" at bounding box center [356, 264] width 212 height 18
type input "1407"
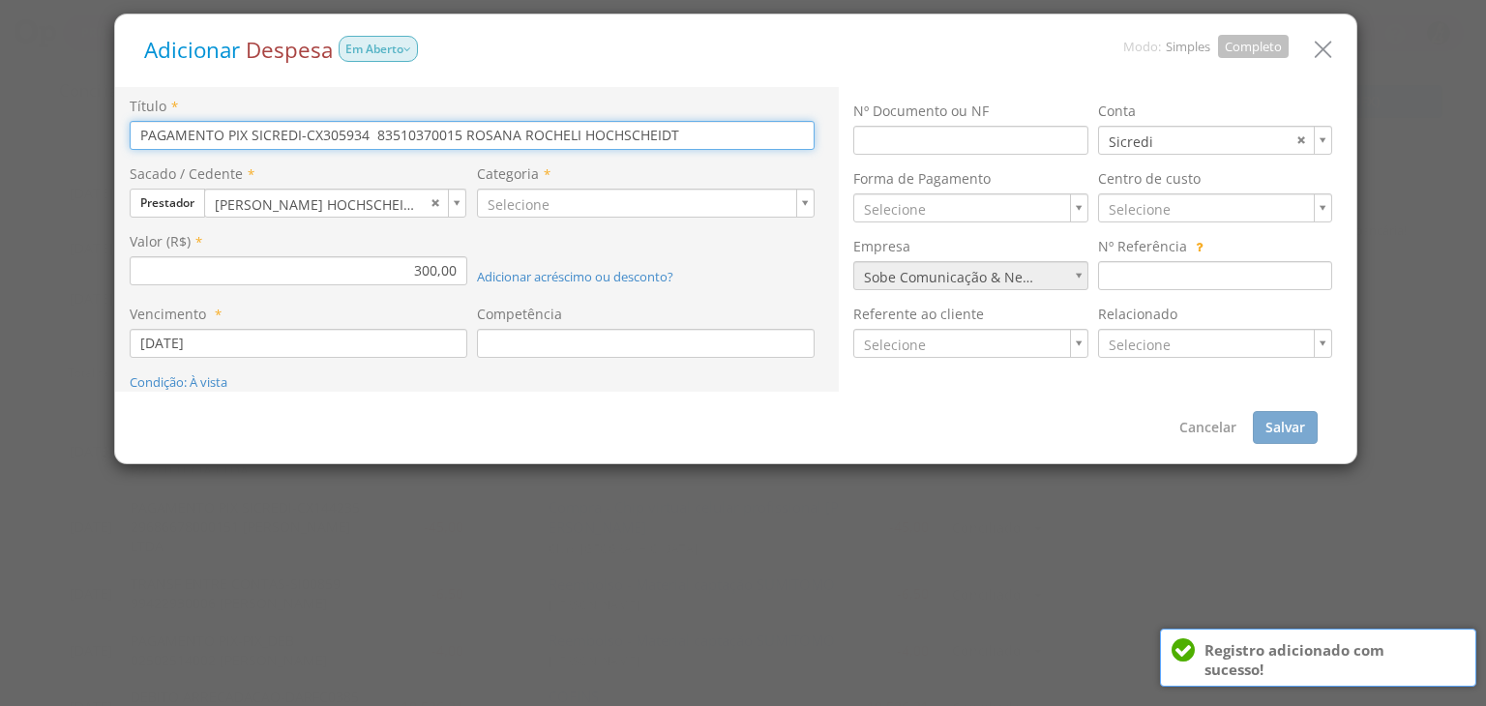
drag, startPoint x: 751, startPoint y: 143, endPoint x: 18, endPoint y: 104, distance: 733.6
click at [74, 143] on div "Adicionar Despesa Em Aberto Modo: Simples Completo Título * PAGAMENTO PIX SICRE…" at bounding box center [743, 353] width 1486 height 706
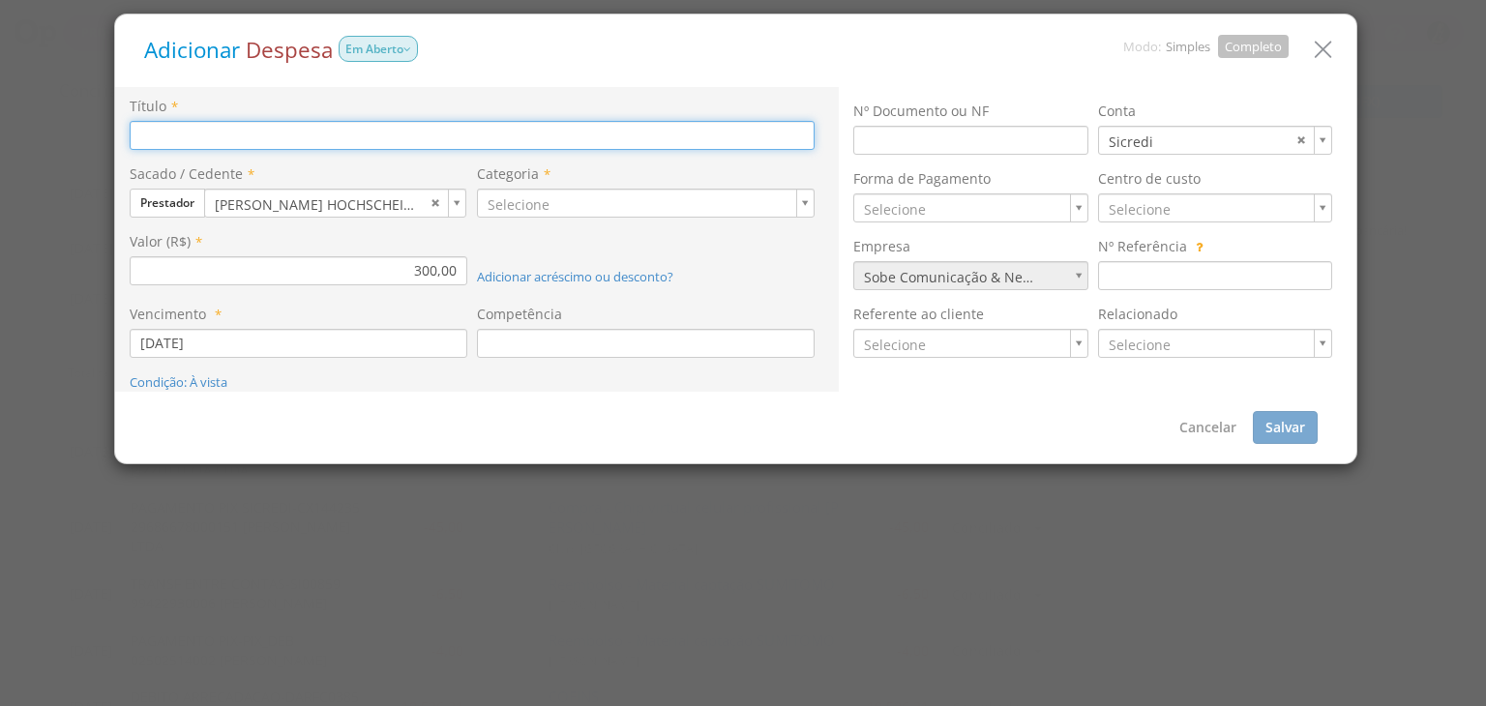
paste input "[PERSON_NAME] HOCHSCHEIDT"
type input "[PERSON_NAME] HOCHSCHEIDT"
drag, startPoint x: 392, startPoint y: 129, endPoint x: 0, endPoint y: 139, distance: 392.1
click at [0, 139] on div "Adicionar Despesa Em Aberto Modo: Simples Completo Título * ROSANA ROCHELI HOCH…" at bounding box center [743, 353] width 1486 height 706
paste input "Freelancer como atriz para gravação do vídeo "utilidades da cadeira Mor""
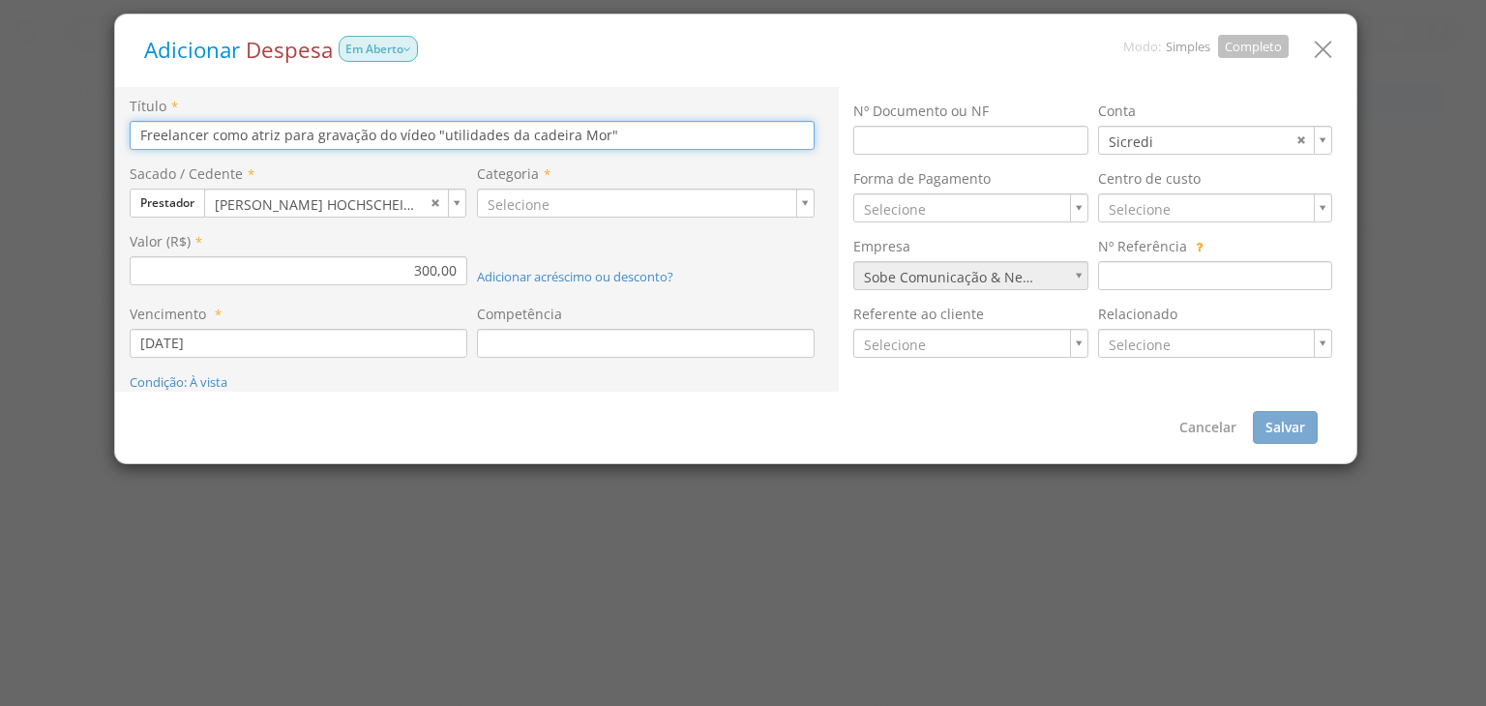
type input "Freelancer como atriz para gravação do vídeo "utilidades da cadeira Mor""
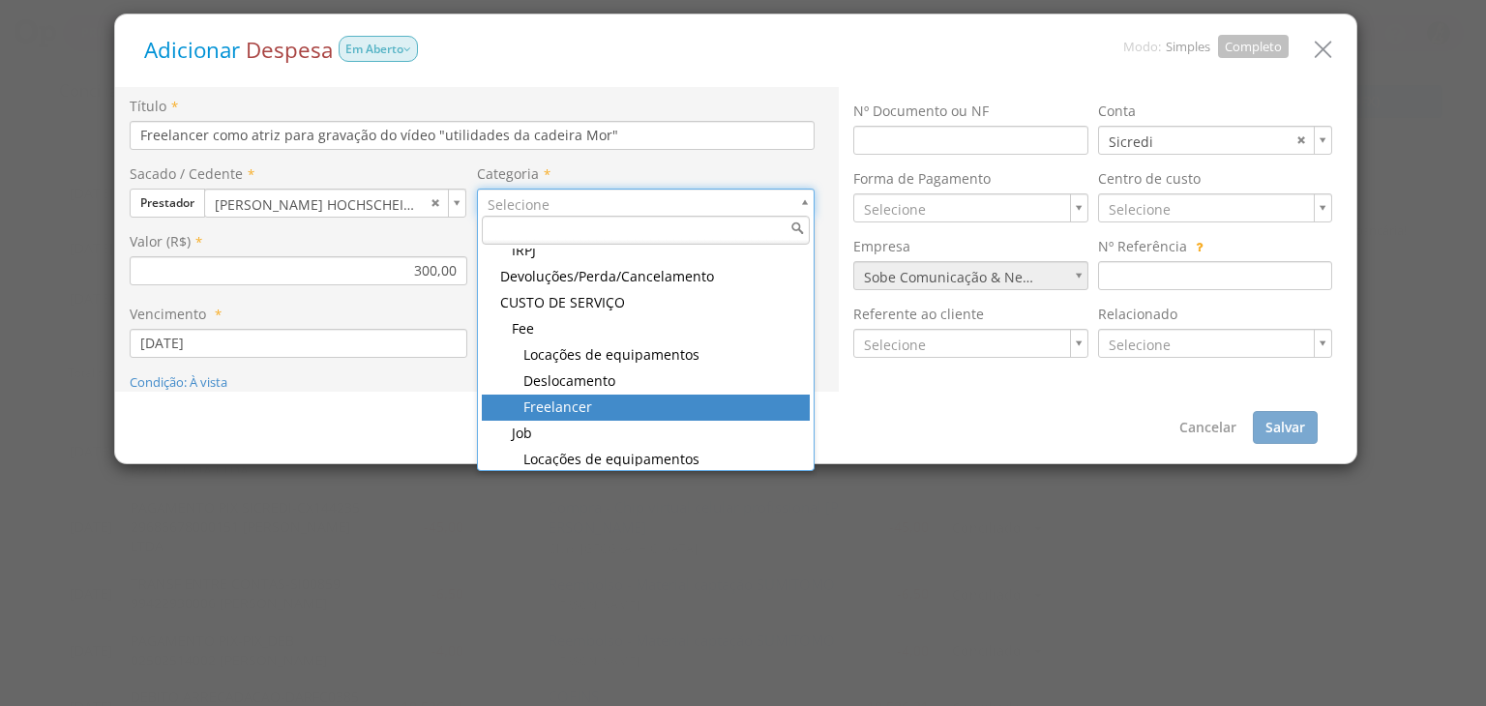
drag, startPoint x: 596, startPoint y: 396, endPoint x: 605, endPoint y: 368, distance: 29.4
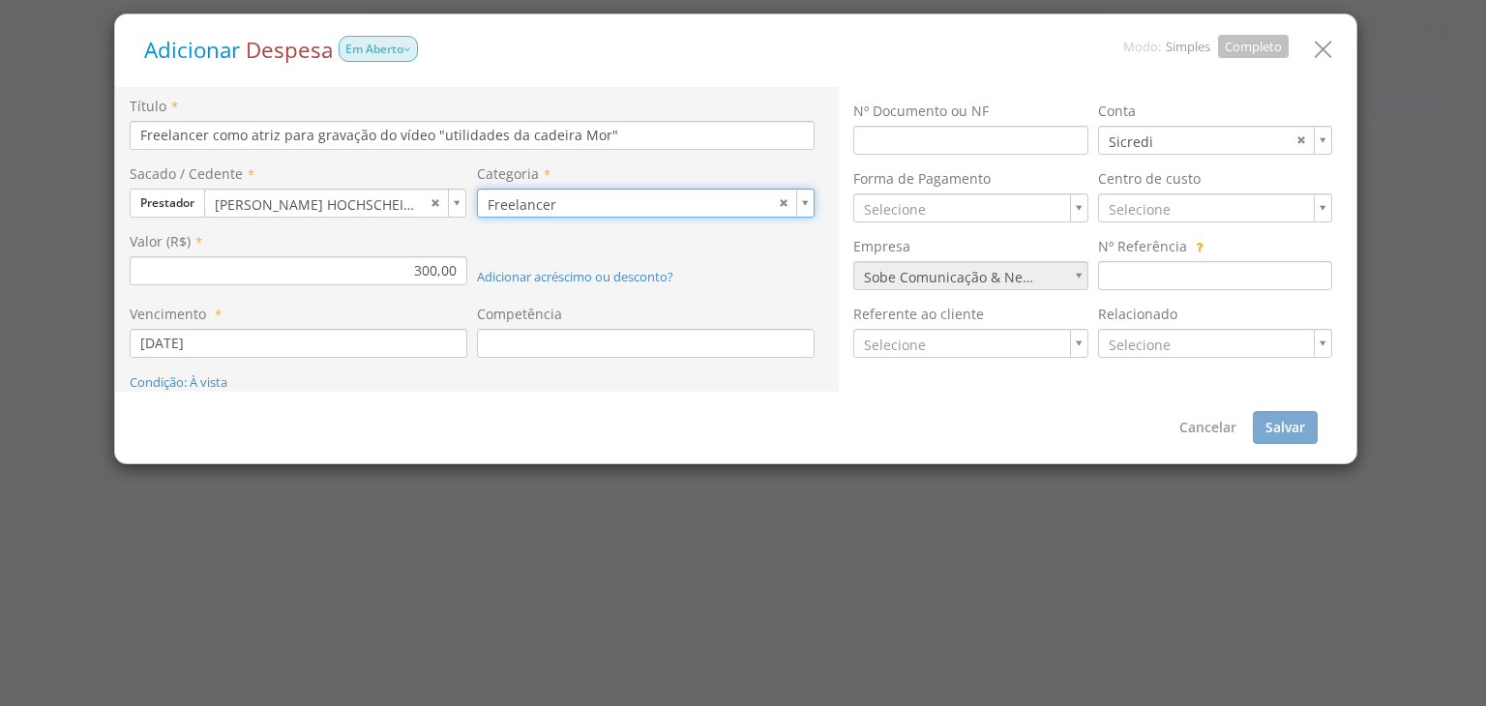
type input "103"
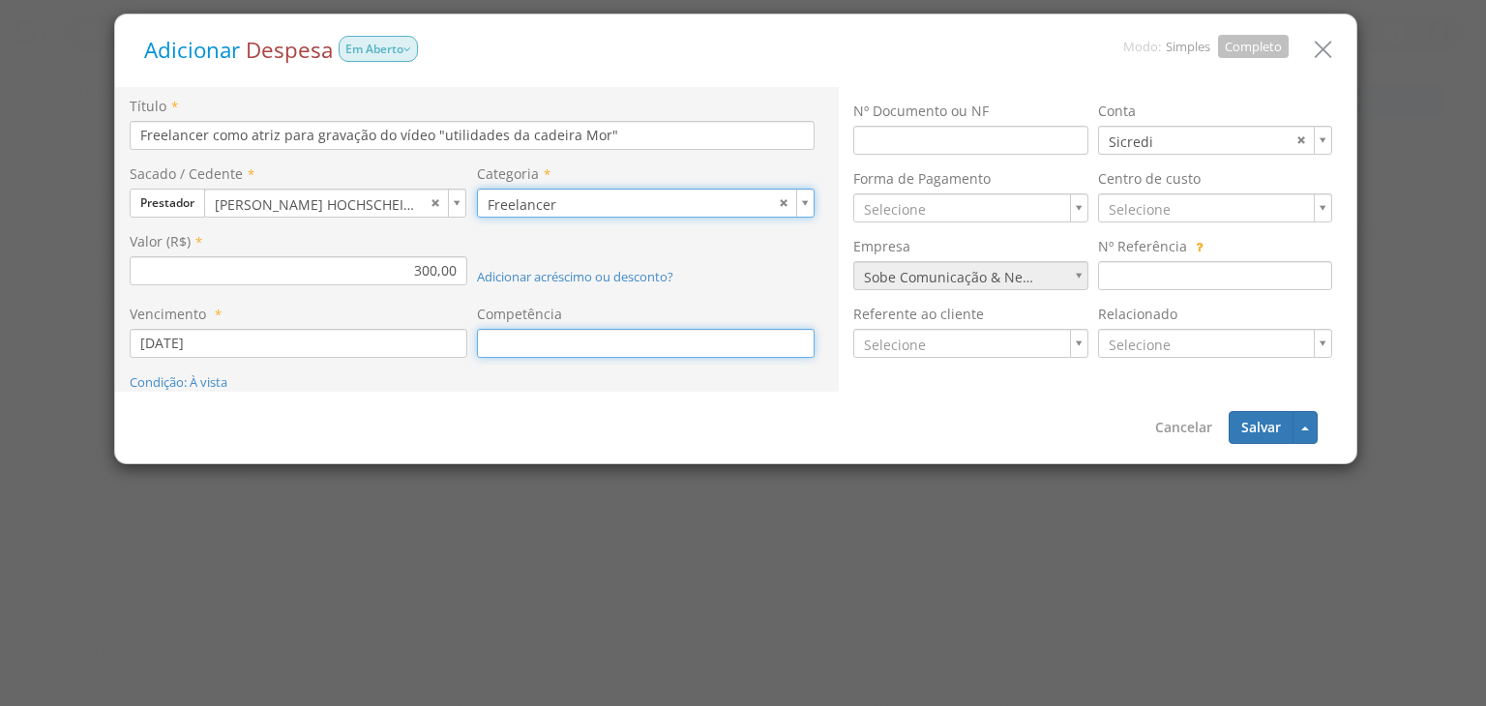
click at [625, 338] on input at bounding box center [646, 343] width 338 height 29
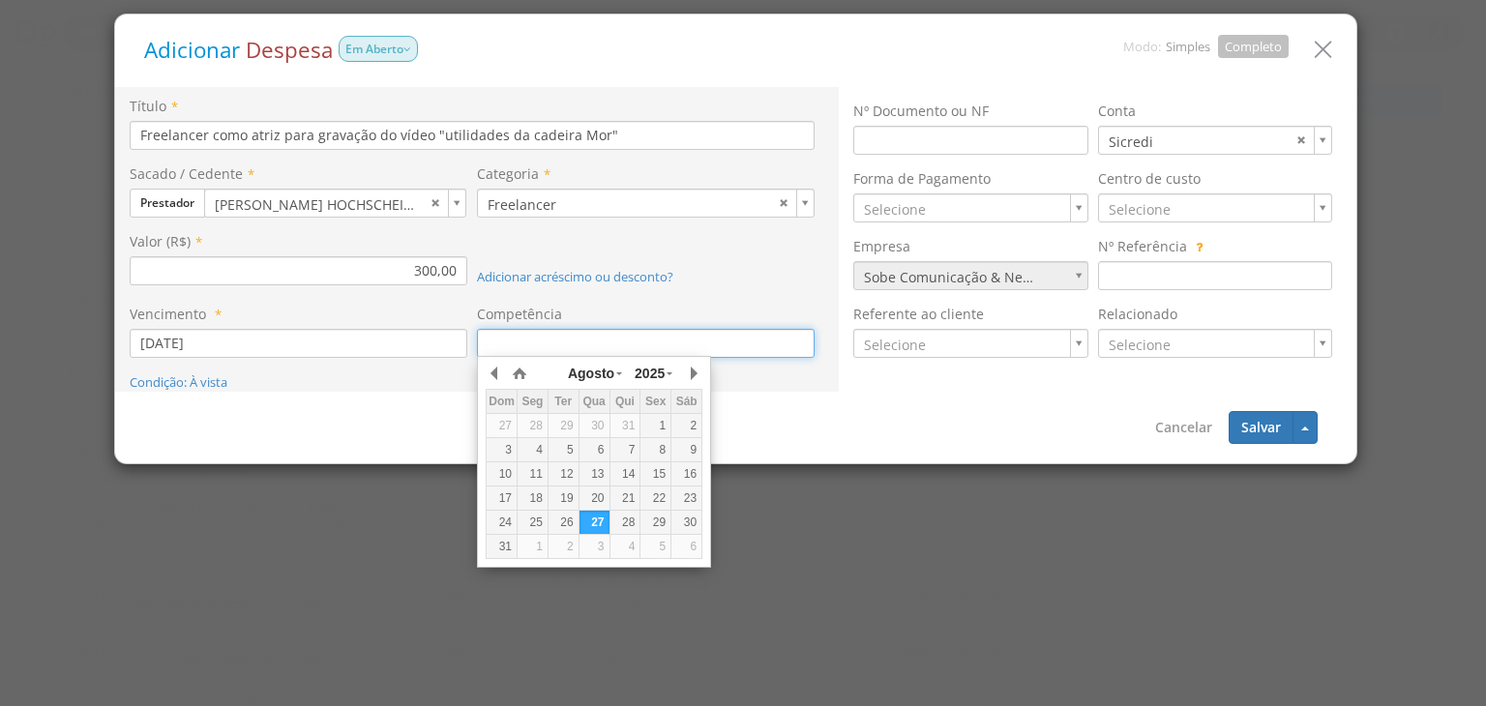
drag, startPoint x: 627, startPoint y: 494, endPoint x: 633, endPoint y: 454, distance: 40.1
click at [627, 491] on div "21" at bounding box center [626, 499] width 30 height 16
type input "[DATE]"
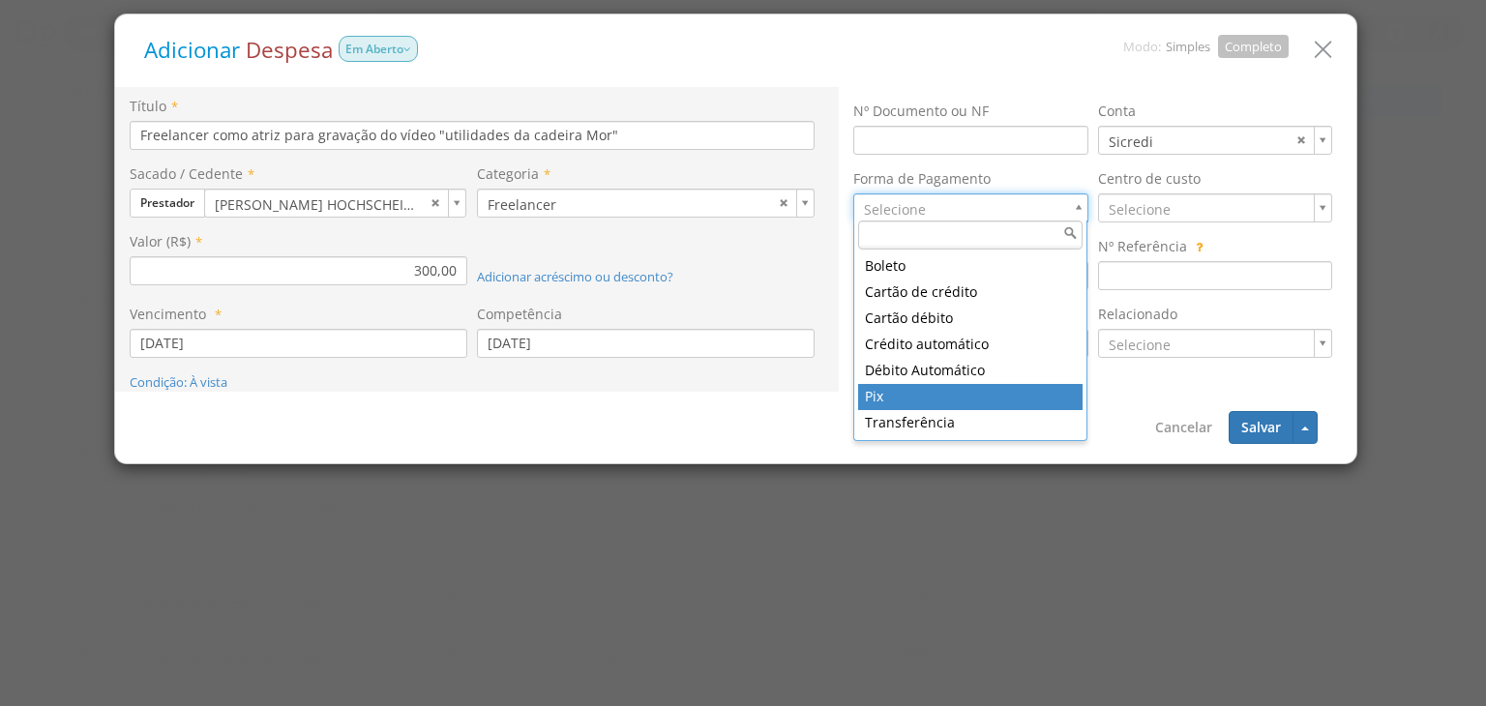
type input "11"
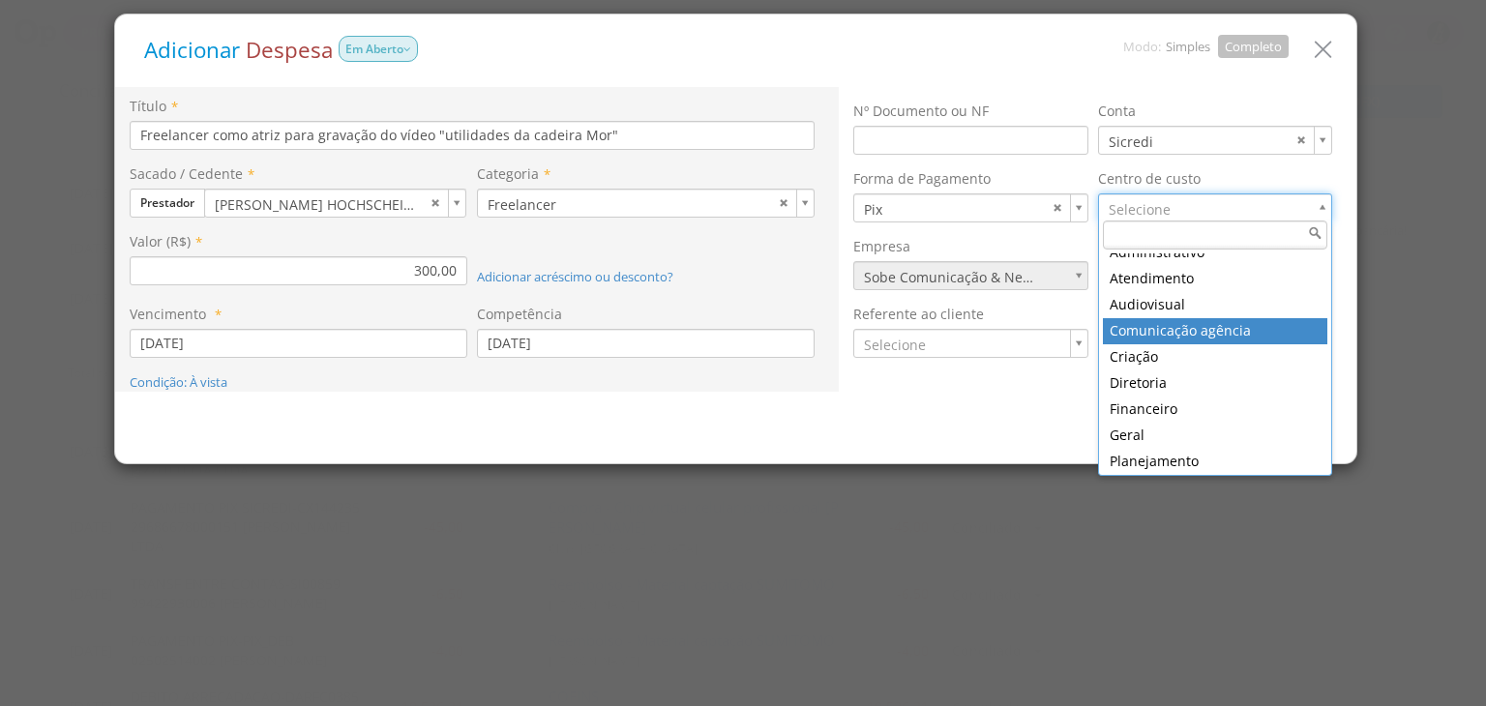
scroll to position [0, 0]
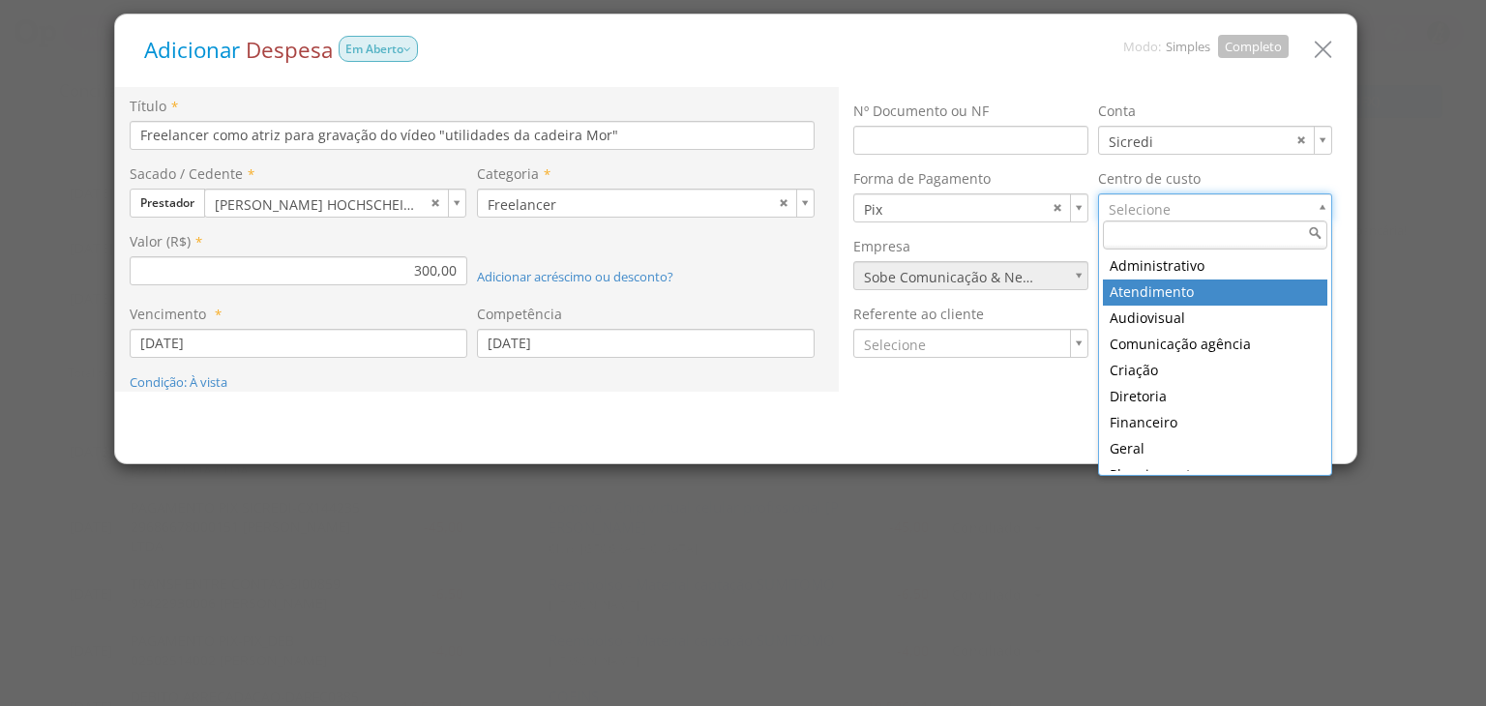
type input "7"
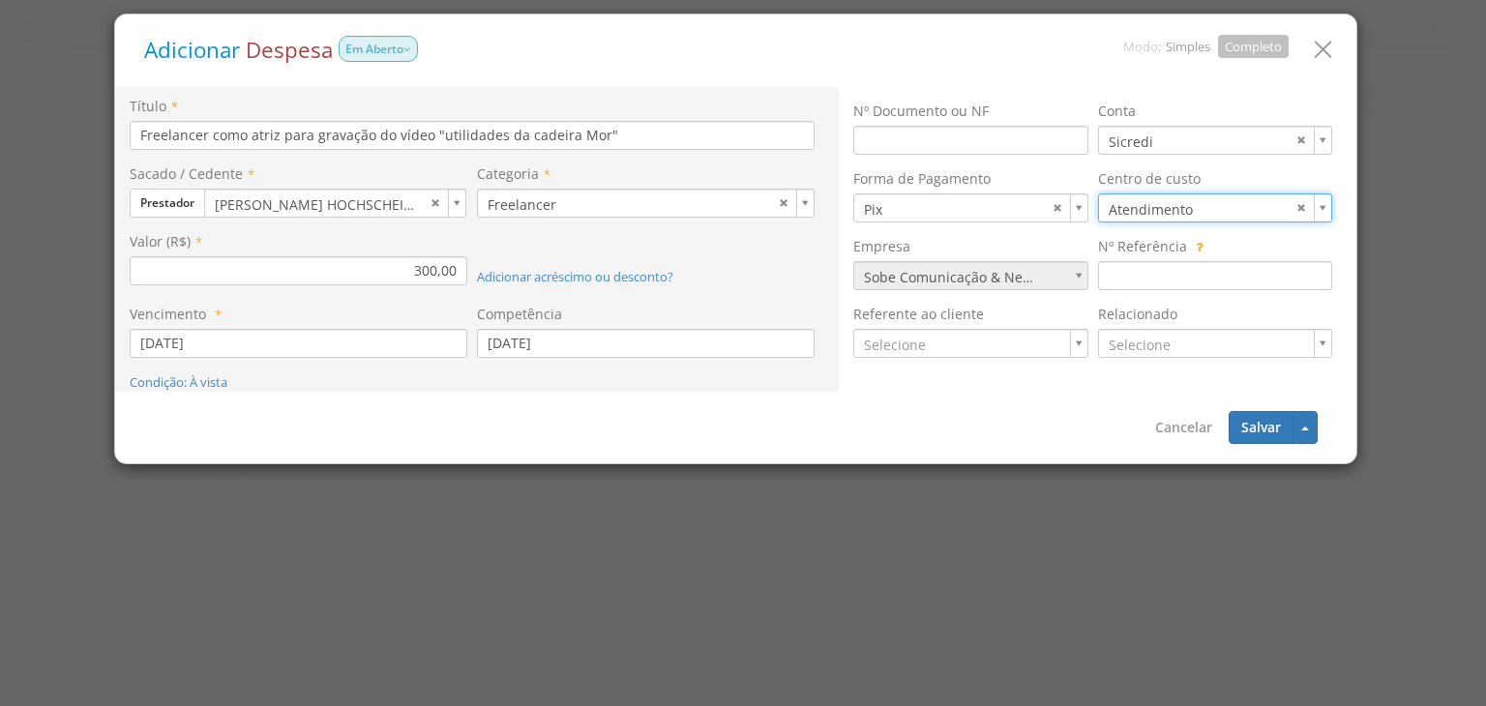
drag, startPoint x: 1002, startPoint y: 349, endPoint x: 975, endPoint y: 327, distance: 34.3
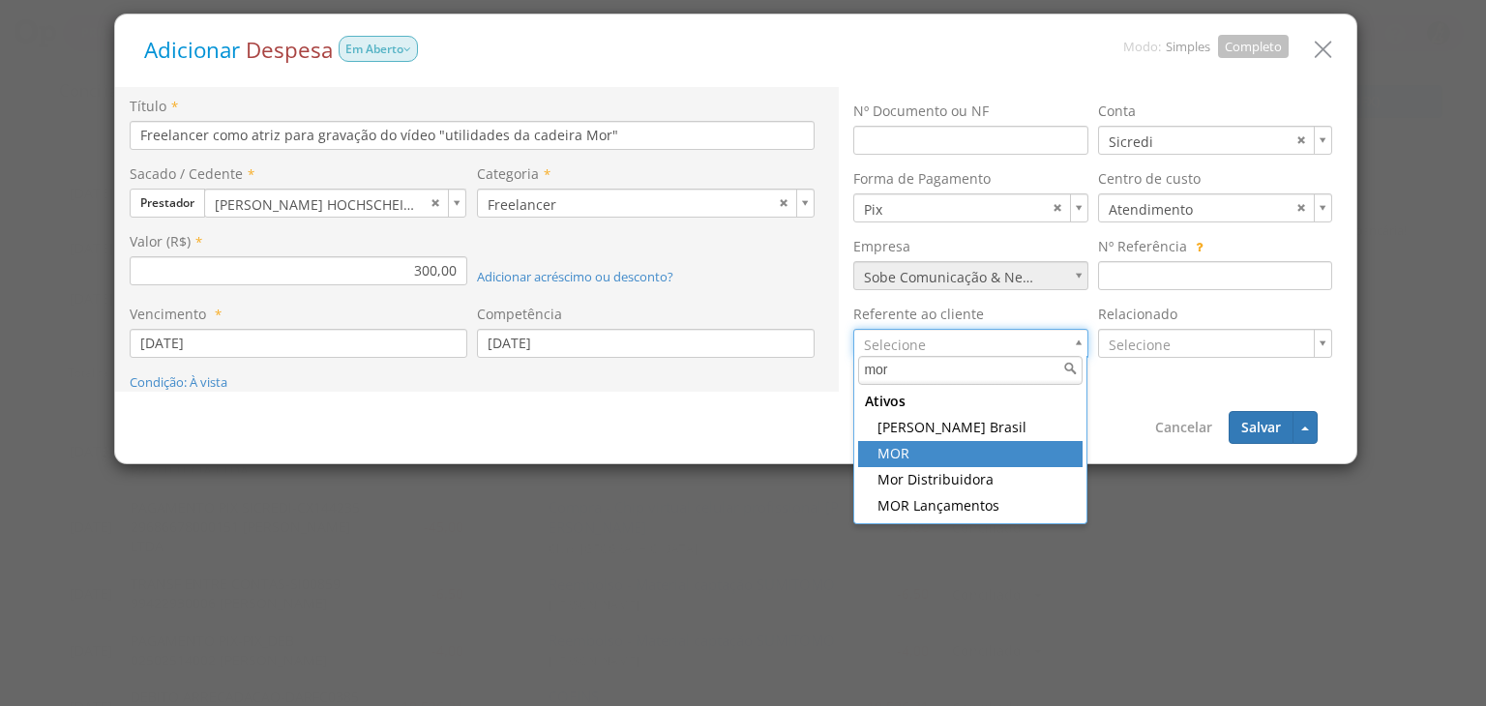
type input "mor"
type input "432"
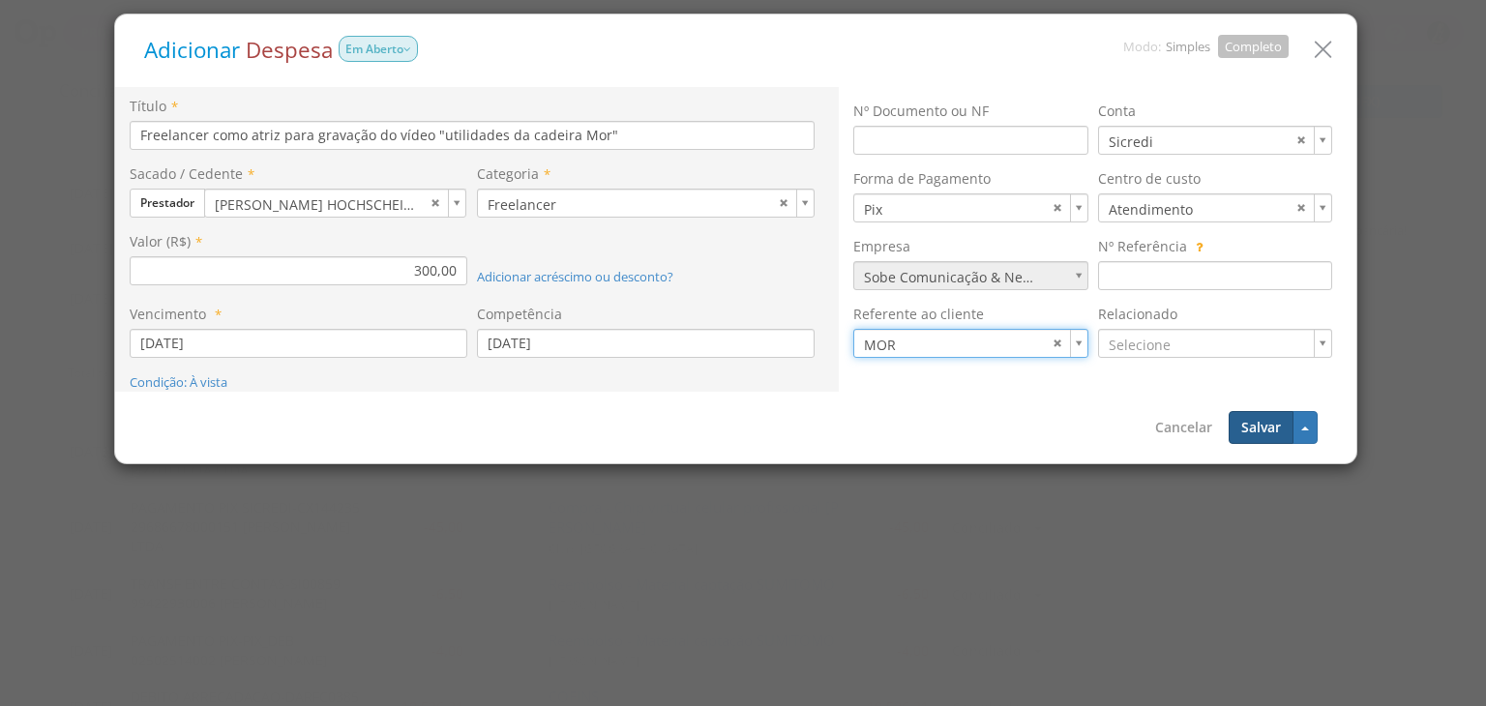
click at [1249, 424] on button "Salvar" at bounding box center [1261, 427] width 65 height 33
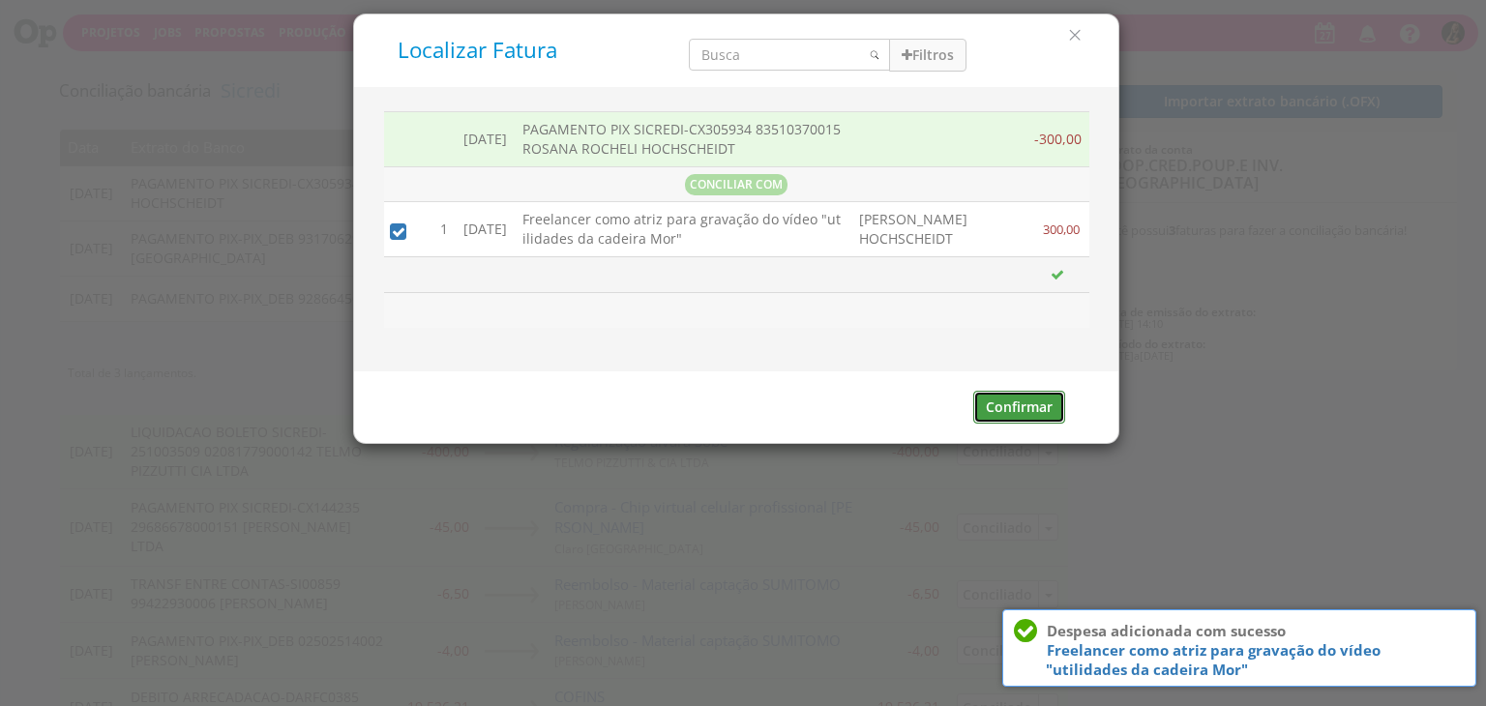
click at [1009, 409] on button "Confirmar" at bounding box center [1019, 407] width 92 height 33
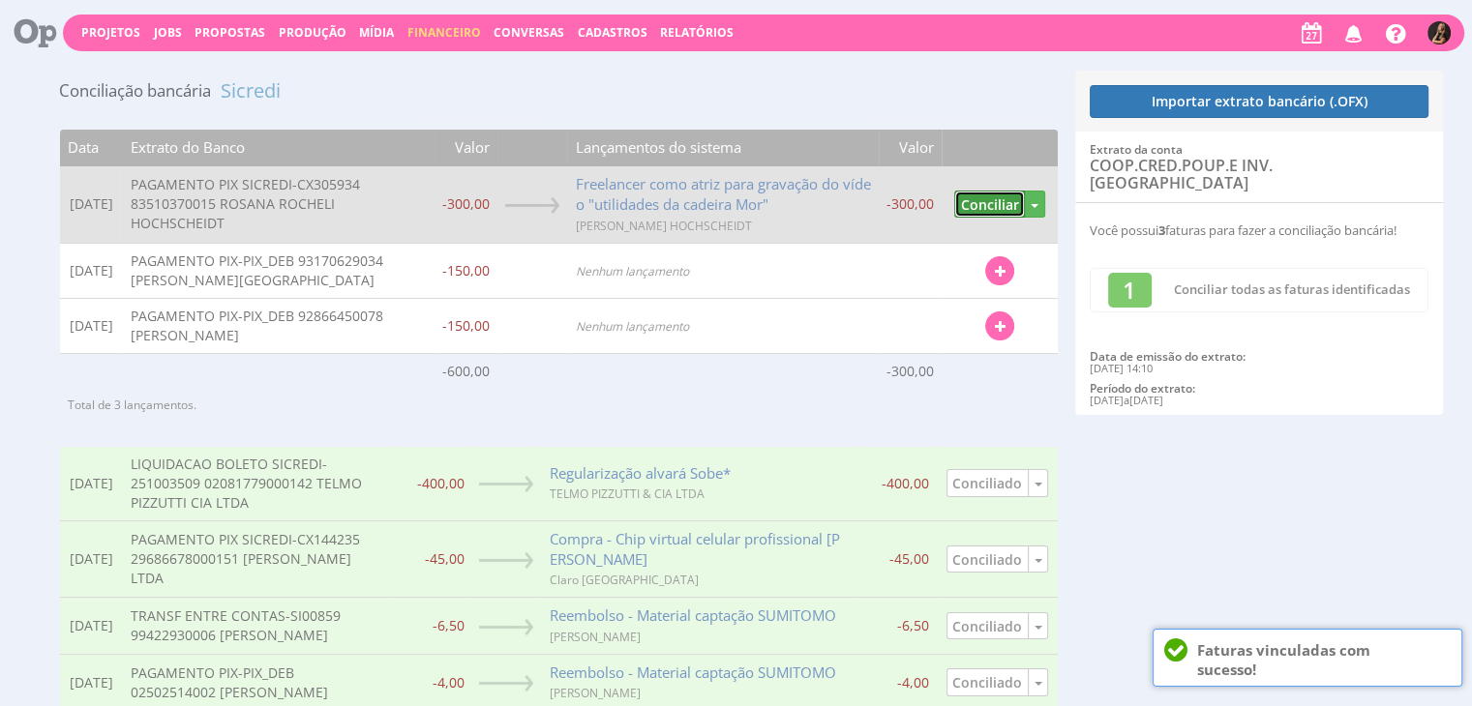
click at [973, 202] on button "Conciliar" at bounding box center [989, 205] width 71 height 28
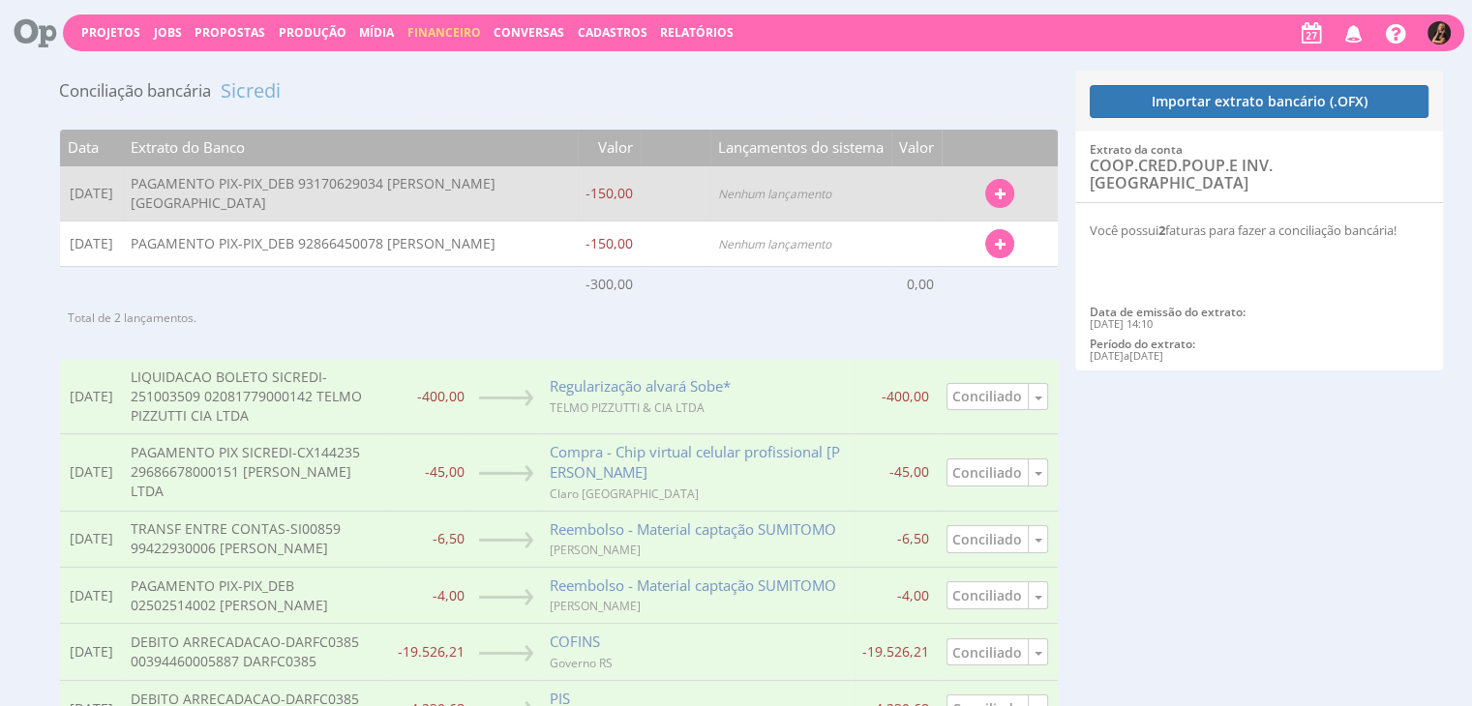
click at [987, 183] on button "button" at bounding box center [999, 193] width 29 height 29
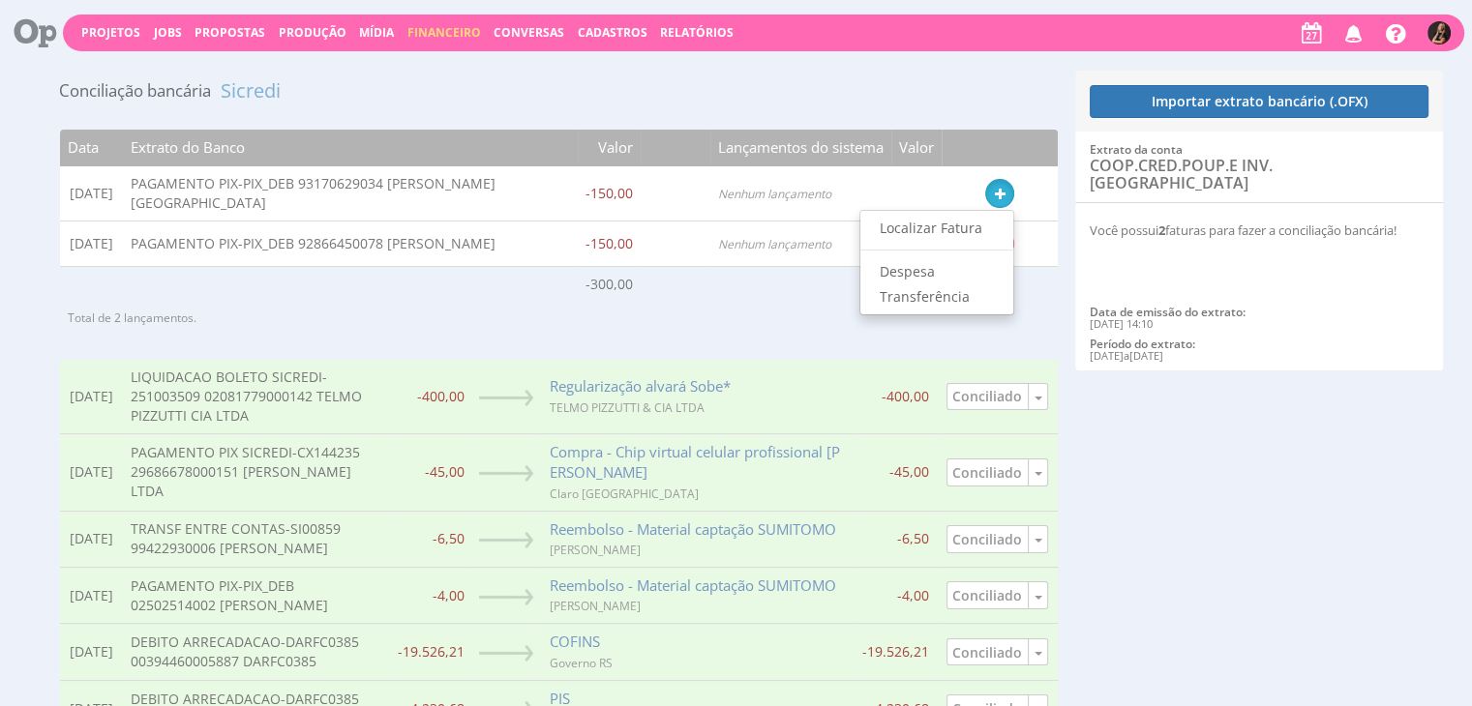
drag, startPoint x: 876, startPoint y: 214, endPoint x: 743, endPoint y: 1, distance: 250.8
click at [878, 216] on link "Localizar Fatura" at bounding box center [936, 228] width 153 height 25
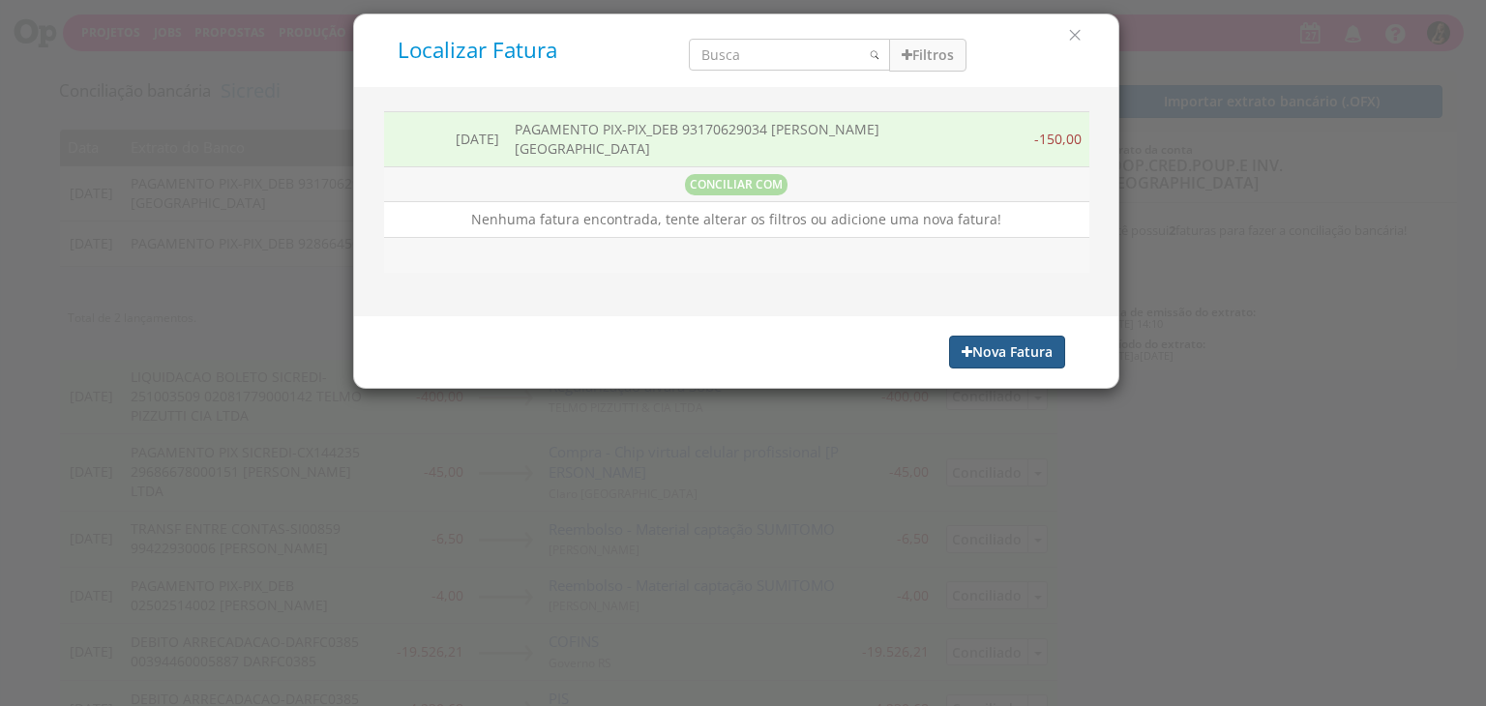
click at [1013, 336] on button "Nova Fatura" at bounding box center [1007, 352] width 116 height 33
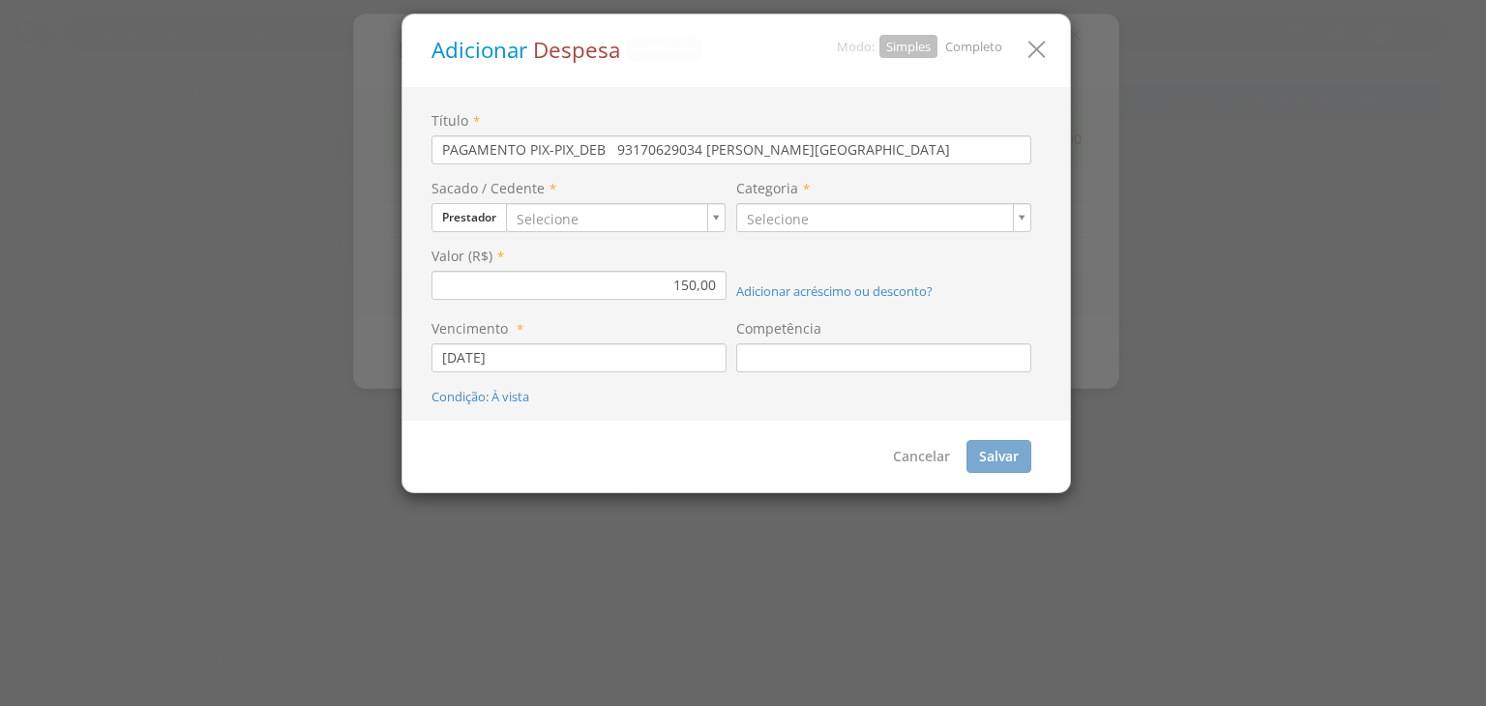
click at [962, 44] on link "Completo" at bounding box center [973, 46] width 57 height 17
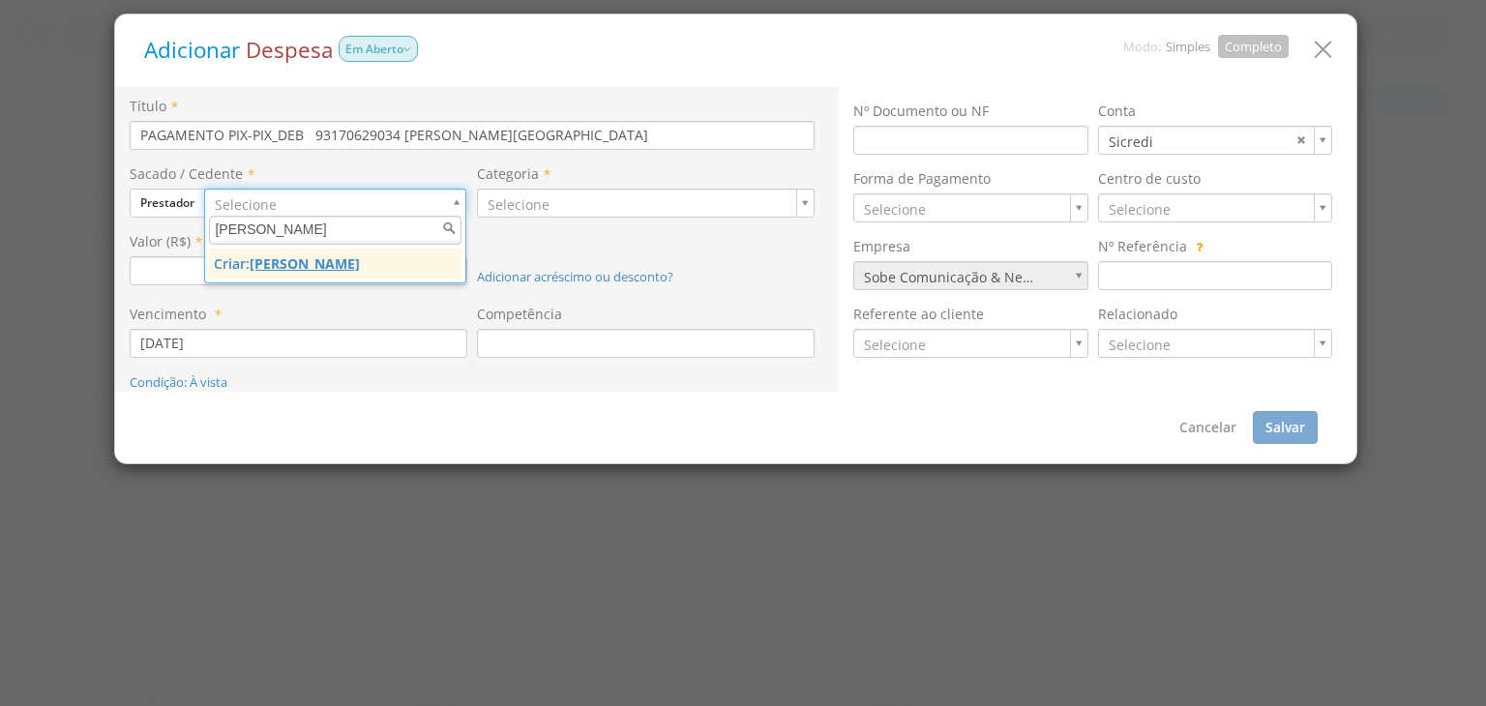
type input "[PERSON_NAME]"
click at [306, 266] on u "[PERSON_NAME]" at bounding box center [305, 264] width 110 height 18
type input "1408"
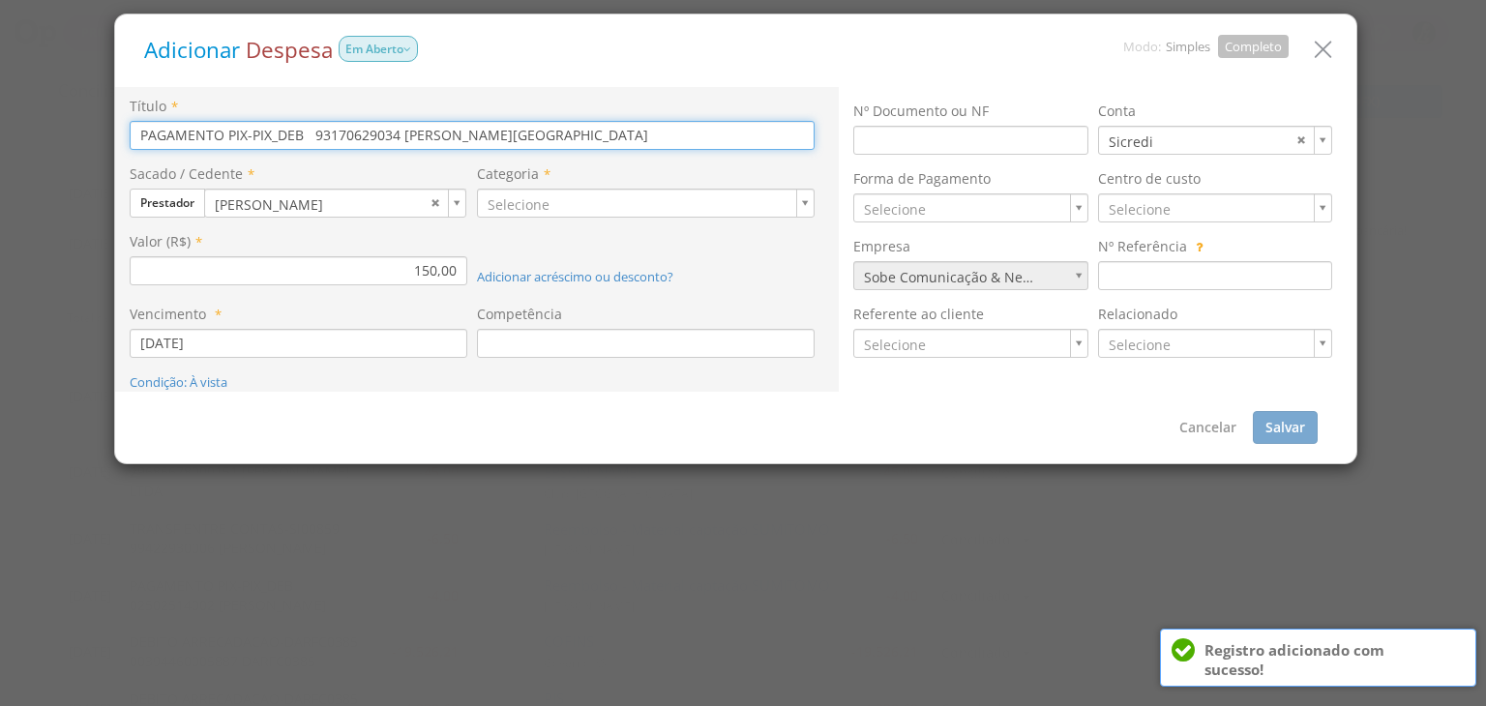
drag, startPoint x: 404, startPoint y: 137, endPoint x: 0, endPoint y: 102, distance: 406.1
click at [0, 136] on div "Adicionar Despesa Em Aberto Modo: Simples Completo Título * PAGAMENTO PIX-PIX_D…" at bounding box center [743, 353] width 1486 height 706
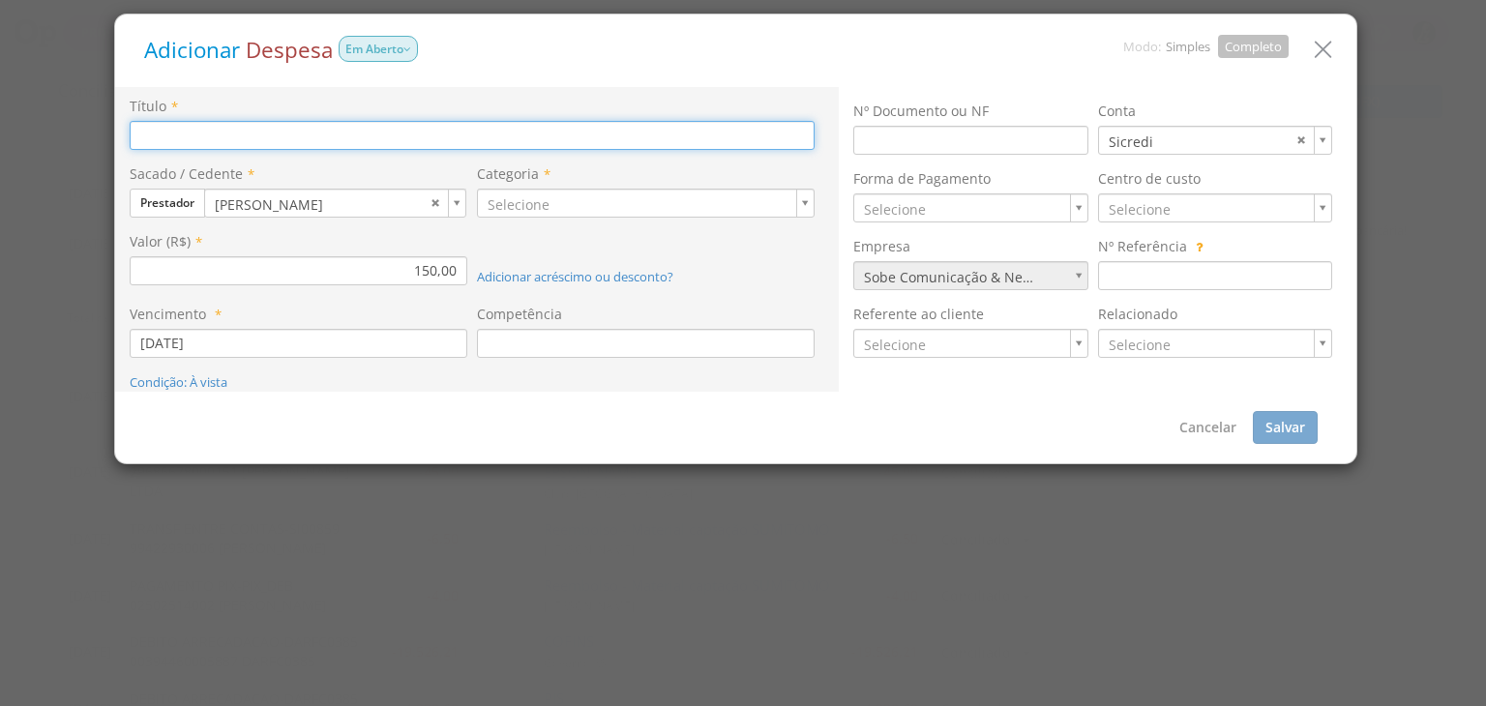
paste input "Freelancer como atriz para gravação do vídeo "utilidades da cadeira Mor""
type input "Freelancer como atriz para gravação do vídeo "utilidades da cadeira Mor""
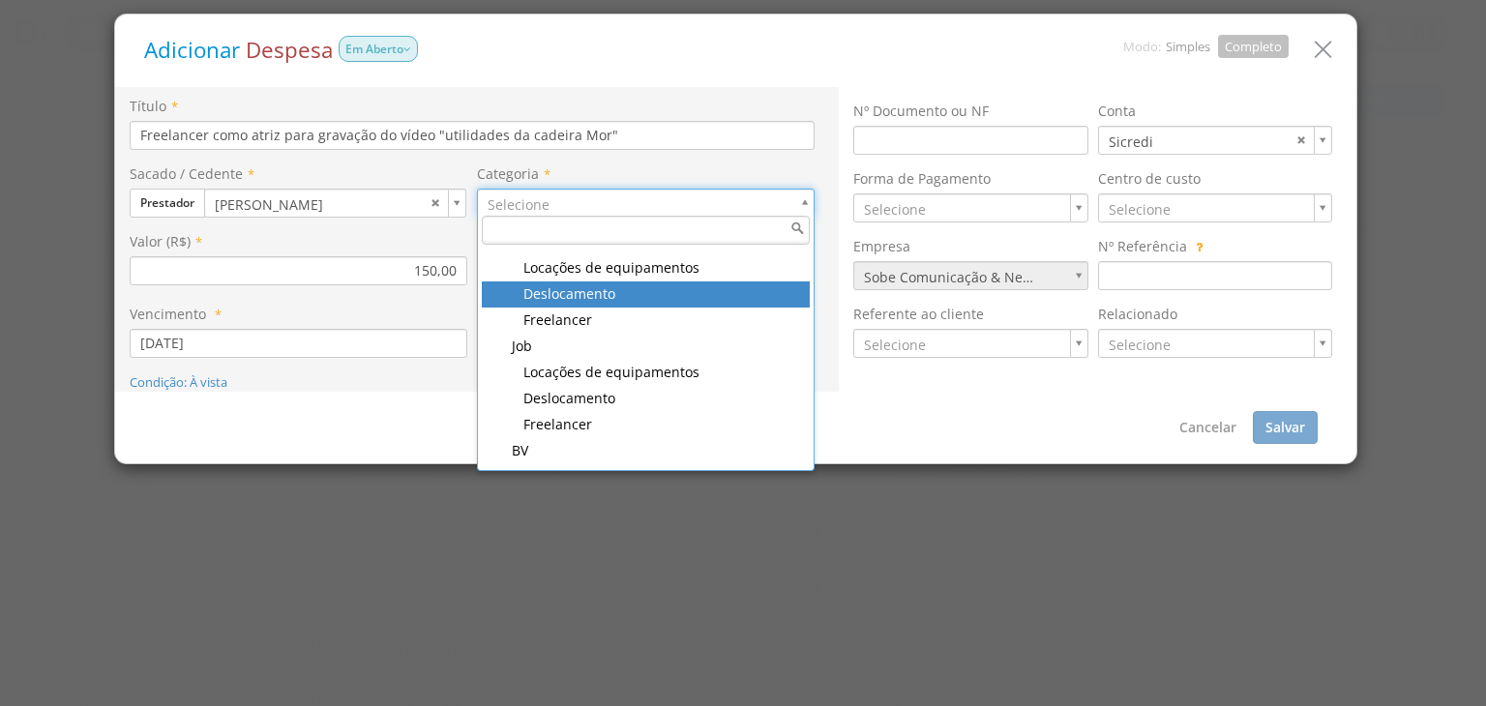
scroll to position [290, 0]
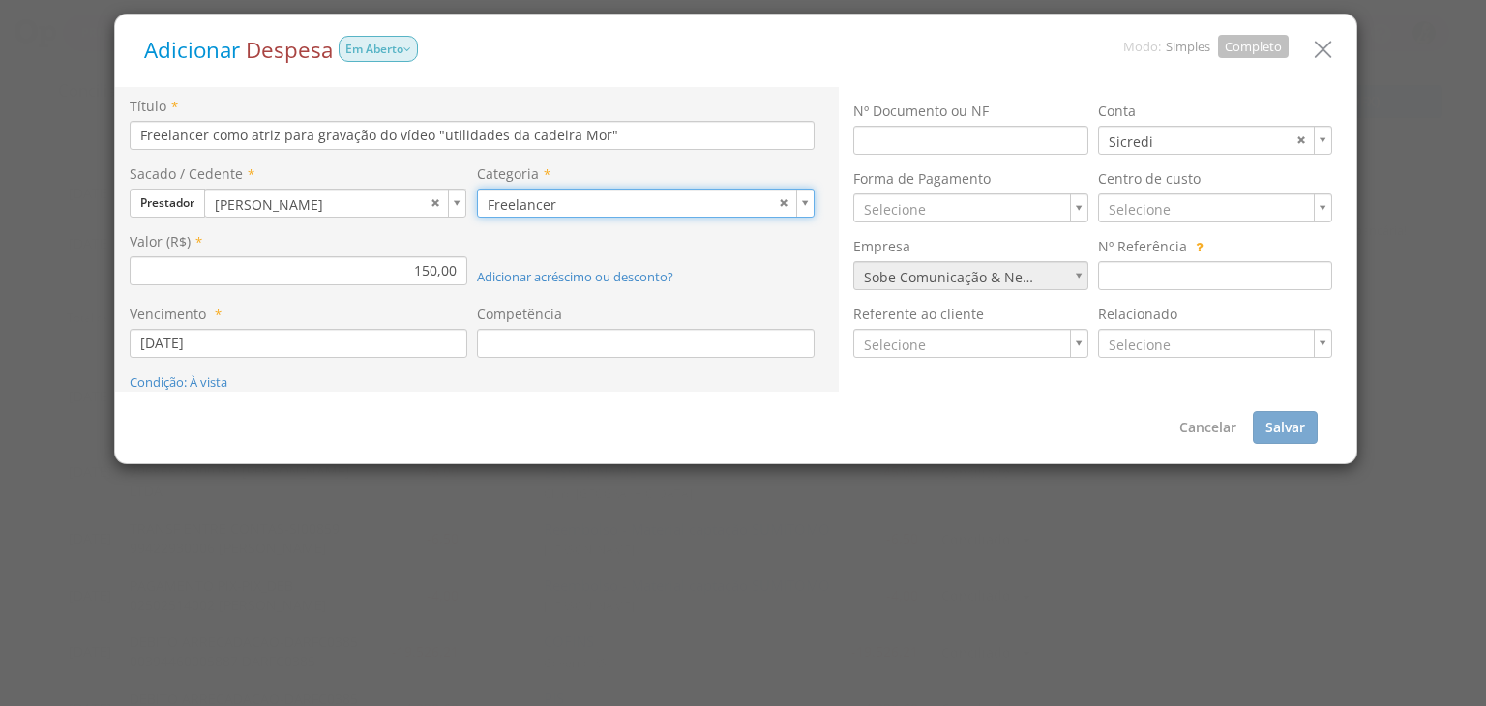
type input "103"
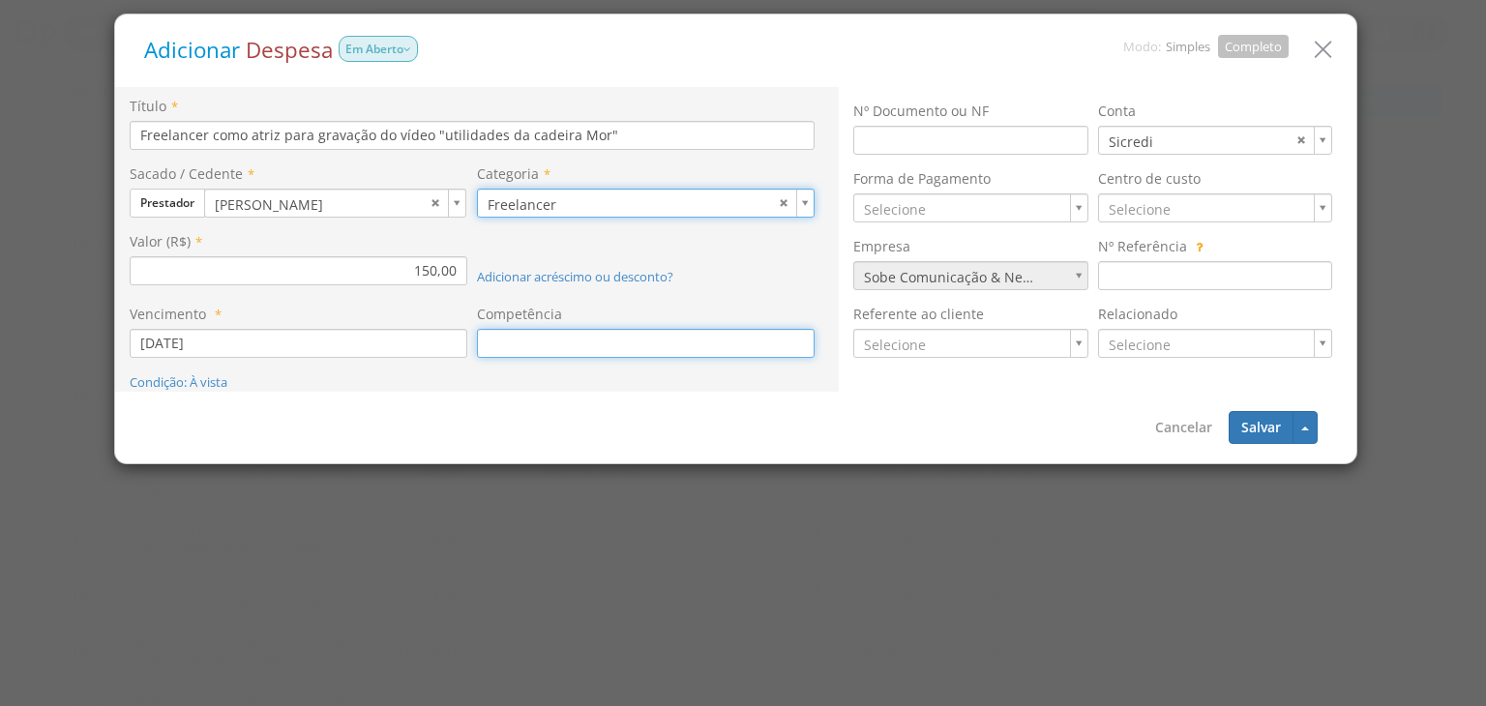
click at [633, 352] on input at bounding box center [646, 343] width 338 height 29
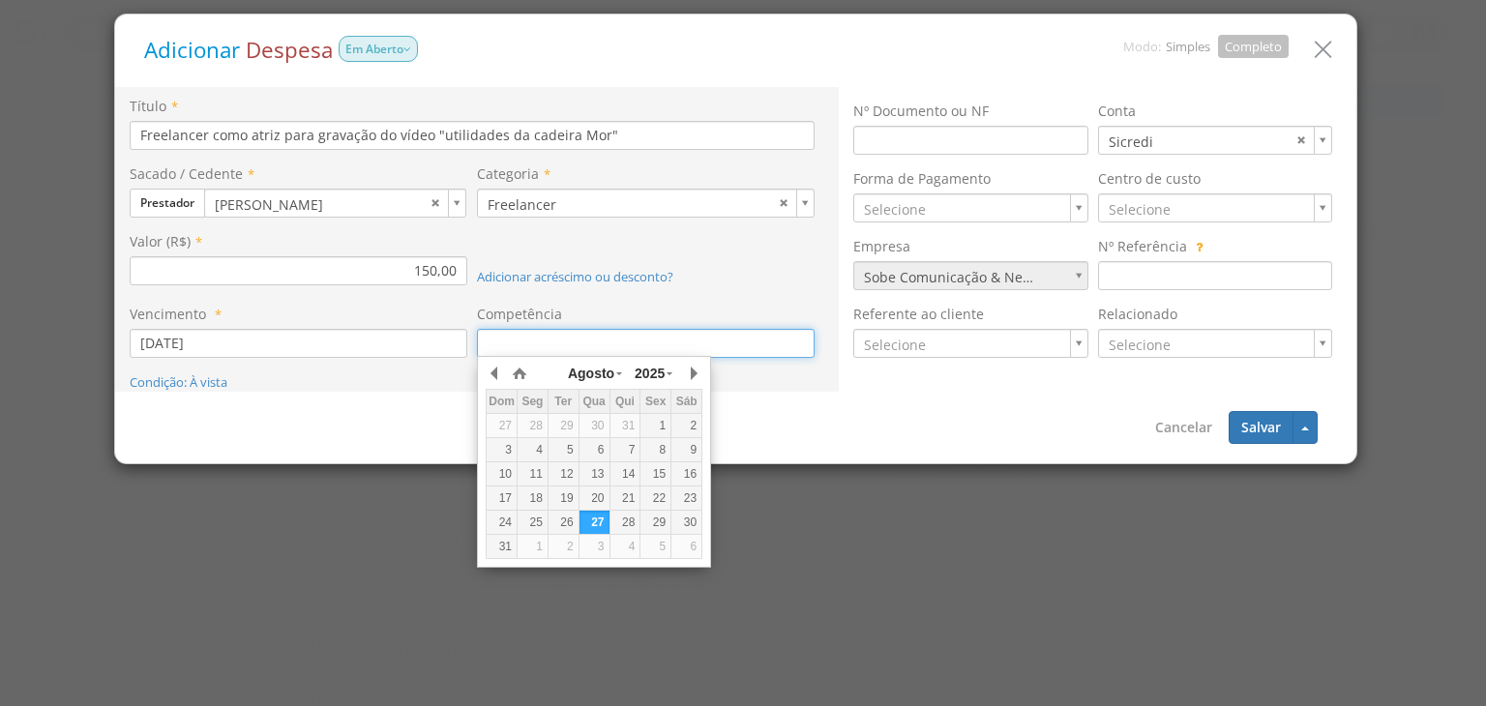
drag, startPoint x: 635, startPoint y: 498, endPoint x: 679, endPoint y: 459, distance: 59.6
click at [635, 496] on div "21" at bounding box center [626, 499] width 30 height 16
type input "[DATE]"
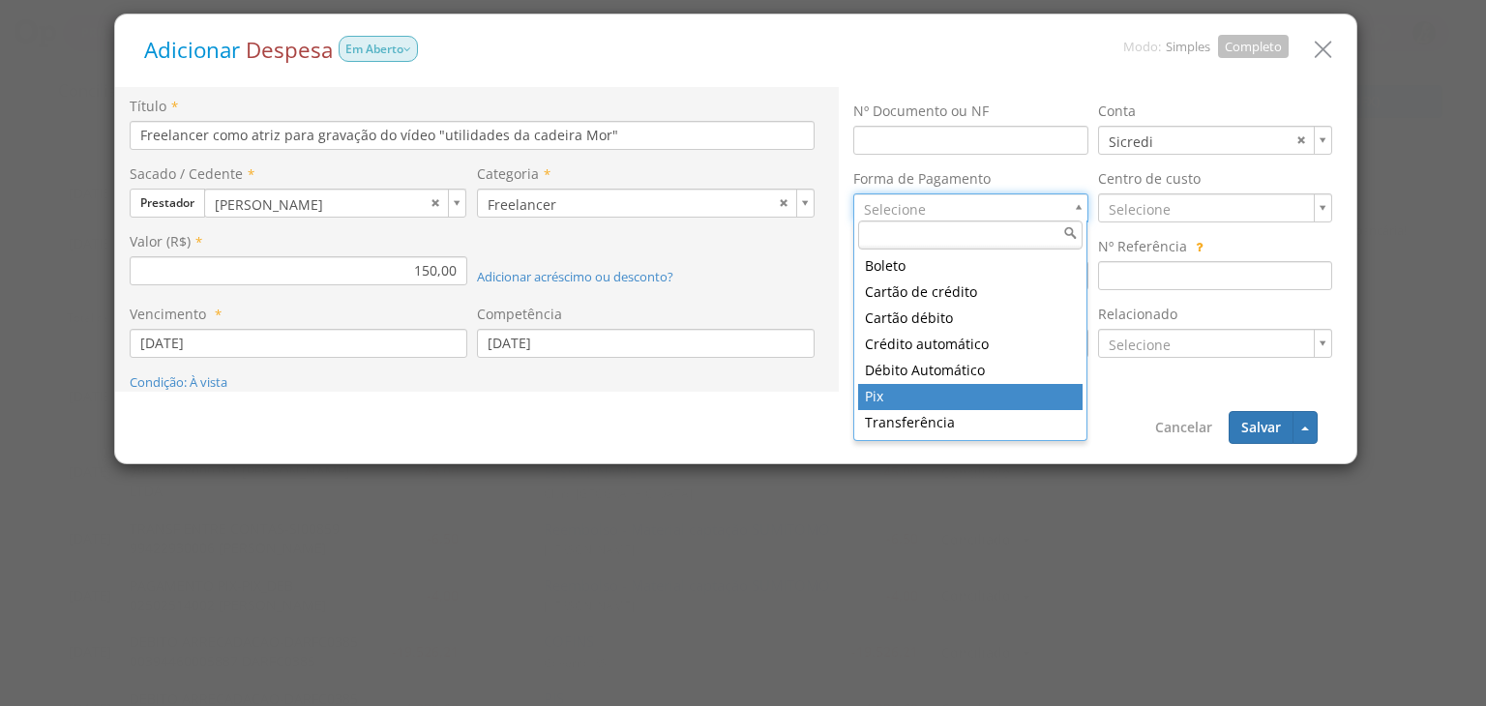
drag, startPoint x: 928, startPoint y: 385, endPoint x: 948, endPoint y: 372, distance: 24.4
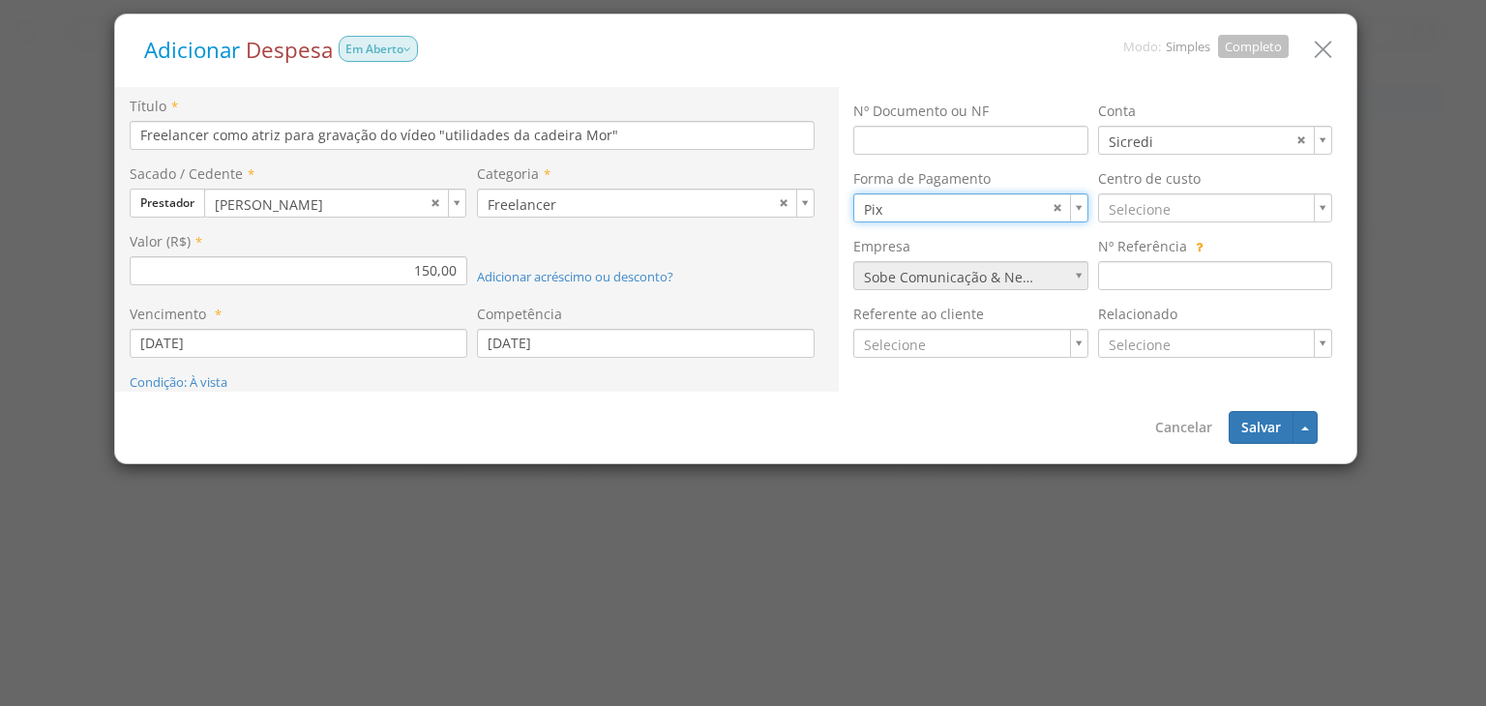
type input "11"
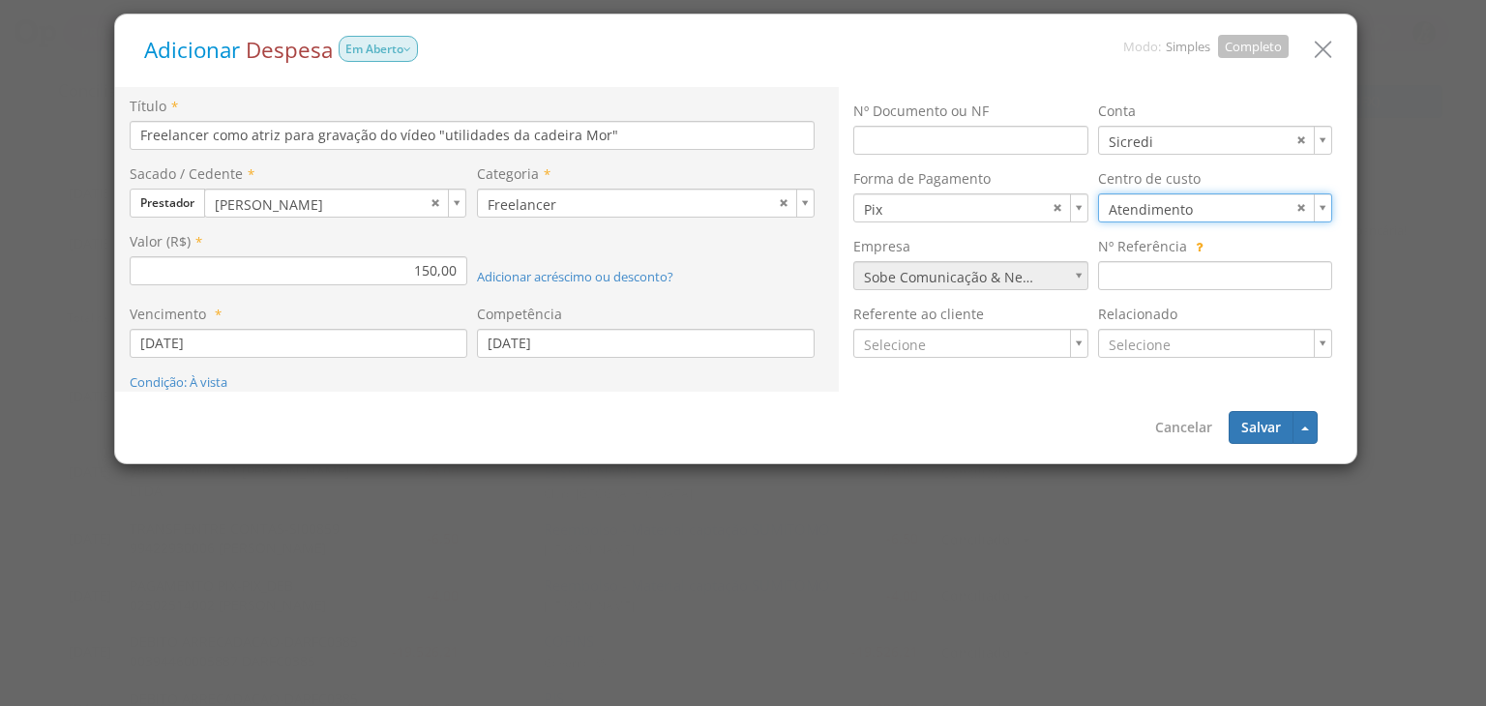
type input "7"
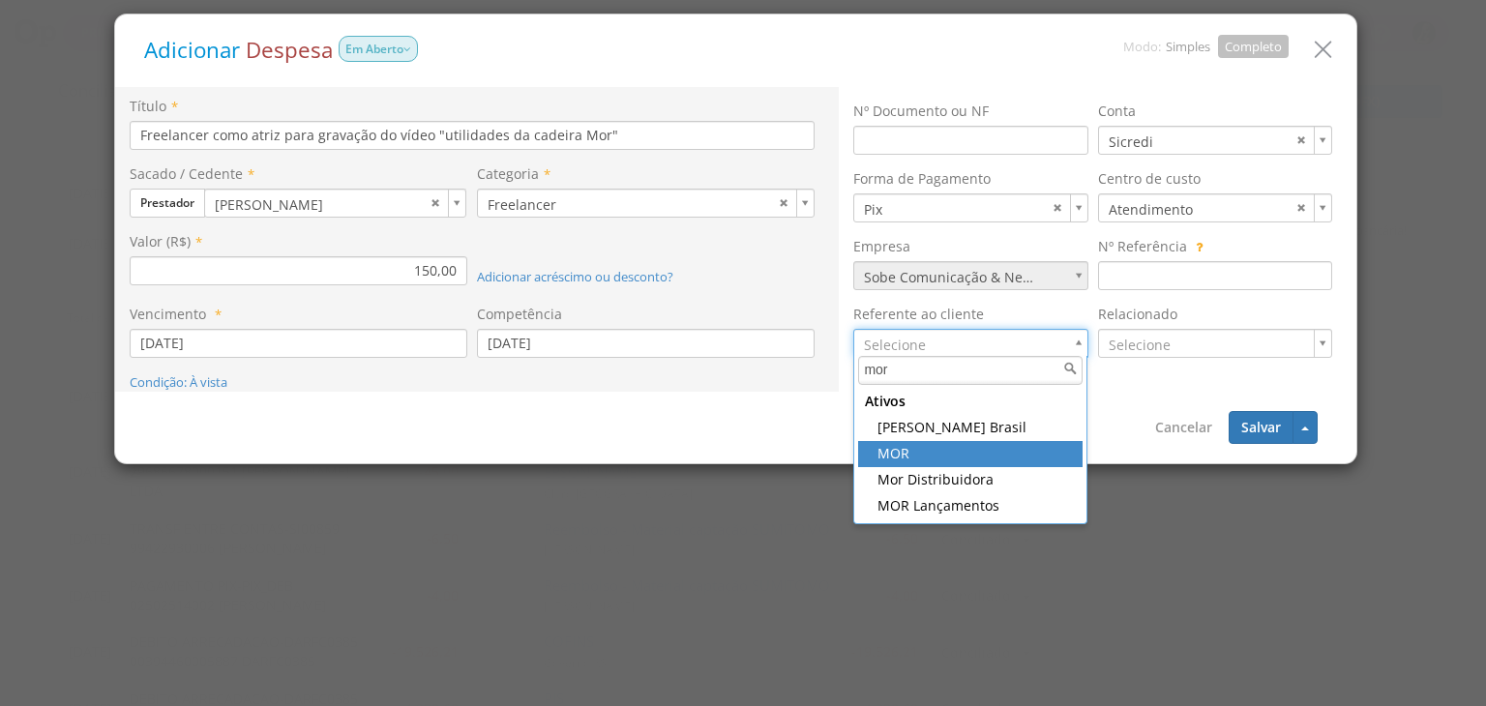
type input "mor"
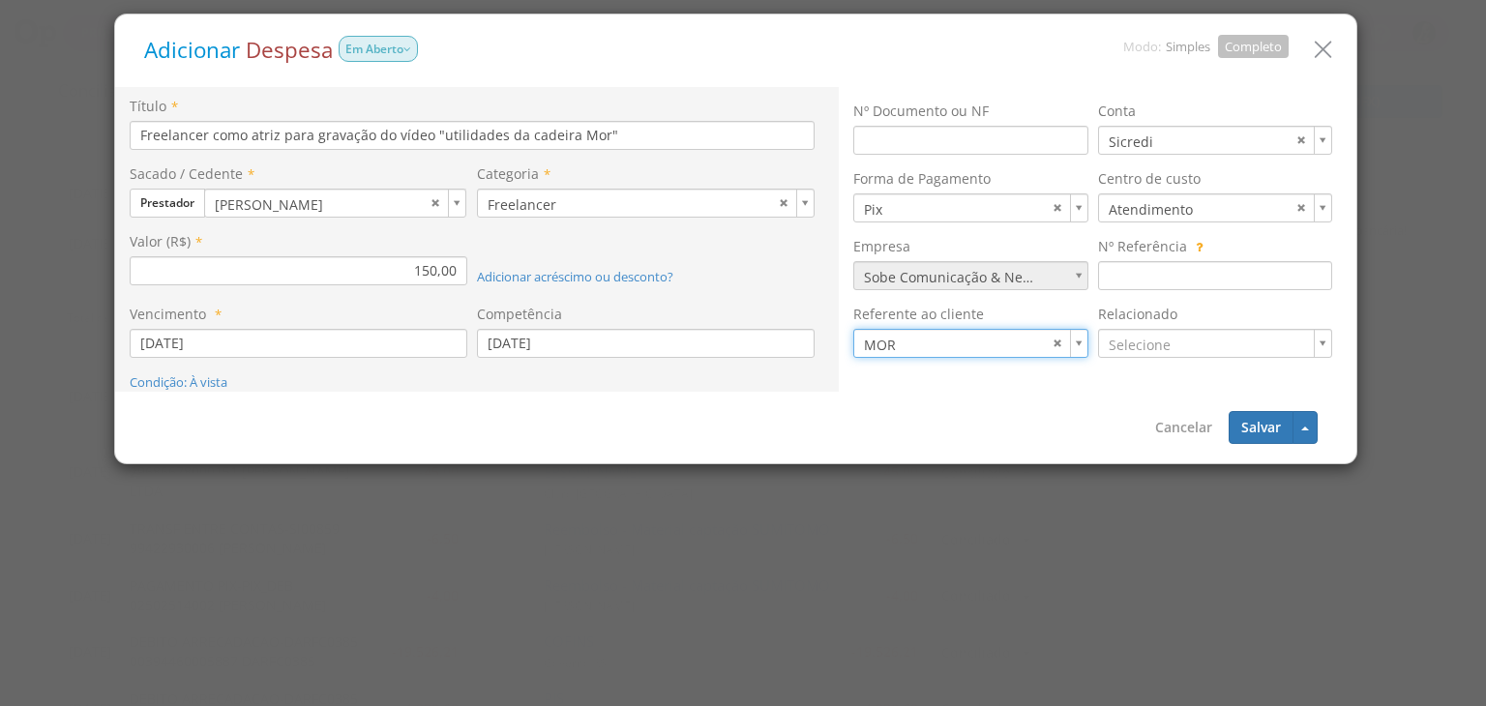
type input "432"
drag, startPoint x: 1273, startPoint y: 434, endPoint x: 1231, endPoint y: 431, distance: 42.7
click at [1270, 434] on button "Salvar" at bounding box center [1261, 427] width 65 height 33
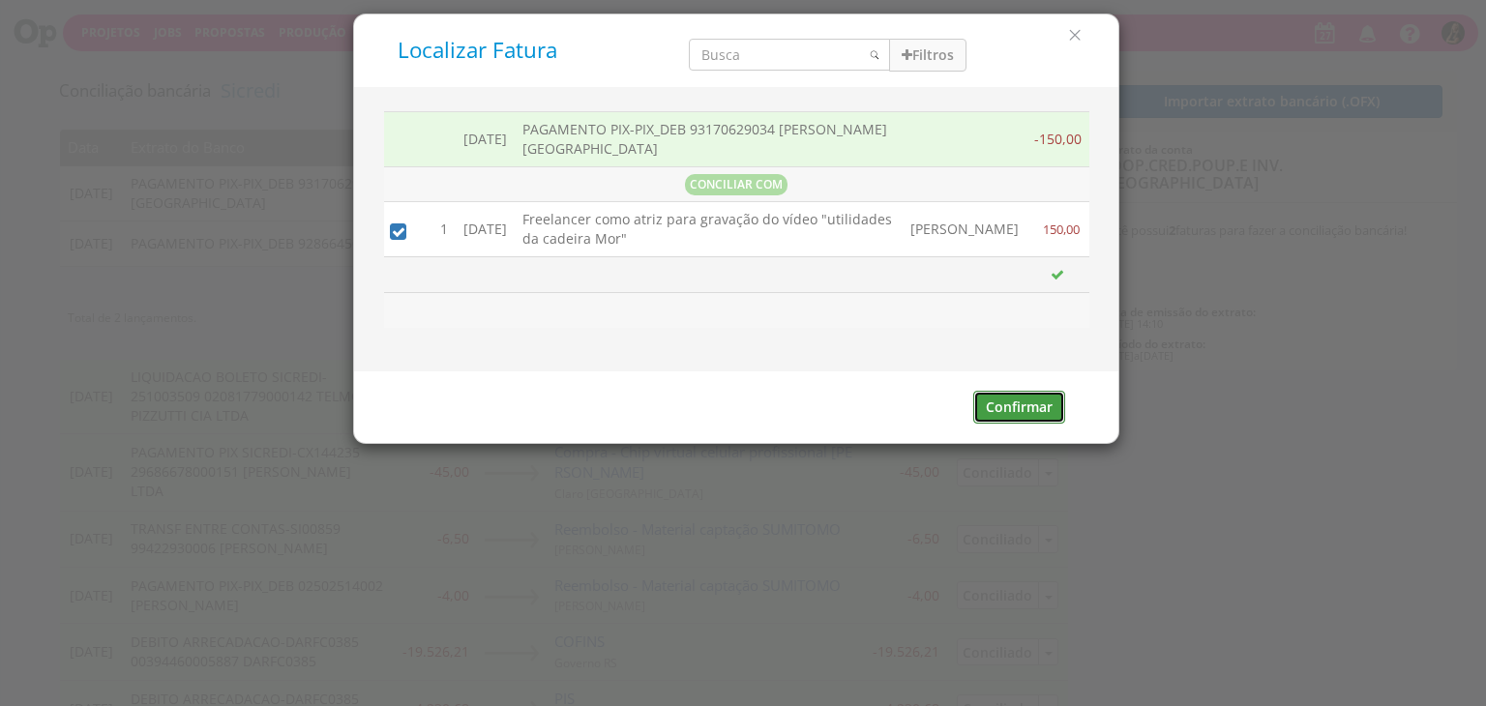
click at [1035, 391] on button "Confirmar" at bounding box center [1019, 407] width 92 height 33
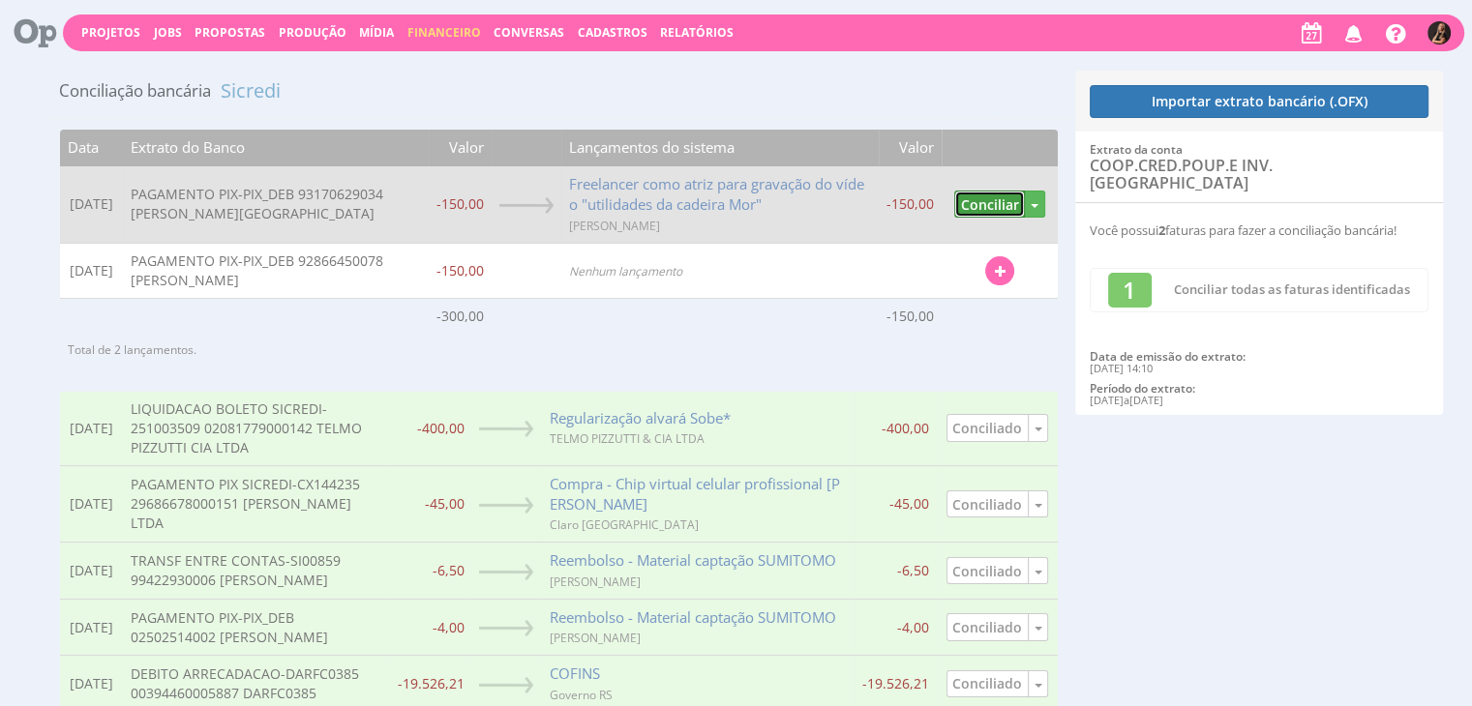
click at [991, 202] on button "Conciliar" at bounding box center [989, 205] width 71 height 28
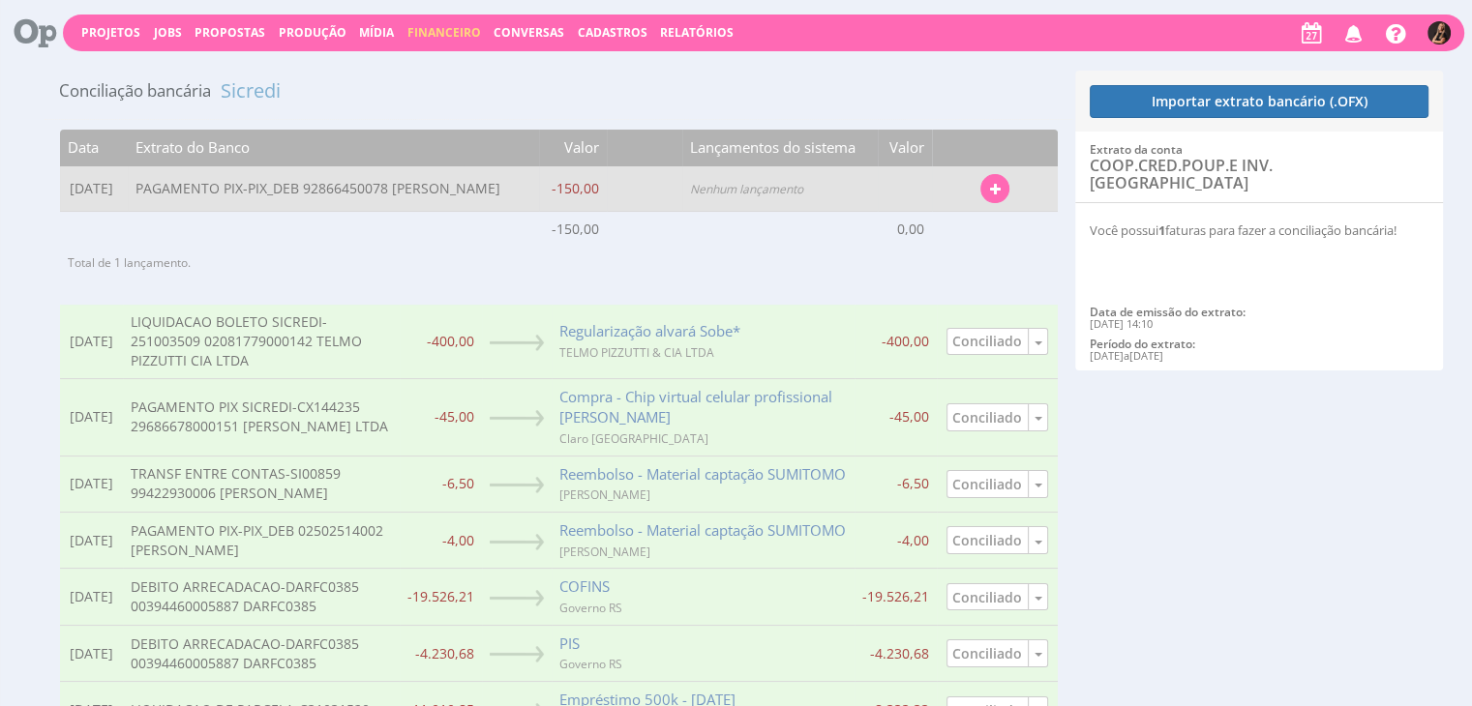
click at [1009, 196] on button "button" at bounding box center [994, 188] width 29 height 29
click at [951, 230] on link "Localizar Fatura" at bounding box center [931, 223] width 153 height 25
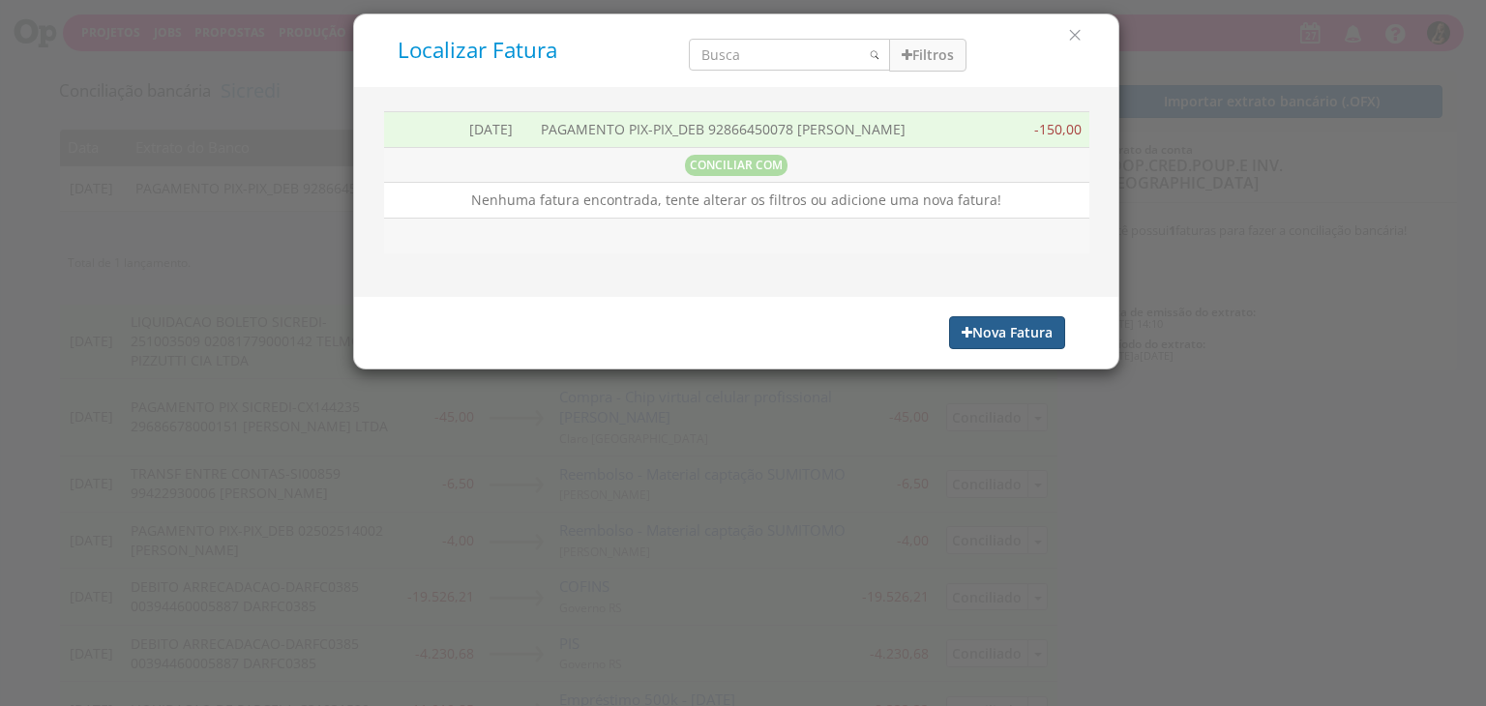
click at [967, 323] on button "Nova Fatura" at bounding box center [1007, 332] width 116 height 33
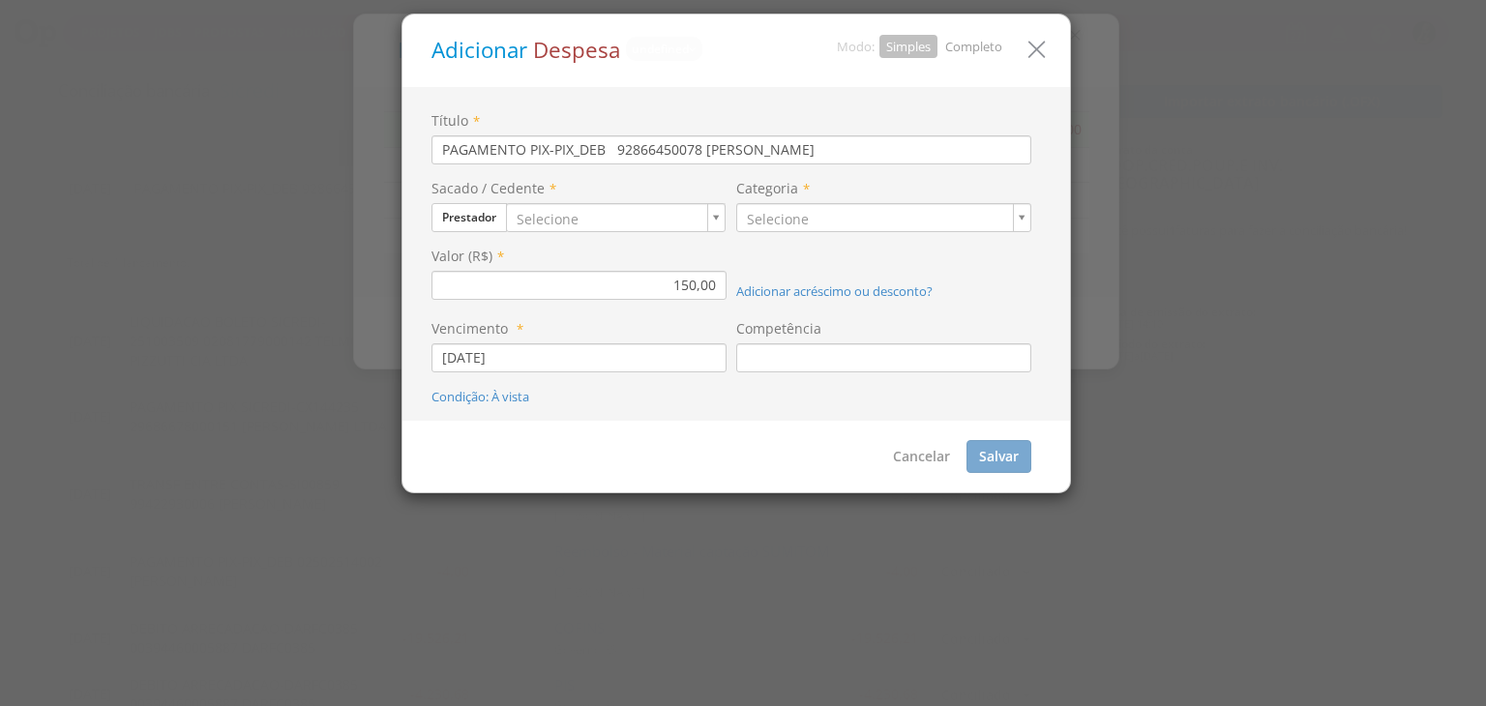
click at [980, 47] on link "Completo" at bounding box center [973, 46] width 57 height 17
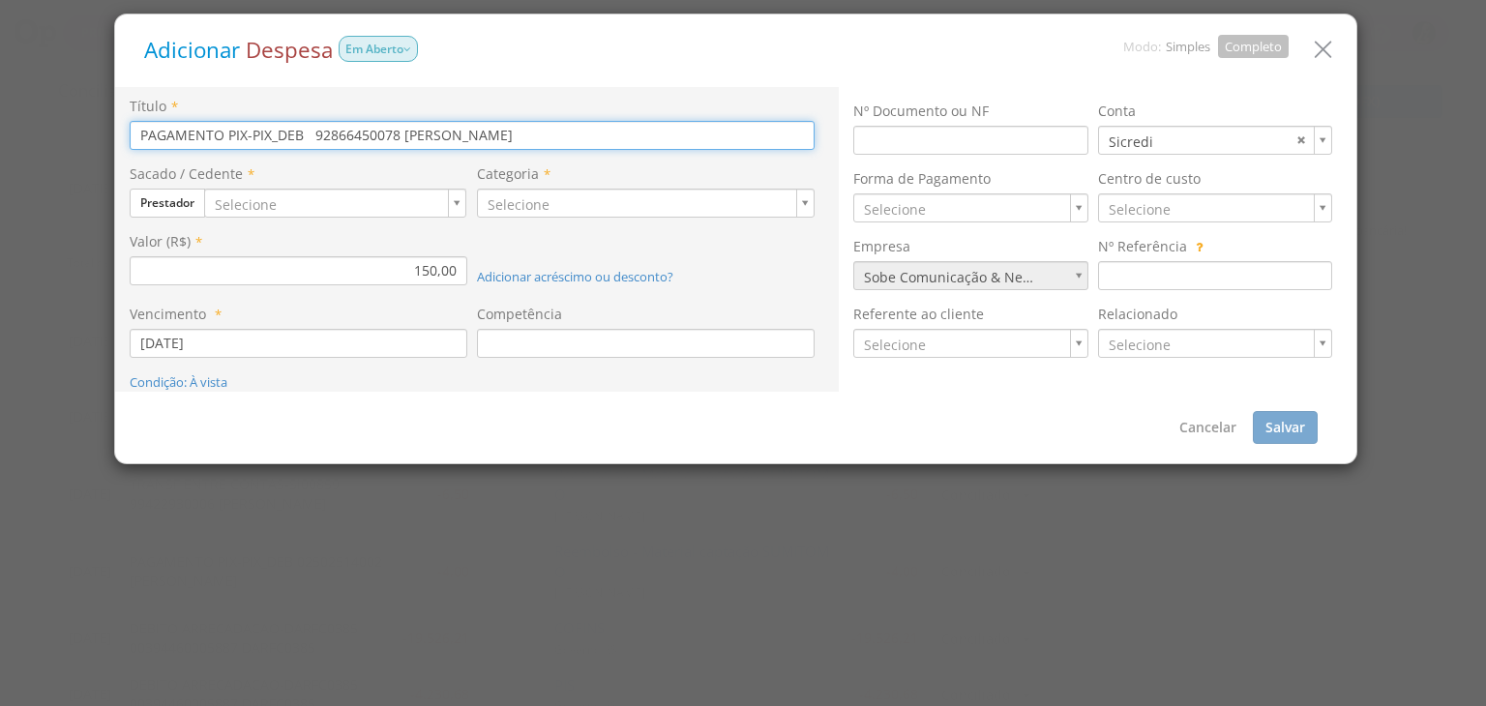
click at [586, 137] on input "PAGAMENTO PIX-PIX_DEB 92866450078 Francisco Macedonio Franco" at bounding box center [472, 135] width 685 height 29
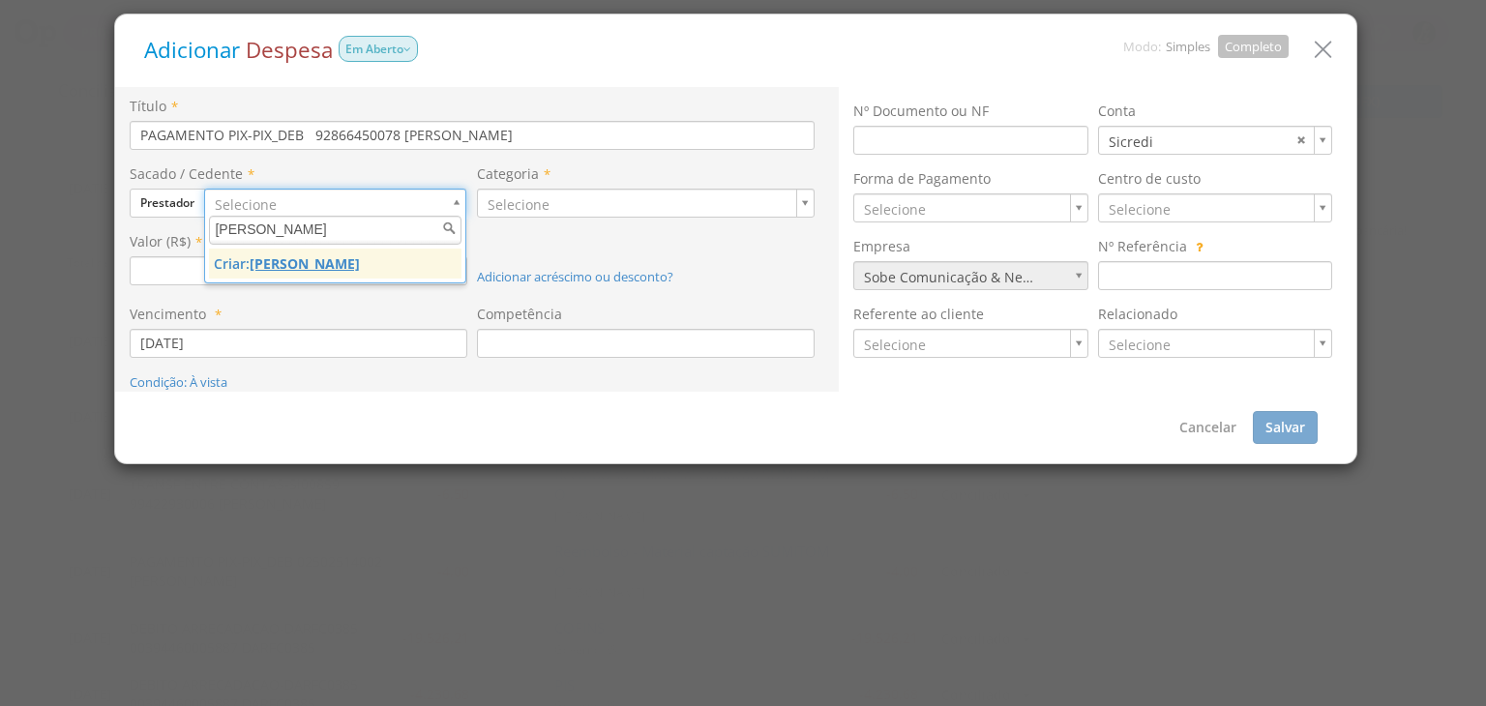
type input "[PERSON_NAME]"
click at [332, 262] on u "[PERSON_NAME]" at bounding box center [305, 264] width 110 height 18
type input "1409"
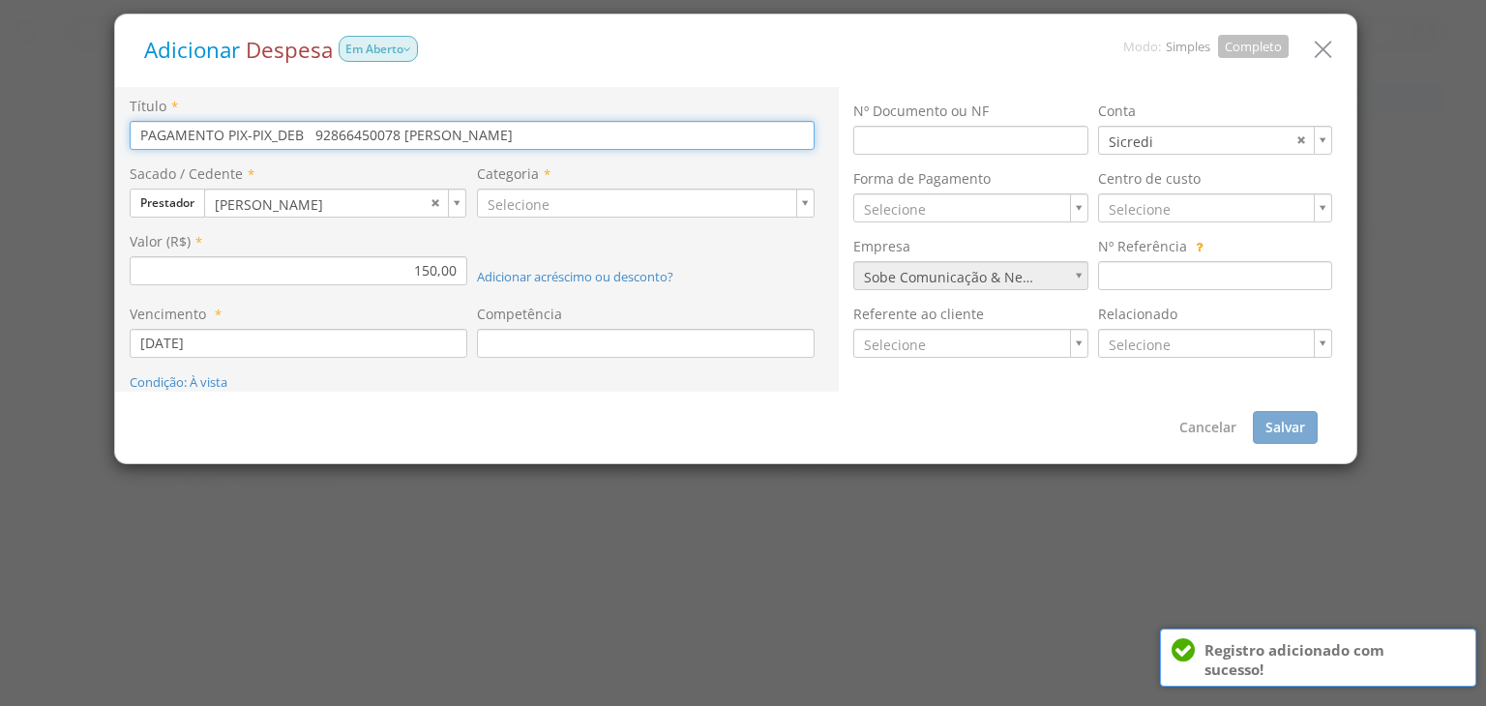
drag, startPoint x: 602, startPoint y: 144, endPoint x: 112, endPoint y: 137, distance: 489.7
click at [112, 148] on div "Adicionar Despesa Em Aberto Modo: Simples Completo Título * PAGAMENTO PIX-PIX_D…" at bounding box center [735, 239] width 1251 height 459
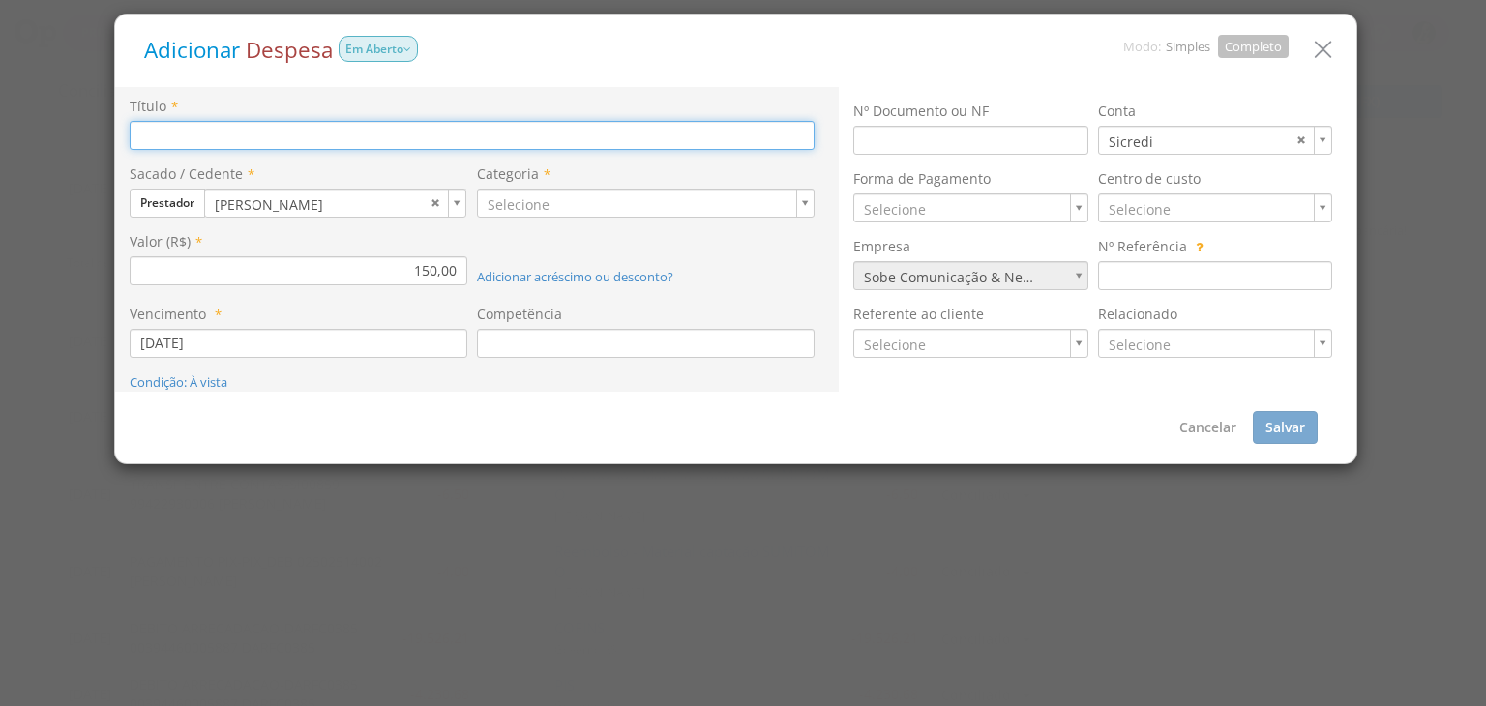
paste input "4.438,89"
type input "4"
paste input "Freelancer como atriz para gravação do vídeo "utilidades da cadeira Mor""
type input "Freelancer como atriz para gravação do vídeo "utilidades da cadeira Mor""
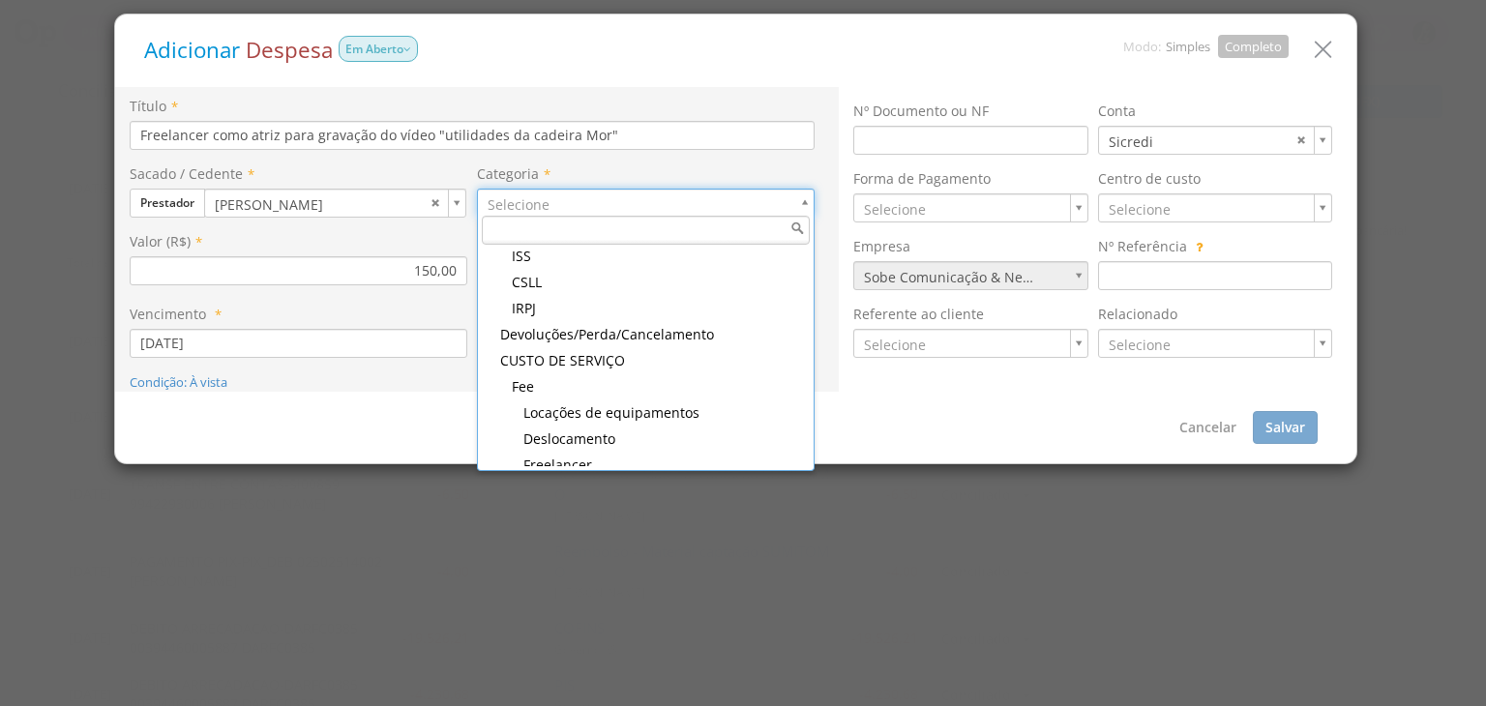
scroll to position [194, 0]
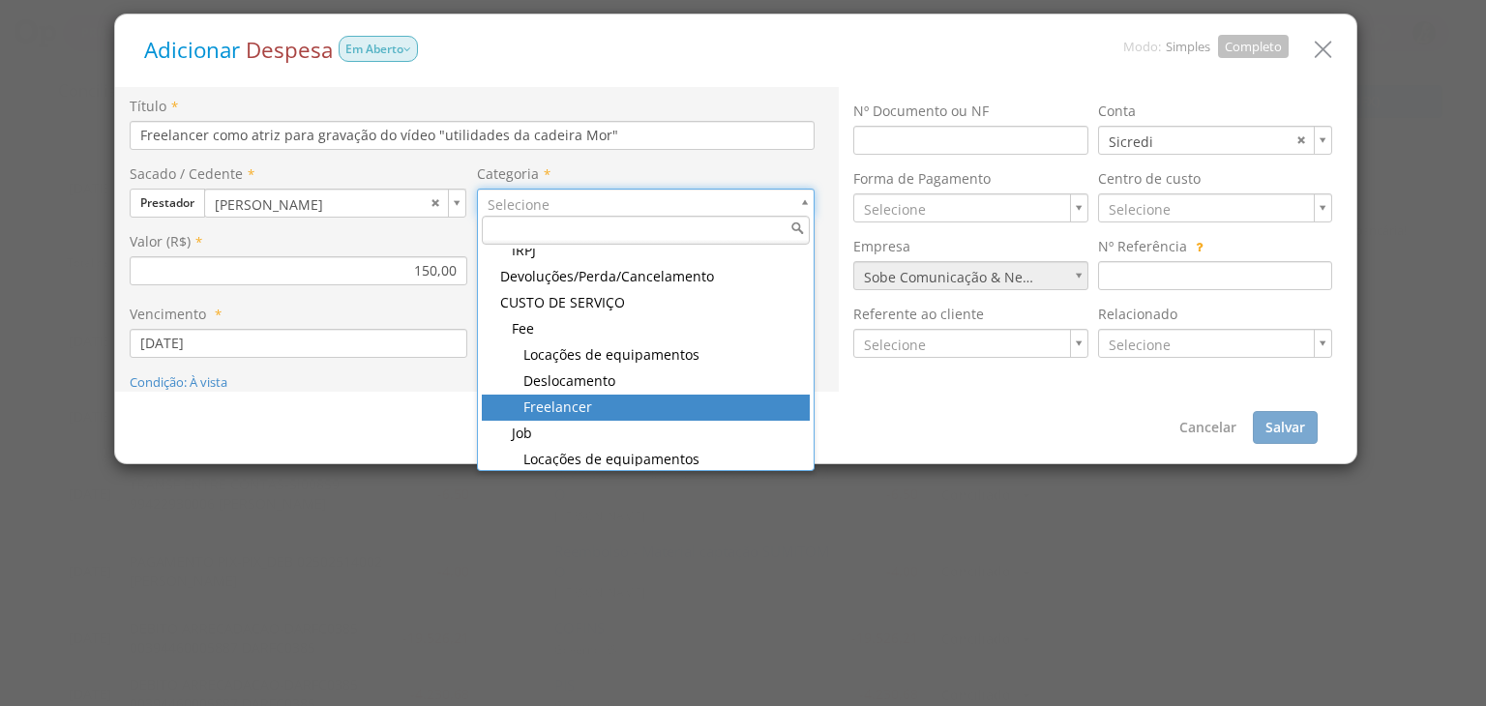
drag, startPoint x: 592, startPoint y: 401, endPoint x: 604, endPoint y: 356, distance: 46.0
type input "103"
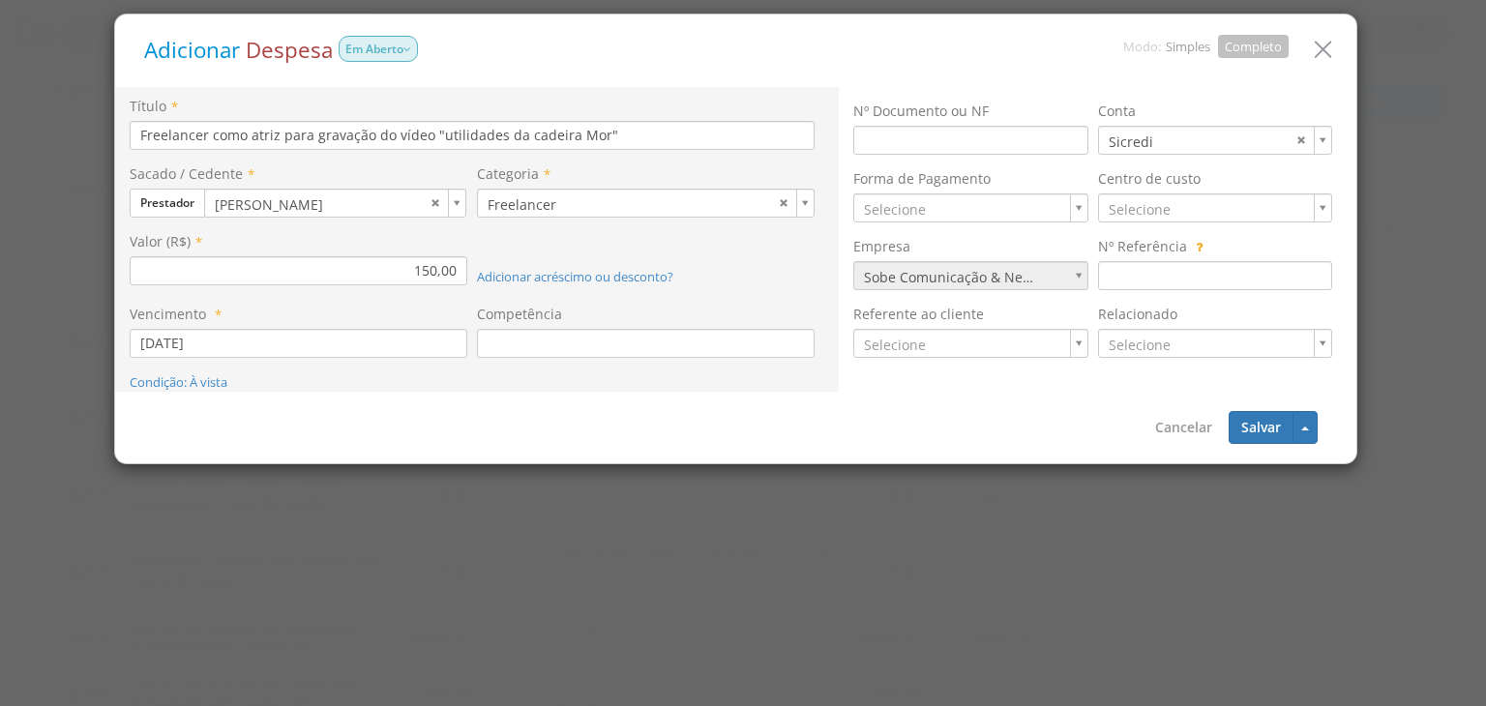
click at [600, 326] on div "Competência" at bounding box center [646, 331] width 338 height 53
click at [602, 335] on input at bounding box center [646, 343] width 338 height 29
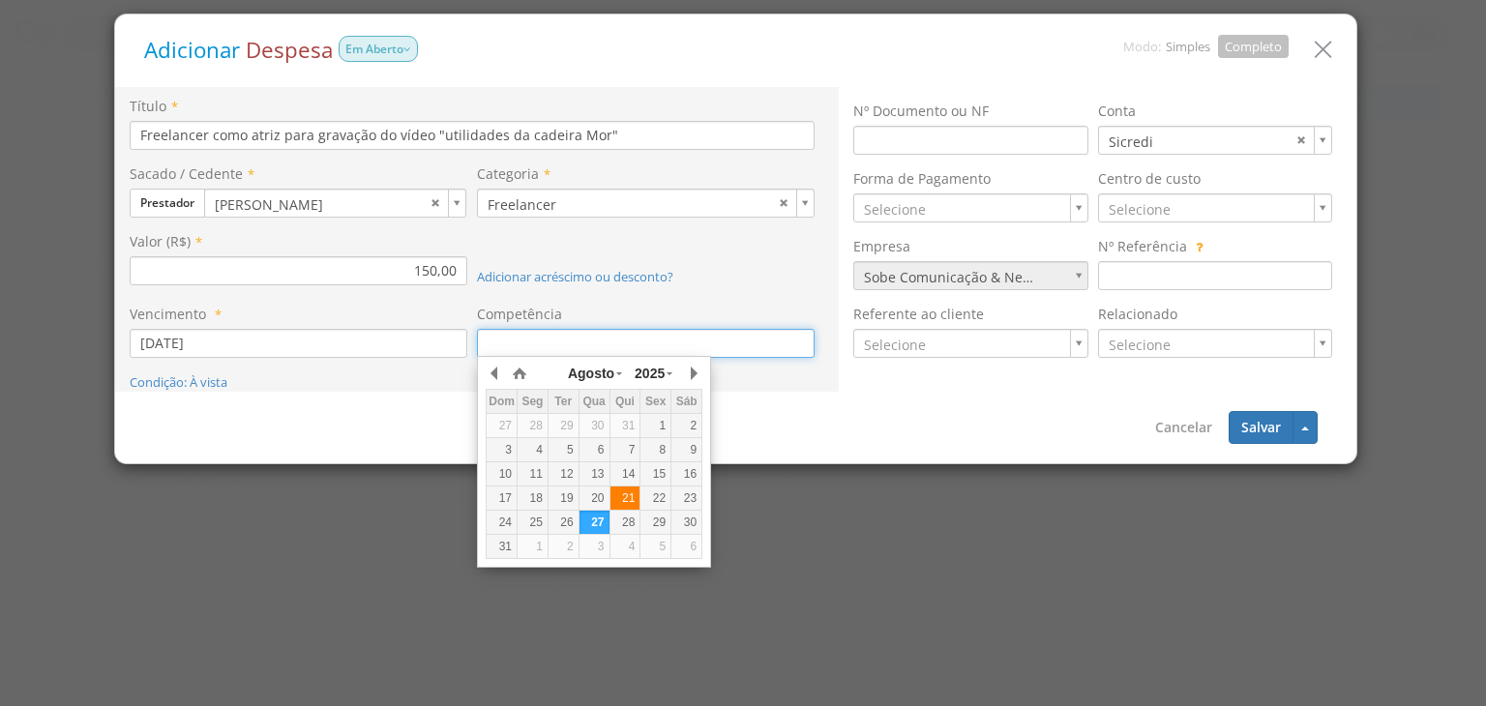
click at [624, 498] on div "21" at bounding box center [626, 499] width 30 height 16
type input "[DATE]"
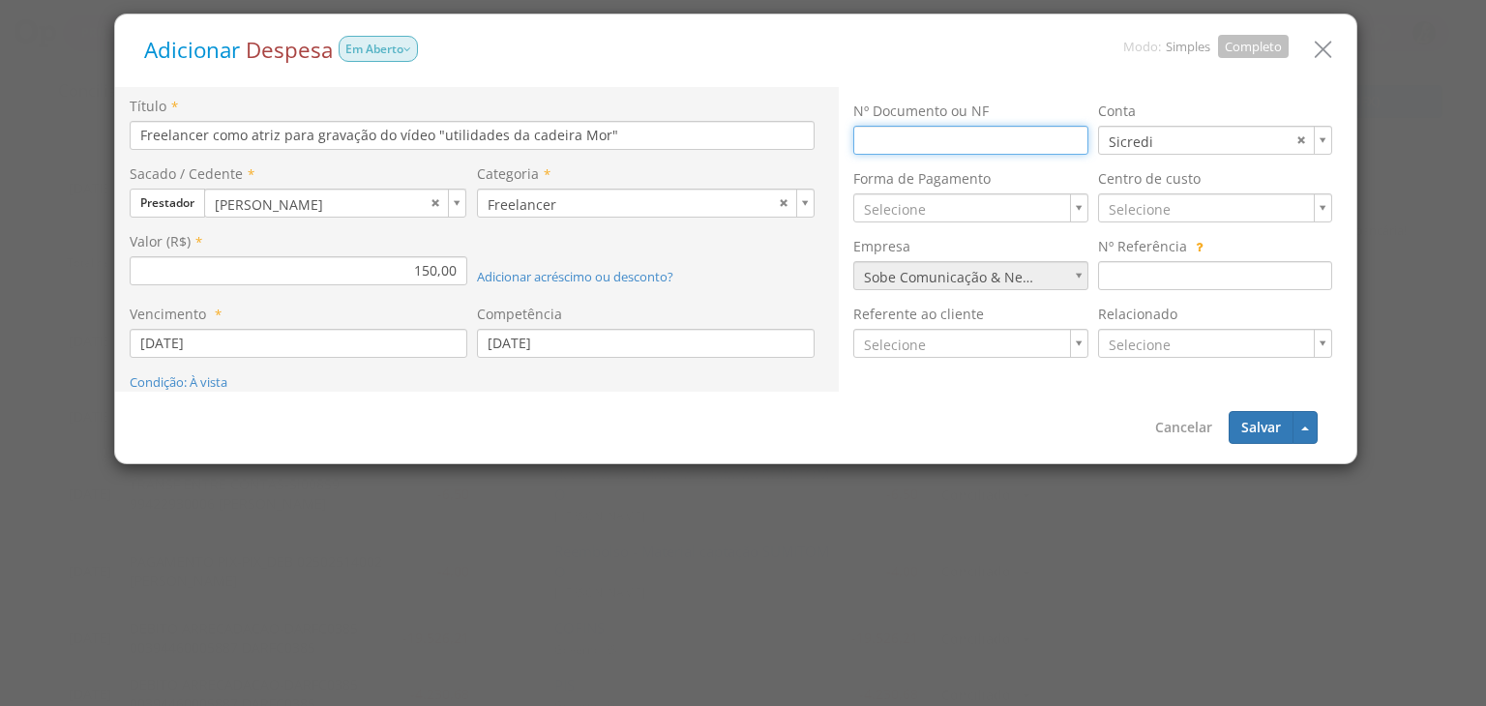
click at [979, 143] on input at bounding box center [970, 140] width 234 height 29
type input "RPA"
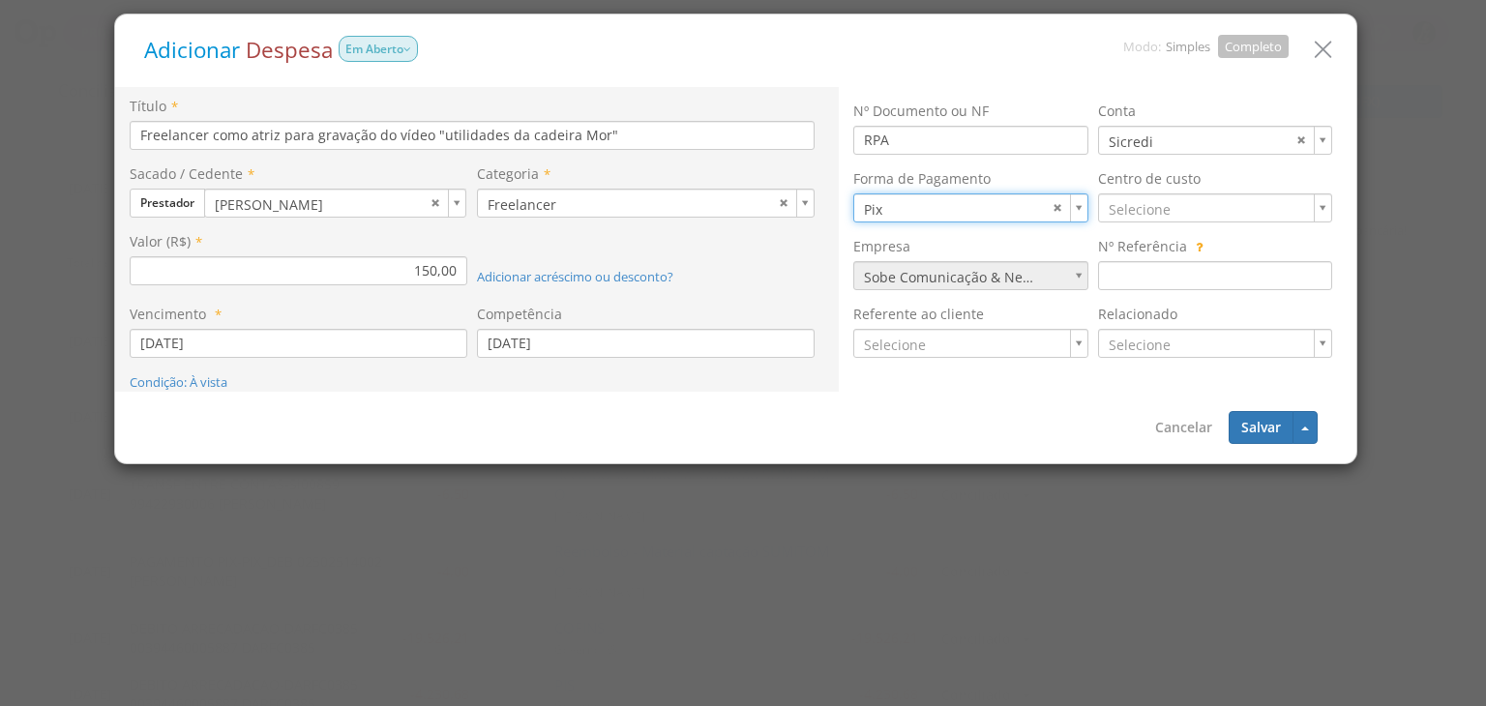
type input "11"
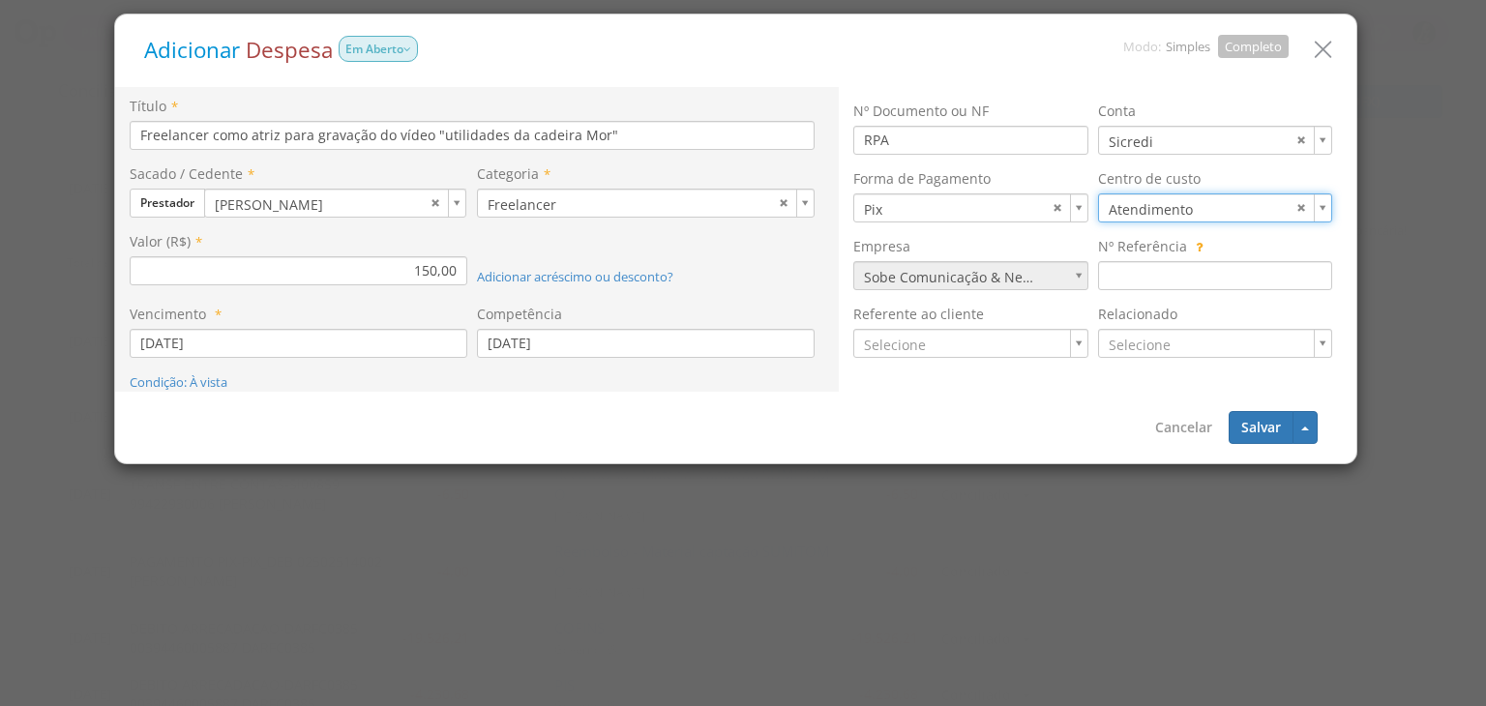
type input "7"
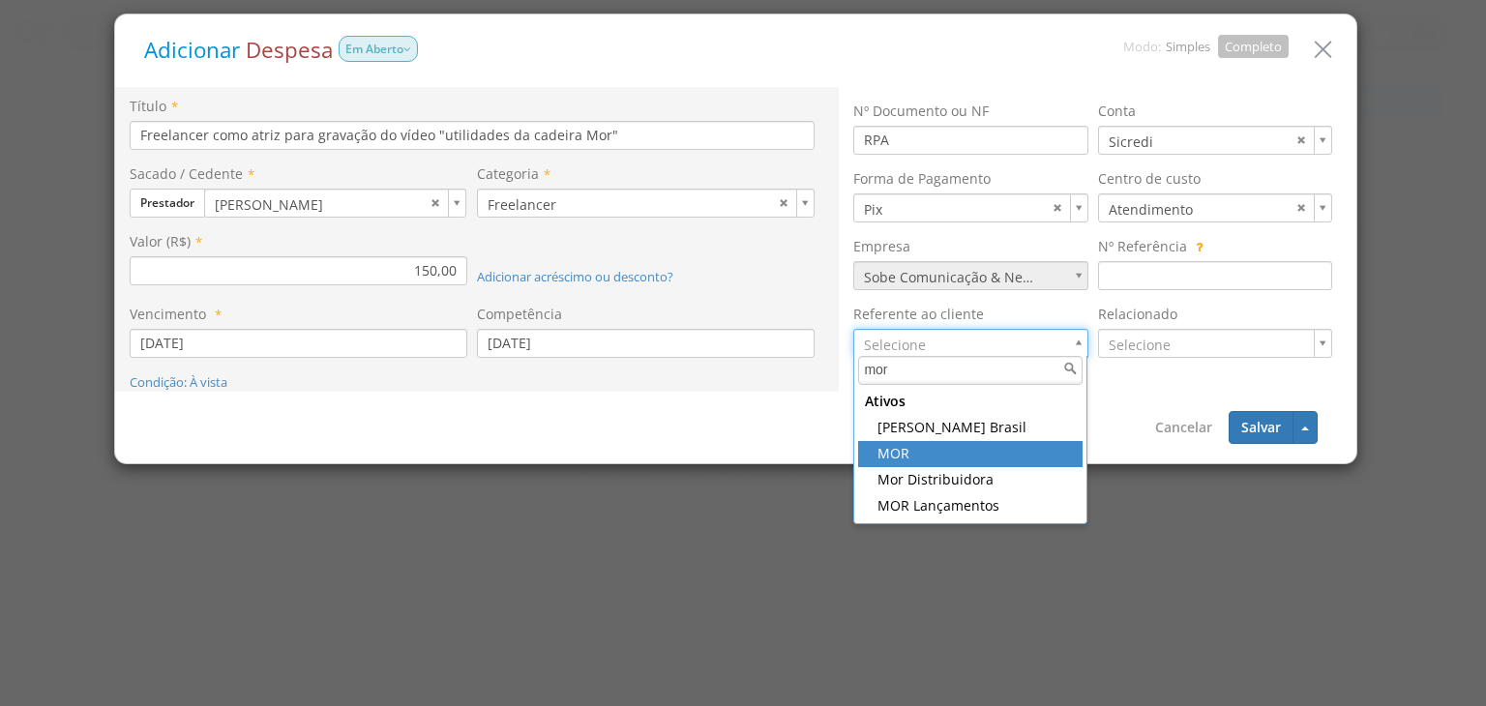
type input "mor"
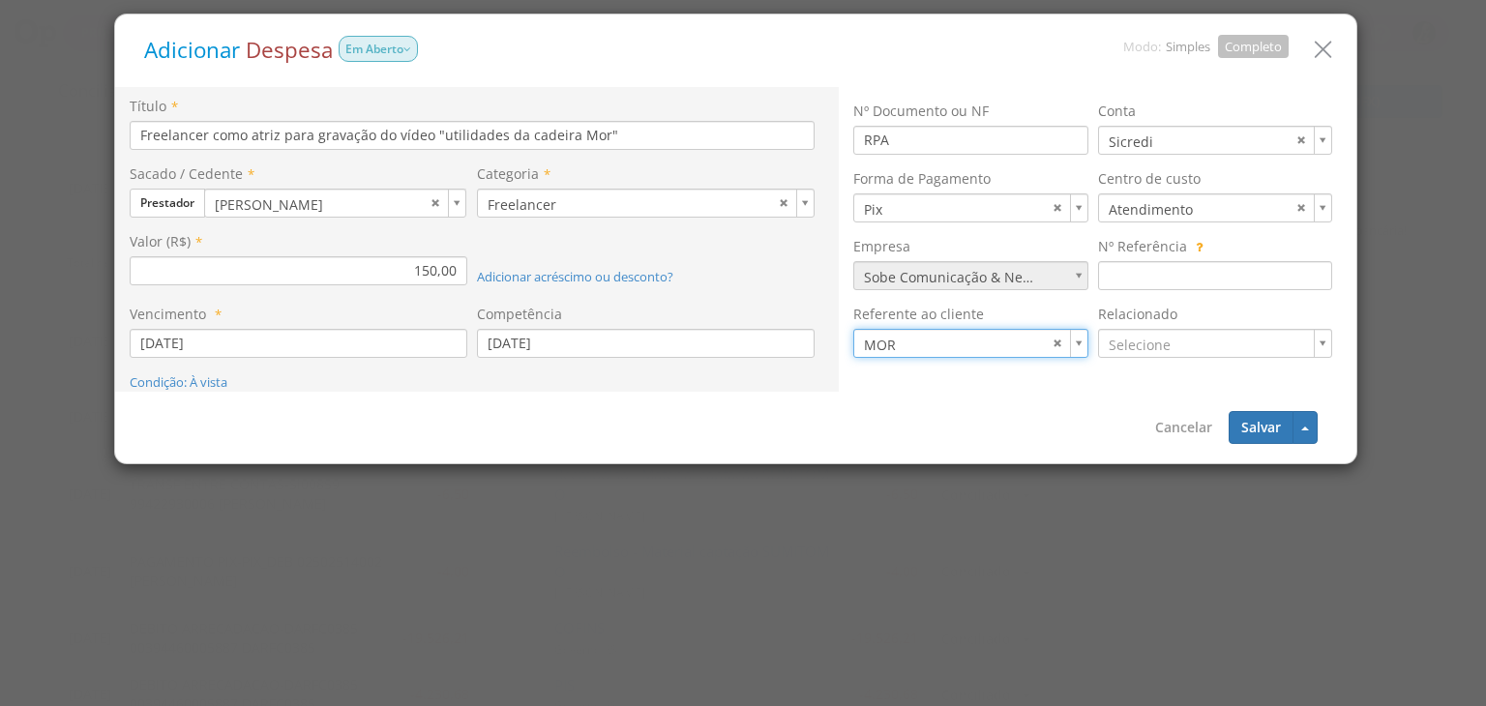
type input "432"
click at [1272, 427] on button "Salvar" at bounding box center [1261, 427] width 65 height 33
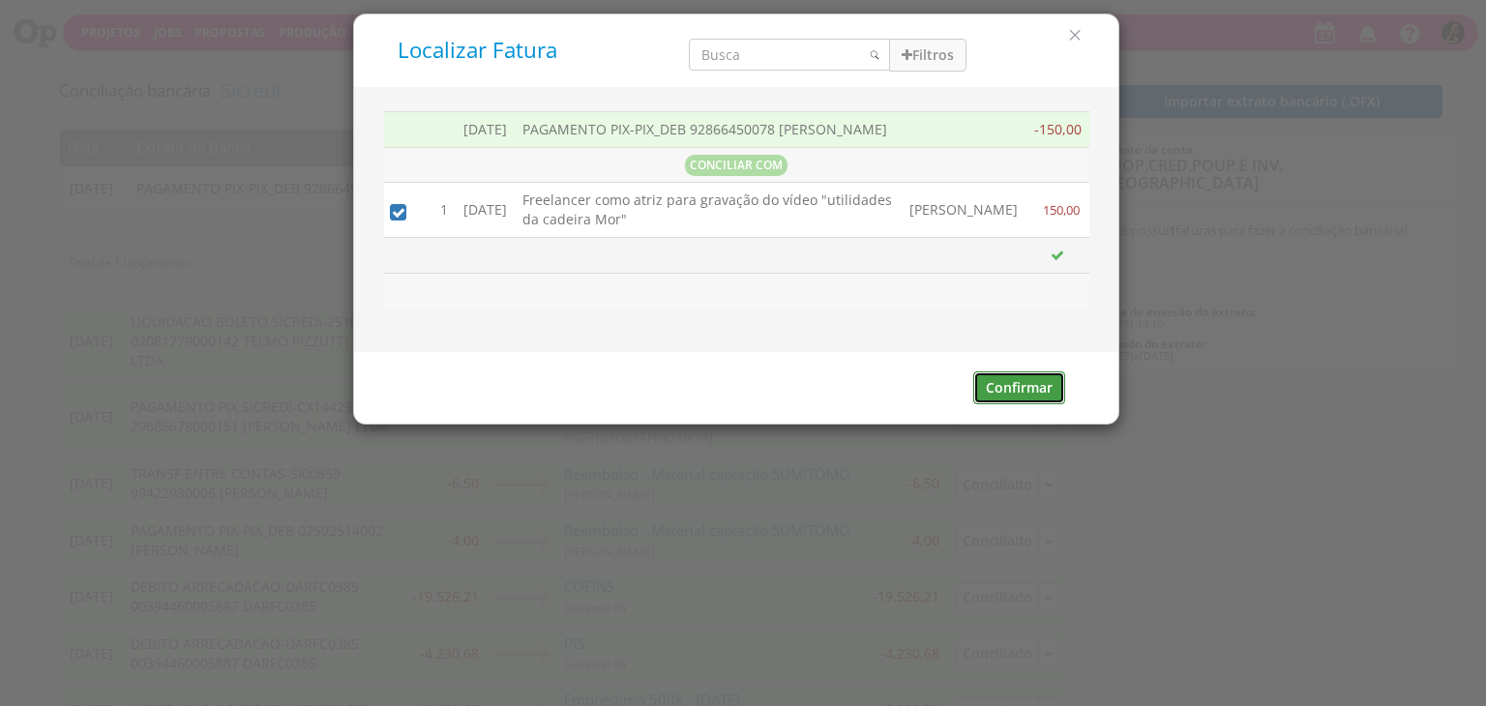
click at [1048, 404] on button "Confirmar" at bounding box center [1019, 388] width 92 height 33
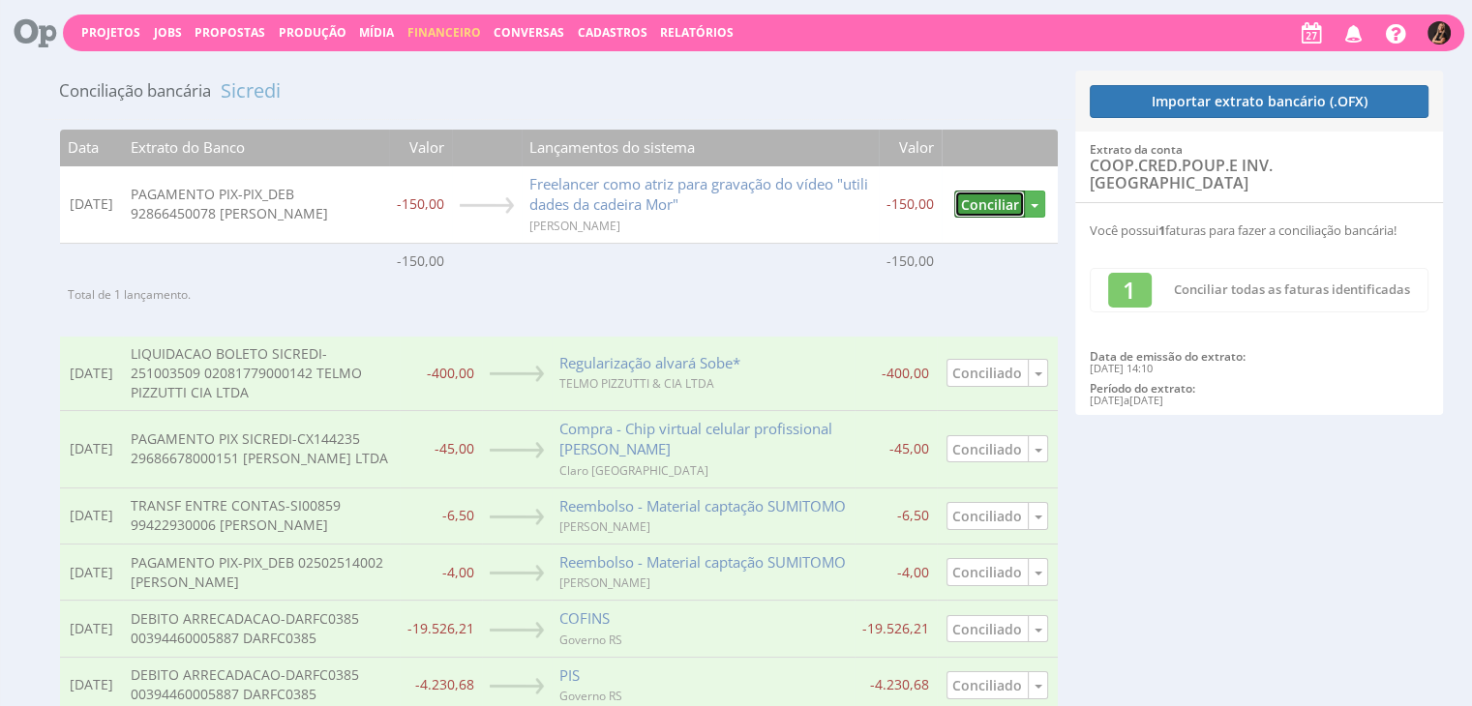
drag, startPoint x: 985, startPoint y: 211, endPoint x: 1087, endPoint y: 704, distance: 502.9
click at [985, 211] on button "Conciliar" at bounding box center [989, 205] width 71 height 28
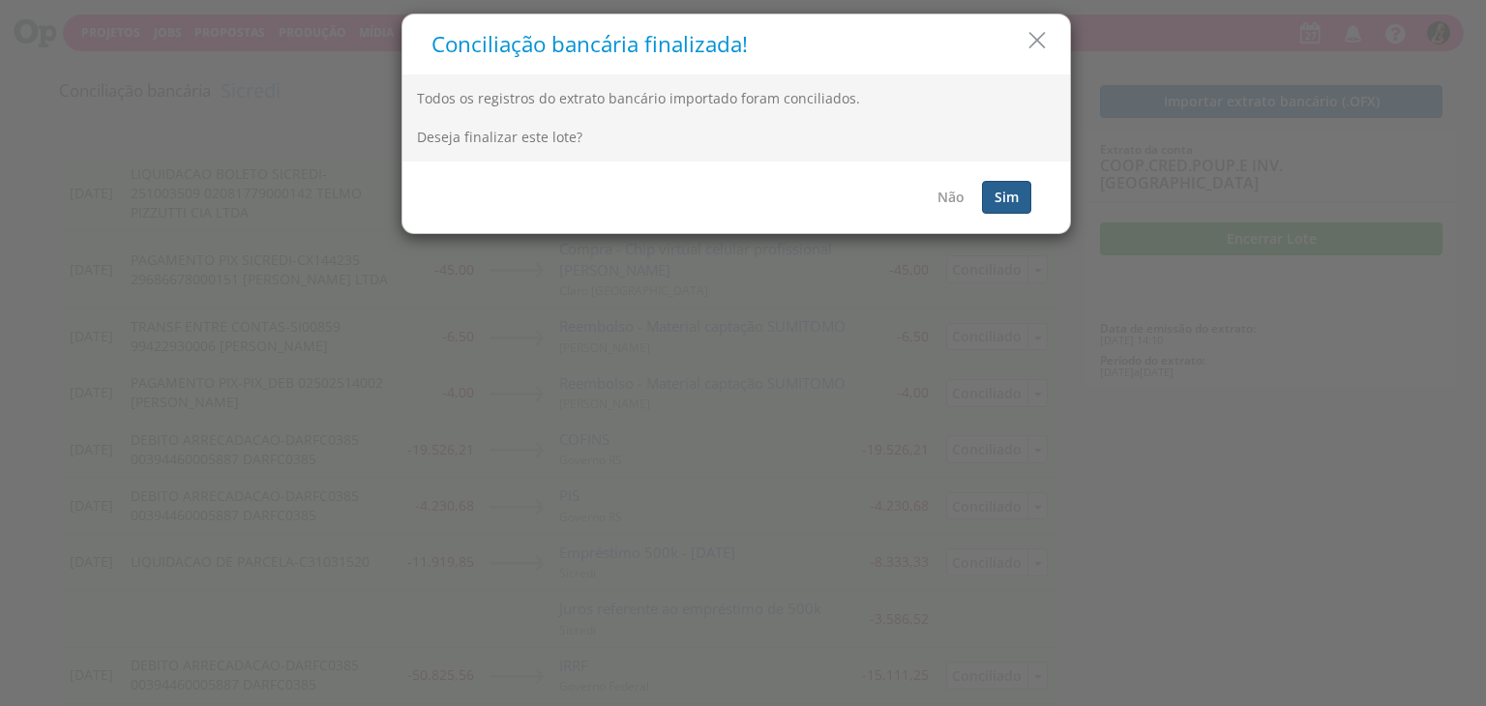
click at [1002, 202] on button "Sim" at bounding box center [1006, 197] width 49 height 33
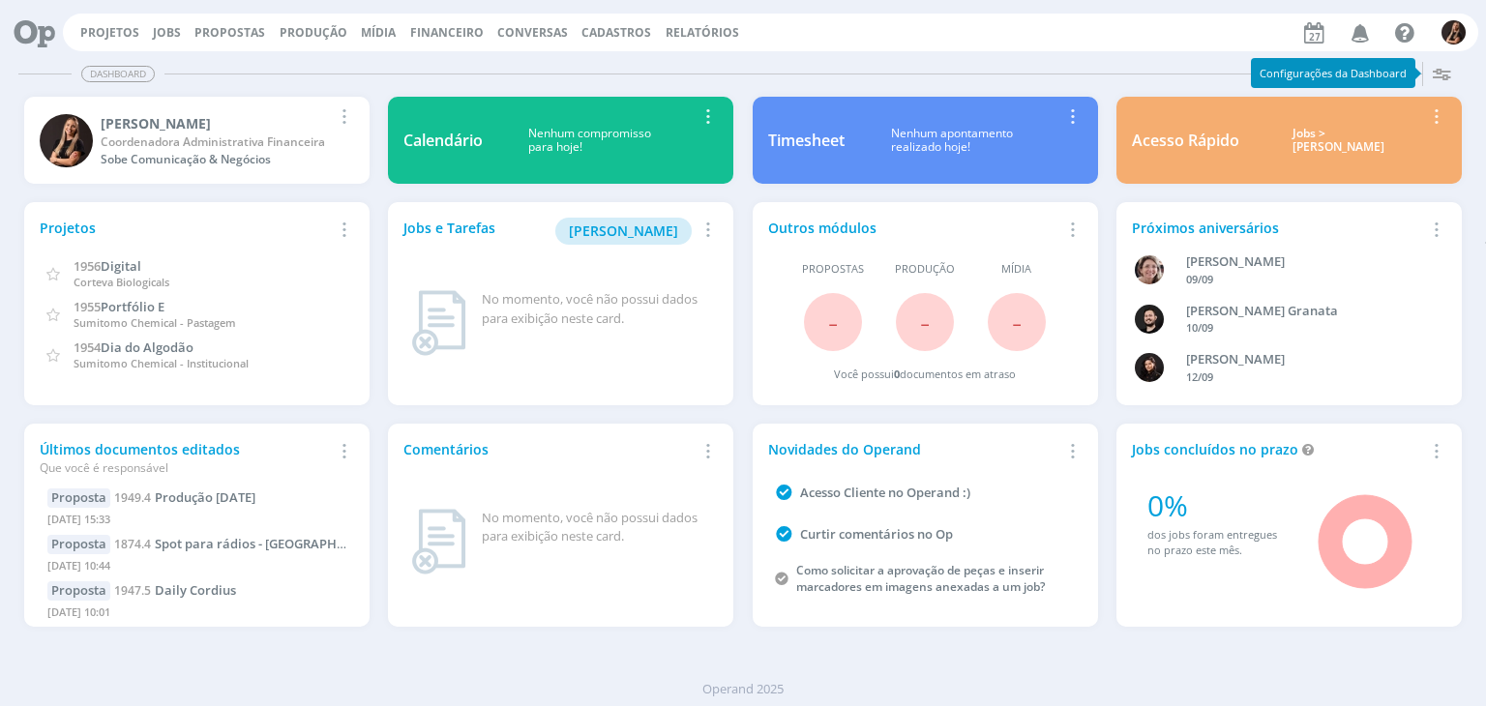
click at [445, 29] on span "Financeiro" at bounding box center [447, 32] width 74 height 16
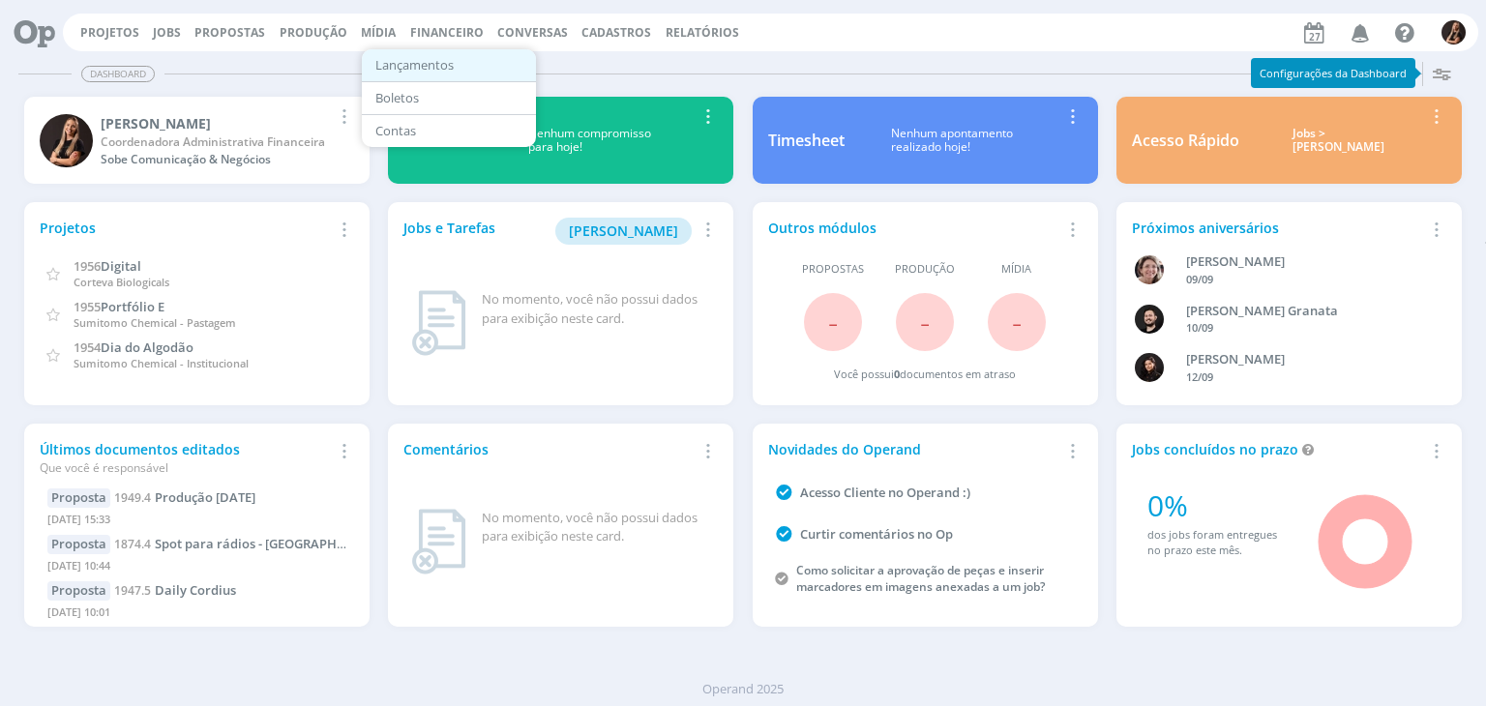
click at [406, 69] on link "Lançamentos" at bounding box center [449, 65] width 163 height 30
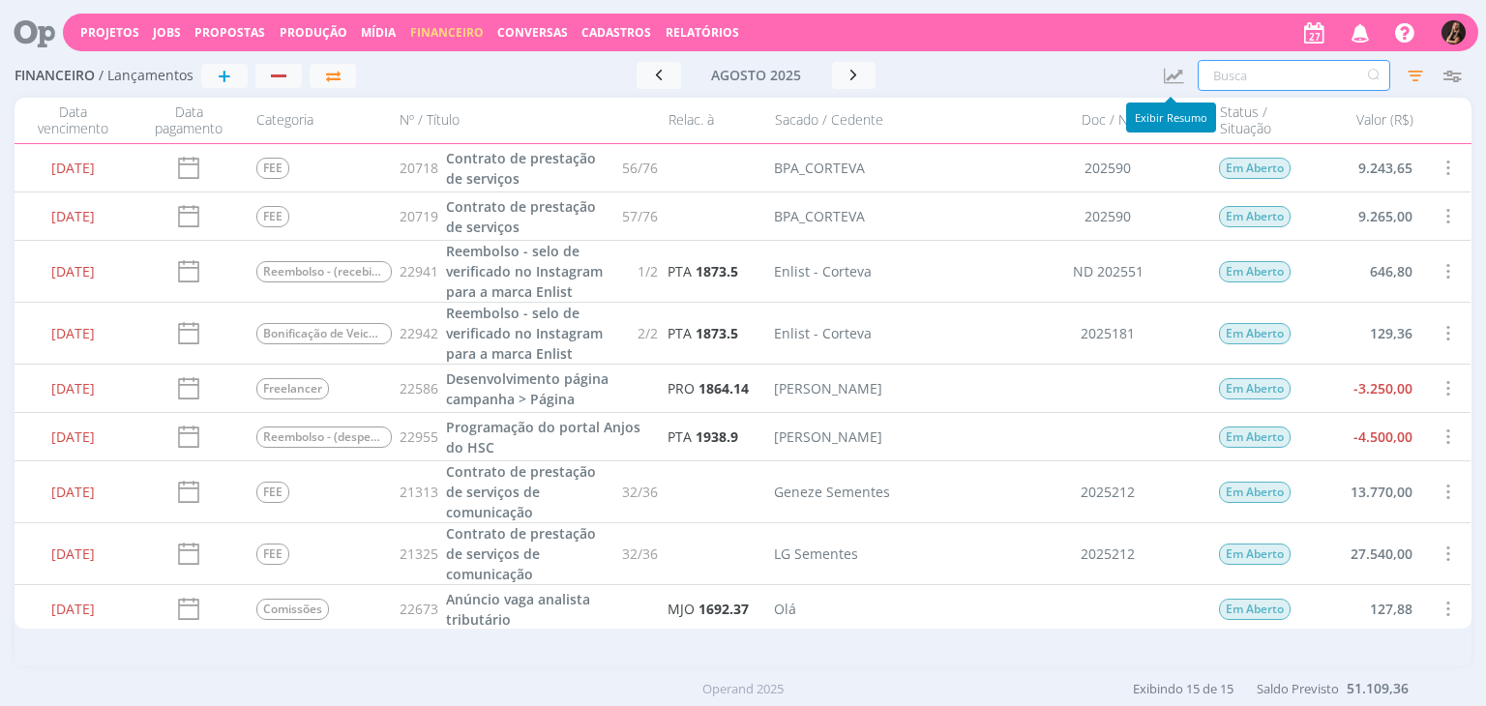
click at [1222, 72] on input "text" at bounding box center [1294, 75] width 193 height 31
type input "freela"
type input "freelan"
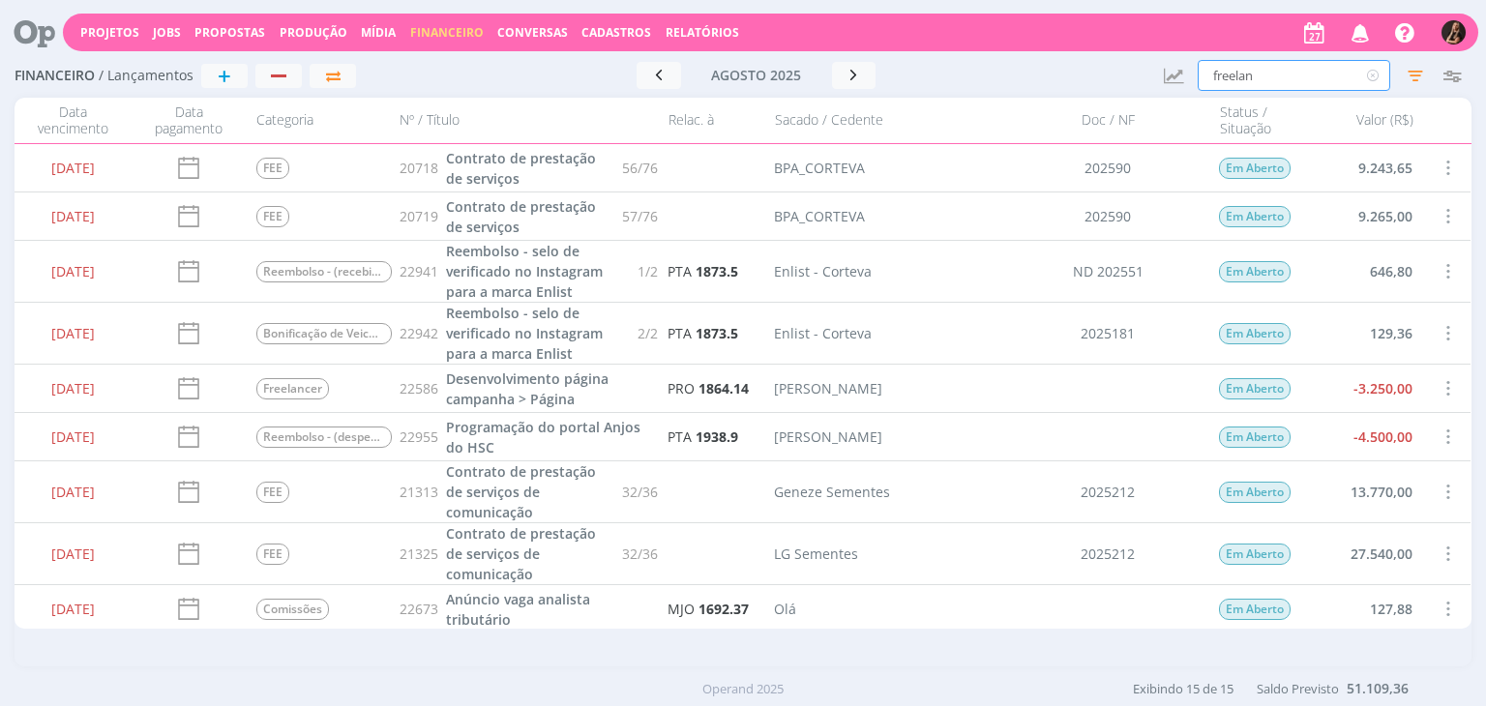
type input "freelanc"
type input "freelance"
type input "freelancer"
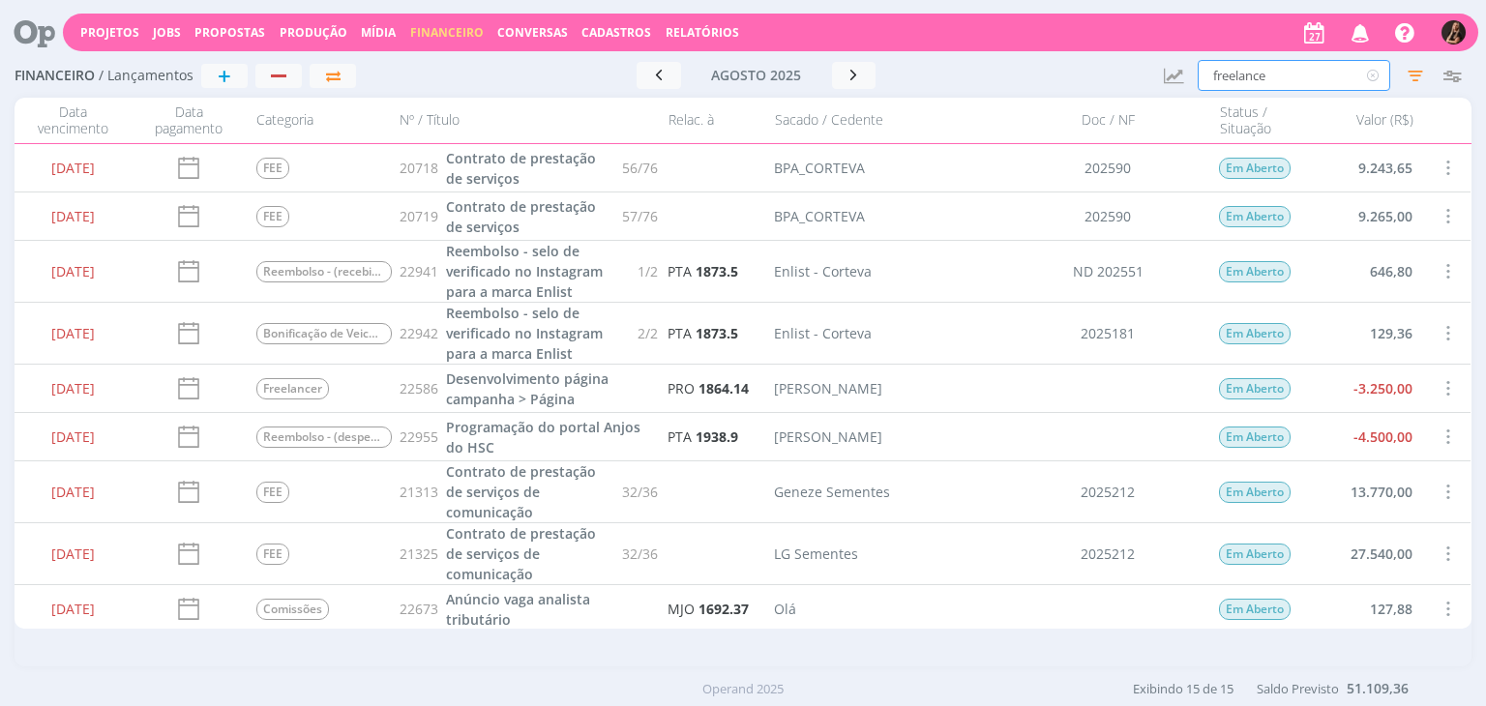
type input "freelancer"
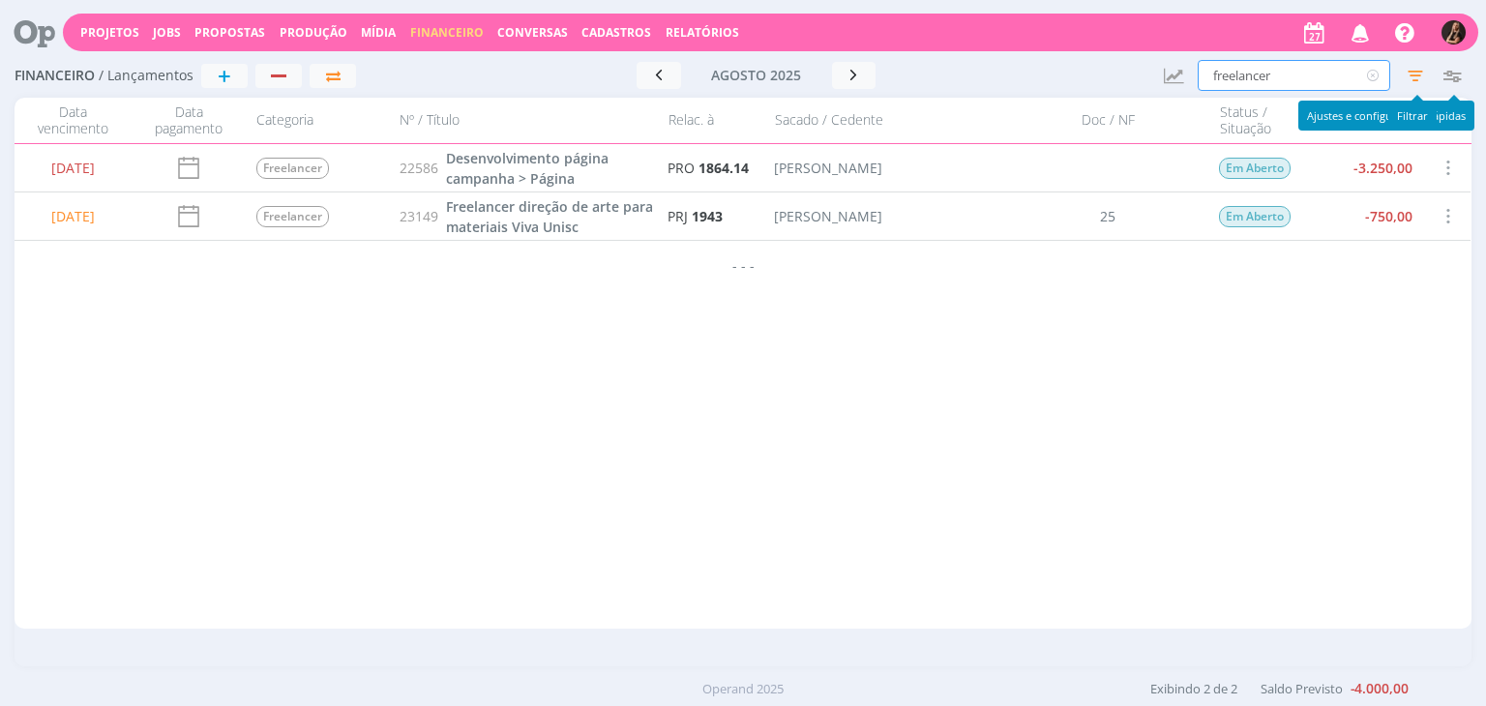
type input "freelancer"
click at [1407, 76] on icon "button" at bounding box center [1415, 75] width 35 height 35
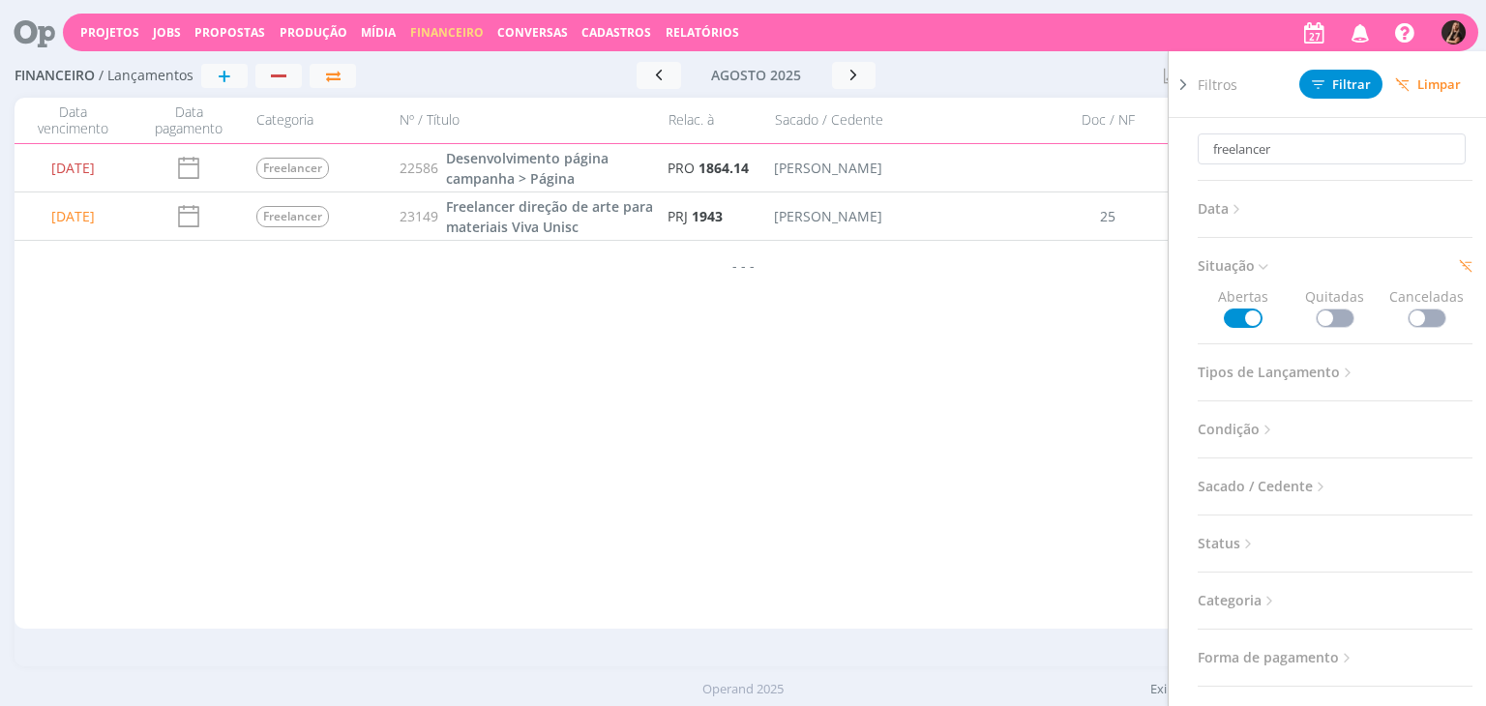
drag, startPoint x: 1329, startPoint y: 319, endPoint x: 1332, endPoint y: 299, distance: 20.5
click at [1329, 319] on span at bounding box center [1335, 318] width 39 height 19
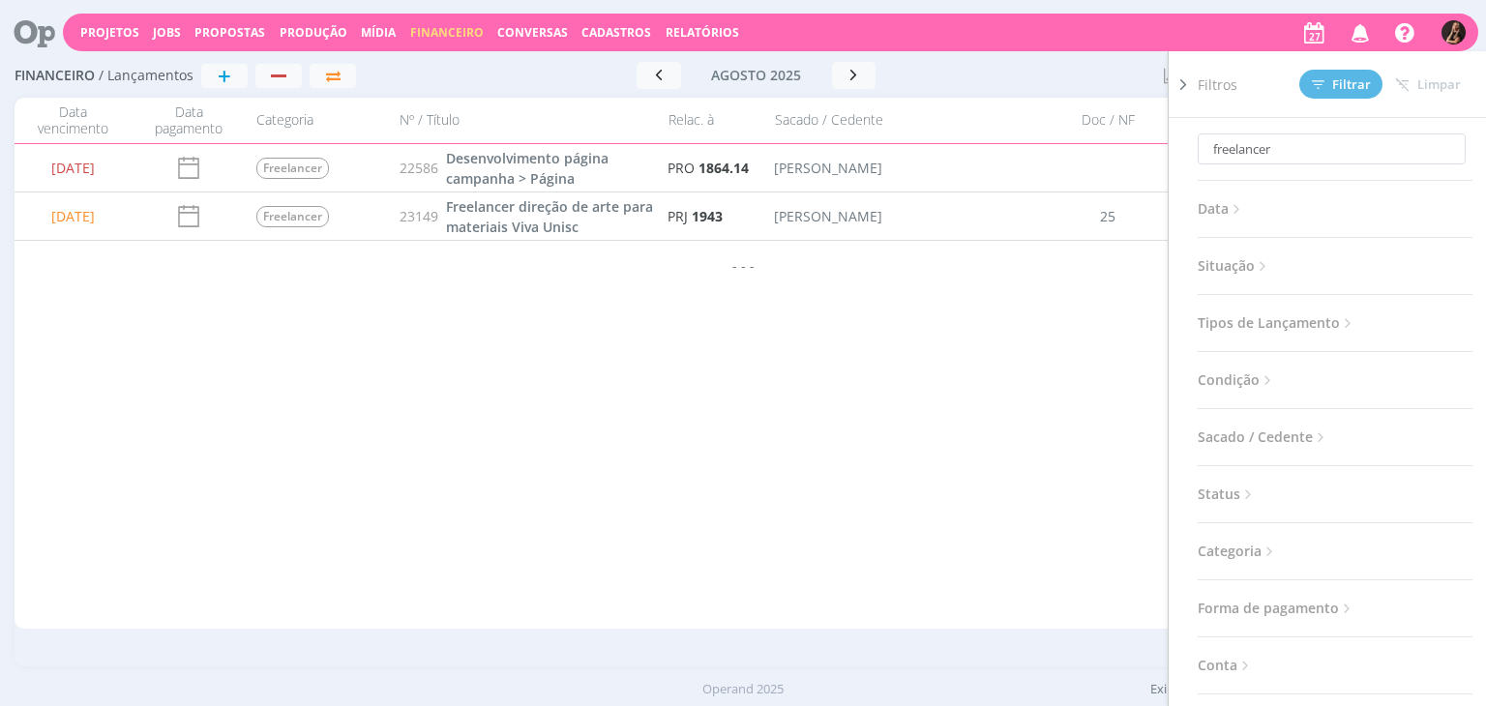
click at [1236, 279] on div "freelancer Data Mês atual Considerar 2 selecionados Somente Atrasados Situação …" at bounding box center [1335, 569] width 275 height 903
click at [1258, 272] on span "Situação" at bounding box center [1235, 266] width 74 height 25
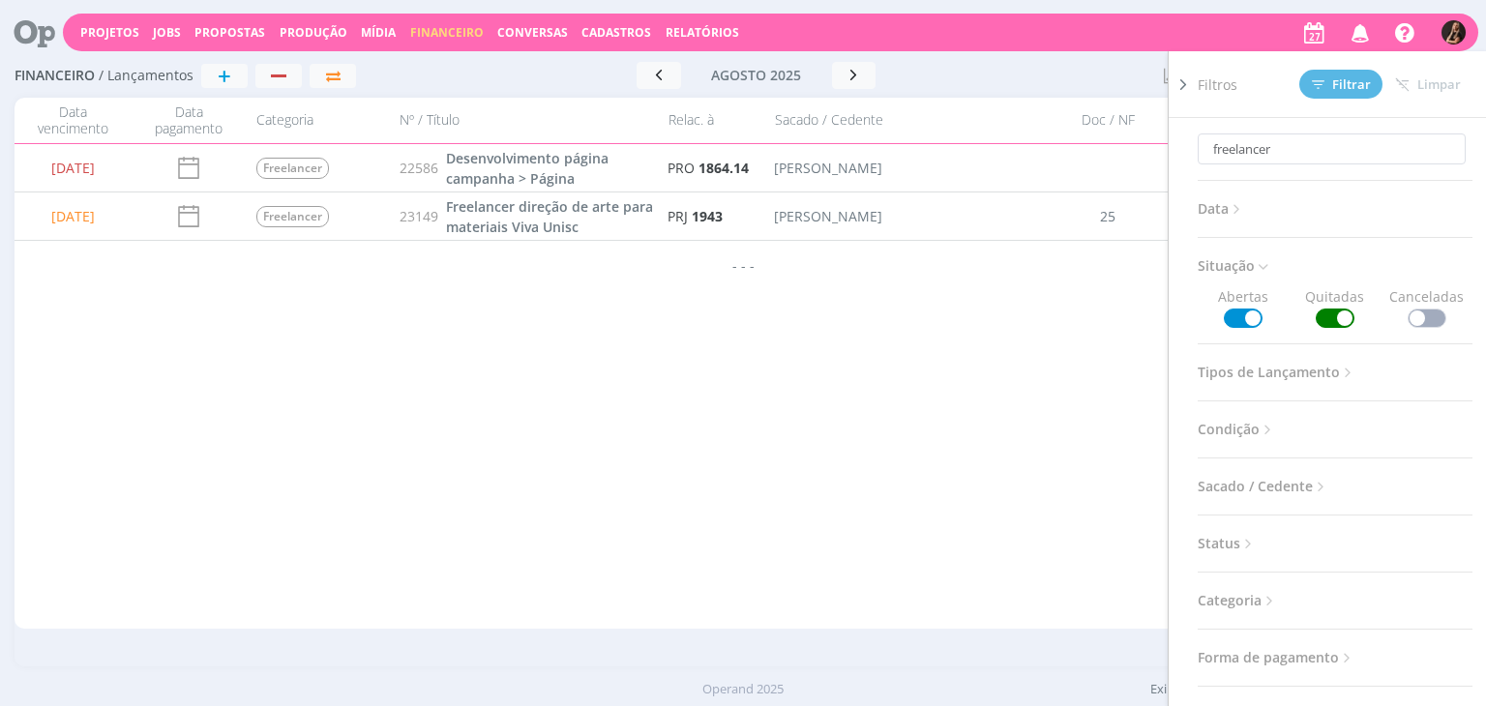
click at [1422, 314] on span at bounding box center [1427, 318] width 39 height 19
drag, startPoint x: 933, startPoint y: 323, endPoint x: 933, endPoint y: 313, distance: 10.6
click at [933, 319] on div "05/08/2025 FEE 20718 Contrato de prestação de serviços 56/76 BPA_CORTEVA 202590…" at bounding box center [743, 386] width 1456 height 485
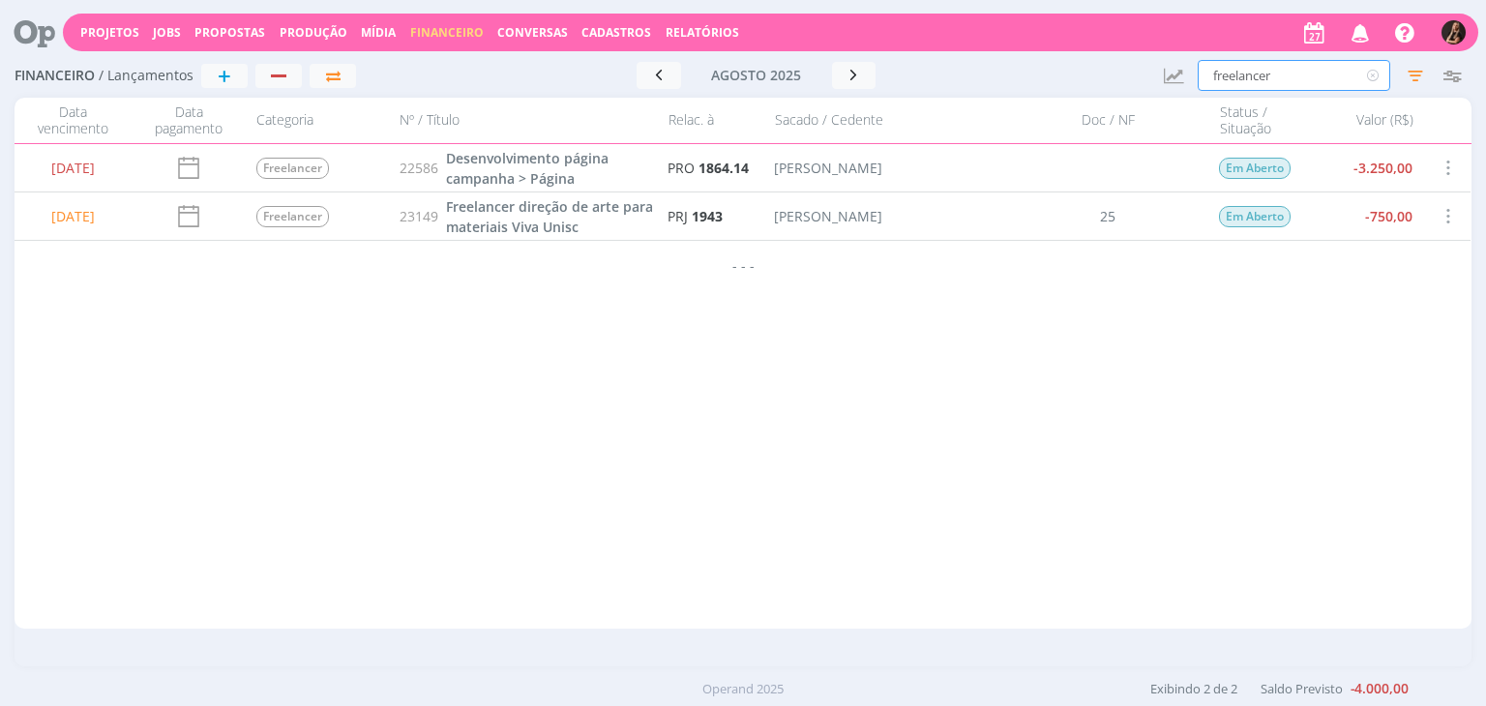
click at [1316, 75] on input "freelancer" at bounding box center [1294, 75] width 193 height 31
click at [1407, 75] on icon "button" at bounding box center [1415, 75] width 35 height 35
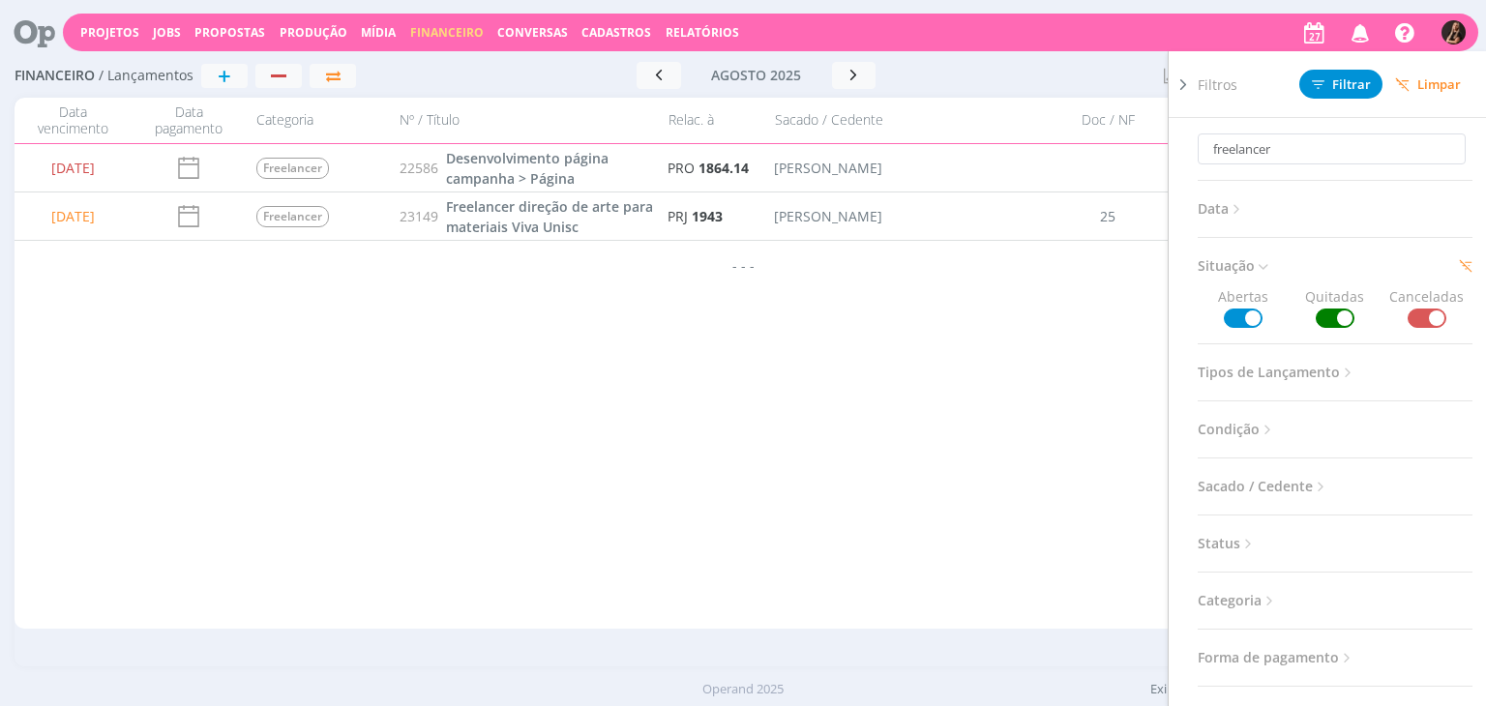
click at [1444, 88] on span "Limpar" at bounding box center [1428, 84] width 66 height 15
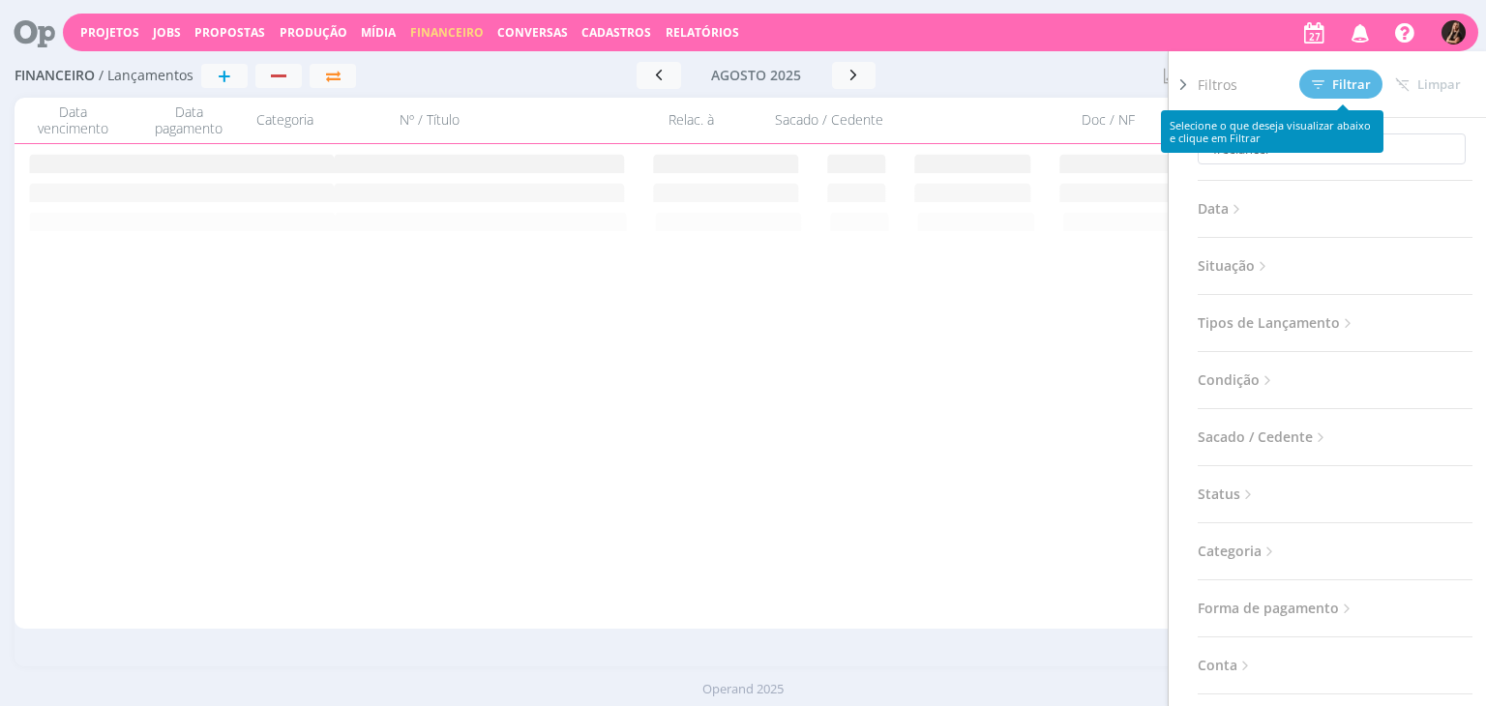
click at [1213, 259] on span "Situação" at bounding box center [1235, 266] width 74 height 25
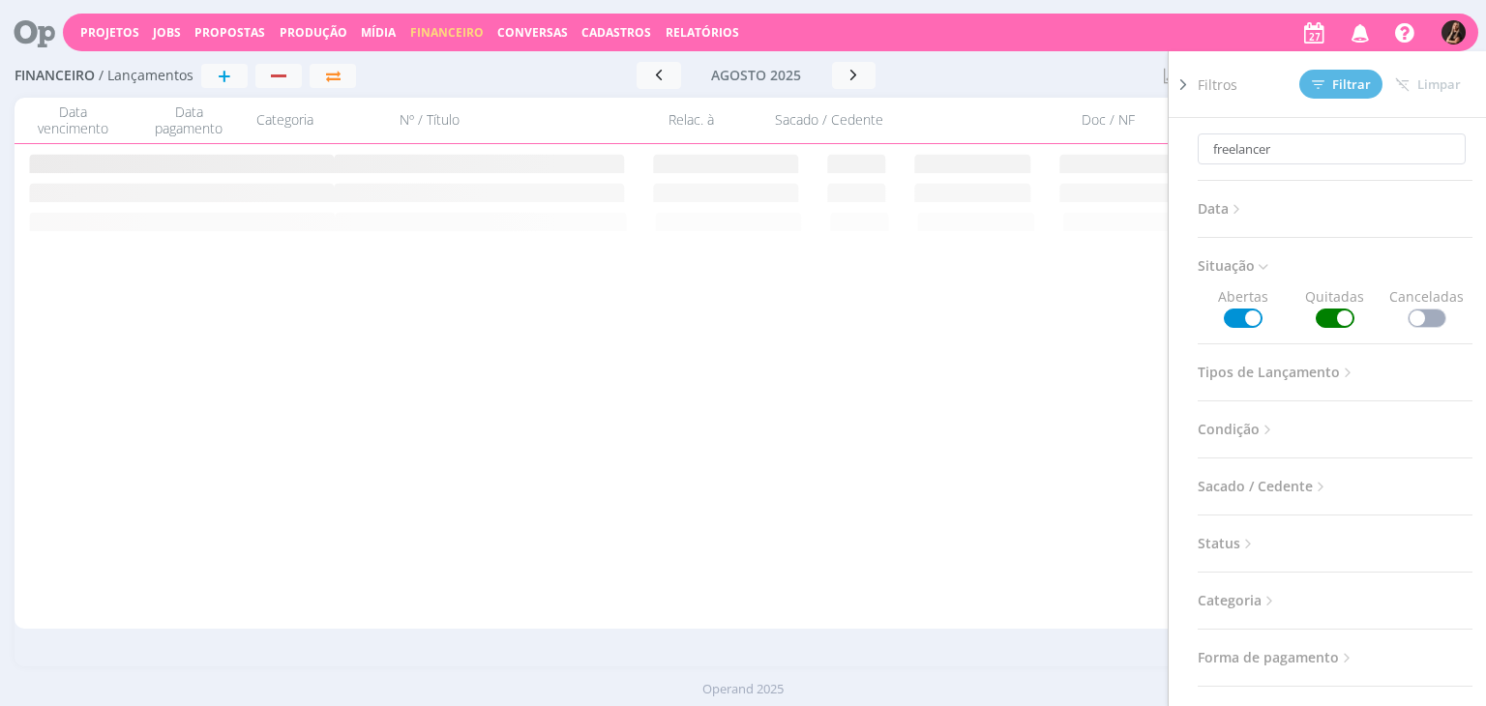
click at [1417, 311] on span at bounding box center [1427, 318] width 39 height 19
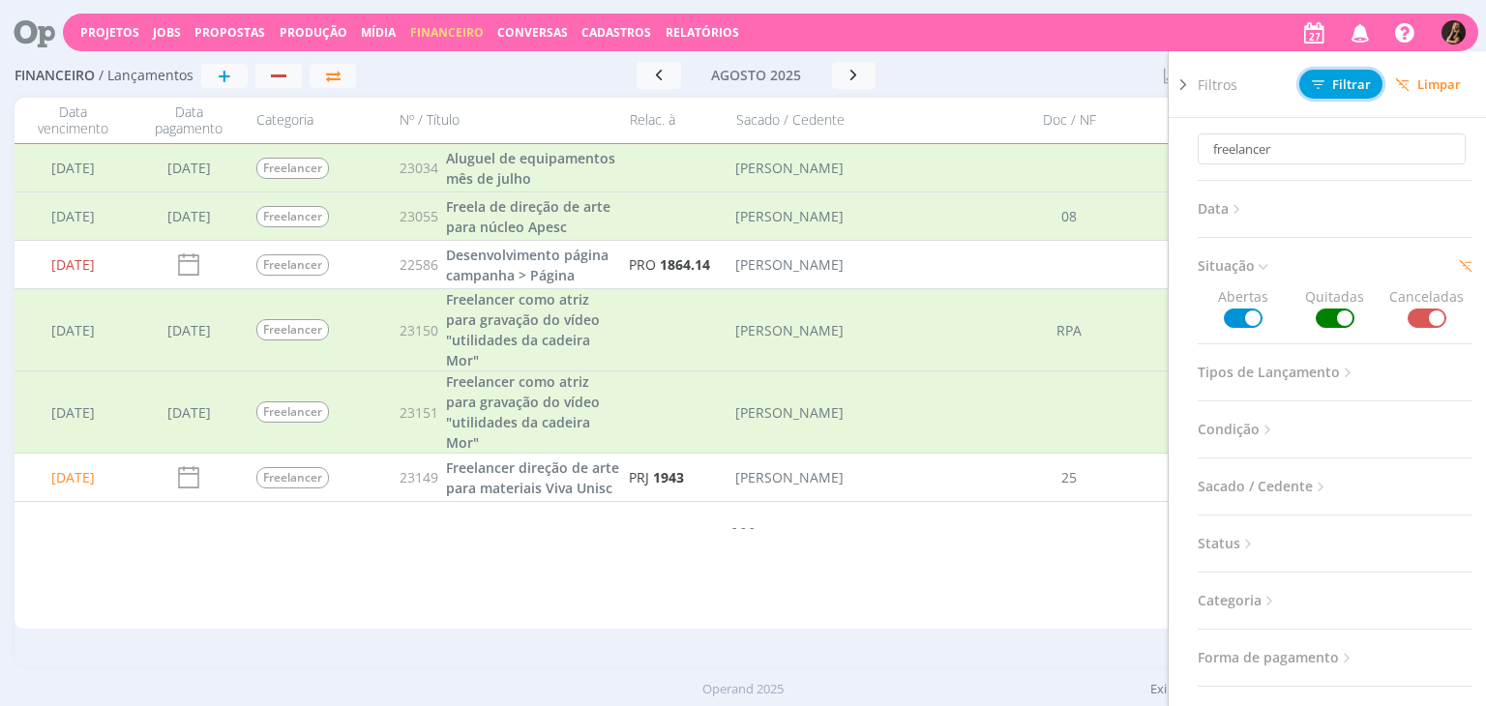
click at [1344, 87] on span "Filtrar" at bounding box center [1341, 84] width 59 height 13
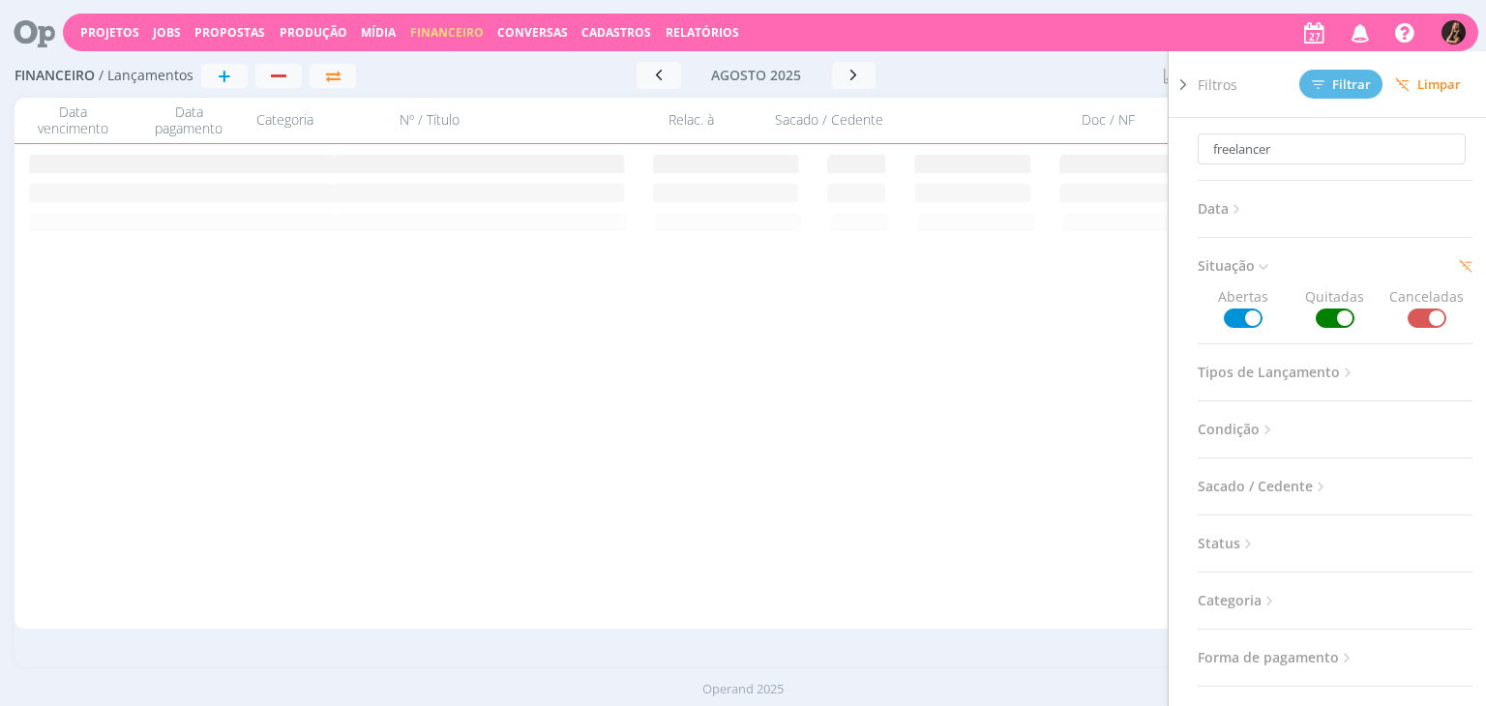
click at [1080, 68] on div at bounding box center [1050, 75] width 196 height 27
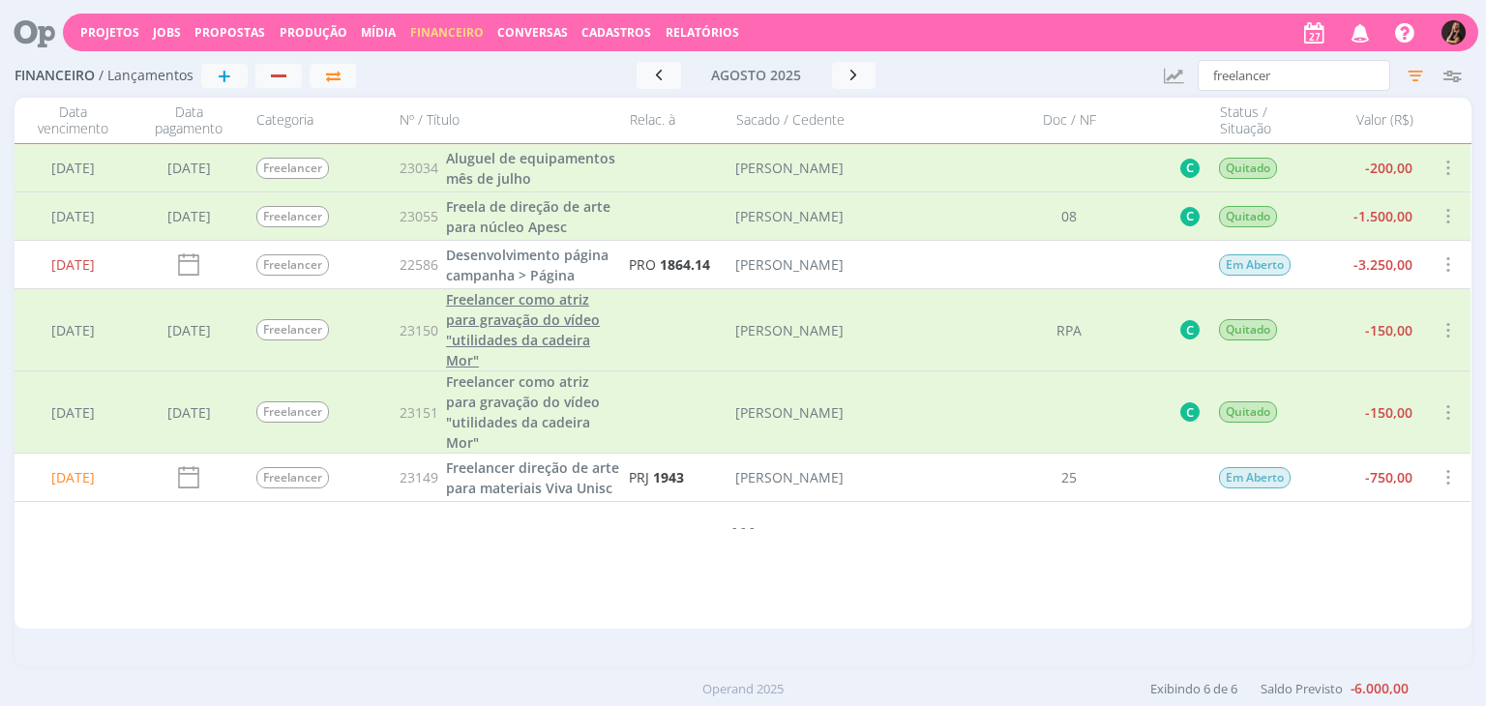
click at [495, 344] on span "Freelancer como atriz para gravação do vídeo "utilidades da cadeira Mor"" at bounding box center [523, 329] width 154 height 79
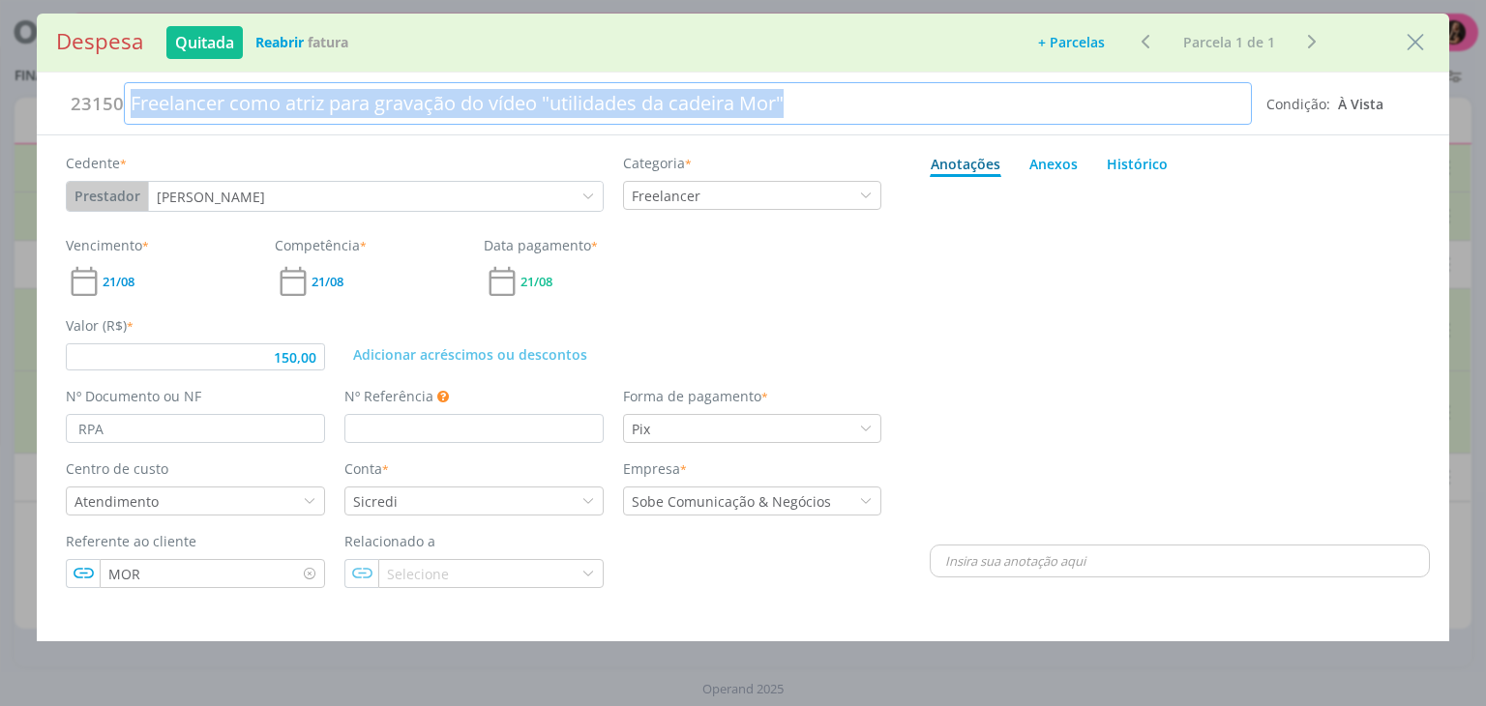
drag, startPoint x: 803, startPoint y: 105, endPoint x: 122, endPoint y: 105, distance: 681.3
click at [124, 105] on div "Freelancer como atriz para gravação do vídeo "utilidades da cadeira Mor"" at bounding box center [687, 103] width 1127 height 43
copy div "Freelancer como atriz para gravação do vídeo "utilidades da cadeira Mor""
drag, startPoint x: 815, startPoint y: 104, endPoint x: 128, endPoint y: 104, distance: 687.1
click at [128, 104] on div "Freelancer como atriz para gravação do vídeo "utilidades da cadeira Mor"" at bounding box center [687, 103] width 1127 height 43
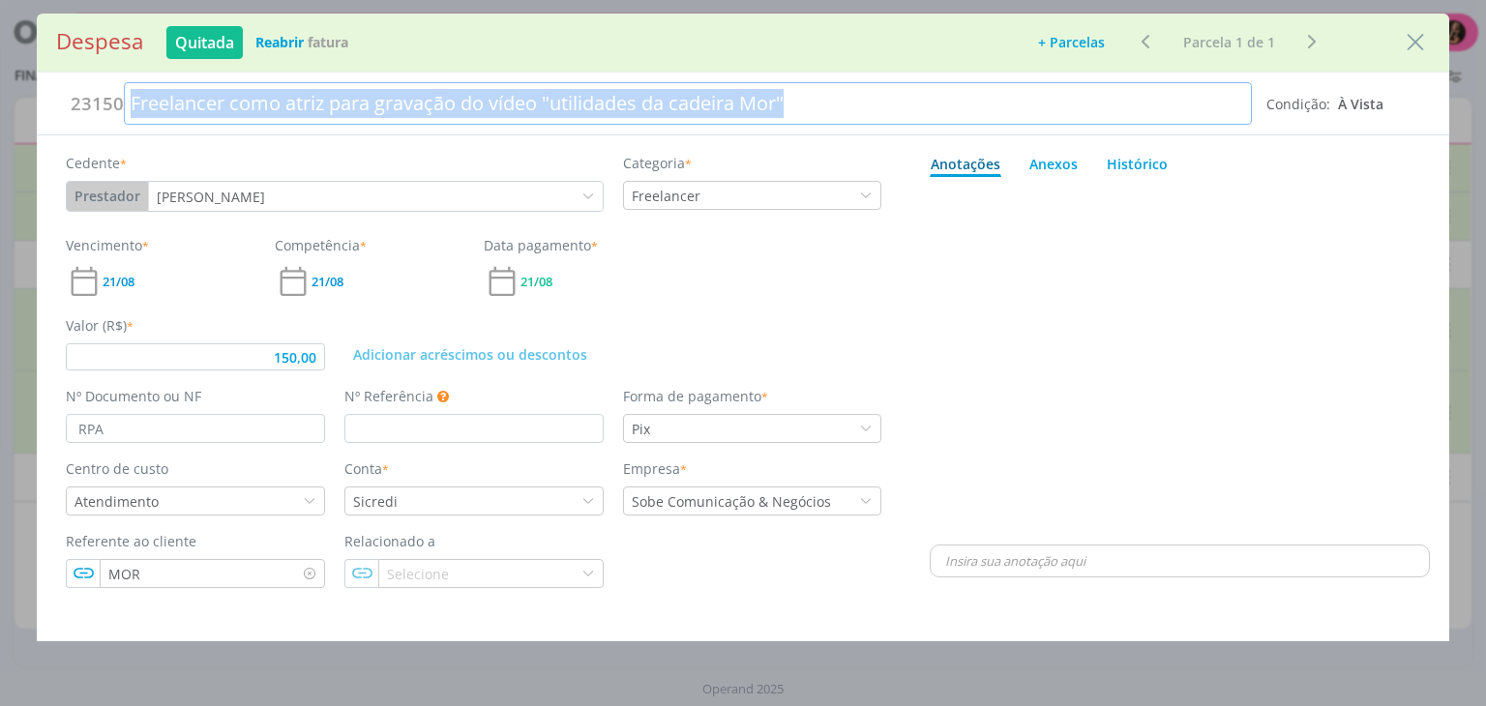
copy div "Freelancer como atriz para gravação do vídeo "utilidades da cadeira Mor""
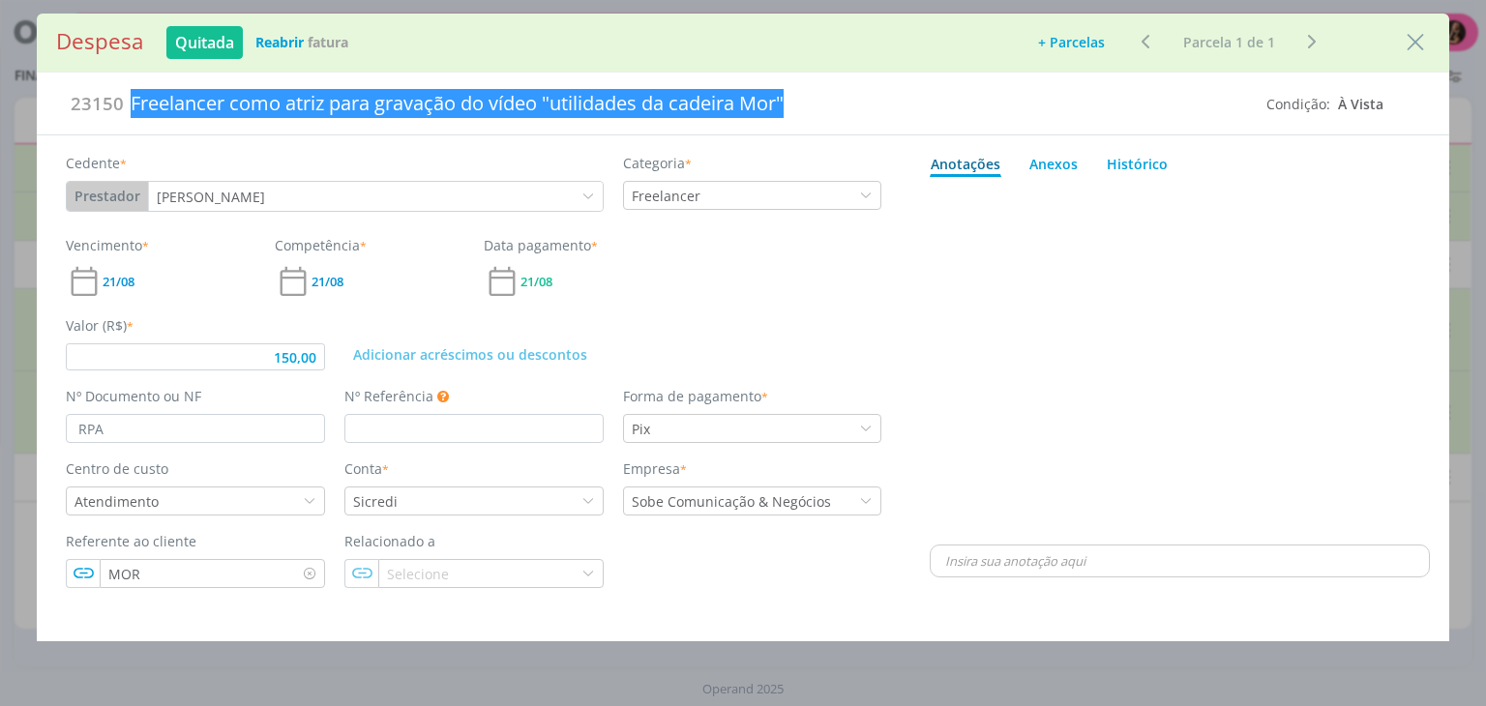
type input "150,00"
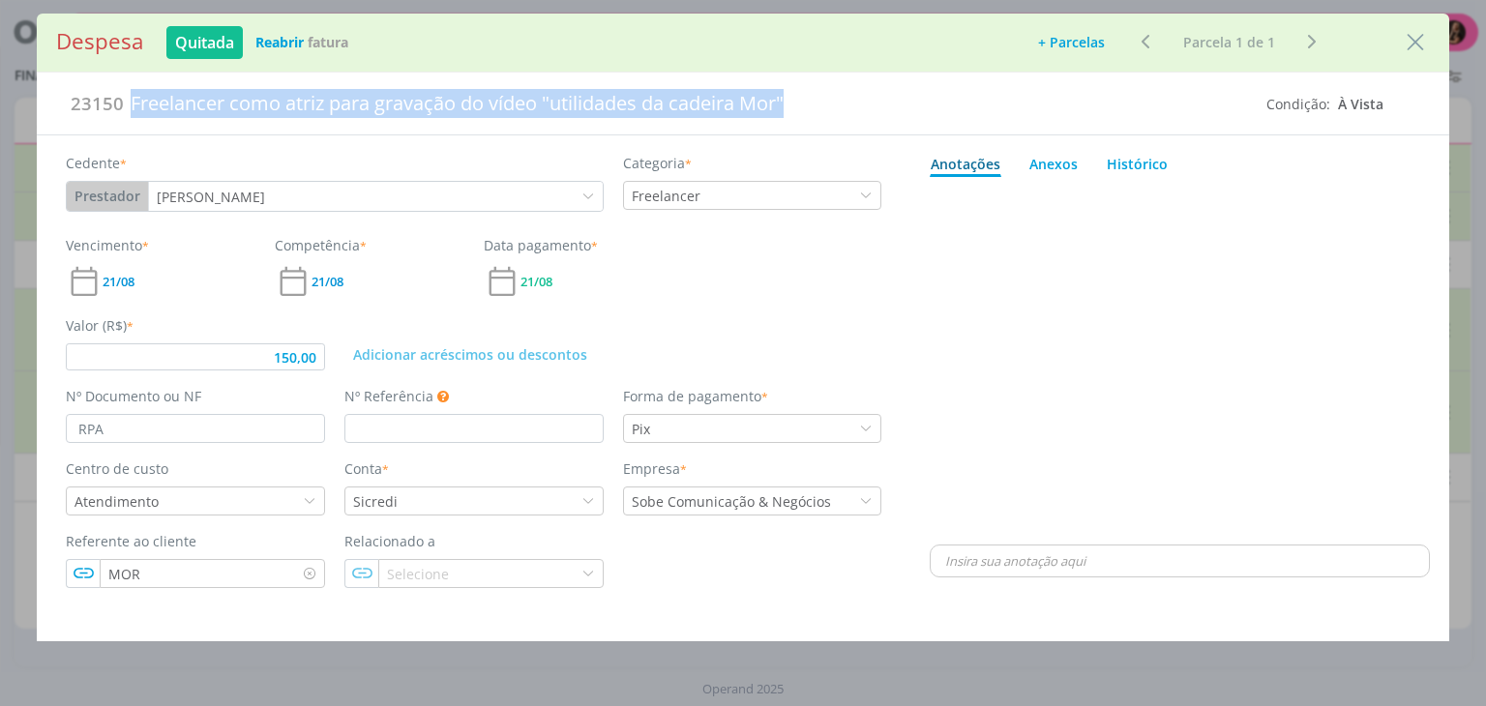
drag, startPoint x: 1413, startPoint y: 40, endPoint x: 1374, endPoint y: 63, distance: 45.1
click at [1413, 40] on icon "Close" at bounding box center [1415, 42] width 29 height 29
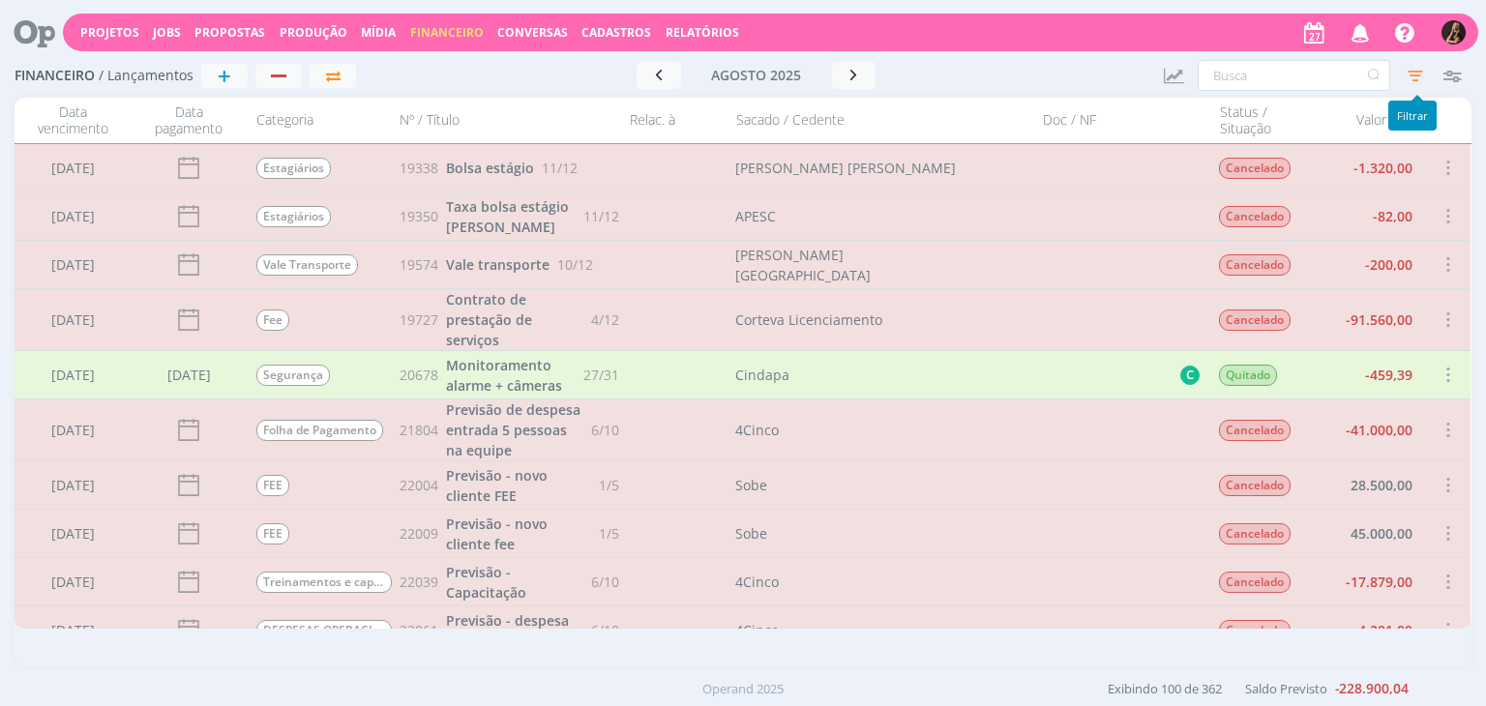
click at [1425, 72] on icon "button" at bounding box center [1415, 75] width 35 height 35
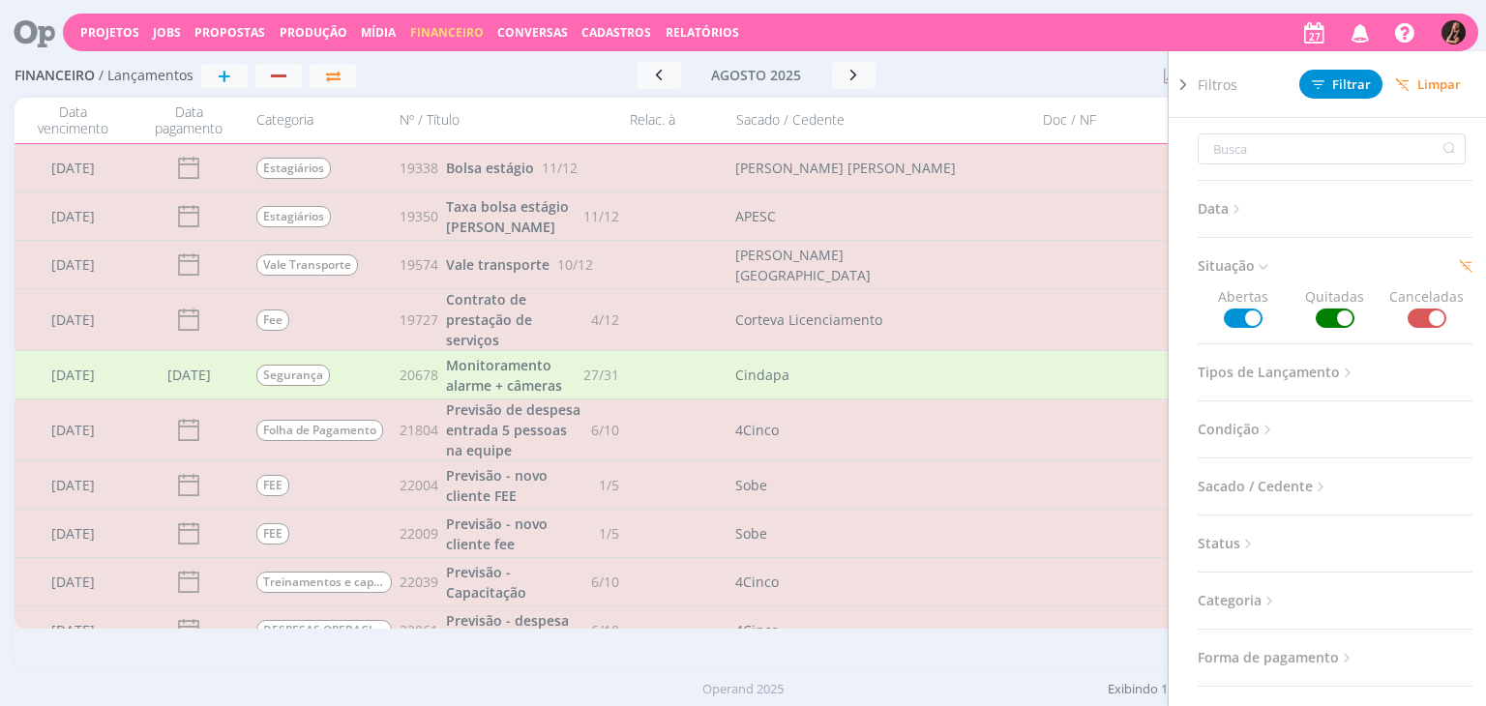
click at [1419, 326] on span at bounding box center [1427, 318] width 39 height 19
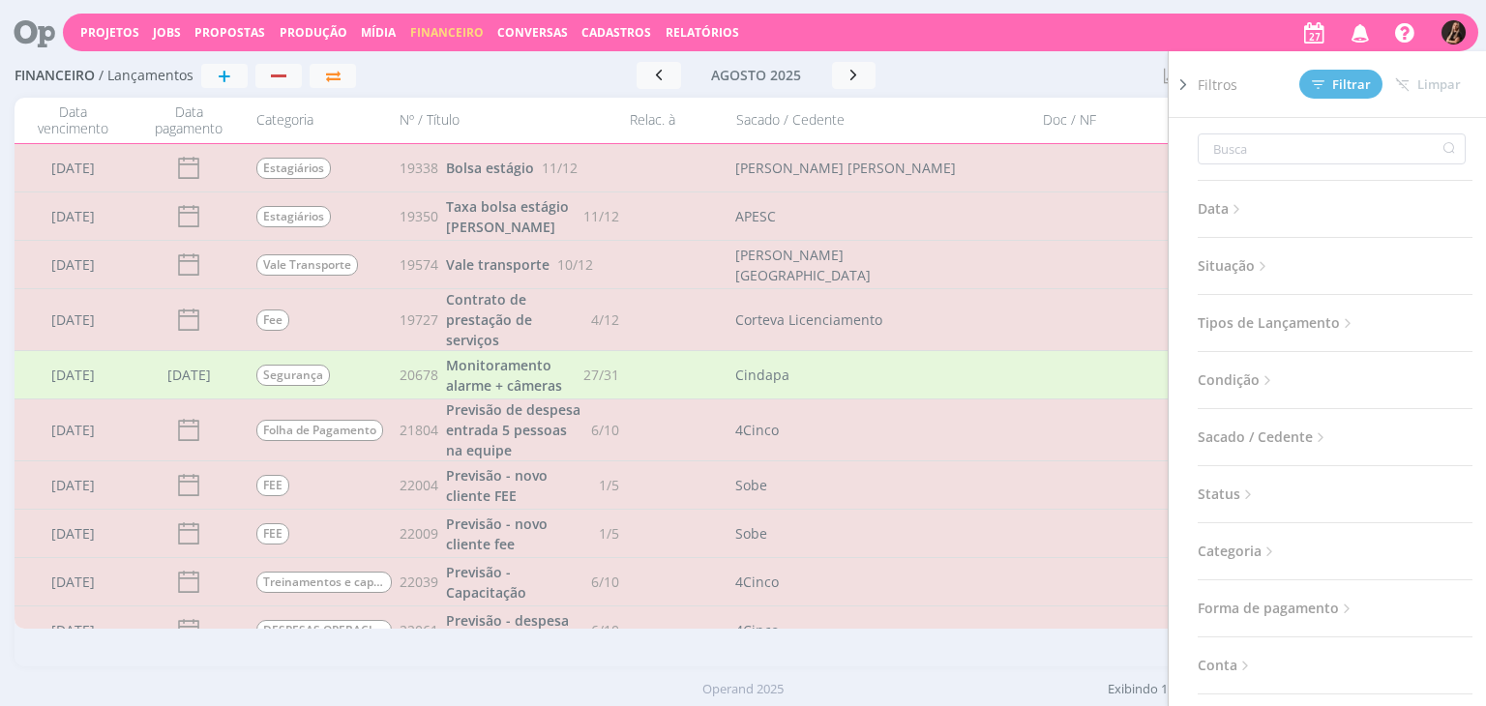
click at [1023, 85] on div at bounding box center [1050, 75] width 196 height 27
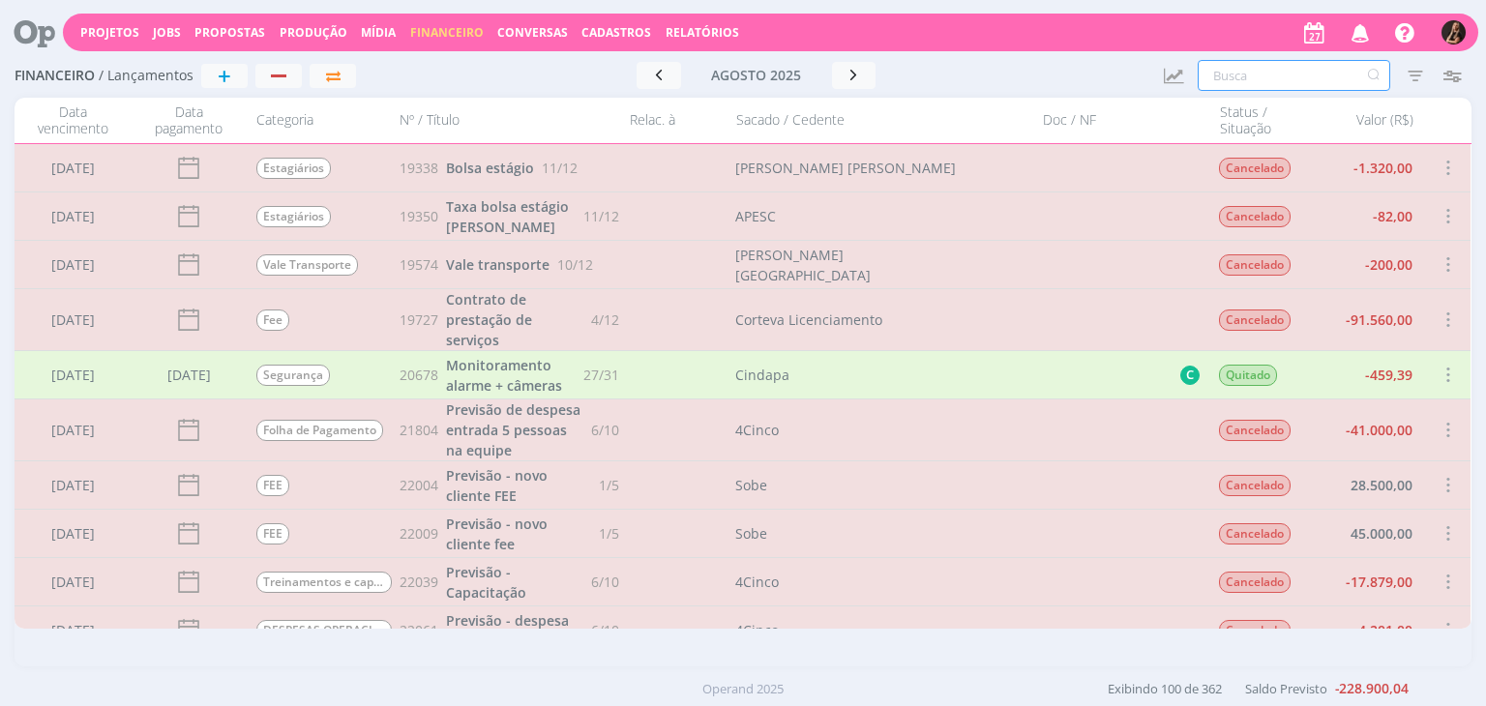
click at [1317, 74] on input "text" at bounding box center [1294, 75] width 193 height 31
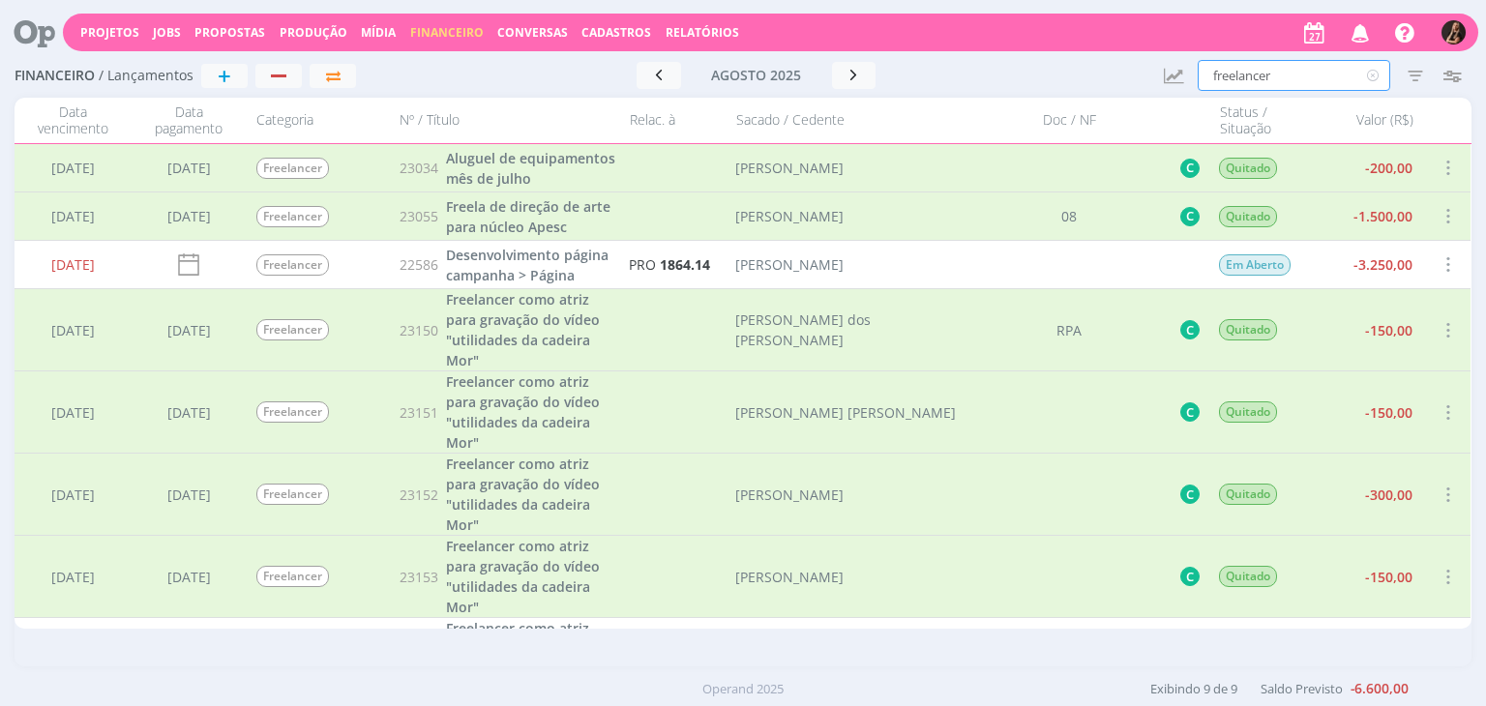
scroll to position [182, 0]
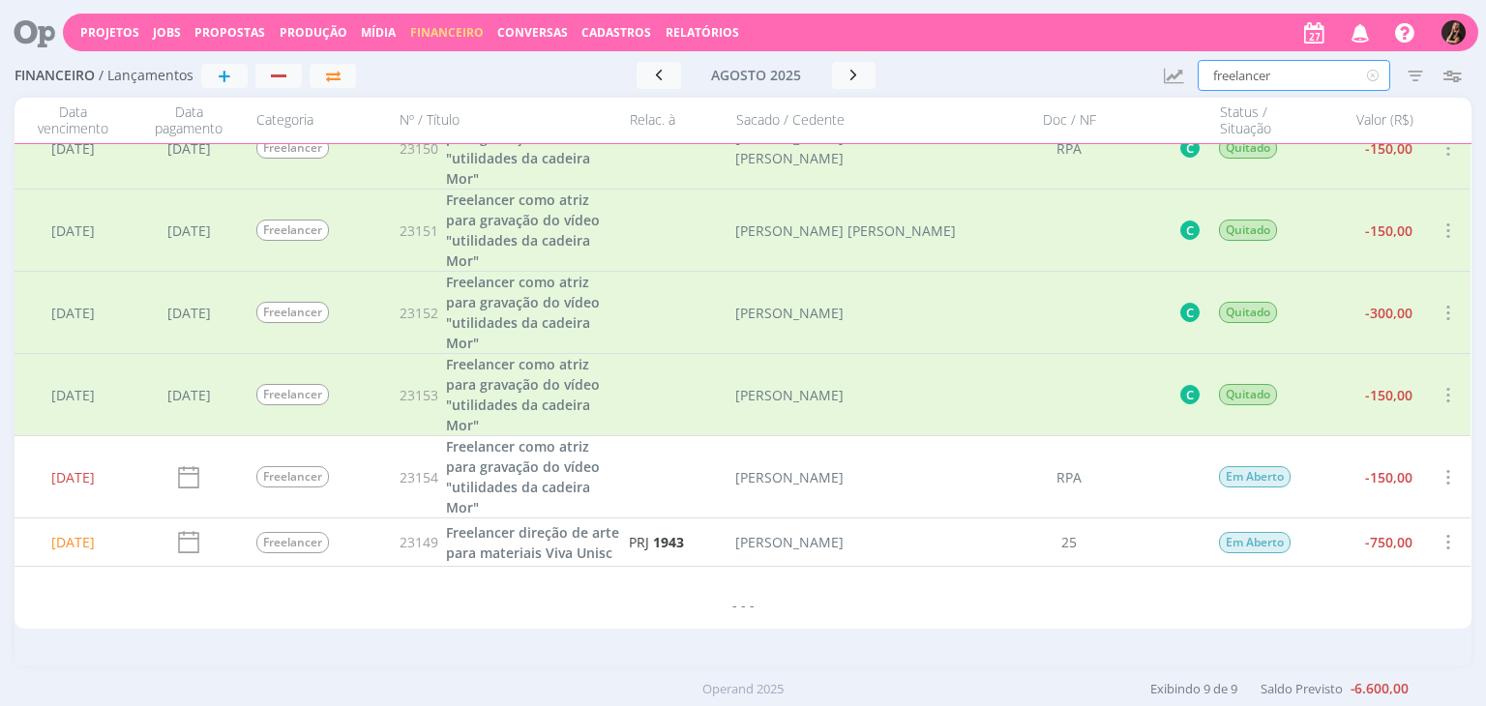
type input "freelancer"
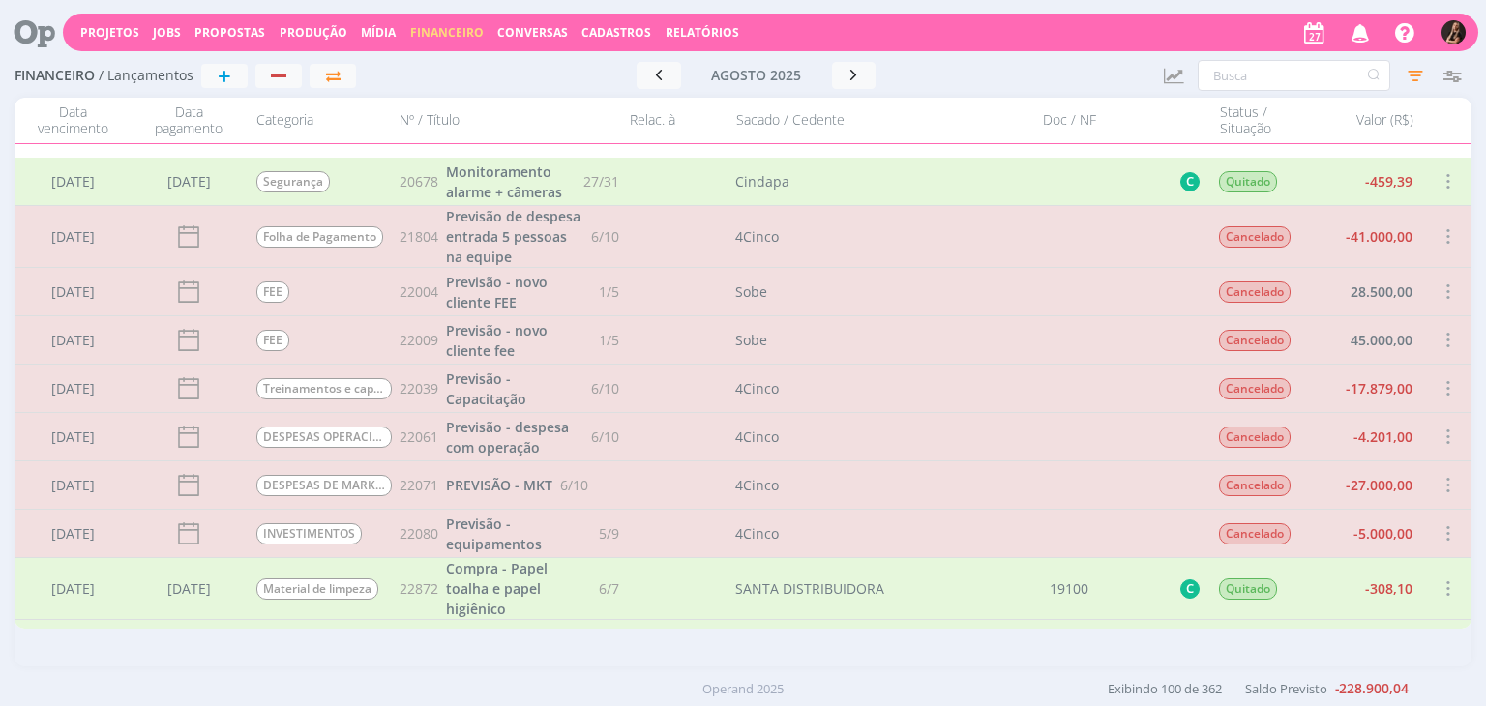
scroll to position [677, 0]
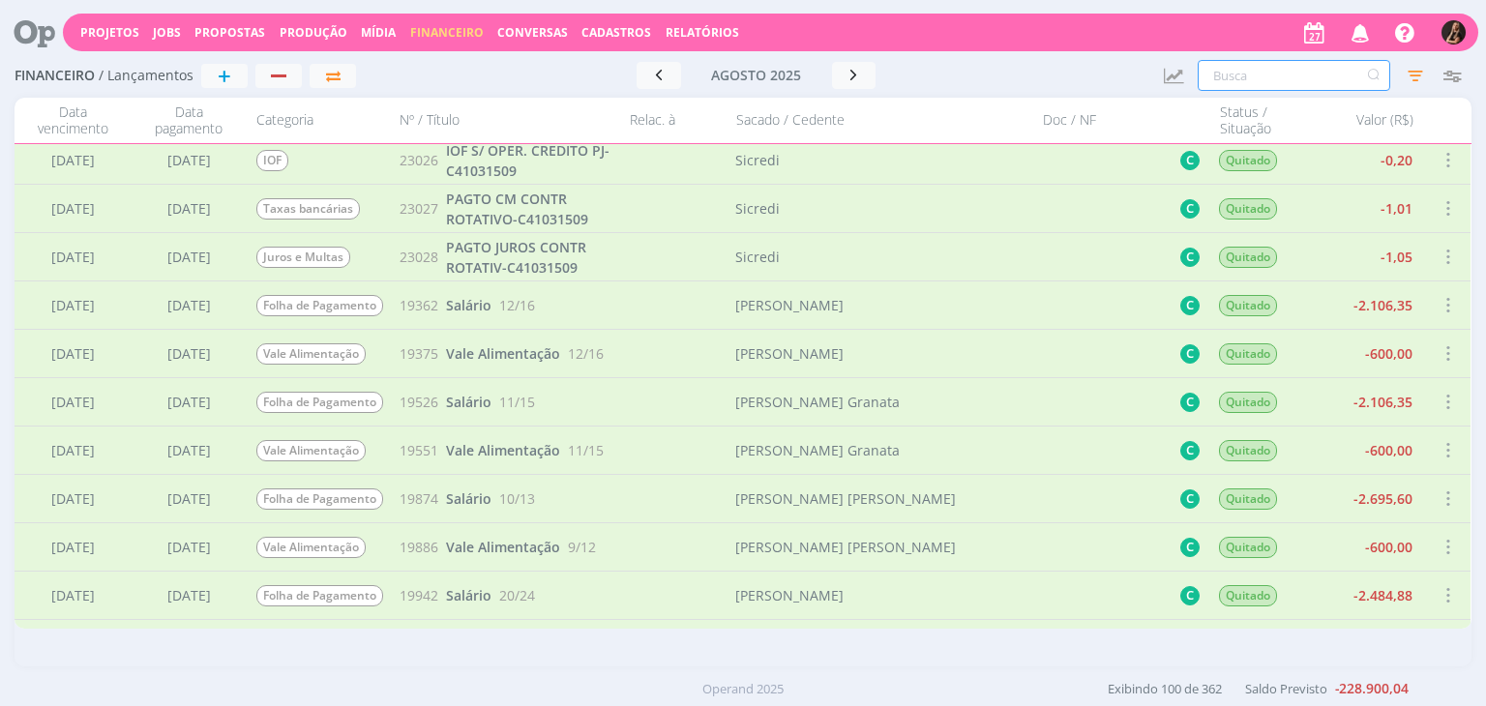
click at [1255, 67] on input "text" at bounding box center [1294, 75] width 193 height 31
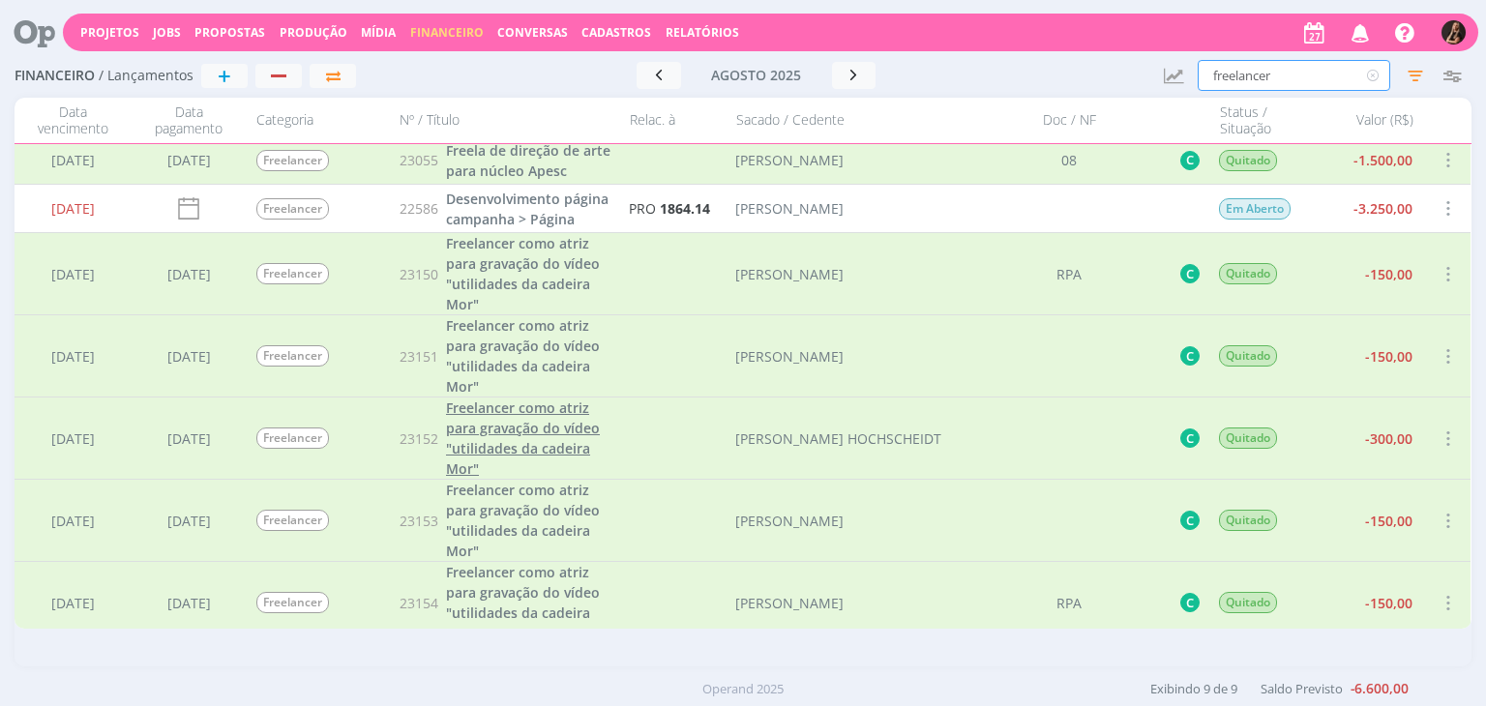
scroll to position [182, 0]
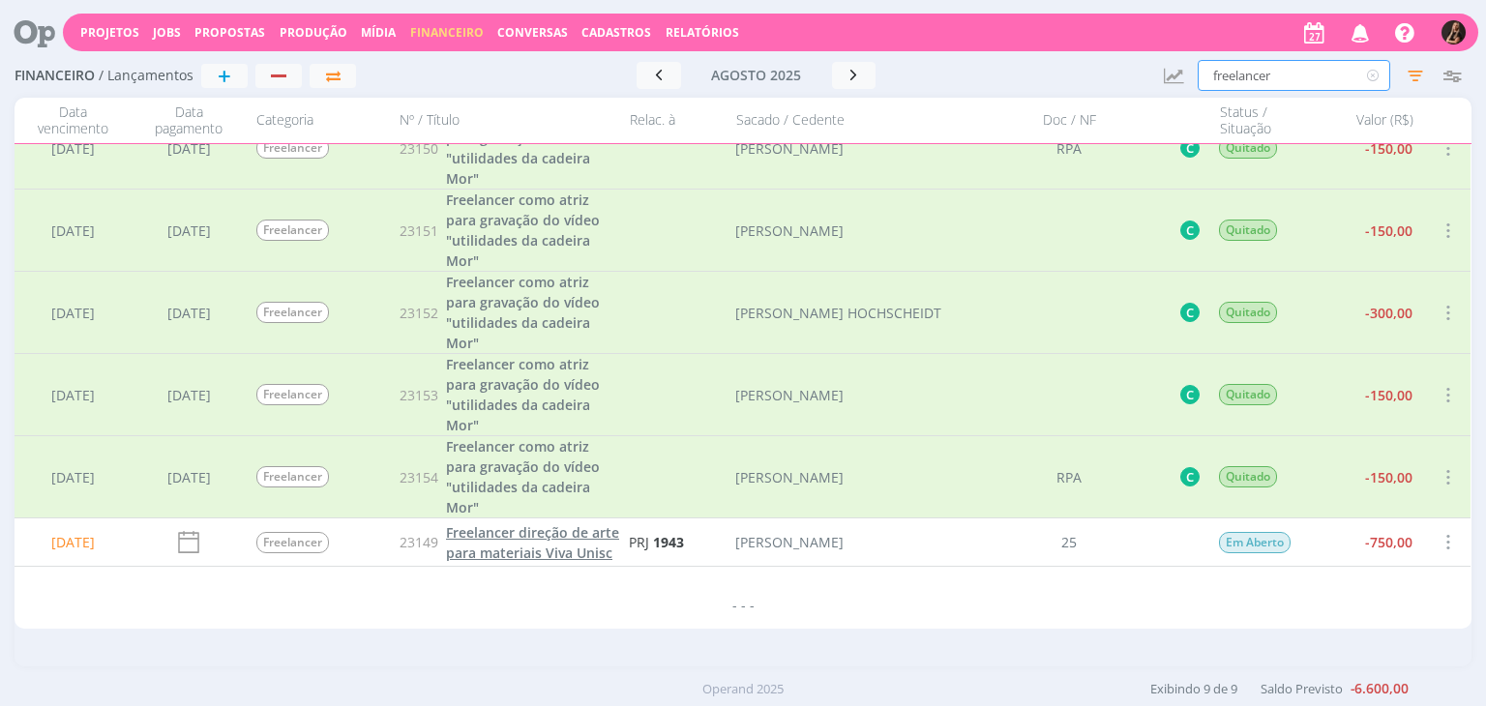
type input "freelancer"
click at [487, 551] on span "Freelancer direção de arte para materiais Viva Unisc" at bounding box center [532, 543] width 173 height 39
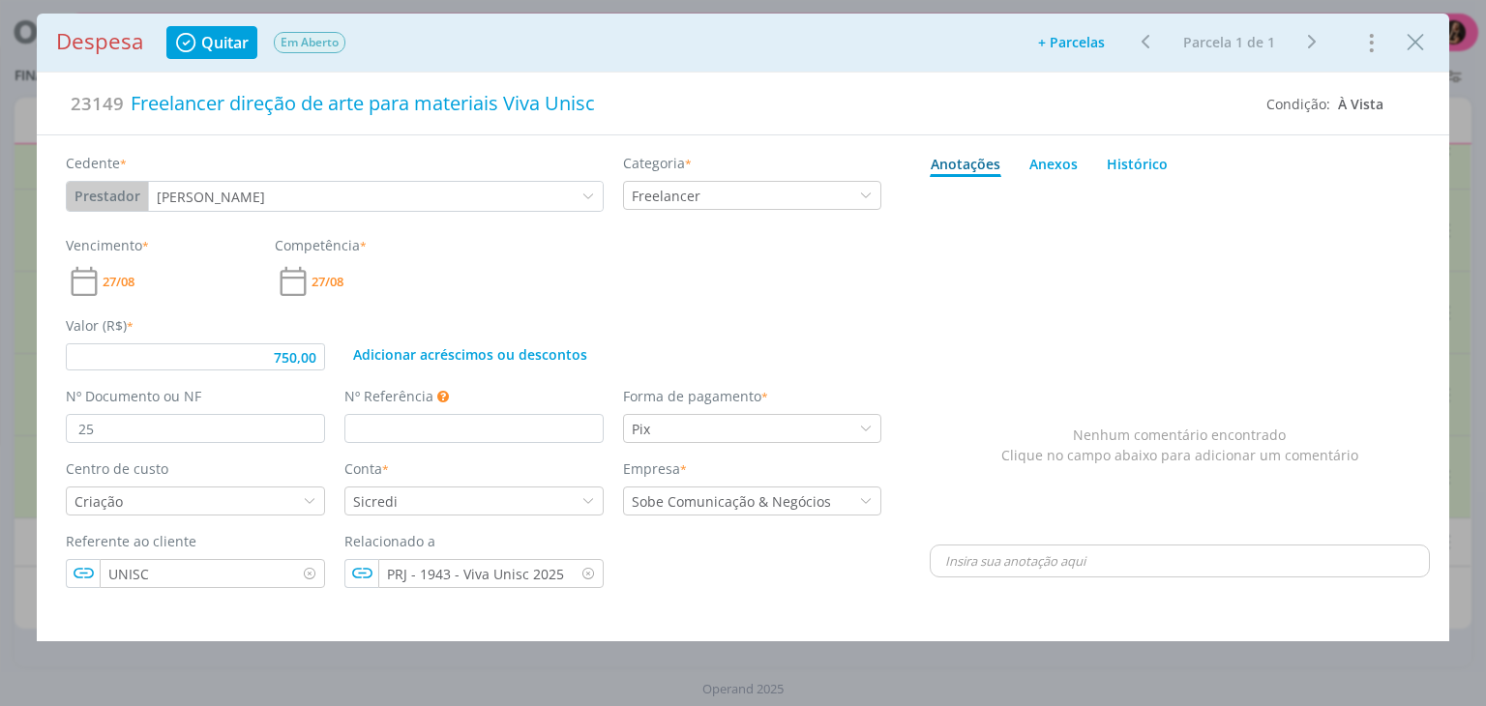
click at [230, 42] on span "Quitar" at bounding box center [224, 42] width 47 height 15
type input "750,00"
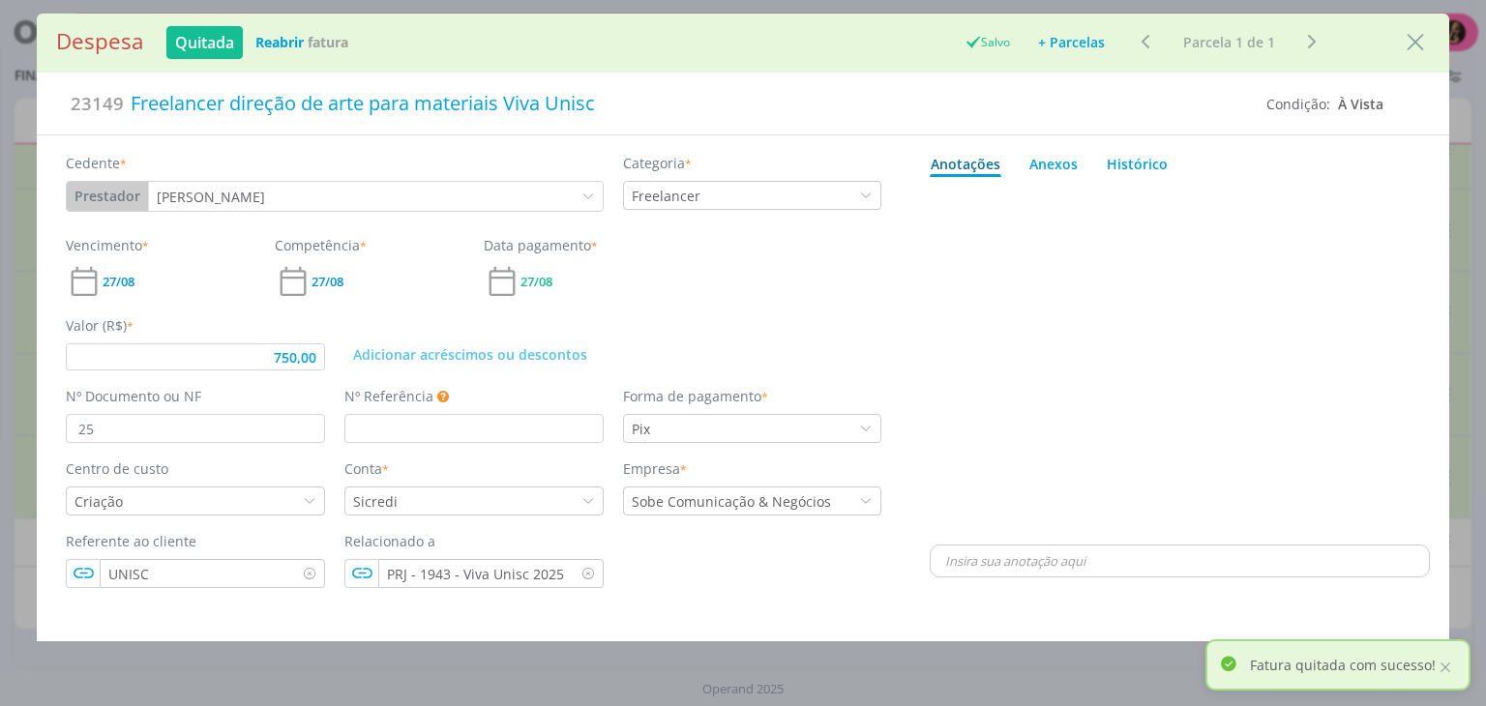
drag, startPoint x: 1409, startPoint y: 43, endPoint x: 1398, endPoint y: 44, distance: 10.7
click at [1409, 44] on icon "Close" at bounding box center [1415, 42] width 29 height 29
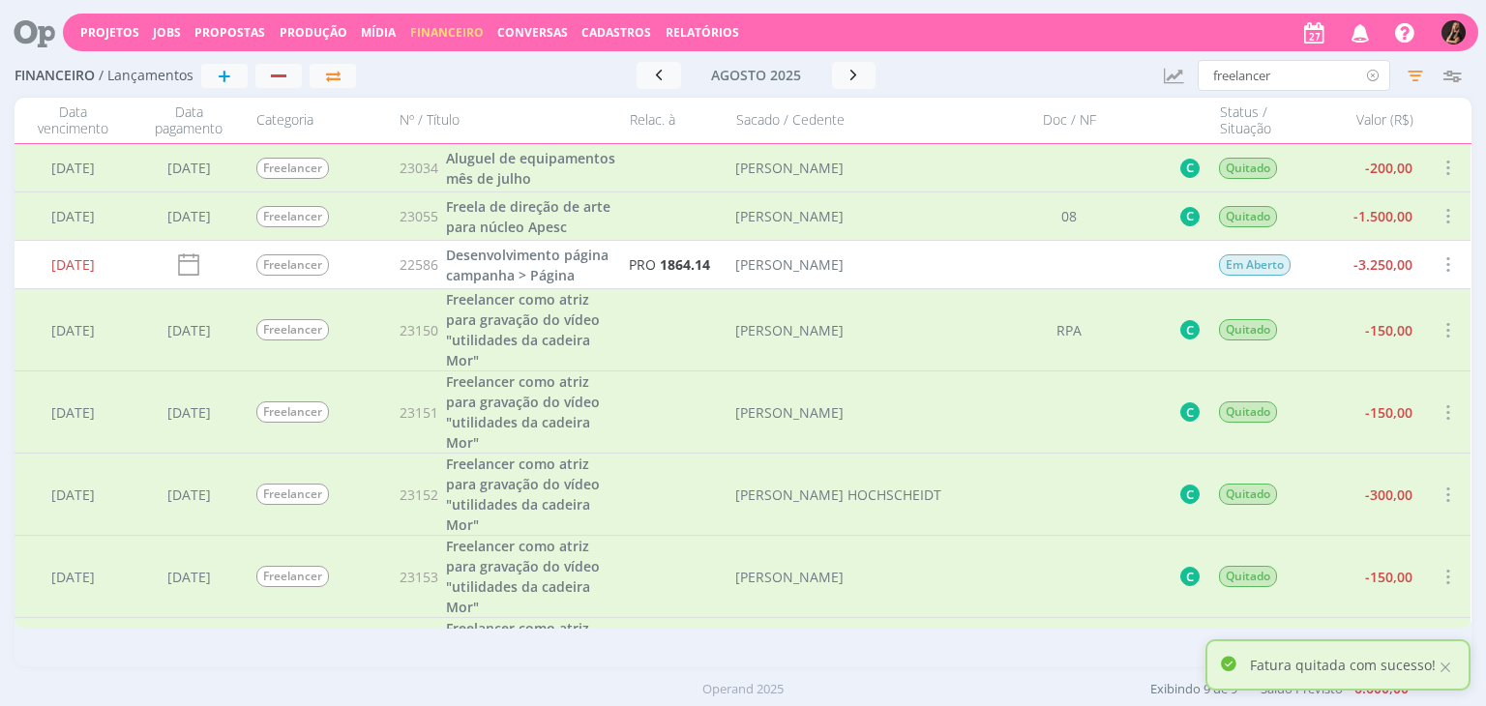
click at [1378, 73] on icon at bounding box center [1374, 75] width 24 height 31
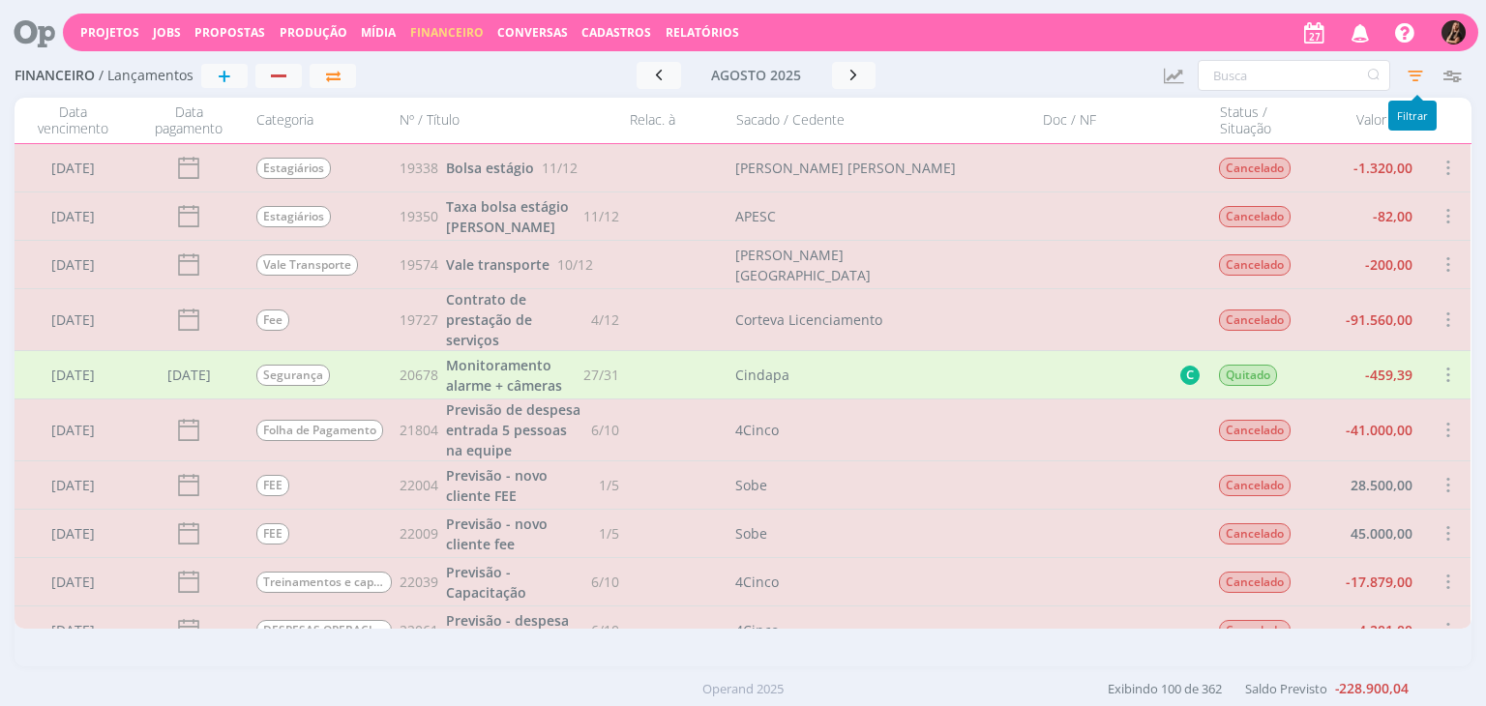
click at [1406, 72] on icon "button" at bounding box center [1415, 75] width 35 height 35
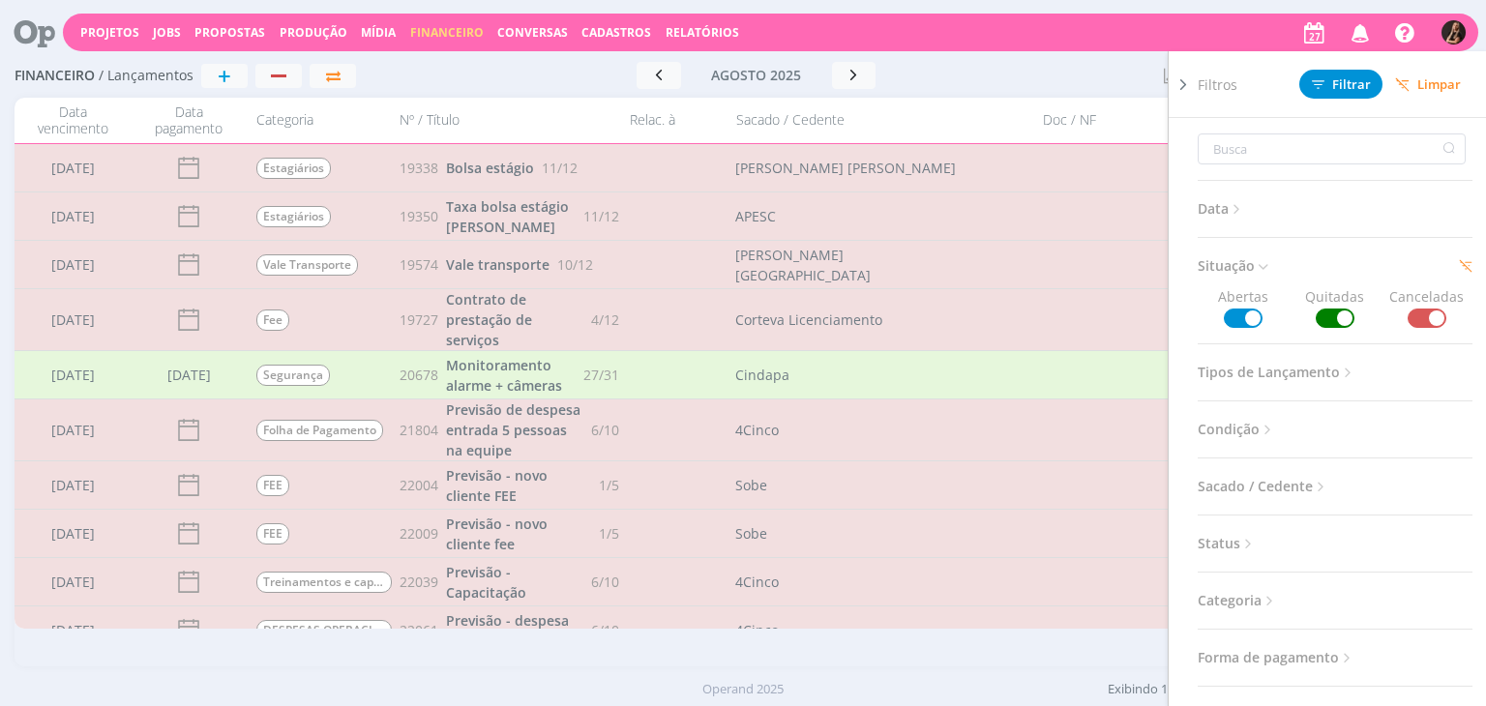
click at [1326, 317] on span at bounding box center [1335, 318] width 39 height 19
click at [1429, 316] on span at bounding box center [1427, 318] width 39 height 19
click at [1337, 88] on span "Filtrar" at bounding box center [1341, 84] width 59 height 13
